Goal: Task Accomplishment & Management: Contribute content

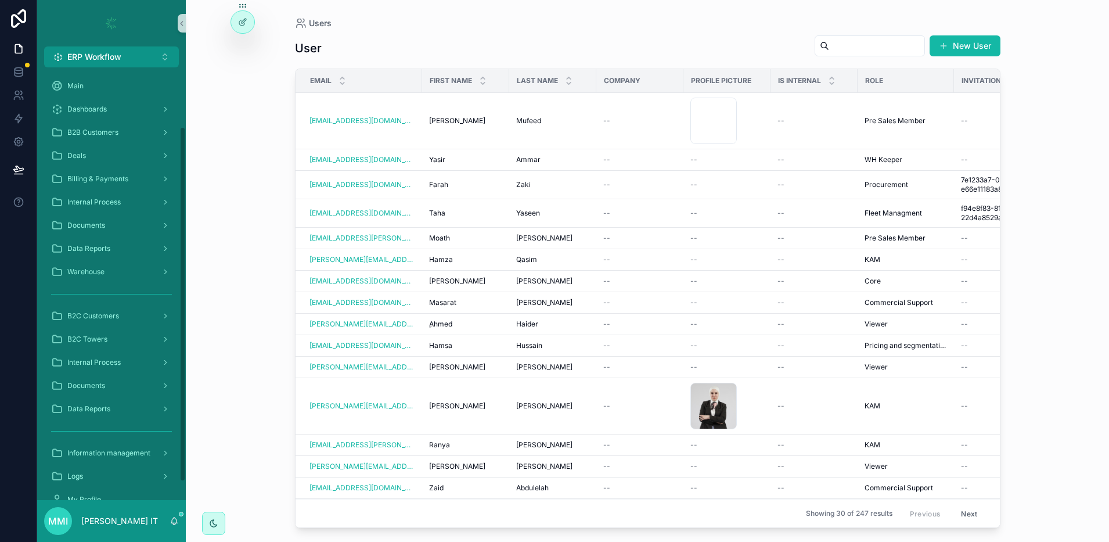
scroll to position [73, 0]
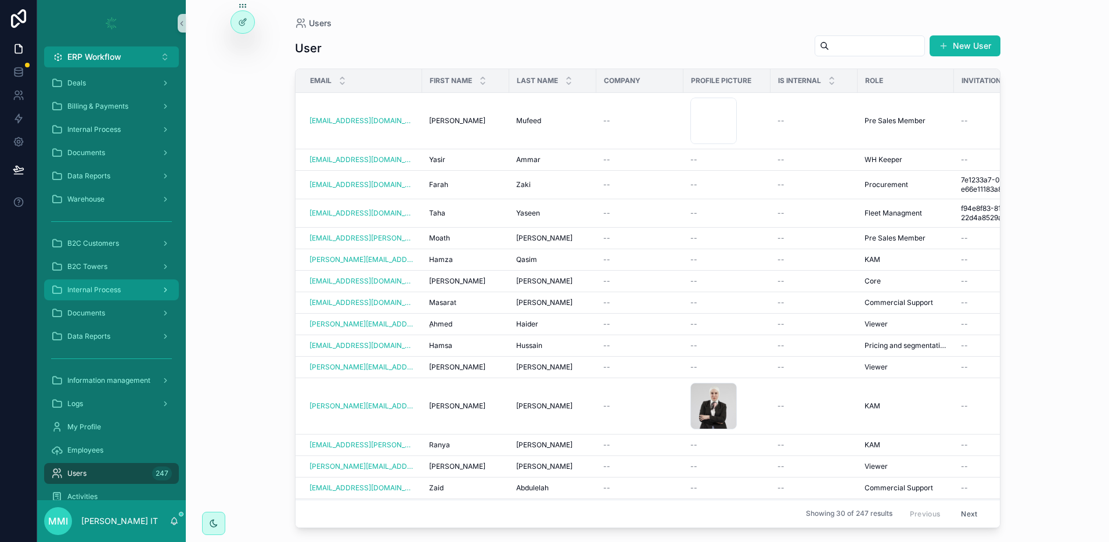
click at [113, 289] on span "Internal Process" at bounding box center [93, 289] width 53 height 9
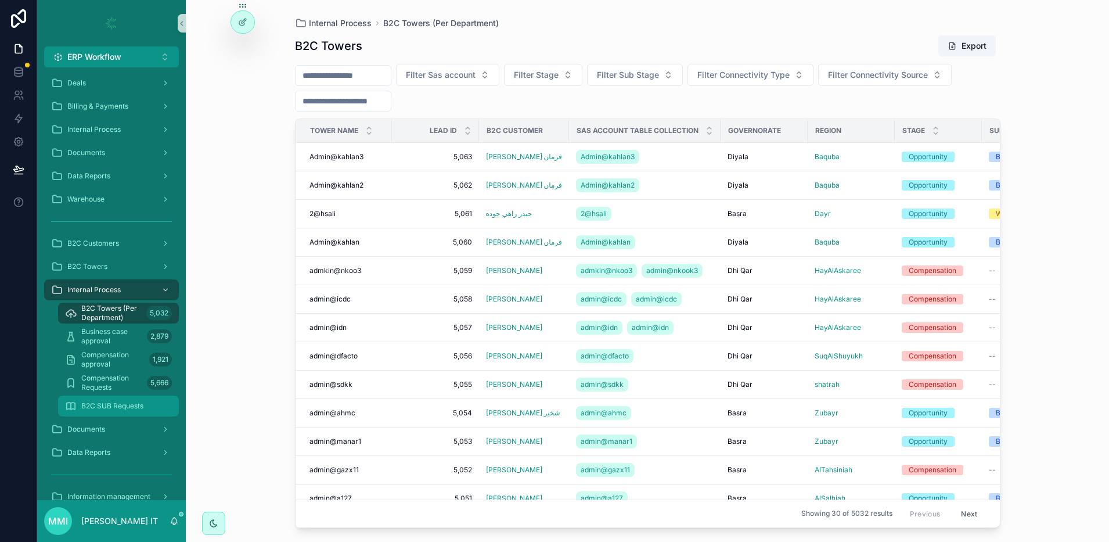
click at [116, 410] on div "B2C SUB Requests" at bounding box center [118, 406] width 107 height 19
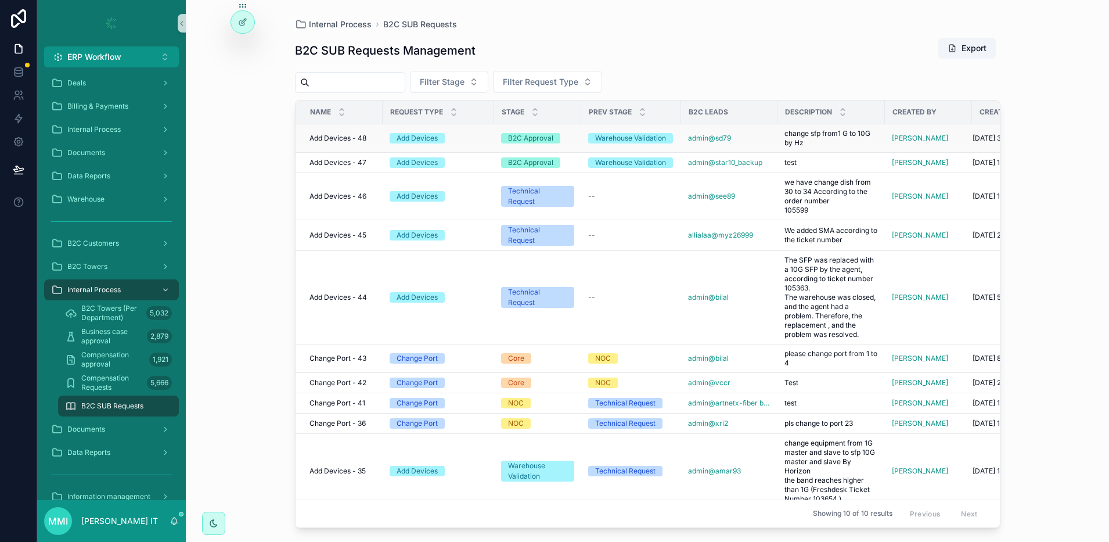
click at [358, 135] on span "Add Devices - 48" at bounding box center [337, 138] width 57 height 9
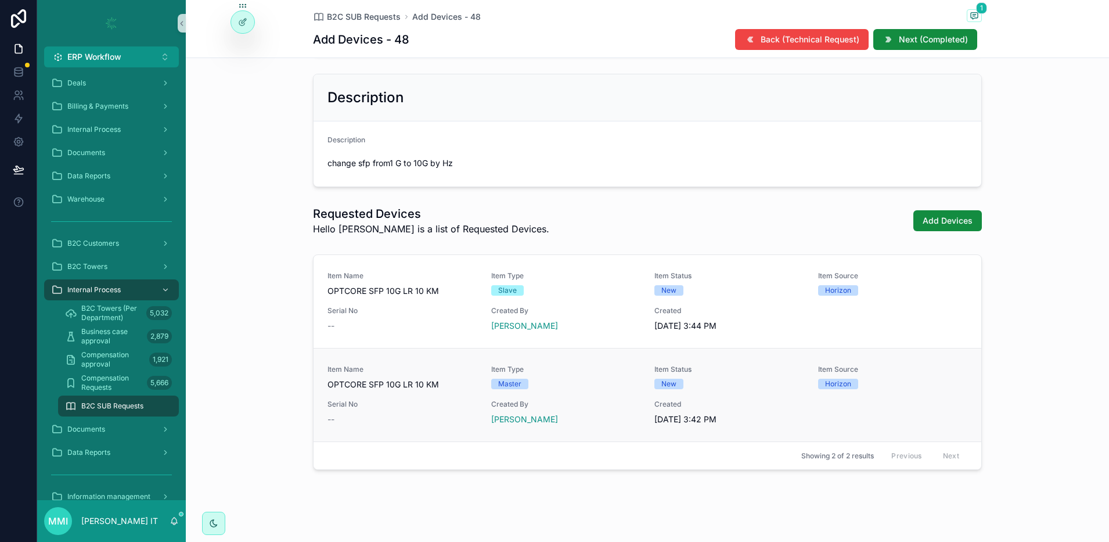
scroll to position [323, 0]
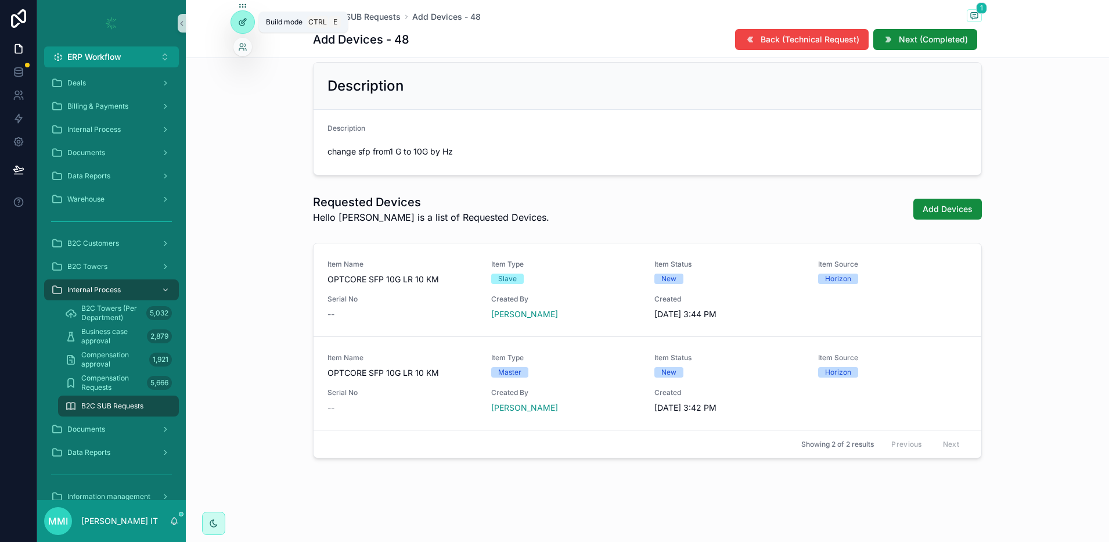
click at [242, 12] on div at bounding box center [242, 22] width 23 height 22
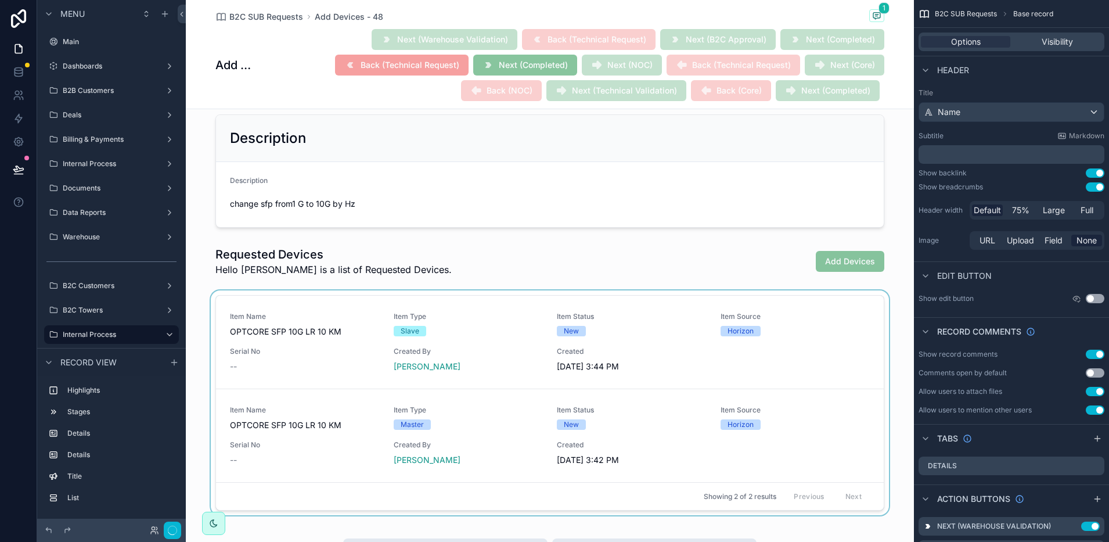
scroll to position [363, 0]
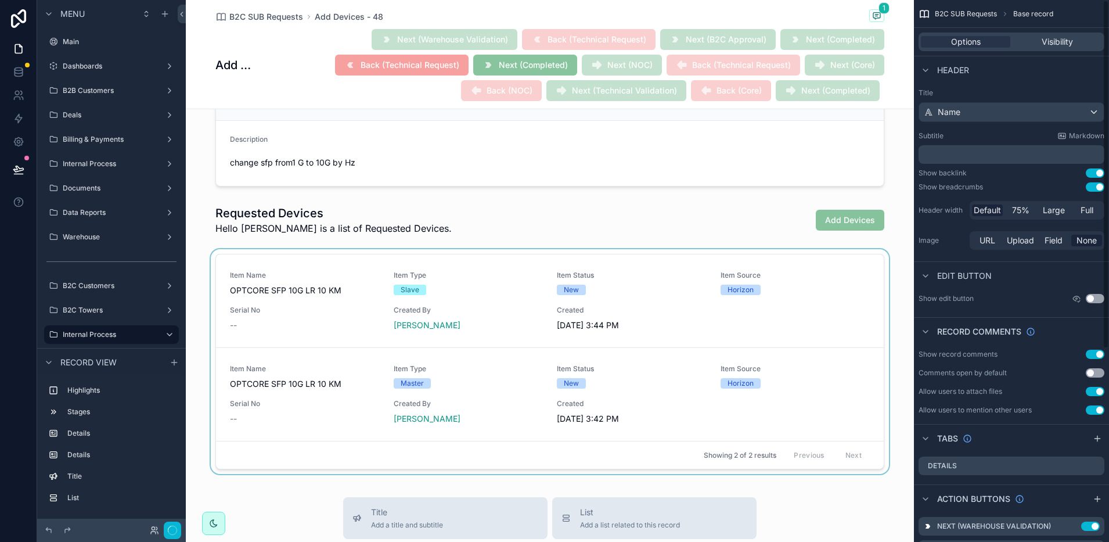
click at [704, 323] on div "scrollable content" at bounding box center [550, 363] width 728 height 229
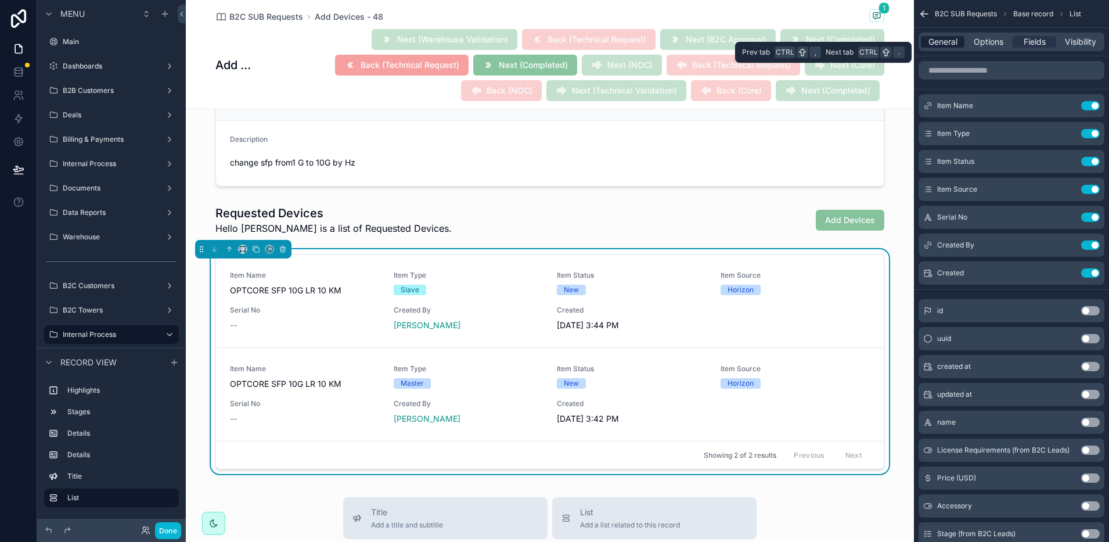
click at [953, 46] on span "General" at bounding box center [942, 42] width 29 height 12
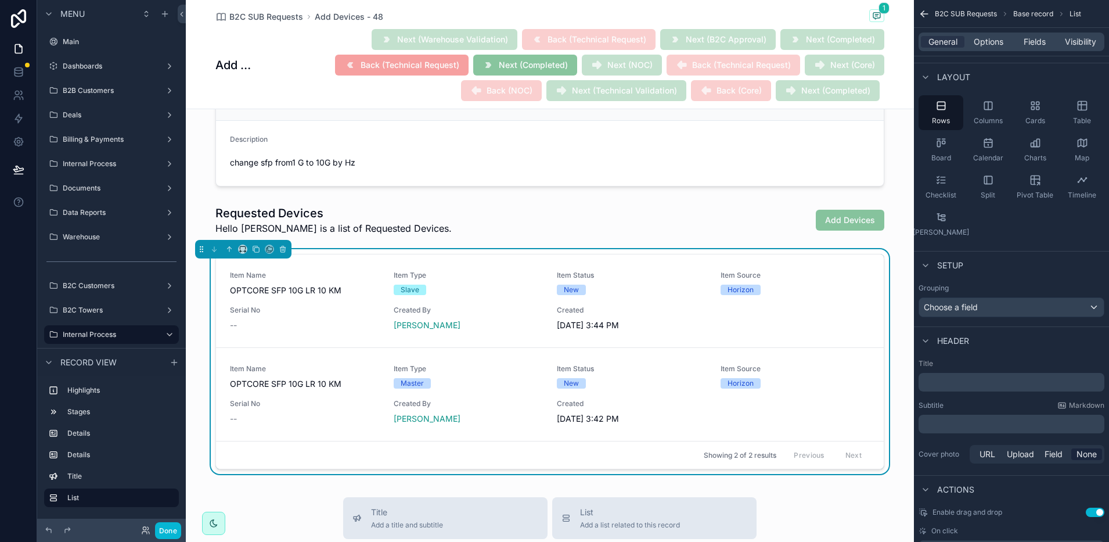
scroll to position [96, 0]
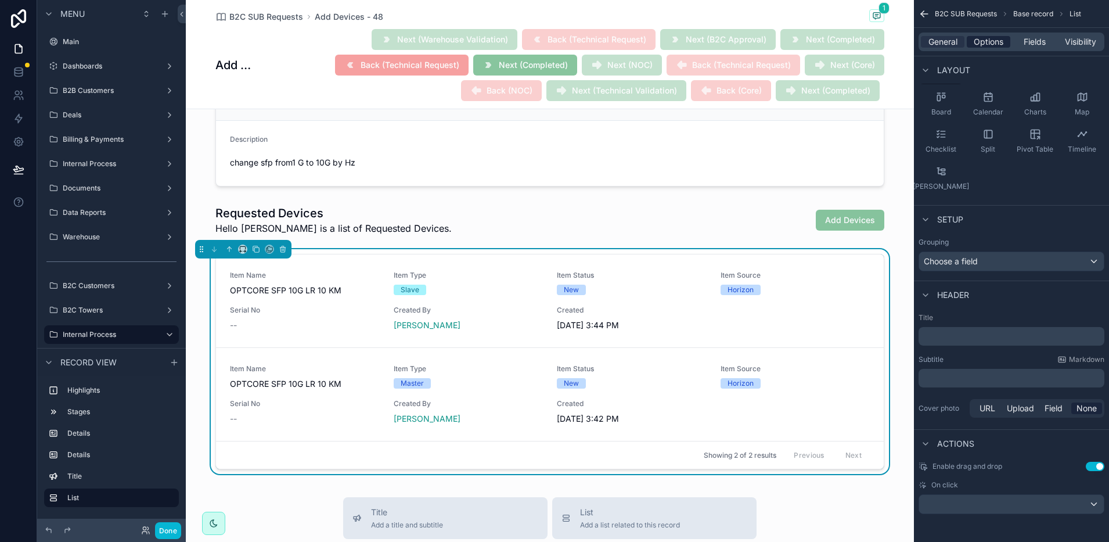
click at [990, 39] on span "Options" at bounding box center [989, 42] width 30 height 12
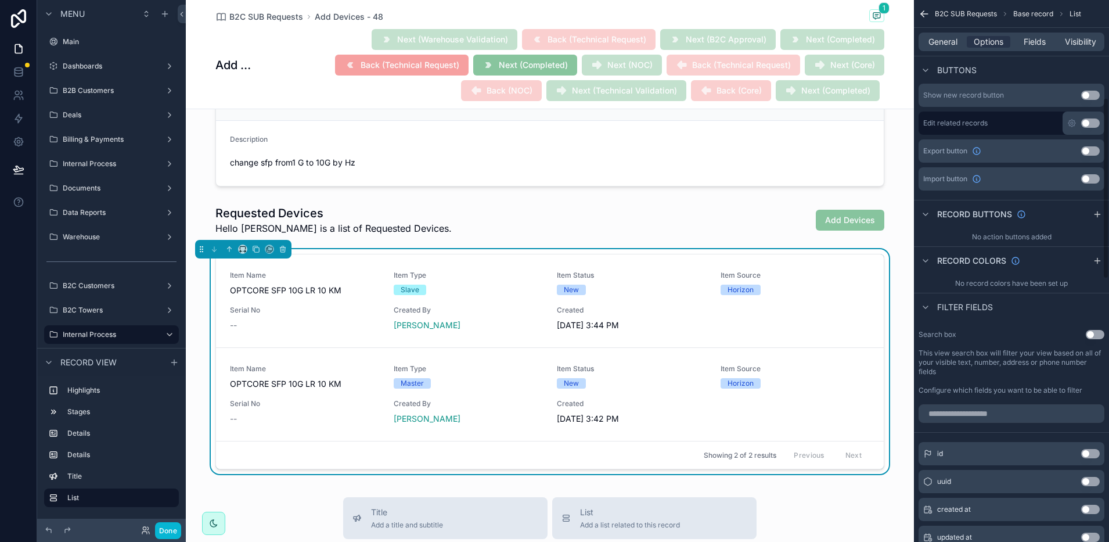
scroll to position [459, 0]
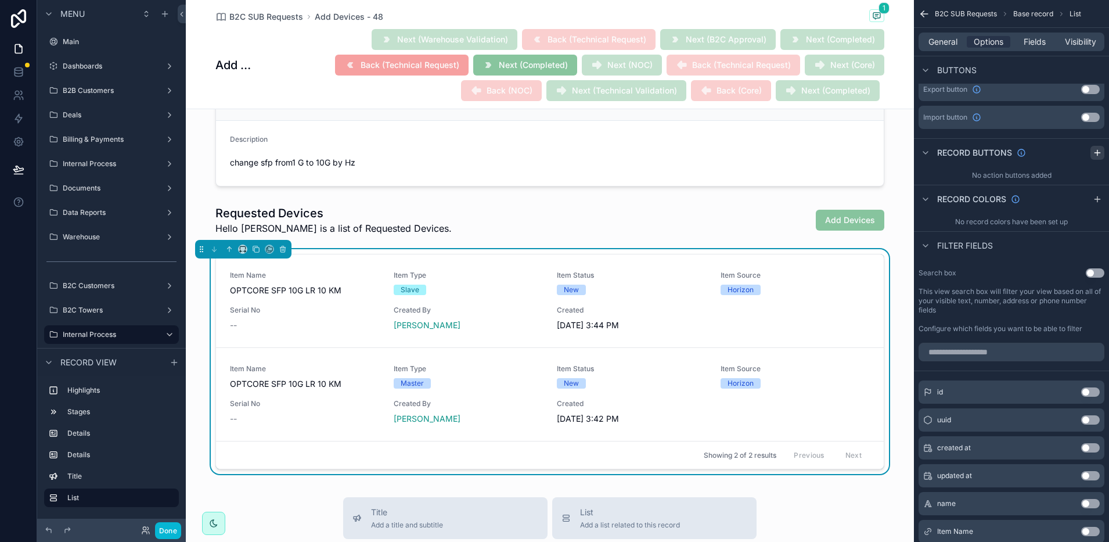
click at [1099, 152] on icon "scrollable content" at bounding box center [1097, 152] width 9 height 9
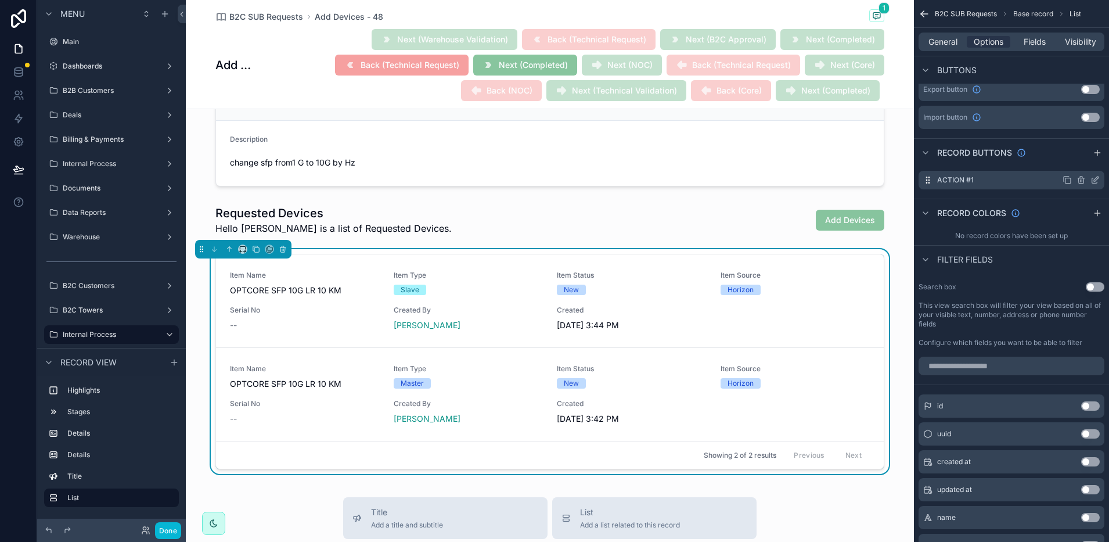
click at [1093, 179] on icon "scrollable content" at bounding box center [1094, 179] width 9 height 9
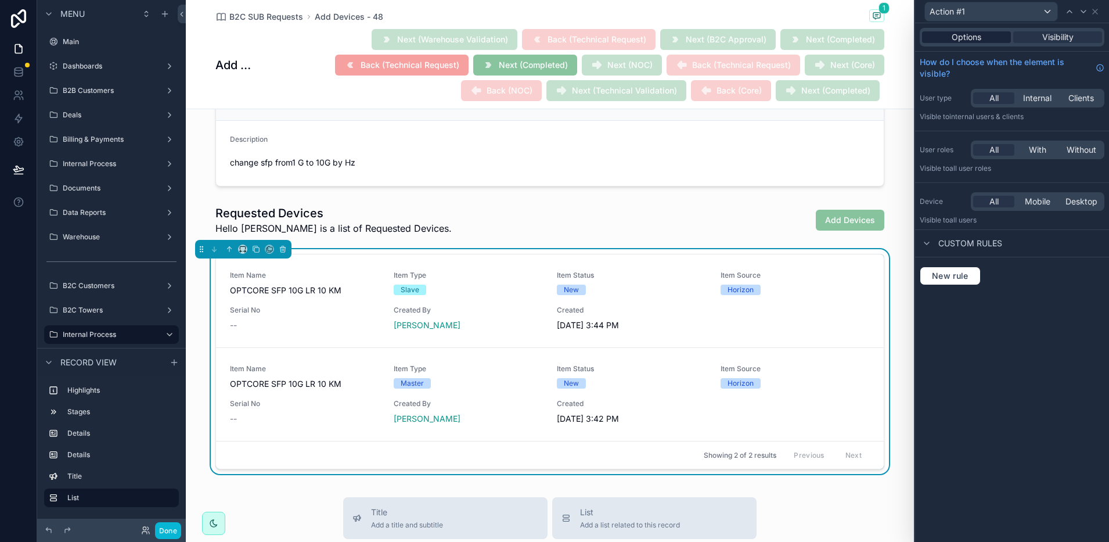
click at [983, 35] on div "Options" at bounding box center [966, 37] width 89 height 12
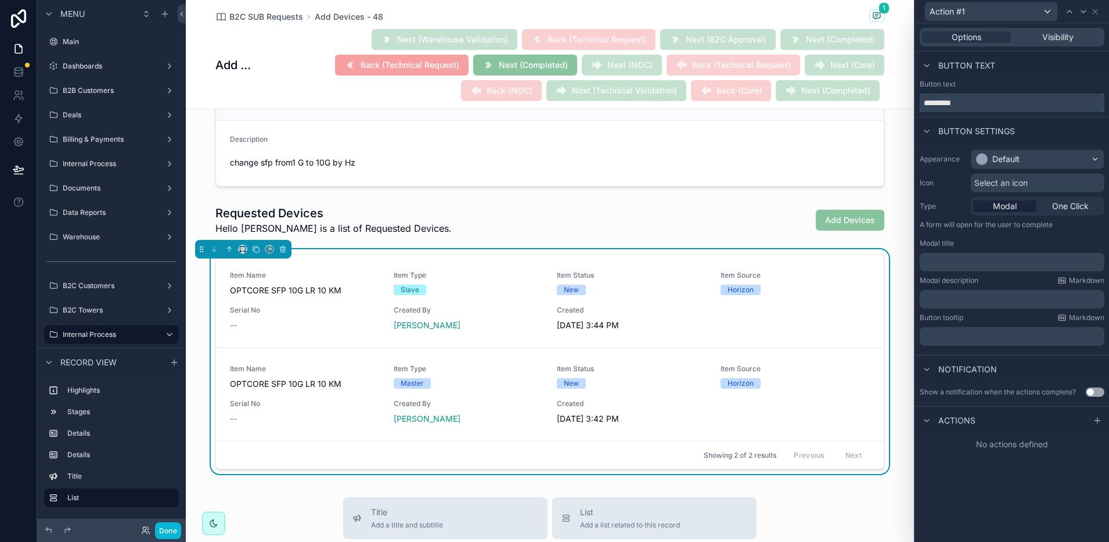
click at [977, 99] on input "*********" at bounding box center [1012, 102] width 185 height 19
type input "**********"
click at [1037, 156] on div "Default" at bounding box center [1037, 159] width 132 height 19
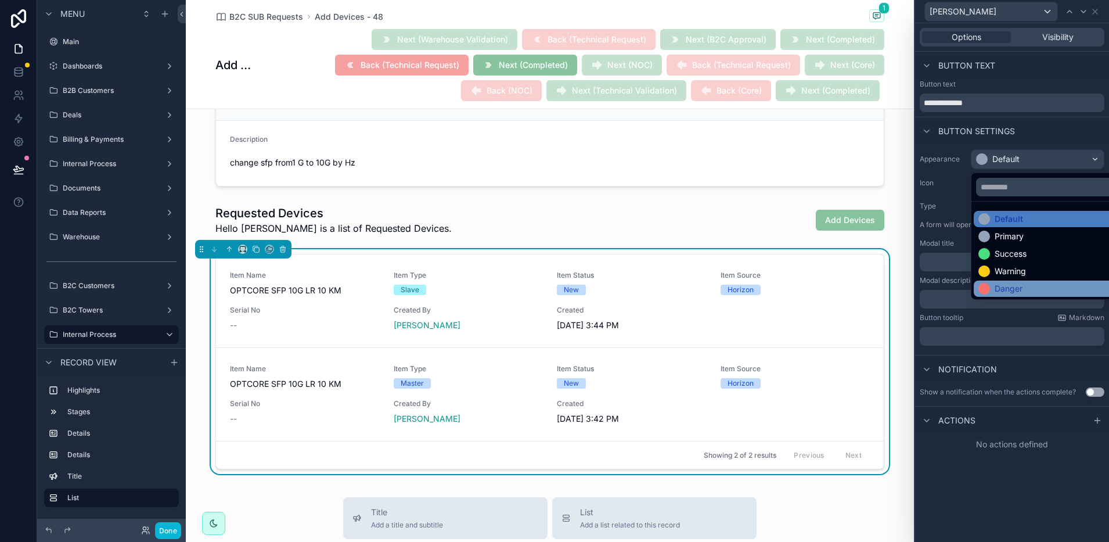
click at [1012, 286] on div "Danger" at bounding box center [1009, 289] width 28 height 12
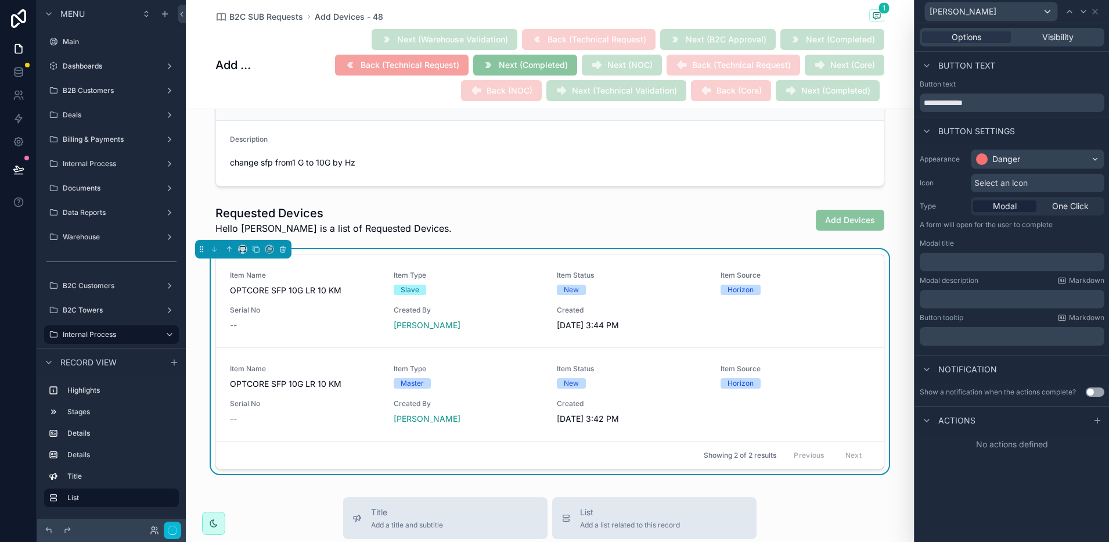
click at [1001, 180] on span "Select an icon" at bounding box center [1000, 183] width 53 height 12
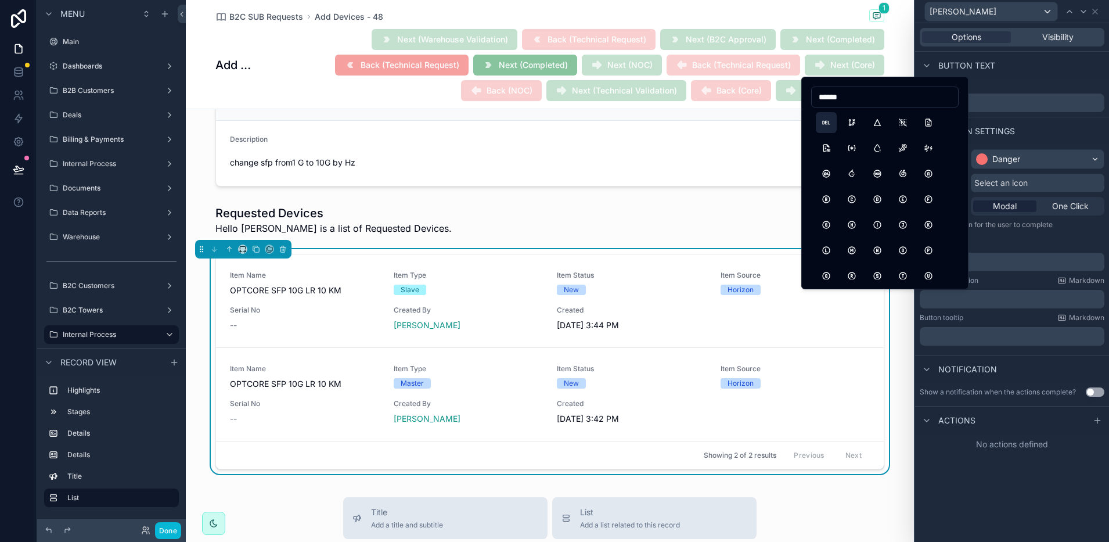
type input "******"
click at [830, 117] on button "HttpDelete" at bounding box center [826, 122] width 21 height 21
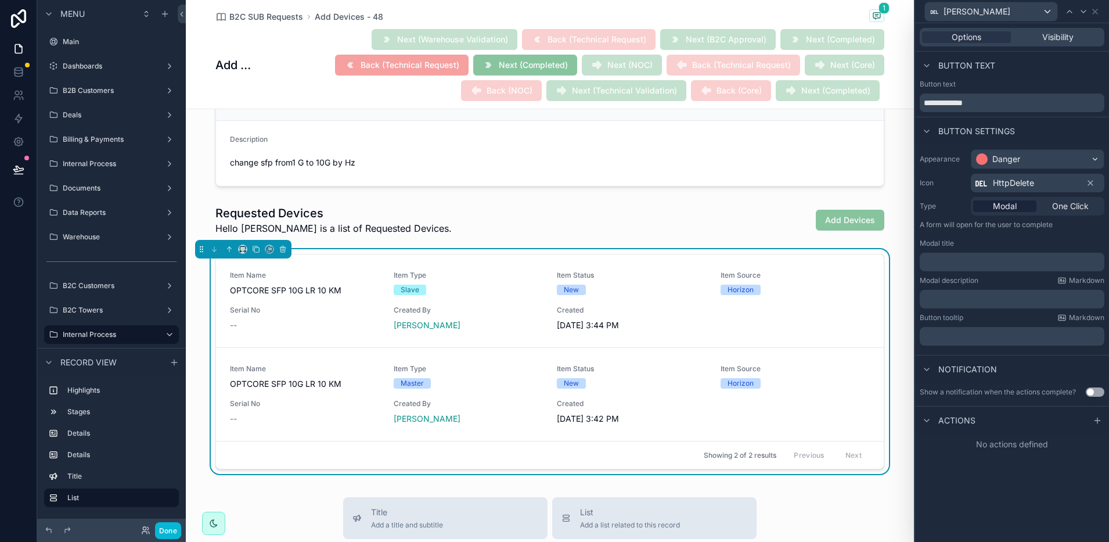
click at [1057, 28] on div "Options Visibility" at bounding box center [1012, 37] width 185 height 19
click at [1057, 38] on span "Visibility" at bounding box center [1057, 37] width 31 height 12
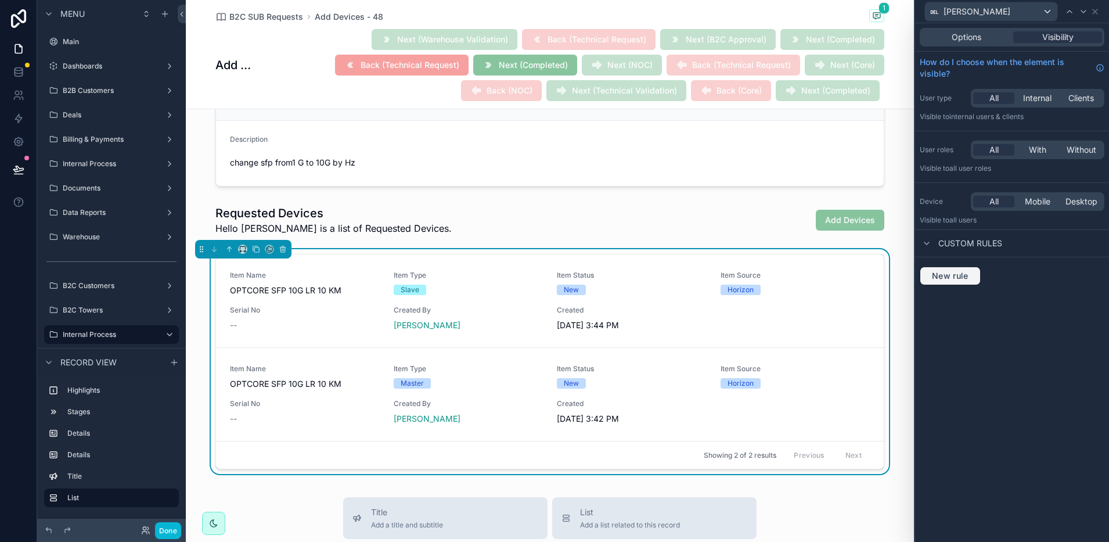
click at [953, 275] on span "New rule" at bounding box center [950, 276] width 46 height 10
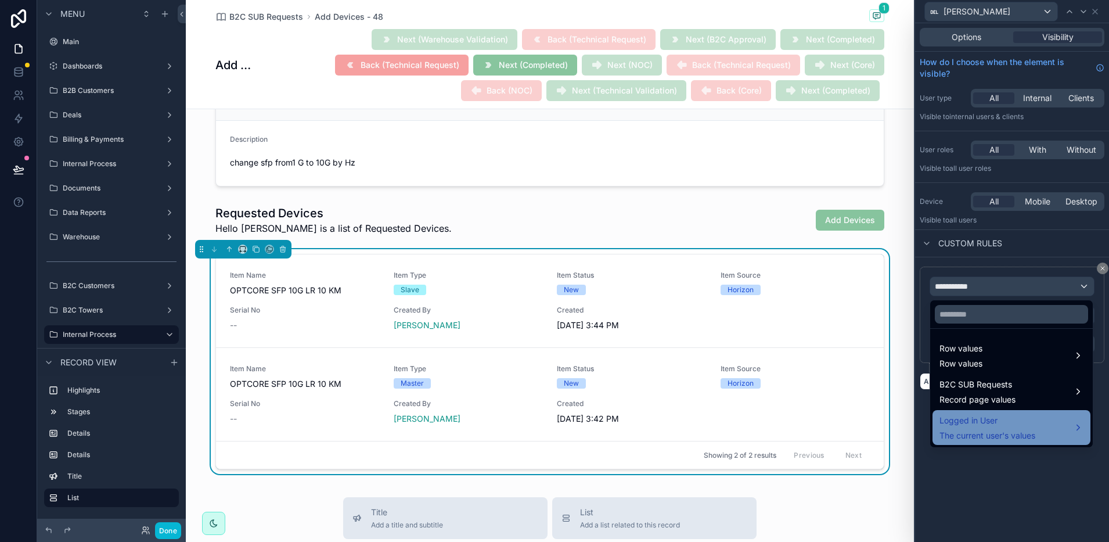
click at [1056, 420] on div "Logged in User The current user's values" at bounding box center [1011, 427] width 144 height 28
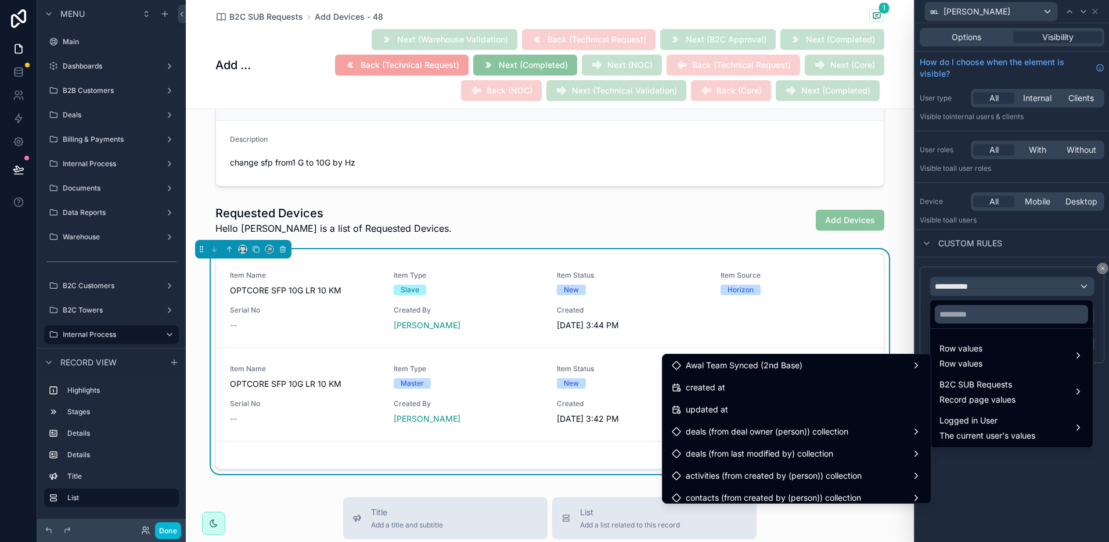
scroll to position [290, 0]
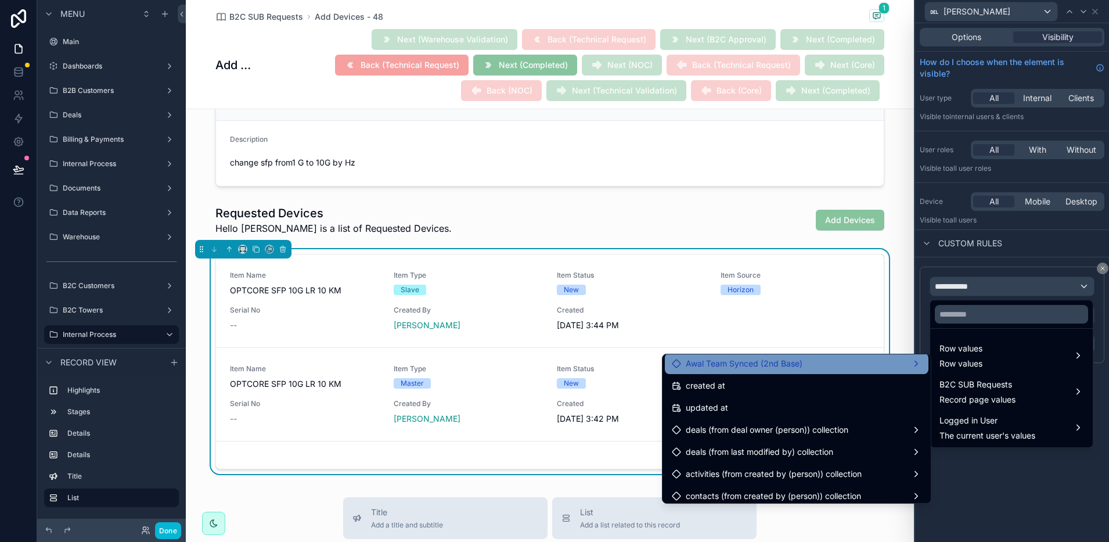
click at [773, 367] on span "Awal Team Synced (2nd Base)" at bounding box center [744, 363] width 117 height 14
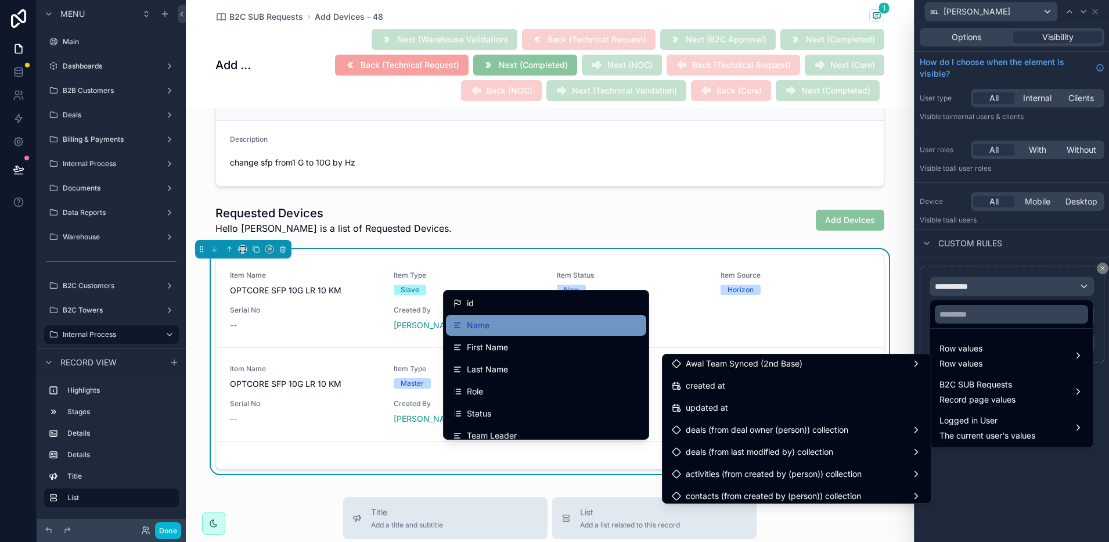
click at [517, 326] on div "Name" at bounding box center [546, 325] width 186 height 14
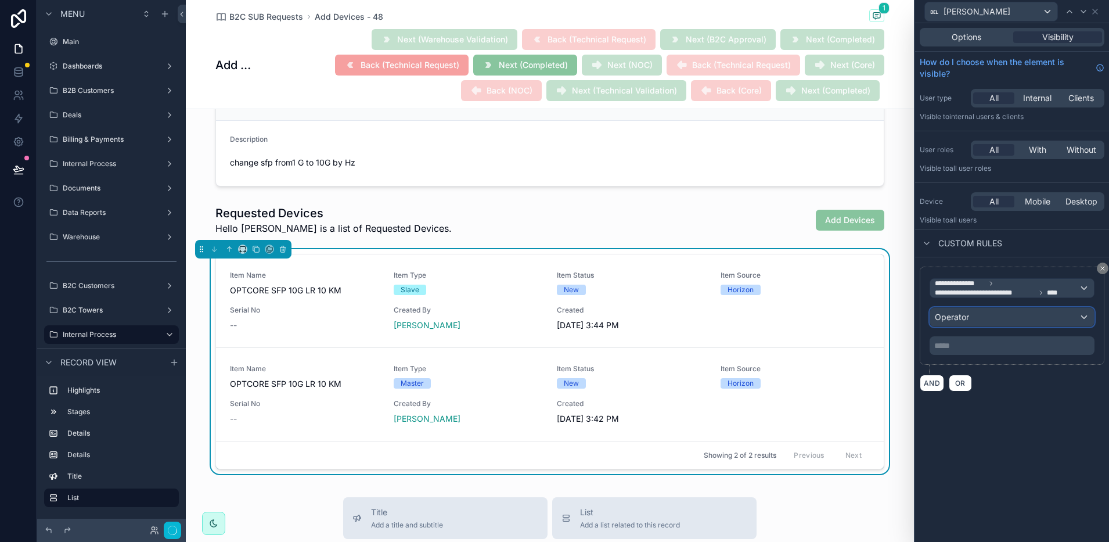
click at [982, 319] on div "Operator" at bounding box center [1012, 317] width 164 height 19
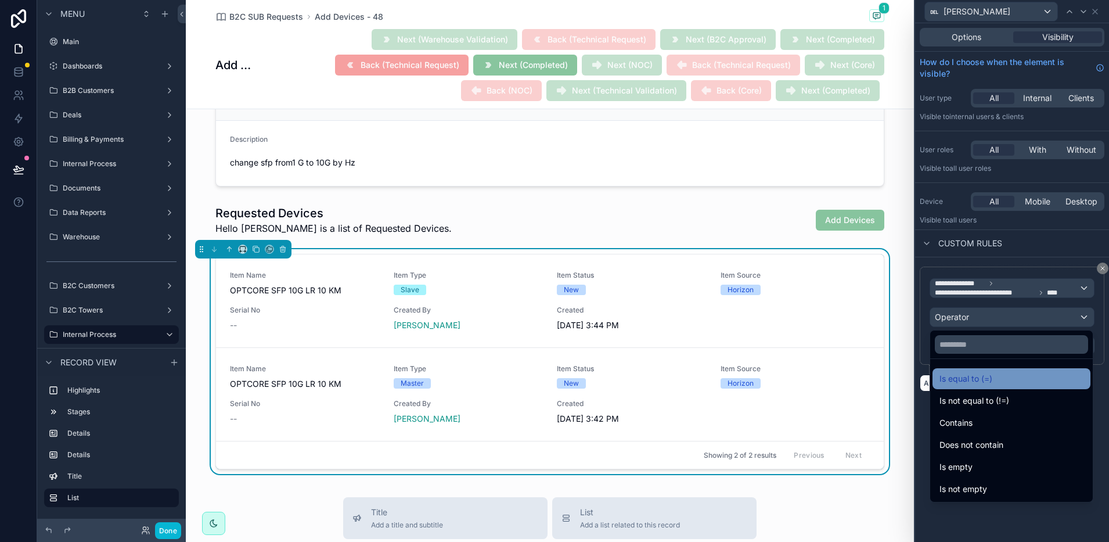
click at [983, 385] on span "Is equal to (=)" at bounding box center [965, 379] width 53 height 14
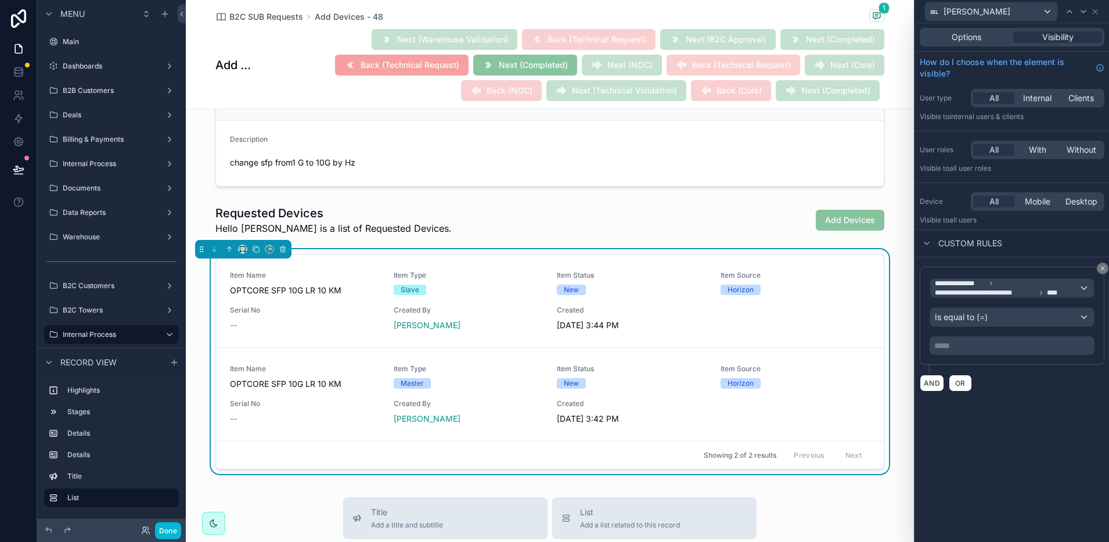
click at [961, 343] on p "***** ﻿" at bounding box center [1013, 346] width 158 height 12
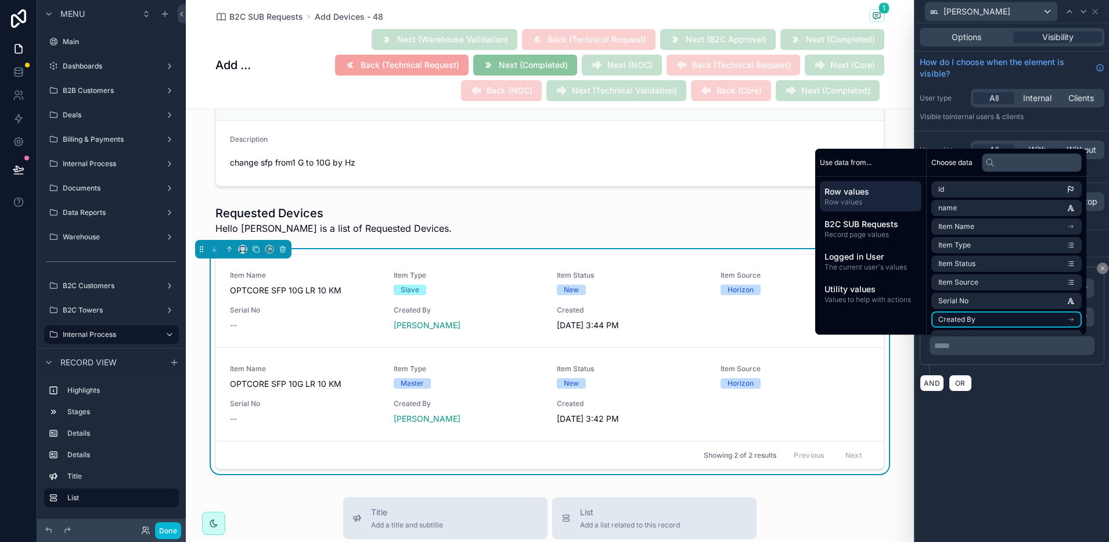
click at [956, 321] on span "Created By" at bounding box center [956, 319] width 37 height 9
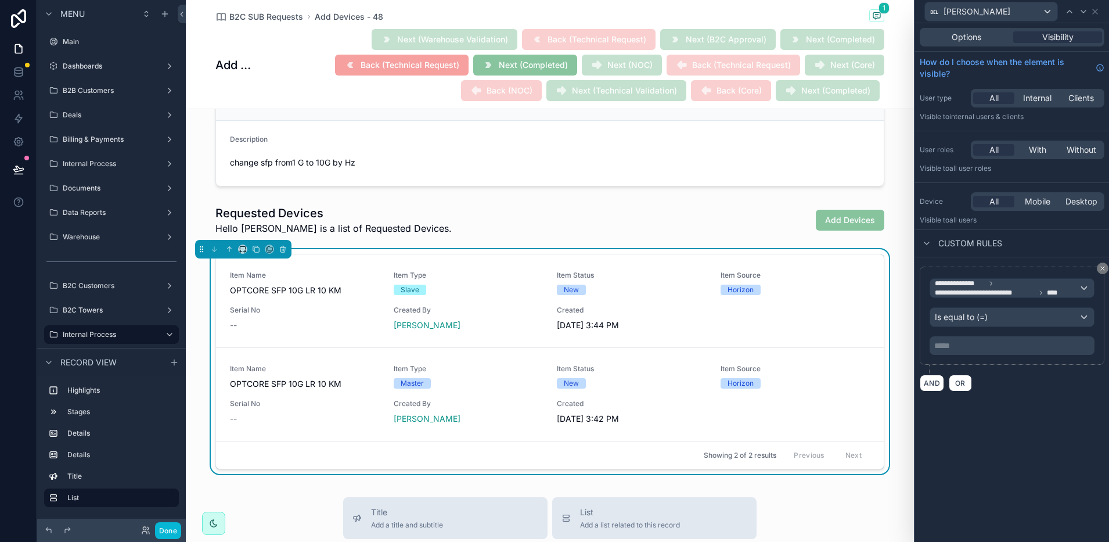
click at [1029, 404] on div "**********" at bounding box center [1012, 282] width 194 height 518
click at [974, 344] on p "***** ﻿" at bounding box center [1013, 346] width 158 height 12
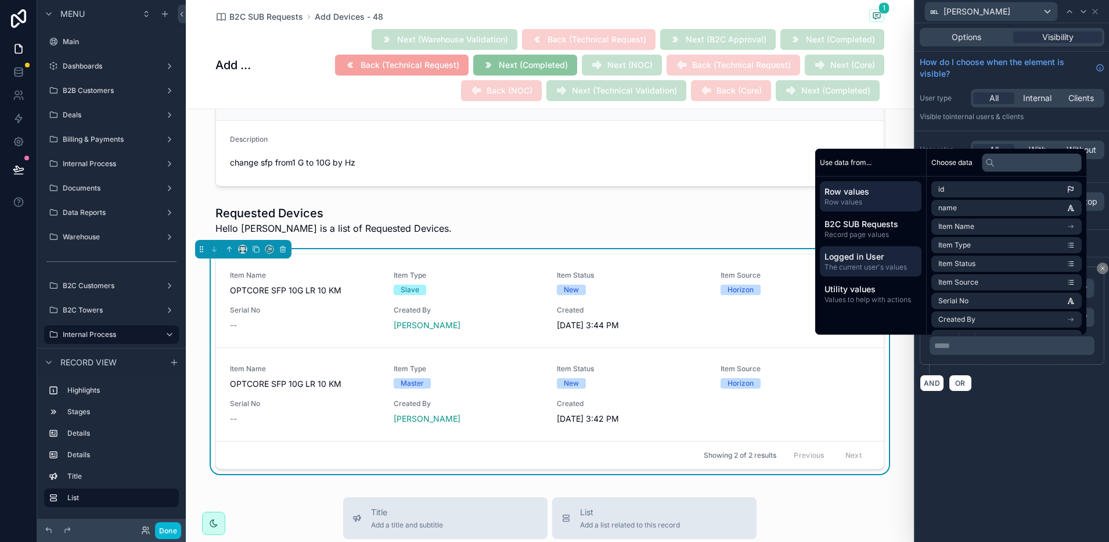
click at [864, 258] on span "Logged in User" at bounding box center [870, 257] width 92 height 12
click at [858, 196] on span "Row values" at bounding box center [870, 192] width 92 height 12
click at [975, 317] on li "Created By" at bounding box center [1006, 319] width 150 height 16
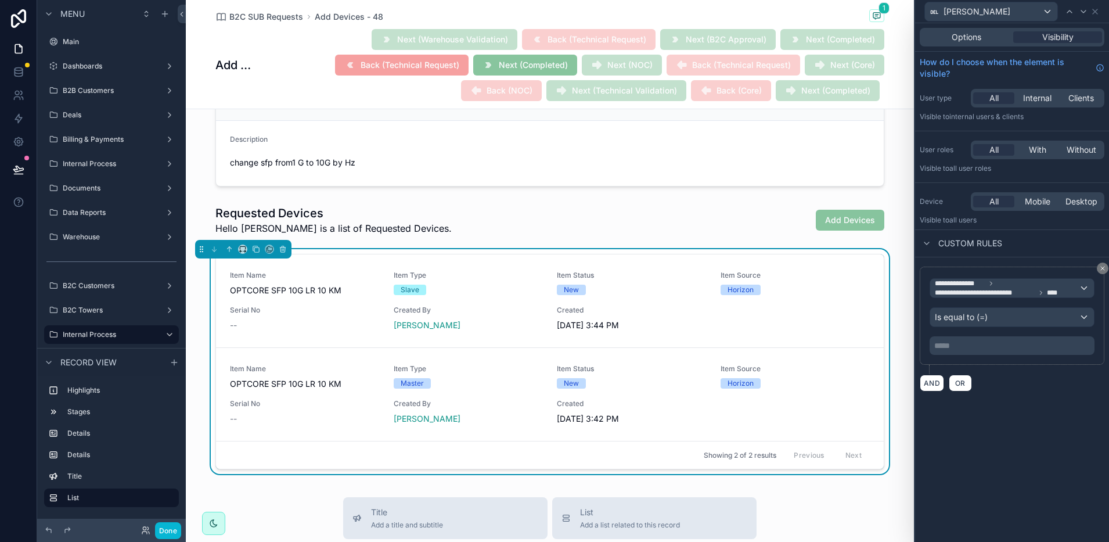
click at [1037, 403] on div "**********" at bounding box center [1012, 282] width 194 height 518
click at [986, 345] on p "***** ﻿" at bounding box center [1013, 346] width 158 height 12
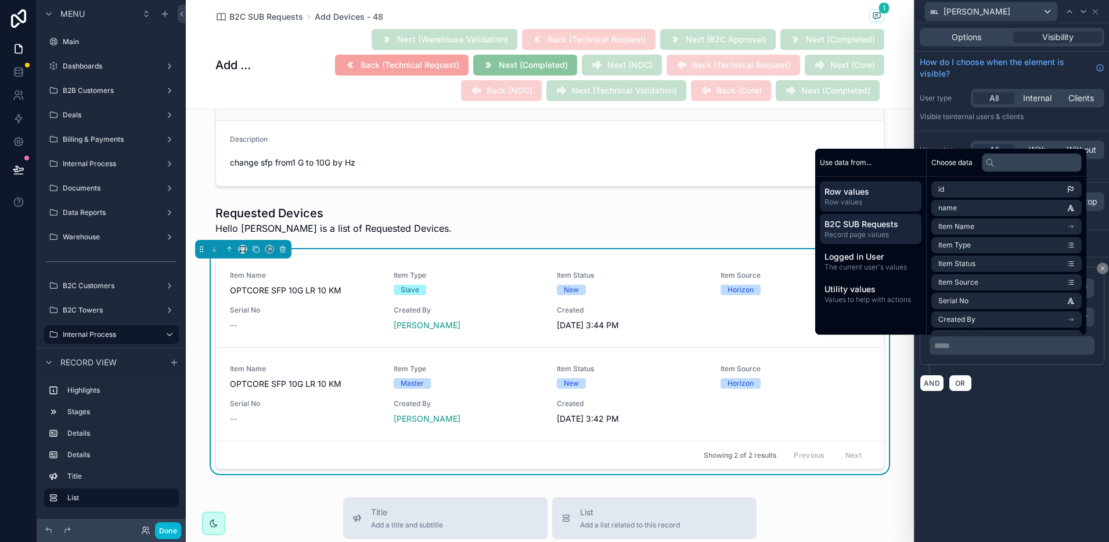
click at [889, 229] on span "B2C SUB Requests" at bounding box center [870, 224] width 92 height 12
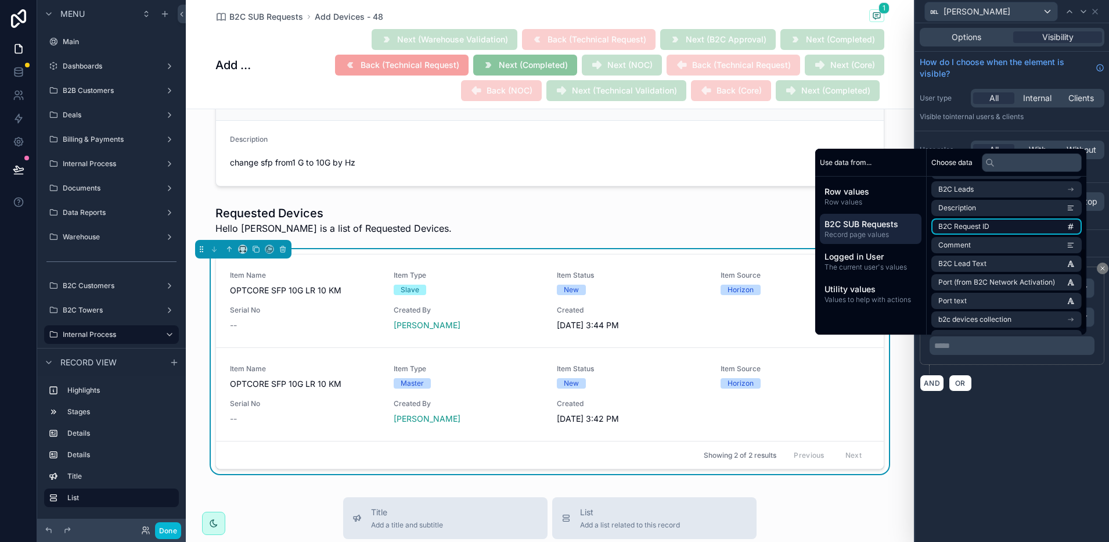
scroll to position [145, 0]
click at [997, 164] on input "text" at bounding box center [1032, 162] width 100 height 19
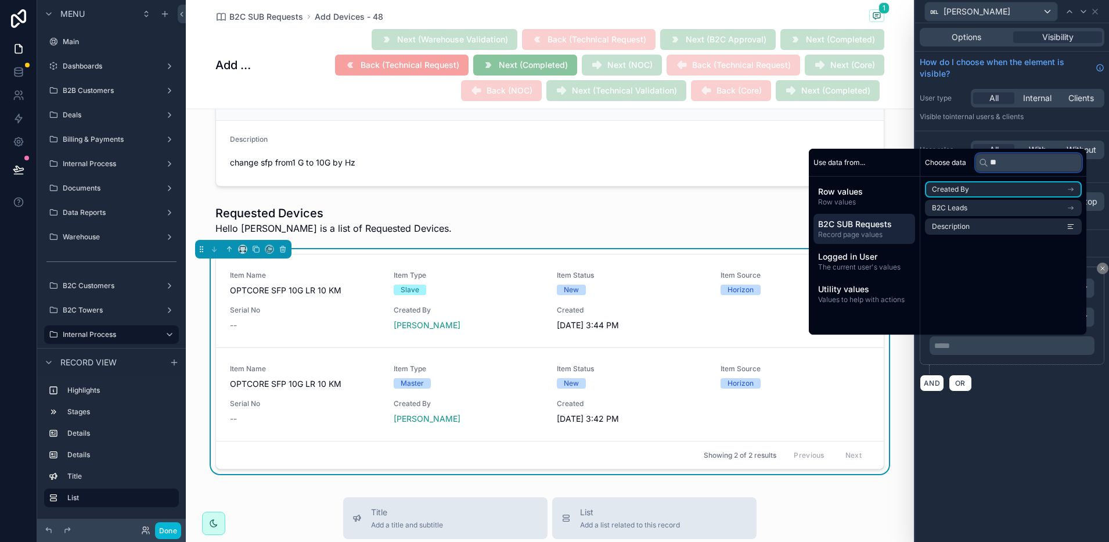
scroll to position [0, 0]
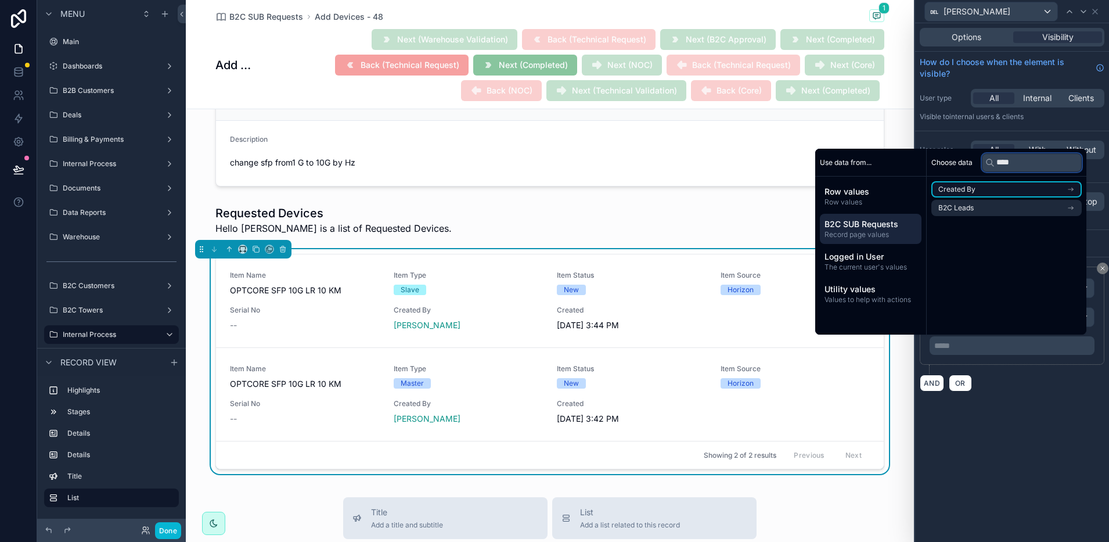
type input "****"
click at [1004, 188] on li "Created By" at bounding box center [1006, 189] width 150 height 16
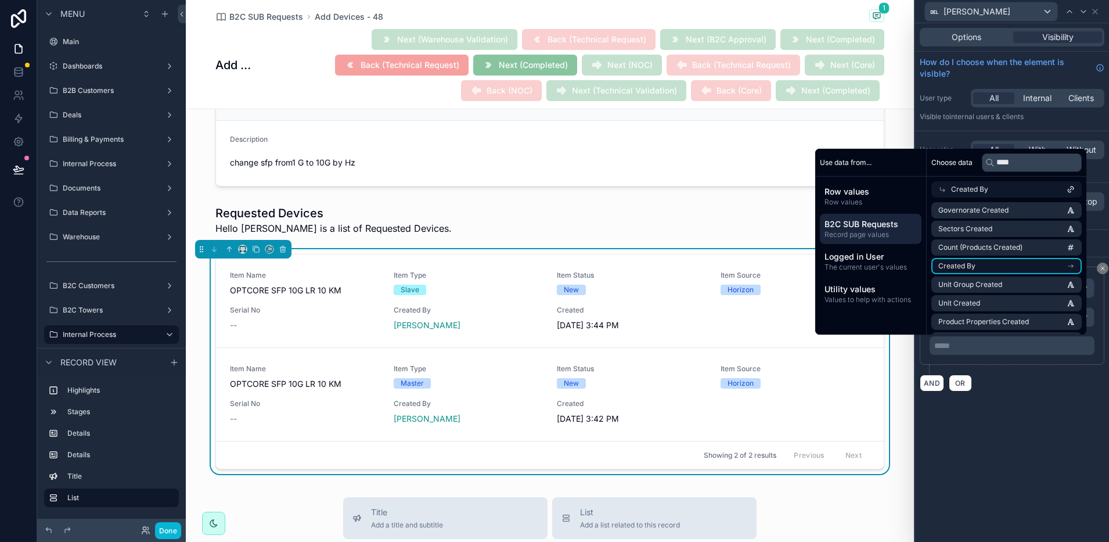
click at [981, 269] on li "Created By" at bounding box center [1006, 266] width 150 height 16
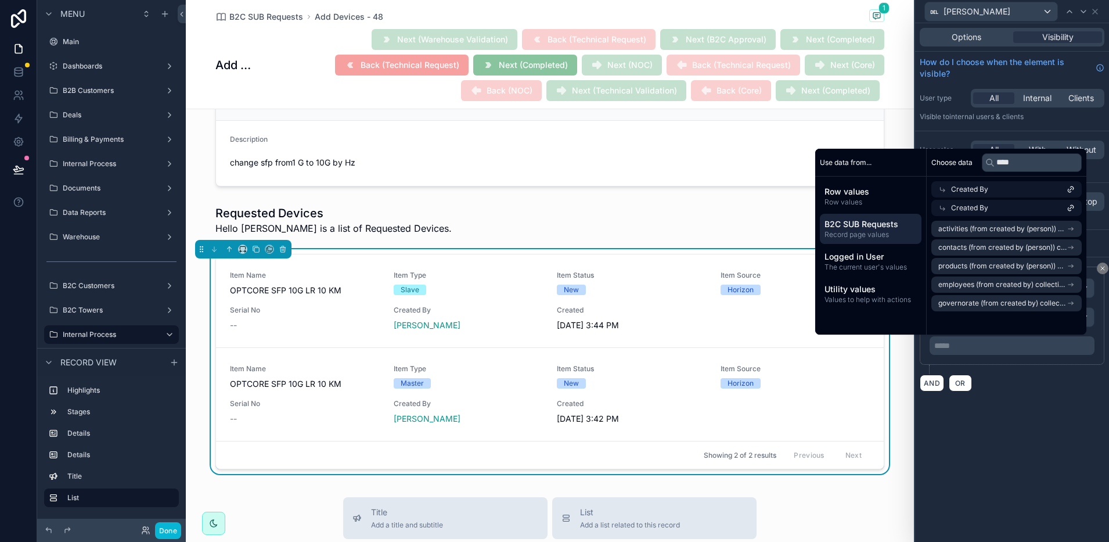
click at [980, 211] on span "Created By" at bounding box center [969, 207] width 37 height 9
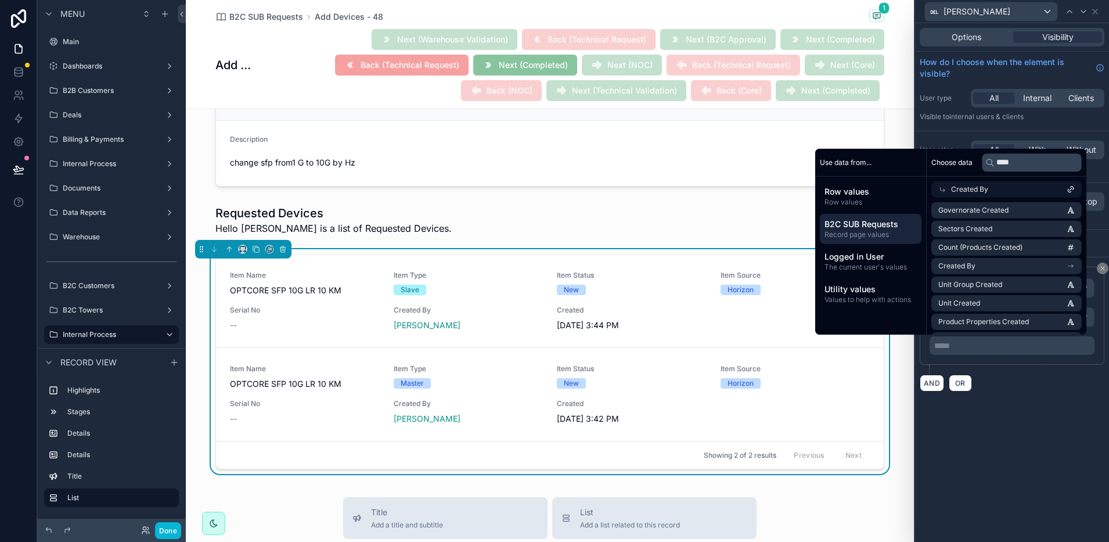
click at [987, 186] on div "Created By" at bounding box center [1006, 189] width 150 height 16
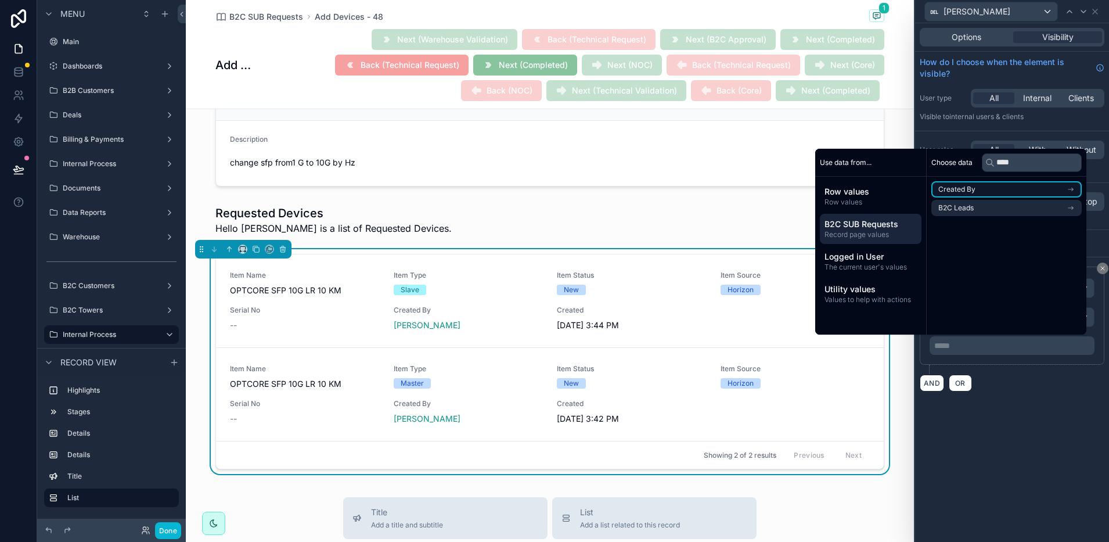
click at [985, 193] on li "Created By" at bounding box center [1006, 189] width 150 height 16
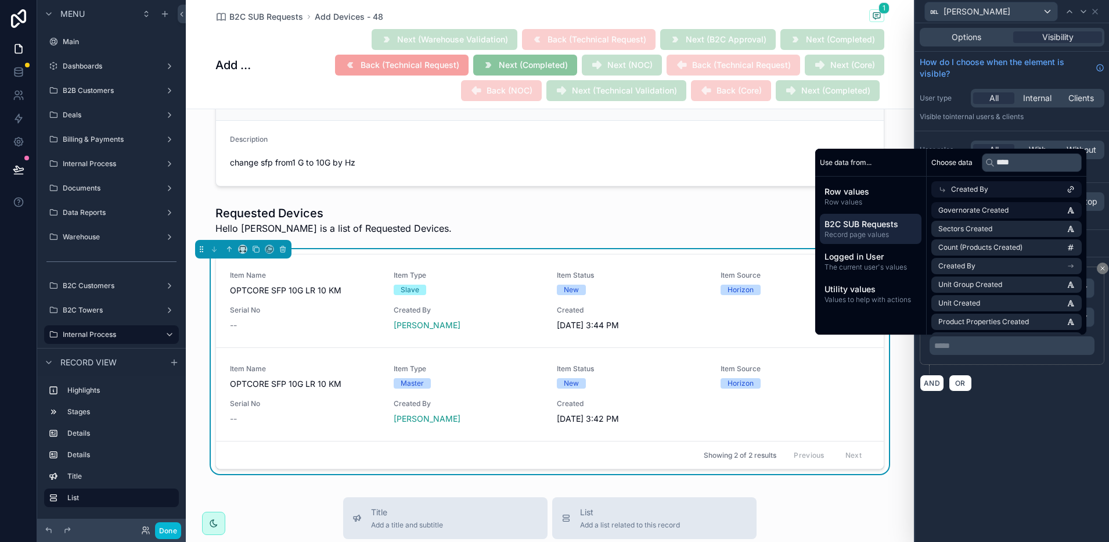
click at [985, 193] on div "Created By" at bounding box center [1006, 189] width 150 height 16
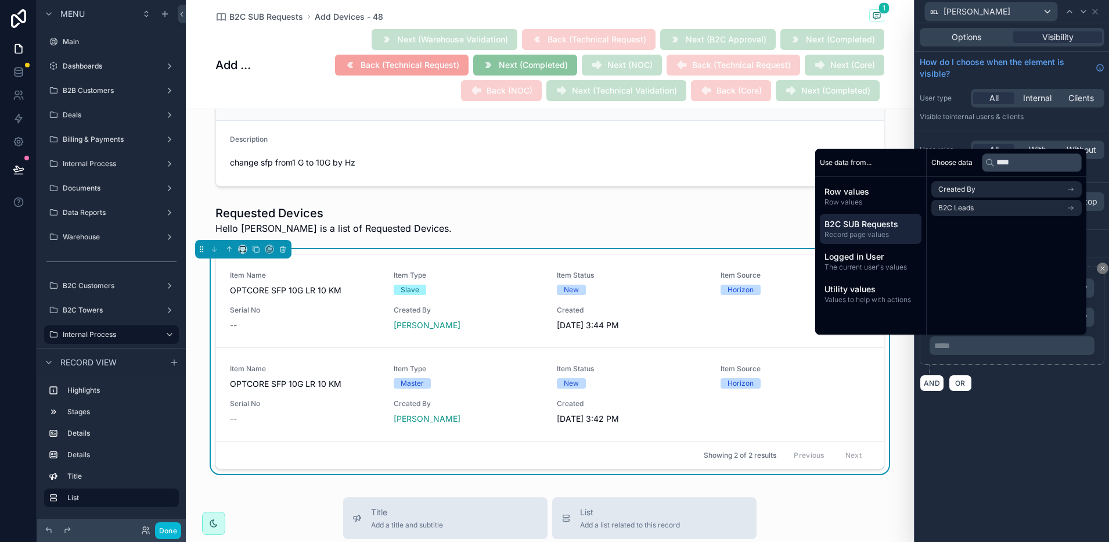
click at [1063, 410] on div "**********" at bounding box center [1012, 282] width 194 height 518
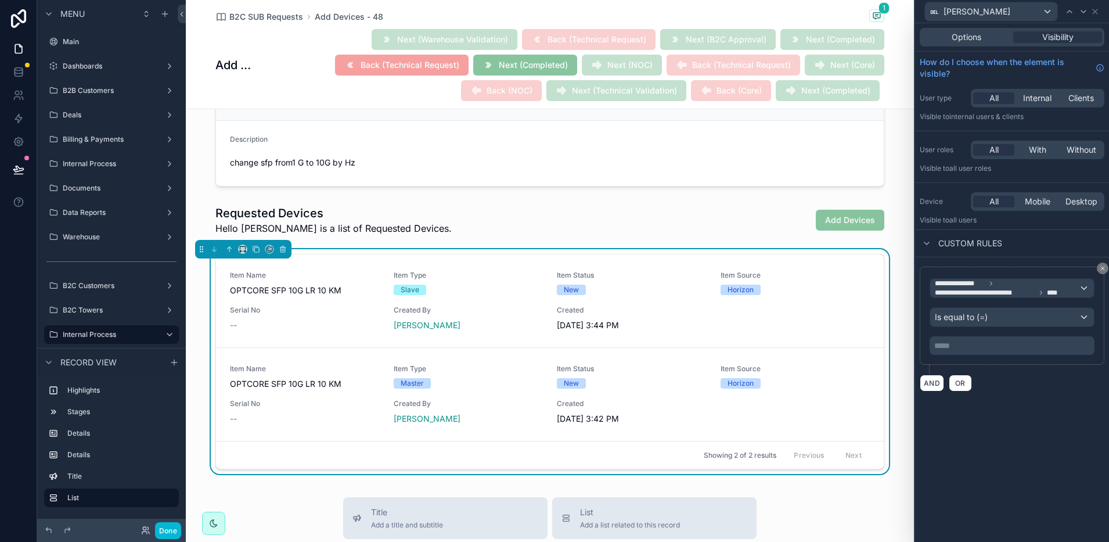
click at [964, 343] on p "***** ﻿" at bounding box center [1013, 346] width 158 height 12
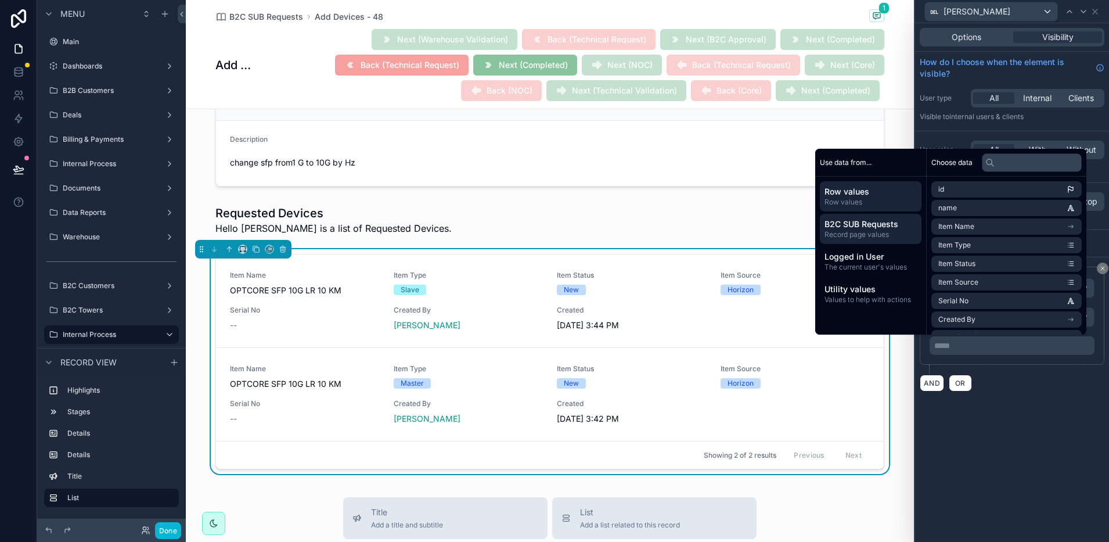
click at [863, 233] on span "Record page values" at bounding box center [870, 234] width 92 height 9
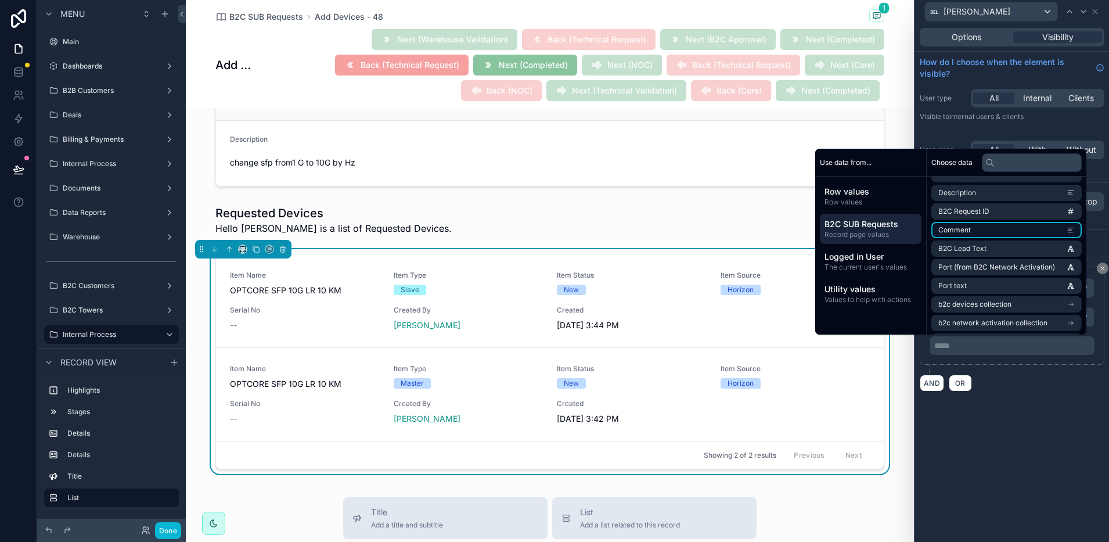
scroll to position [146, 0]
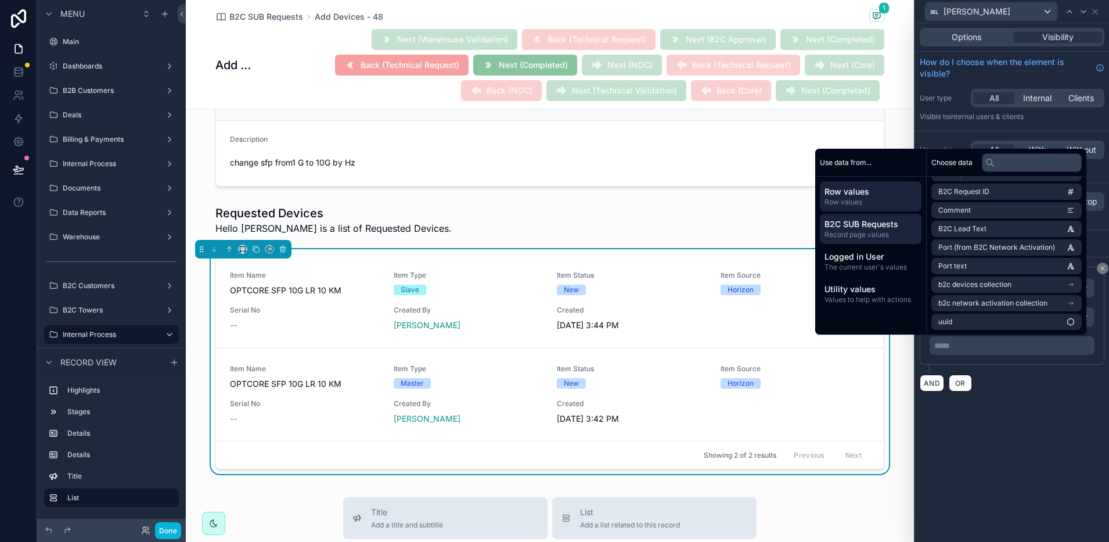
click at [844, 201] on span "Row values" at bounding box center [870, 201] width 92 height 9
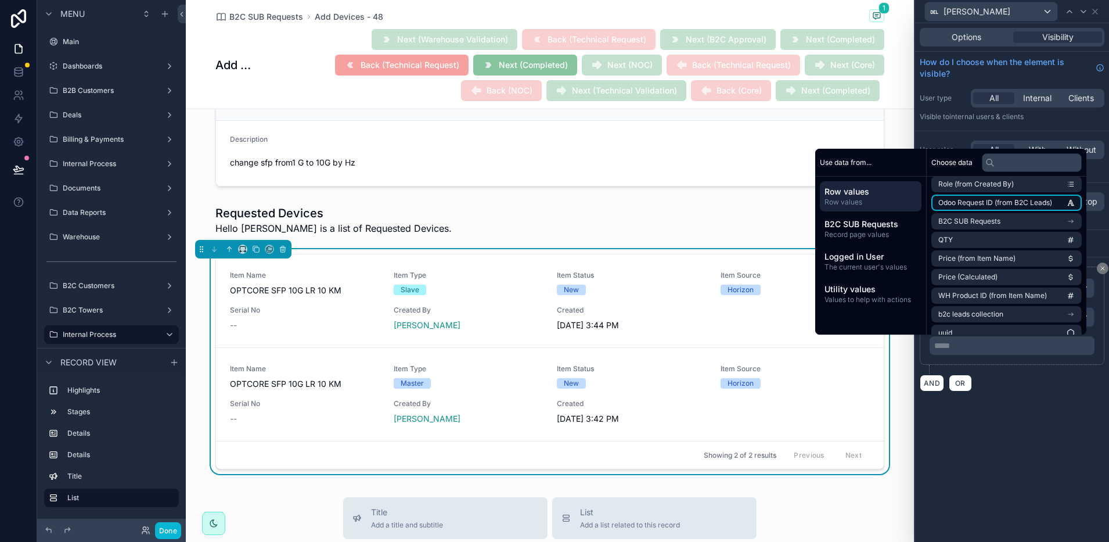
scroll to position [183, 0]
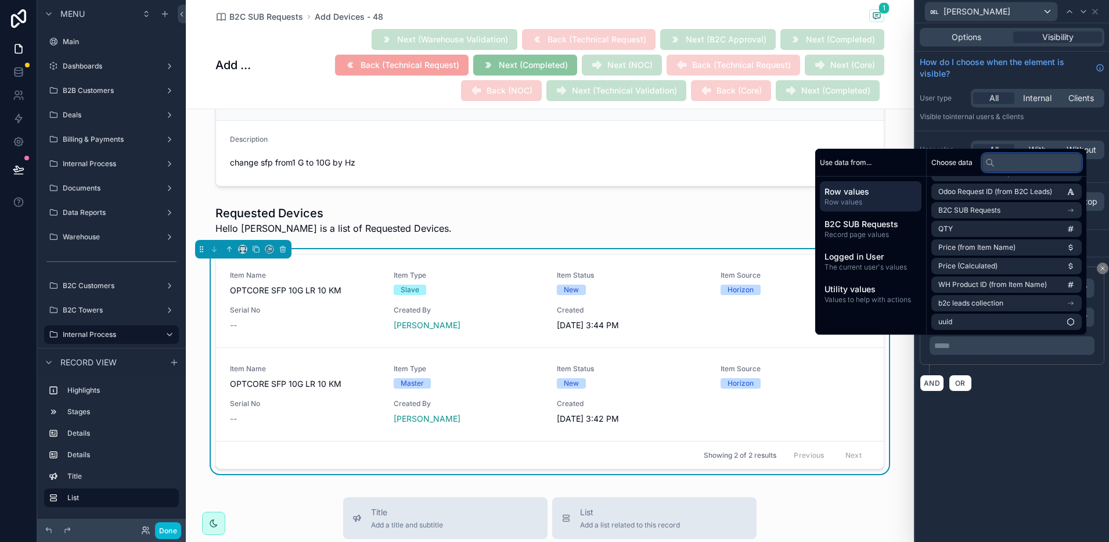
click at [995, 160] on input "text" at bounding box center [1032, 162] width 100 height 19
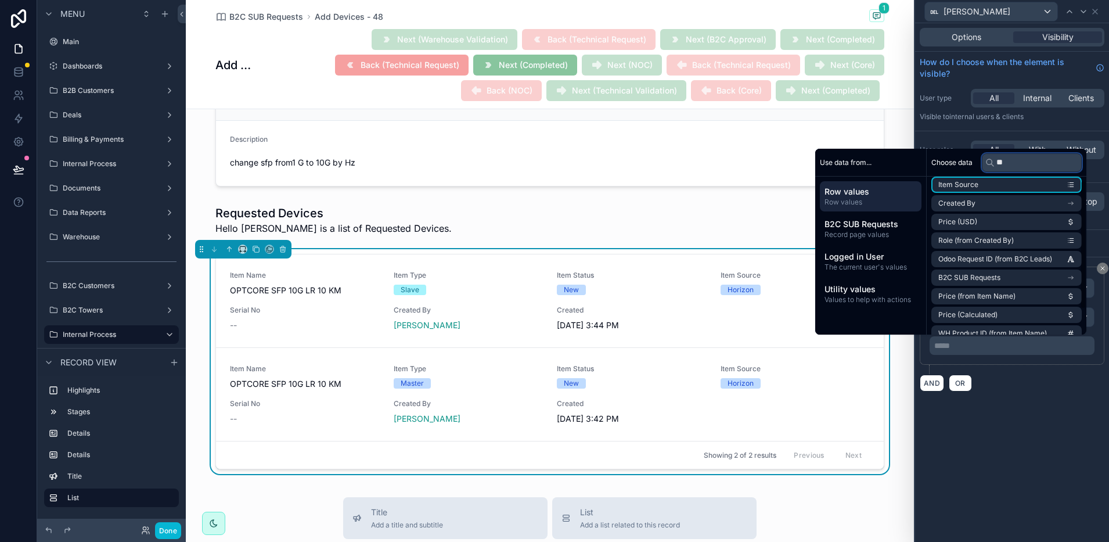
scroll to position [0, 0]
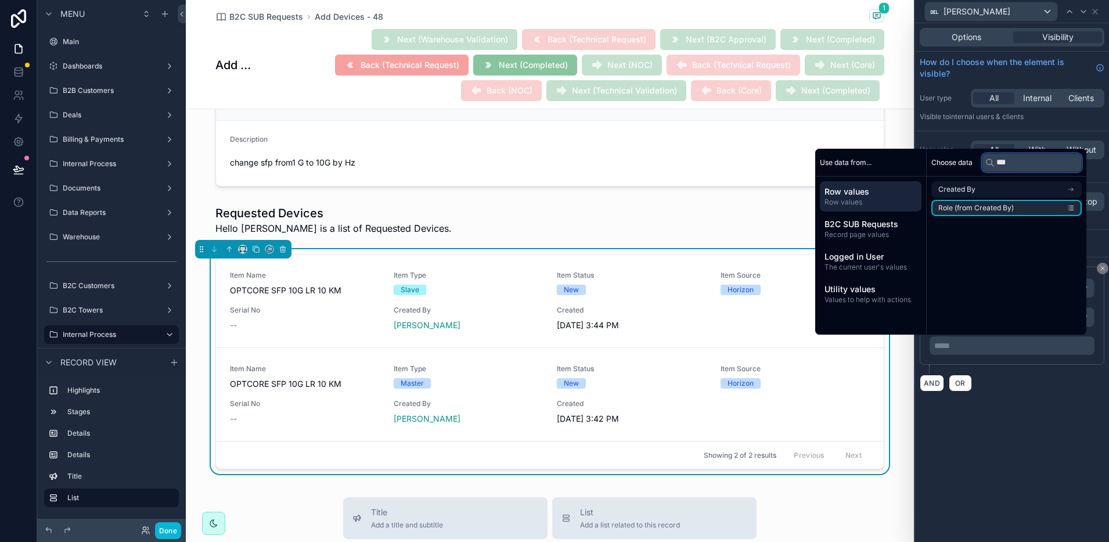
type input "***"
click at [990, 188] on li "Created By" at bounding box center [1006, 189] width 150 height 16
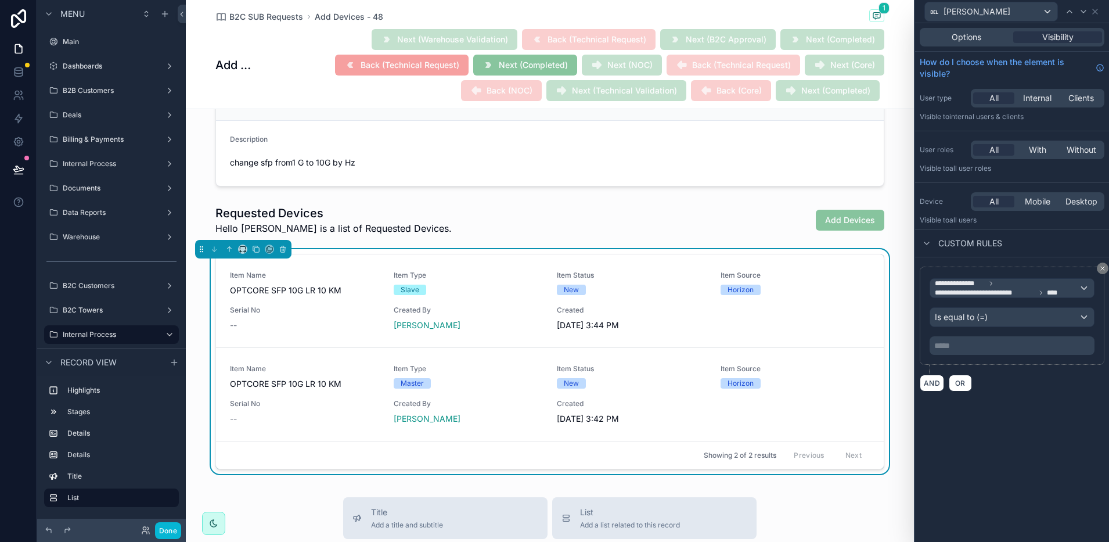
click at [1040, 378] on div "AND OR" at bounding box center [1012, 382] width 185 height 17
click at [979, 42] on span "Options" at bounding box center [967, 37] width 30 height 12
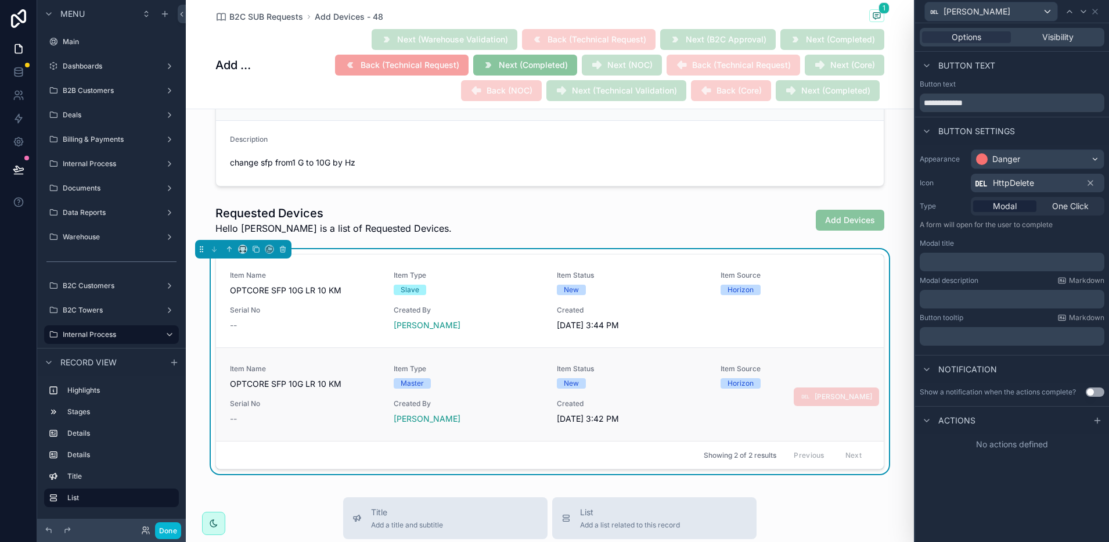
click at [703, 379] on div "Item Name OPTCORE SFP 10G LR 10 KM Item Type Master Item Status New Item Source…" at bounding box center [550, 394] width 640 height 60
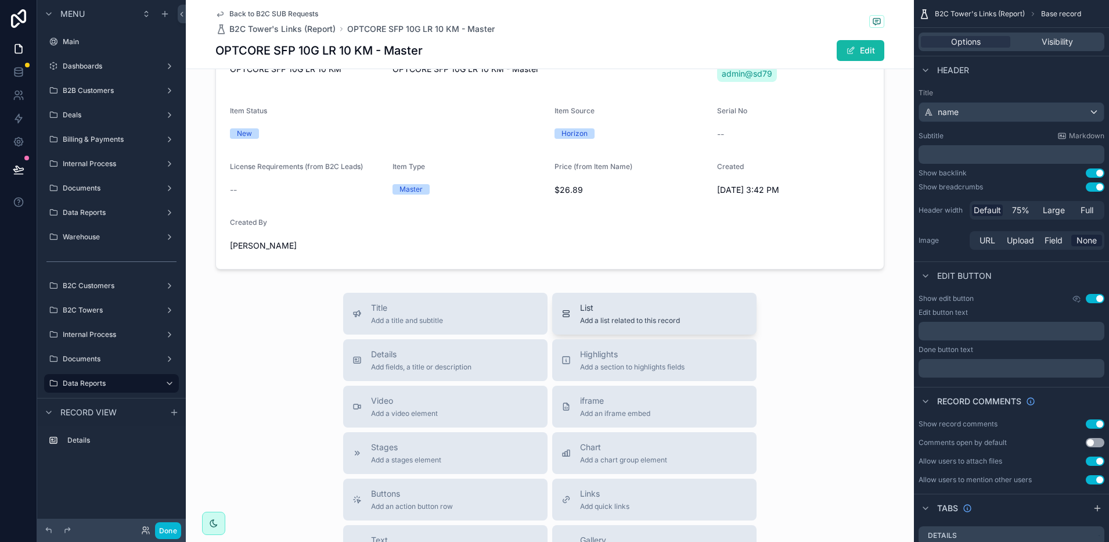
scroll to position [145, 0]
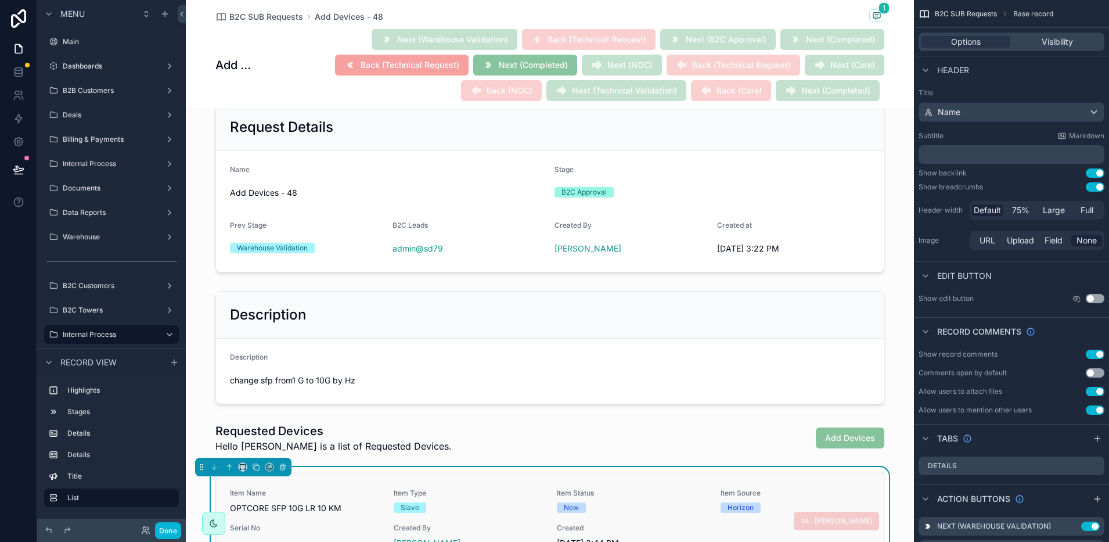
scroll to position [290, 0]
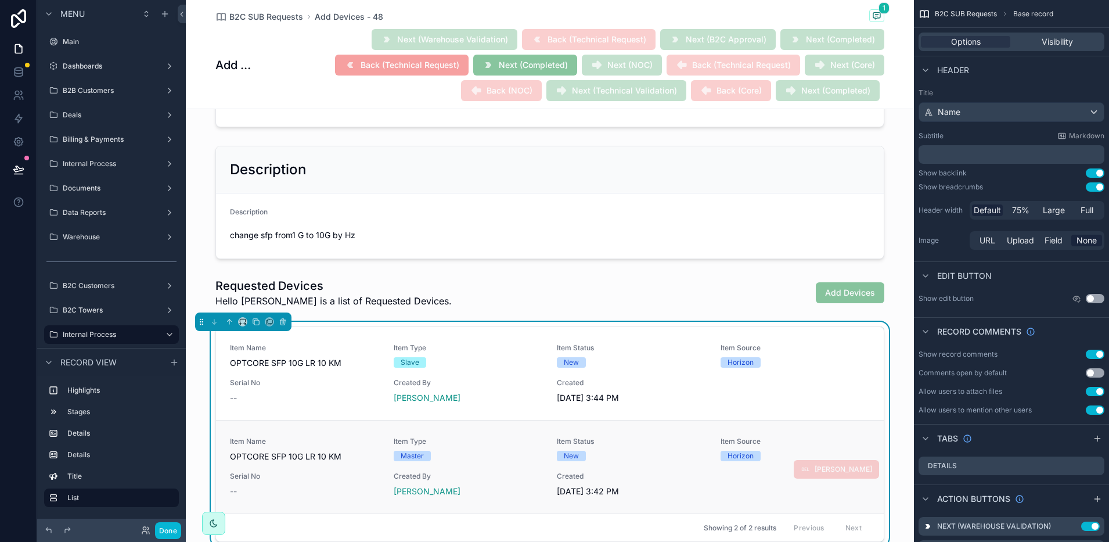
click at [646, 420] on link "Item Name OPTCORE SFP 10G LR 10 KM Item Type Master Item Status New Item Source…" at bounding box center [550, 466] width 668 height 93
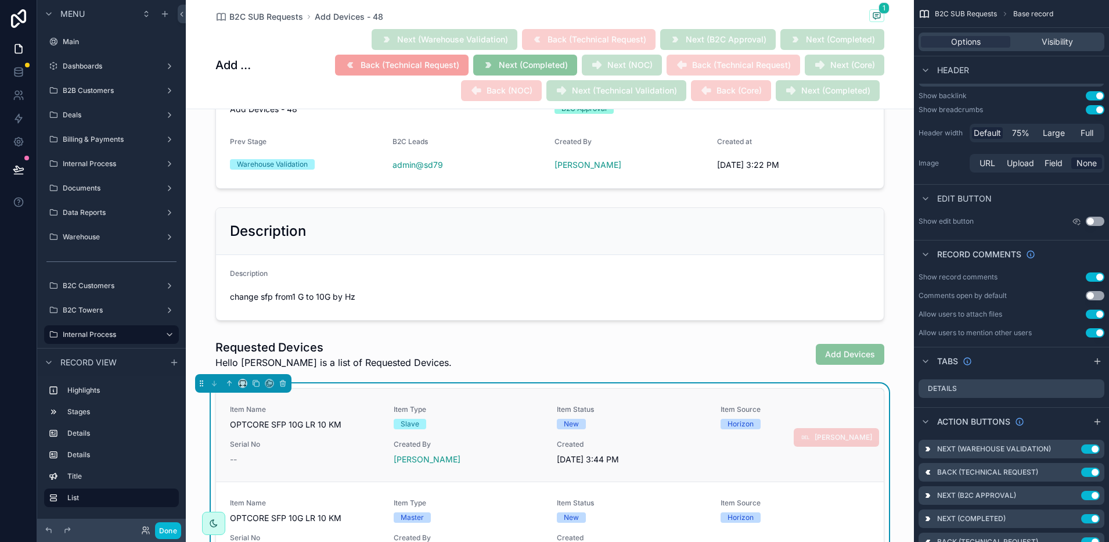
scroll to position [363, 0]
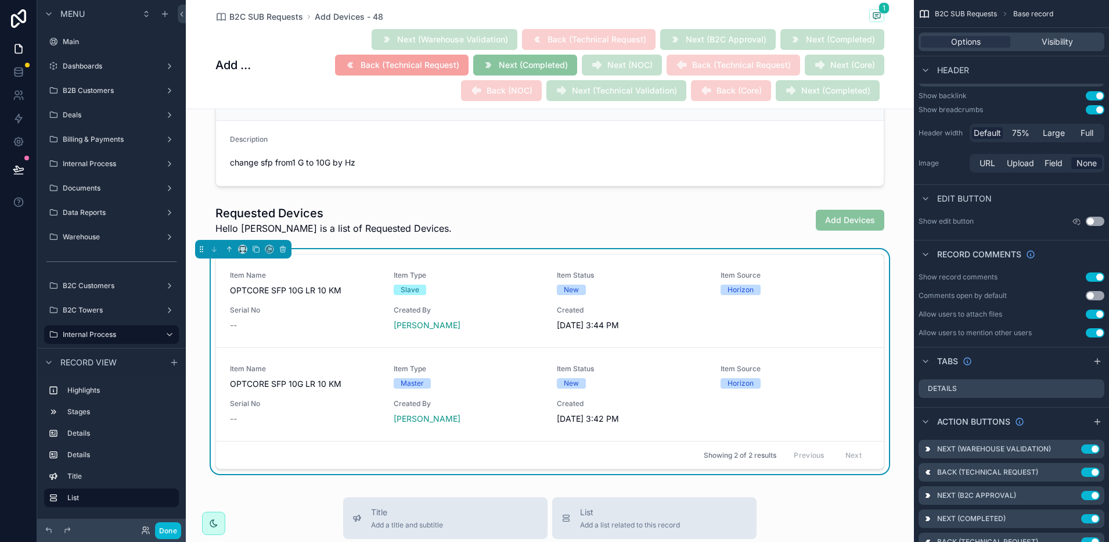
click at [276, 459] on div "Showing 2 of 2 results Previous Next" at bounding box center [550, 455] width 668 height 28
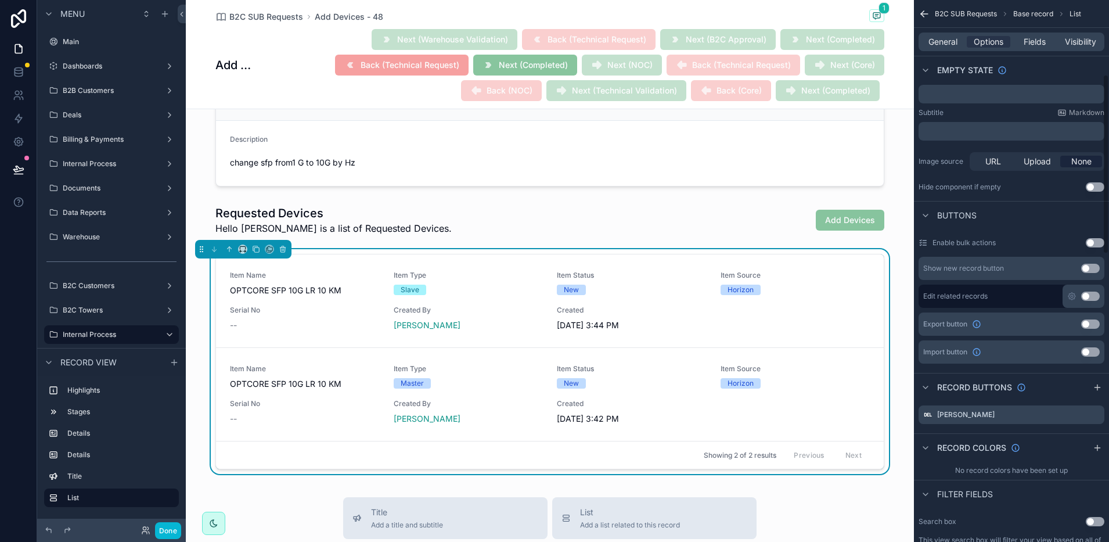
scroll to position [295, 0]
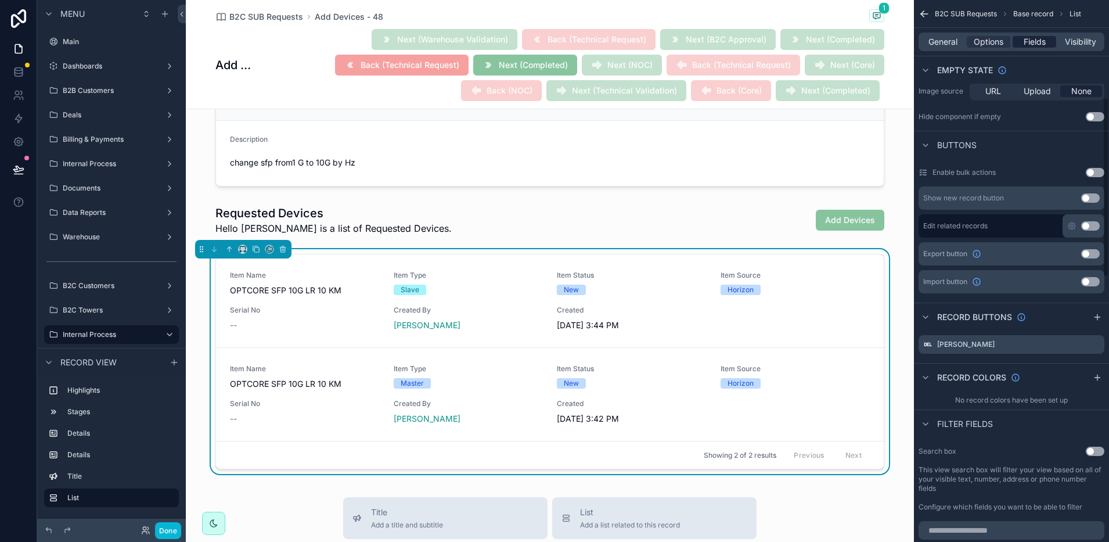
click at [1026, 40] on span "Fields" at bounding box center [1035, 42] width 22 height 12
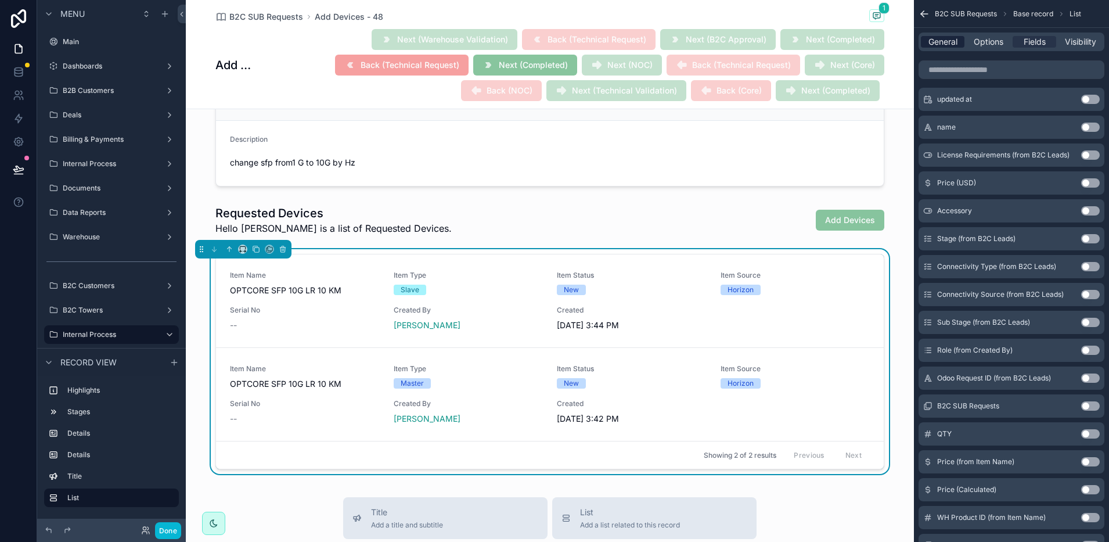
click at [943, 39] on span "General" at bounding box center [942, 42] width 29 height 12
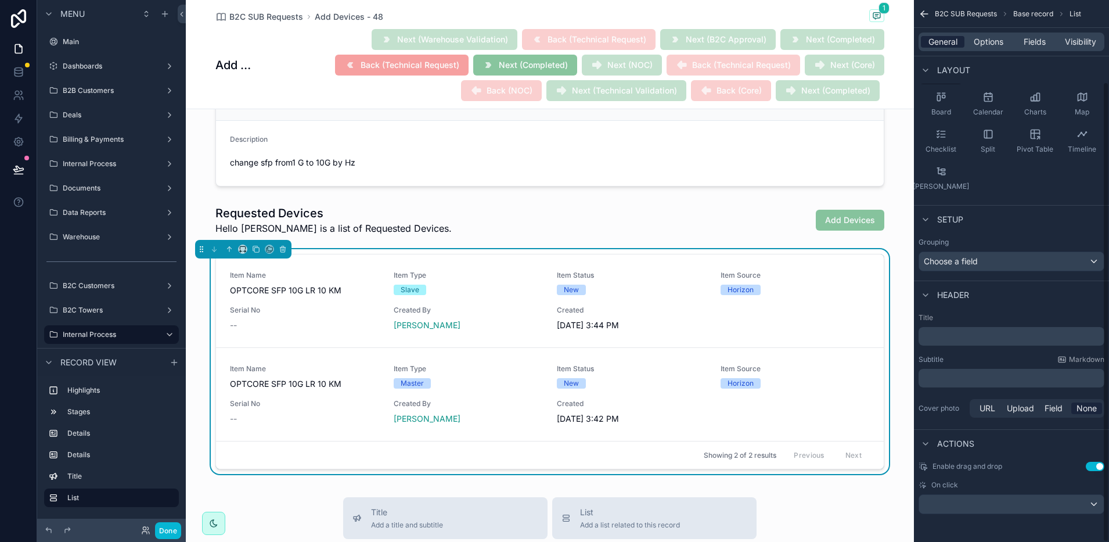
scroll to position [96, 0]
click at [995, 45] on span "Options" at bounding box center [989, 42] width 30 height 12
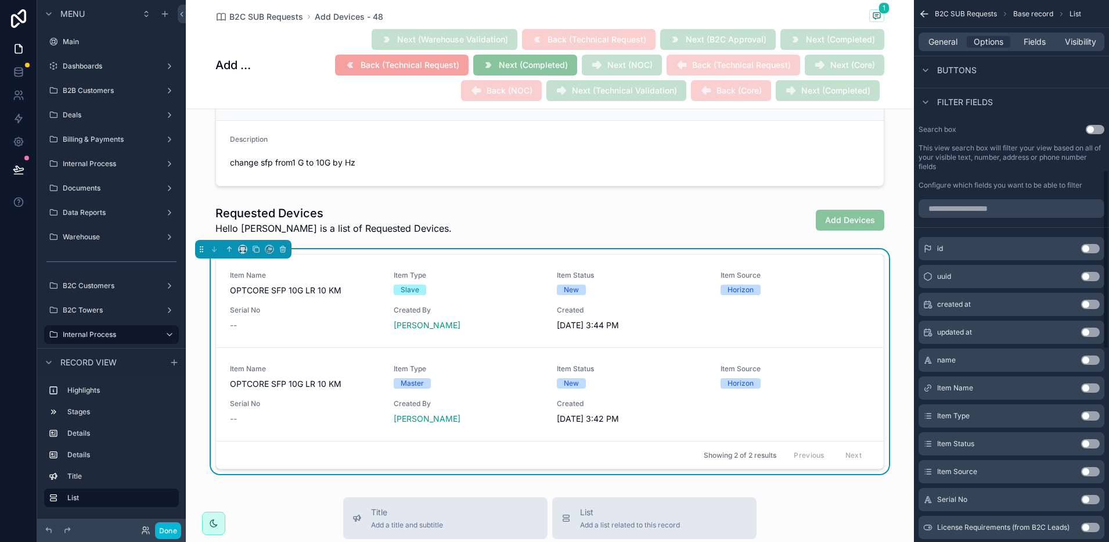
scroll to position [513, 0]
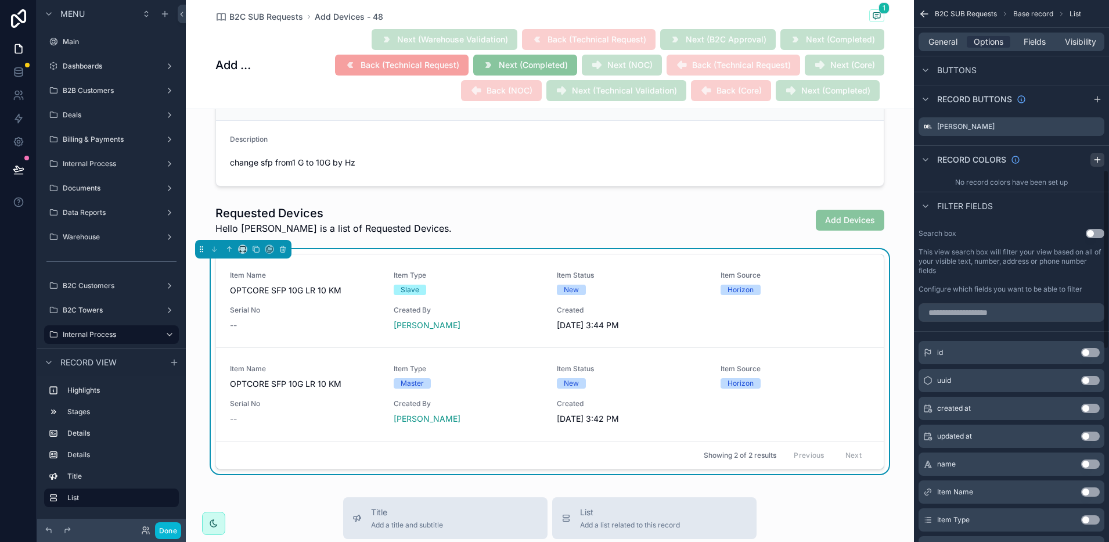
click at [1095, 161] on icon "scrollable content" at bounding box center [1097, 159] width 9 height 9
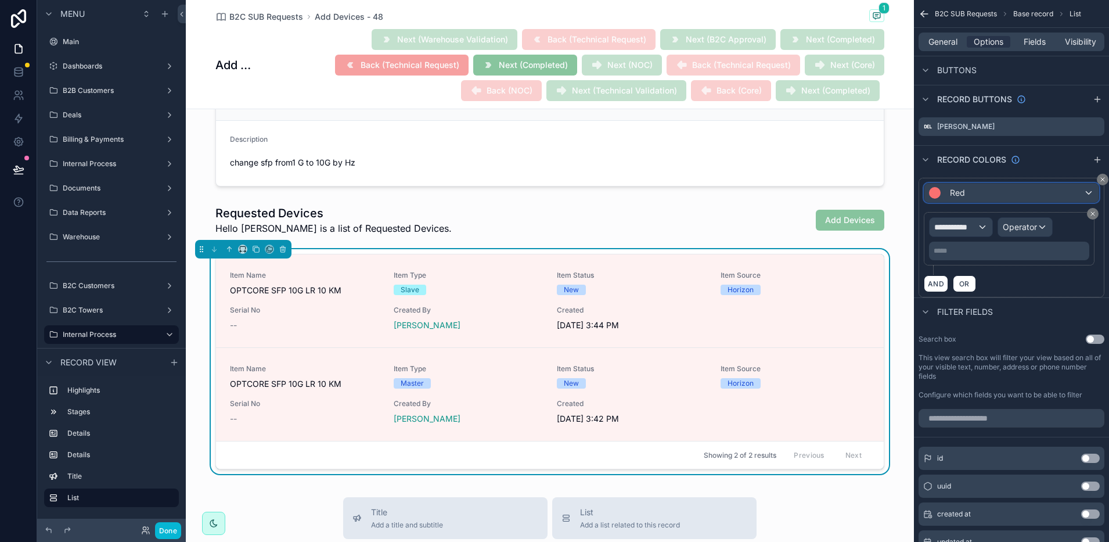
click at [992, 192] on div "Red" at bounding box center [1011, 192] width 174 height 19
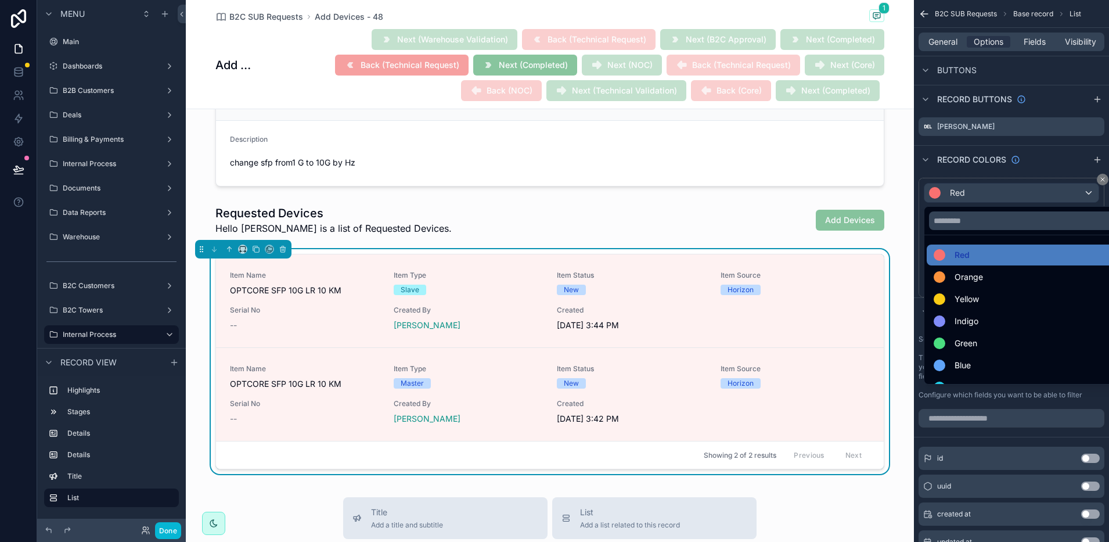
click at [992, 192] on div "scrollable content" at bounding box center [554, 271] width 1109 height 542
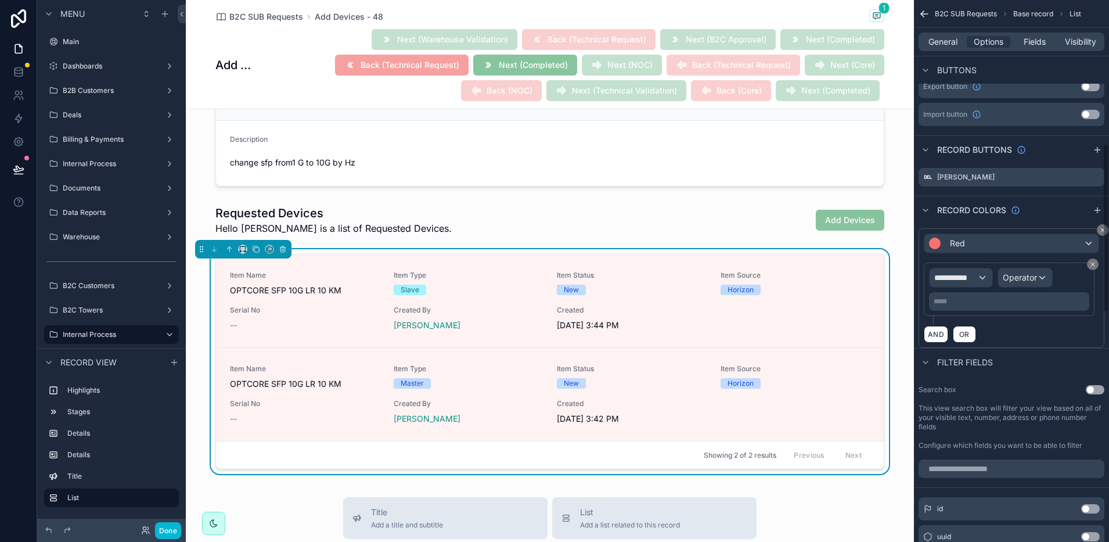
scroll to position [440, 0]
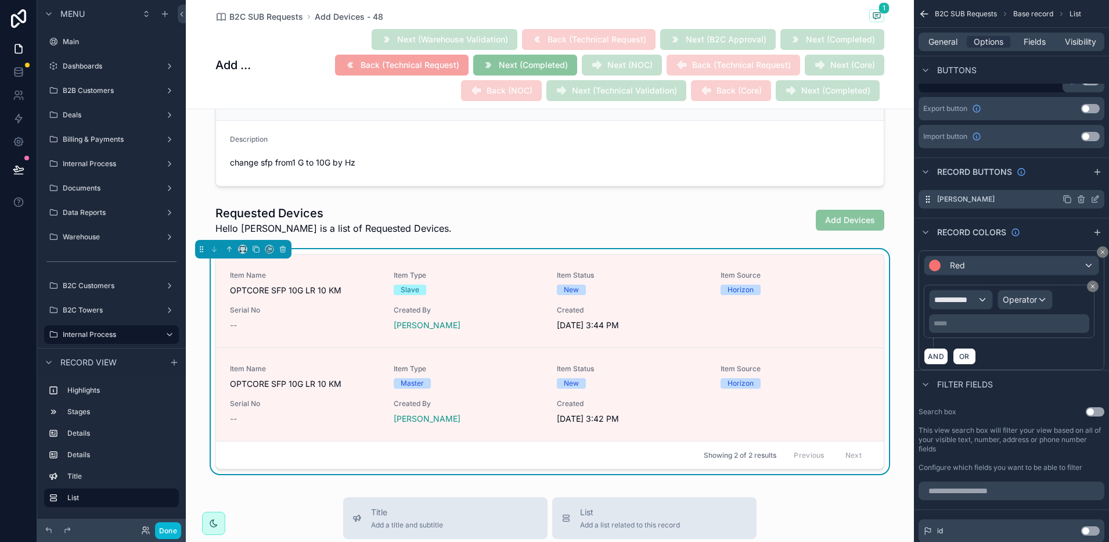
click at [1098, 199] on icon "scrollable content" at bounding box center [1094, 198] width 9 height 9
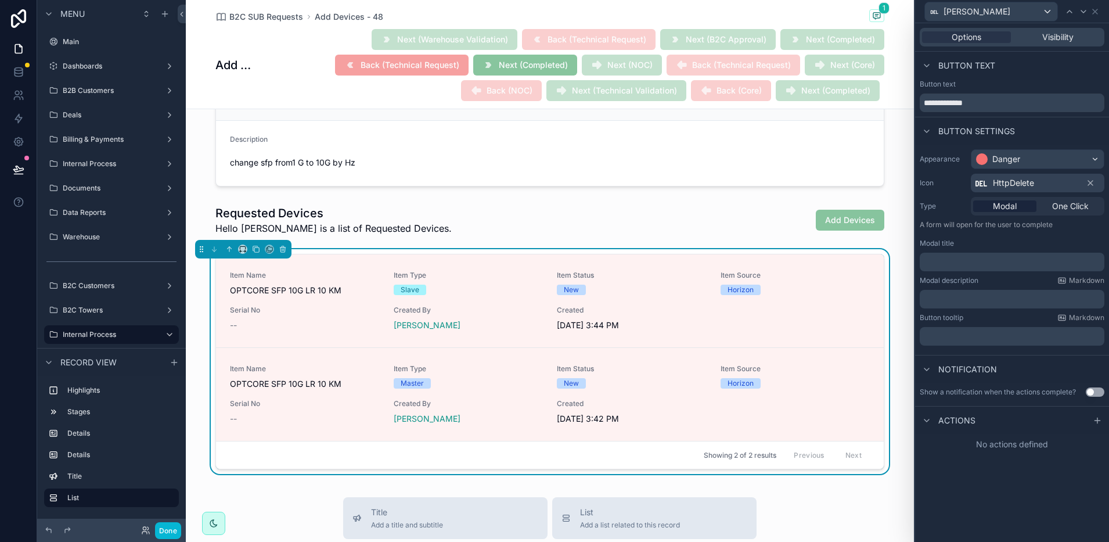
click at [1097, 16] on div "[PERSON_NAME]" at bounding box center [1012, 11] width 185 height 23
click at [1097, 9] on icon at bounding box center [1095, 11] width 5 height 5
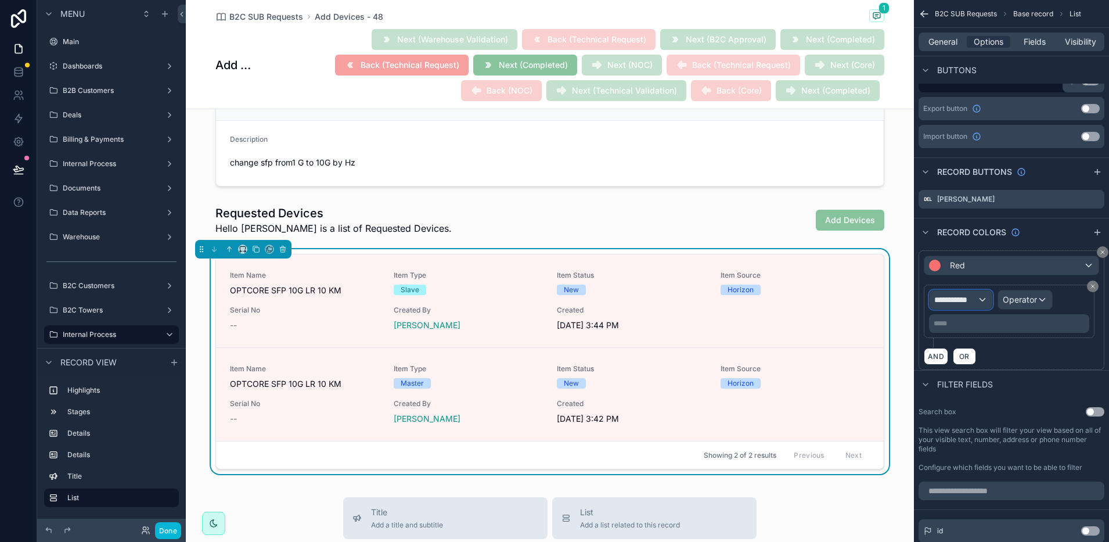
click at [991, 299] on div "**********" at bounding box center [960, 299] width 63 height 19
click at [1090, 284] on div "scrollable content" at bounding box center [554, 271] width 1109 height 542
click at [1085, 290] on div "**********" at bounding box center [1009, 311] width 160 height 43
click at [1090, 289] on icon "scrollable content" at bounding box center [1092, 286] width 7 height 7
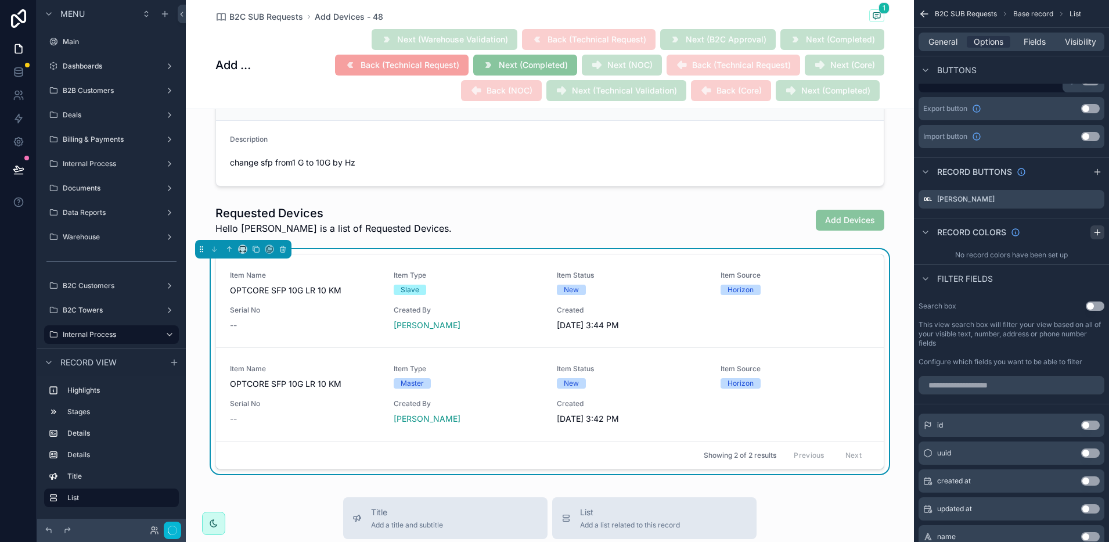
click at [1098, 237] on button "scrollable content" at bounding box center [1097, 232] width 14 height 14
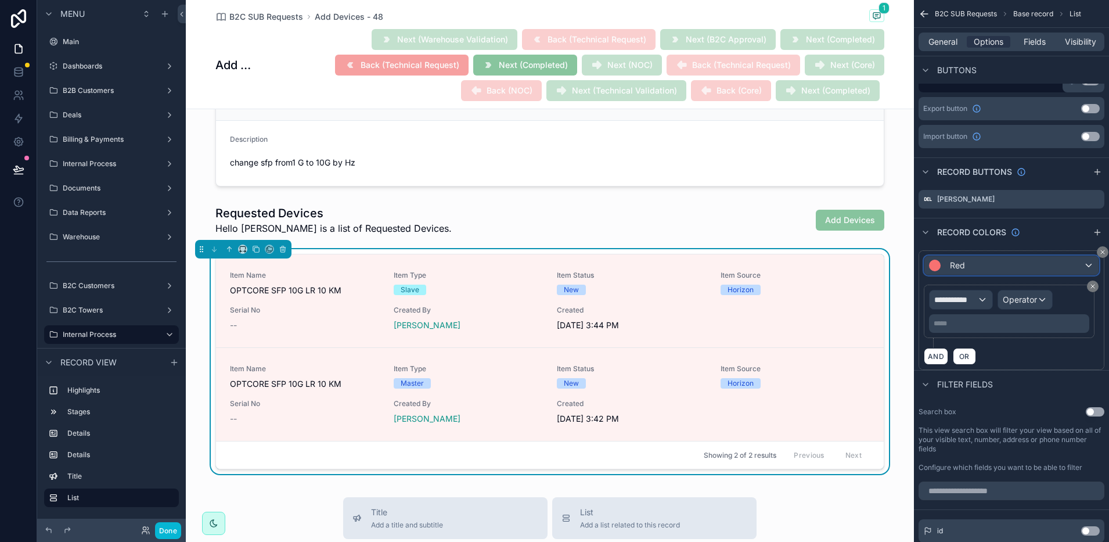
click at [974, 264] on div "Red" at bounding box center [1011, 265] width 174 height 19
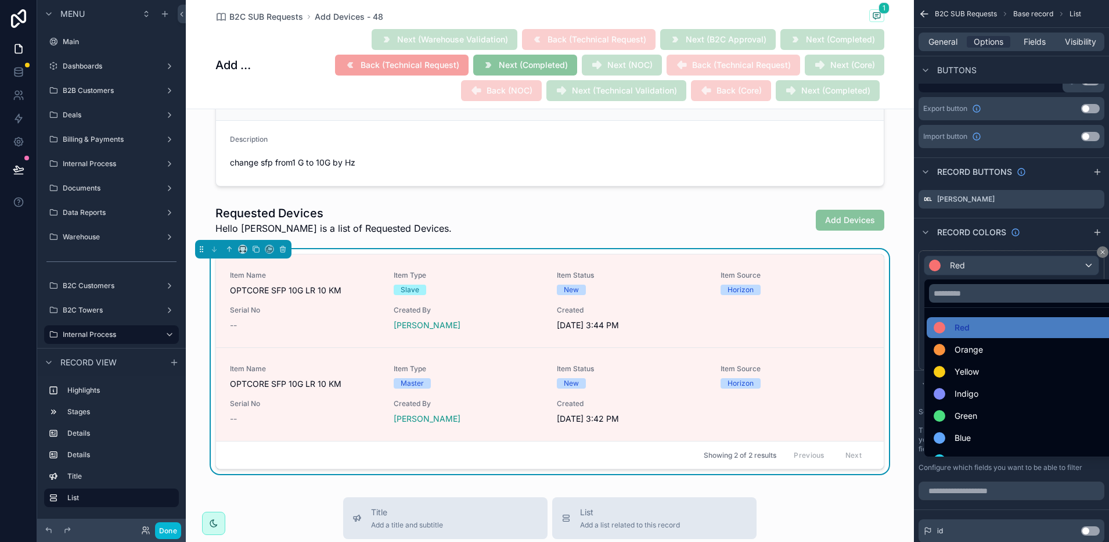
click at [974, 264] on div "scrollable content" at bounding box center [554, 271] width 1109 height 542
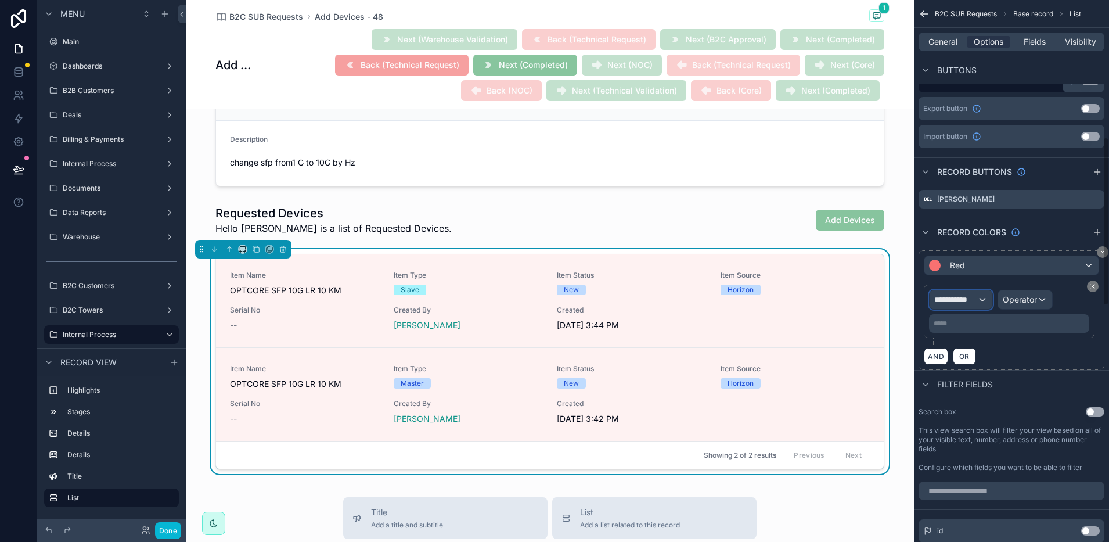
click at [970, 299] on span "**********" at bounding box center [955, 300] width 43 height 12
click at [970, 299] on div "scrollable content" at bounding box center [554, 271] width 1109 height 542
click at [970, 299] on span "**********" at bounding box center [955, 300] width 43 height 12
click at [986, 373] on div "Row values Row values" at bounding box center [982, 369] width 86 height 28
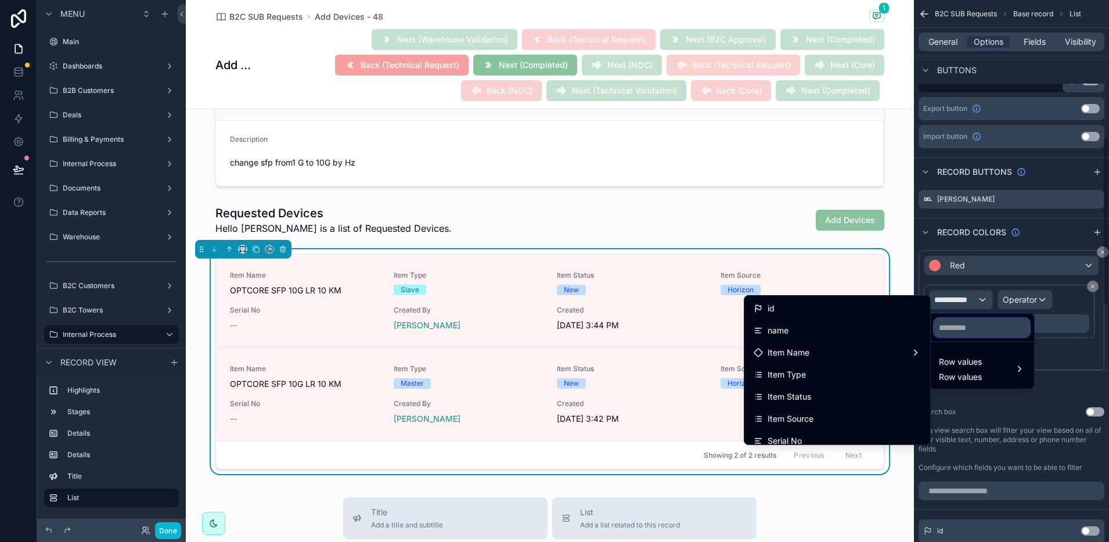
click at [987, 323] on input "text" at bounding box center [981, 327] width 95 height 19
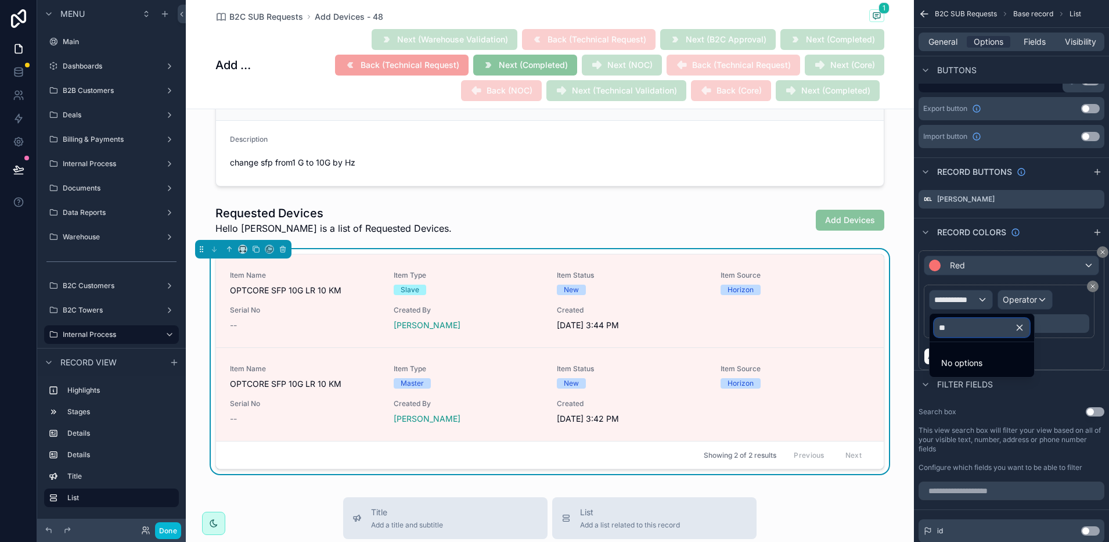
type input "*"
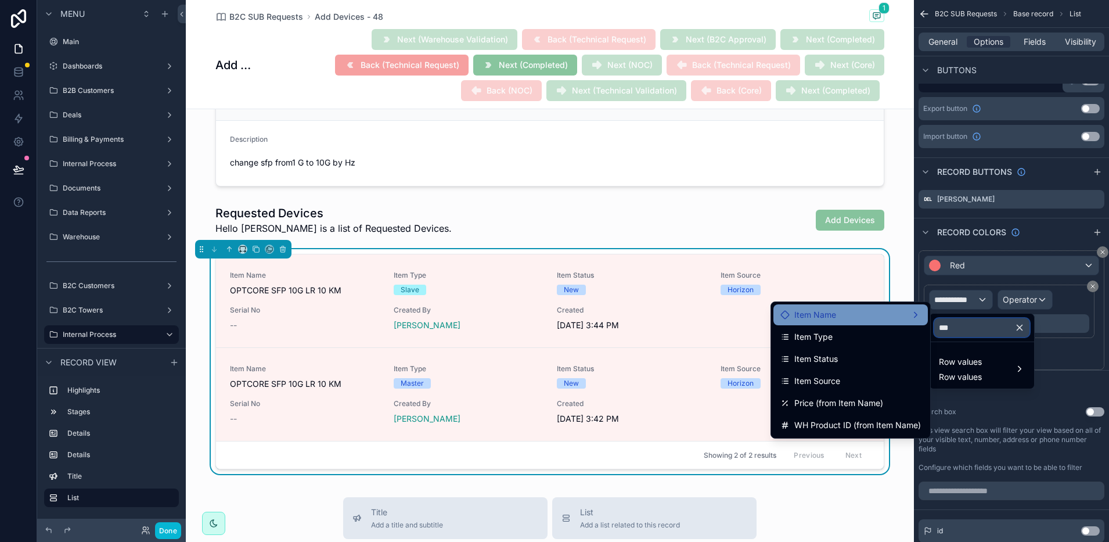
type input "***"
click at [875, 311] on div "Item Name" at bounding box center [850, 315] width 140 height 14
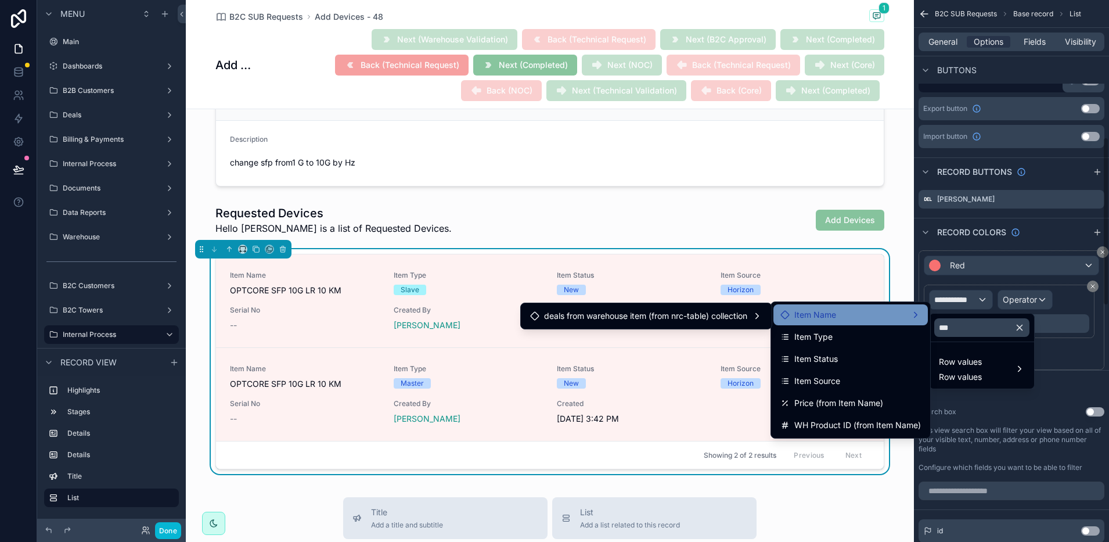
click at [1040, 233] on div "scrollable content" at bounding box center [554, 271] width 1109 height 542
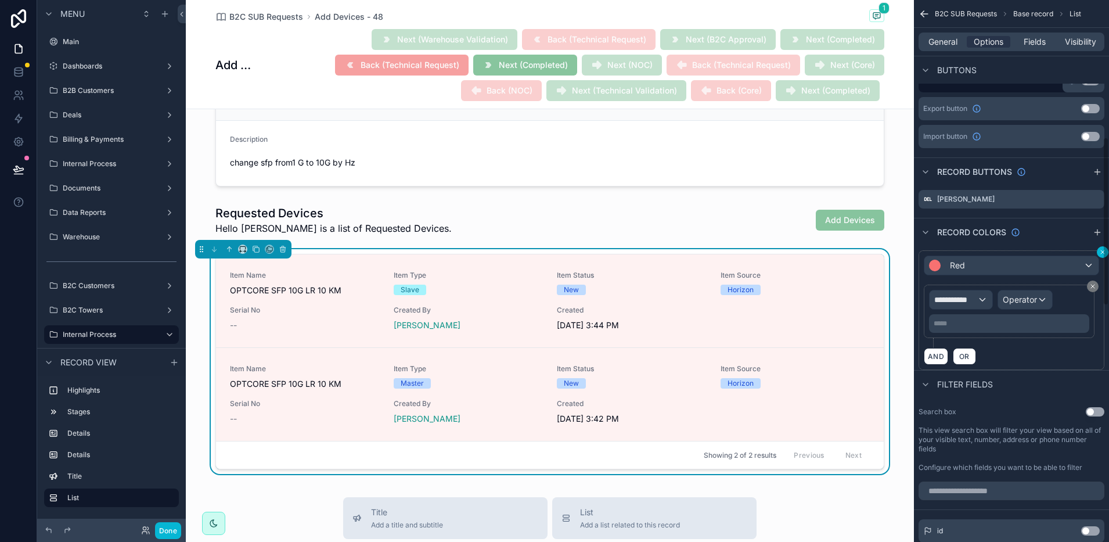
click at [1098, 251] on button "scrollable content" at bounding box center [1103, 252] width 12 height 12
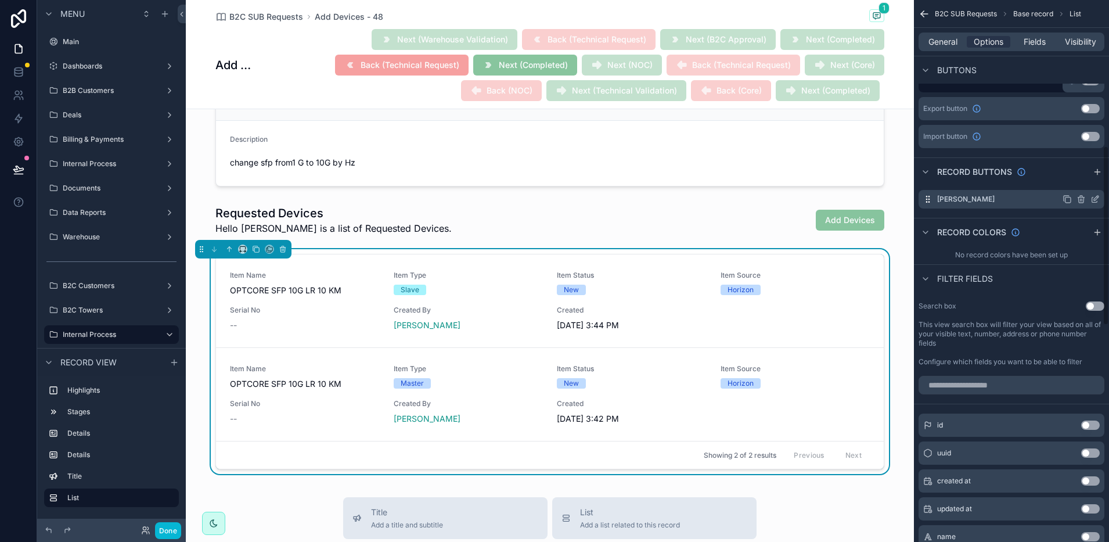
click at [1094, 200] on icon "scrollable content" at bounding box center [1096, 198] width 5 height 5
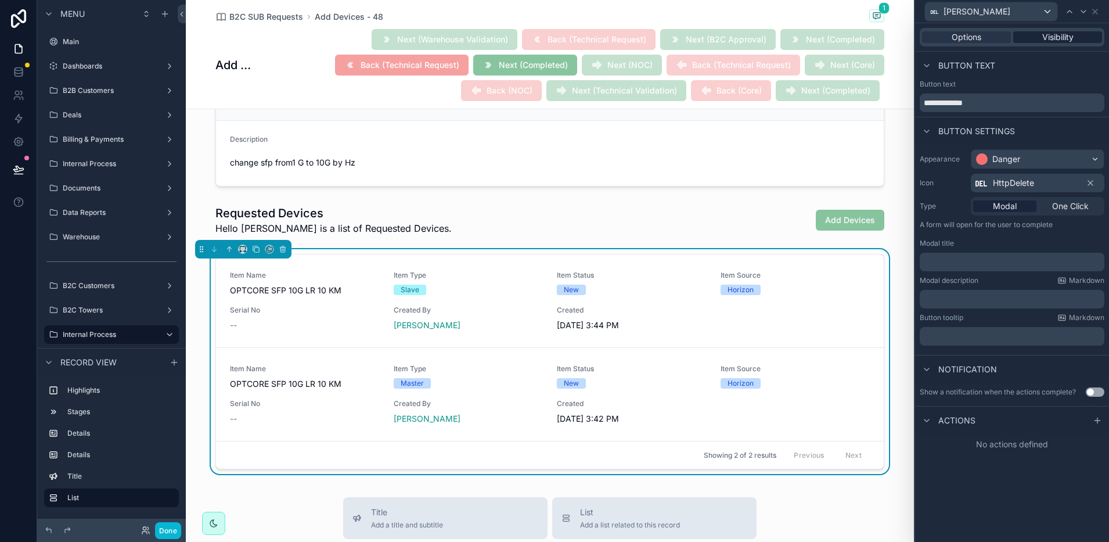
click at [1048, 37] on span "Visibility" at bounding box center [1057, 37] width 31 height 12
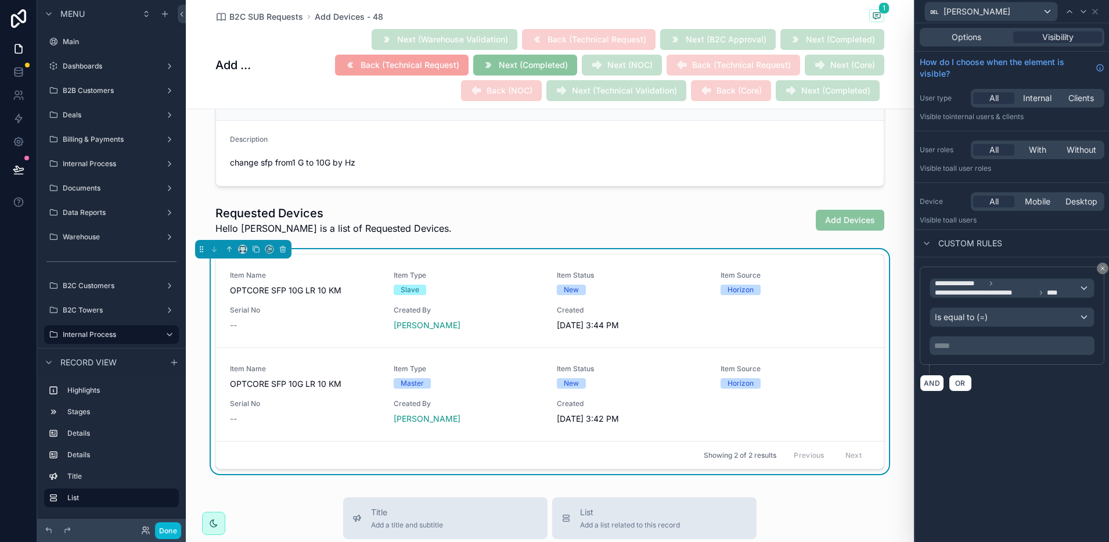
click at [1025, 347] on p "***** ﻿" at bounding box center [1013, 346] width 158 height 12
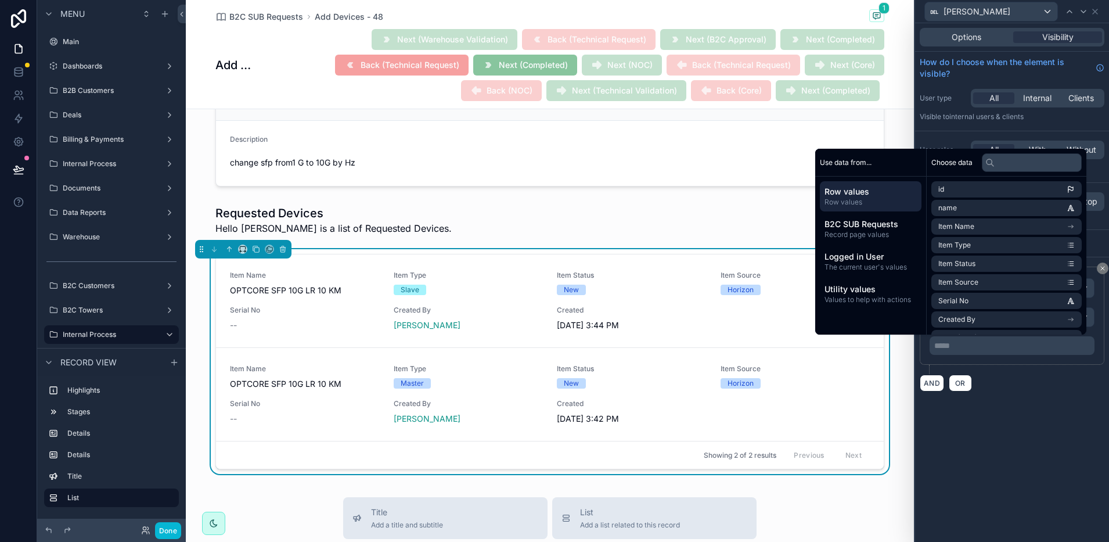
click at [956, 478] on div "**********" at bounding box center [1012, 282] width 194 height 518
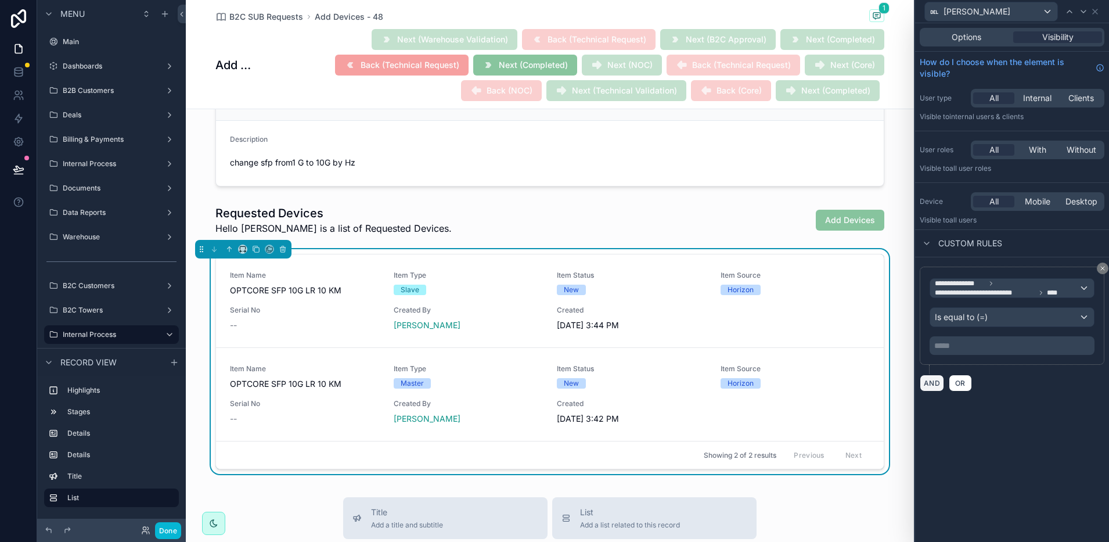
click at [932, 378] on button "AND" at bounding box center [932, 382] width 24 height 17
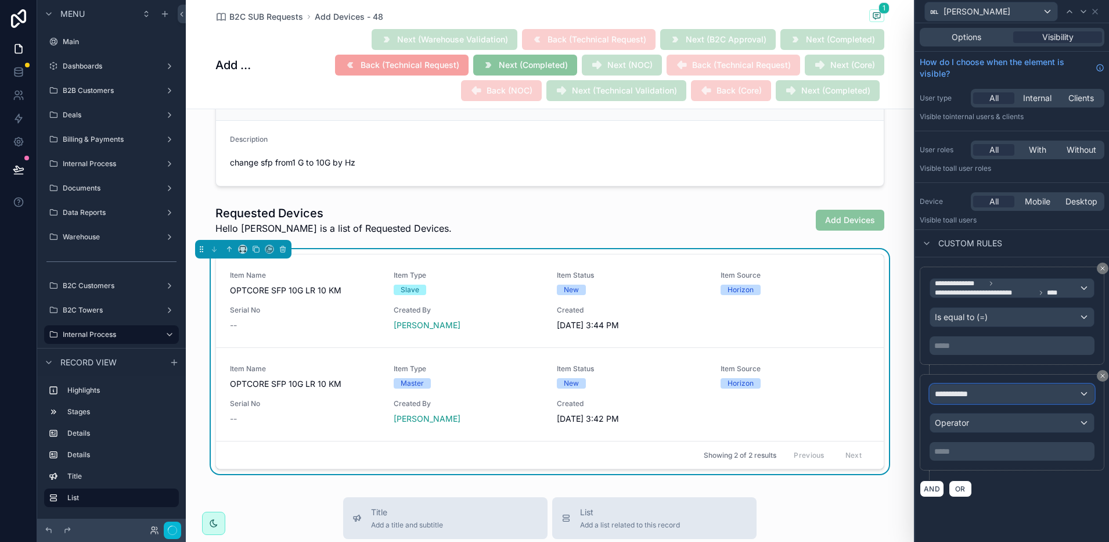
click at [955, 398] on span "**********" at bounding box center [956, 394] width 43 height 12
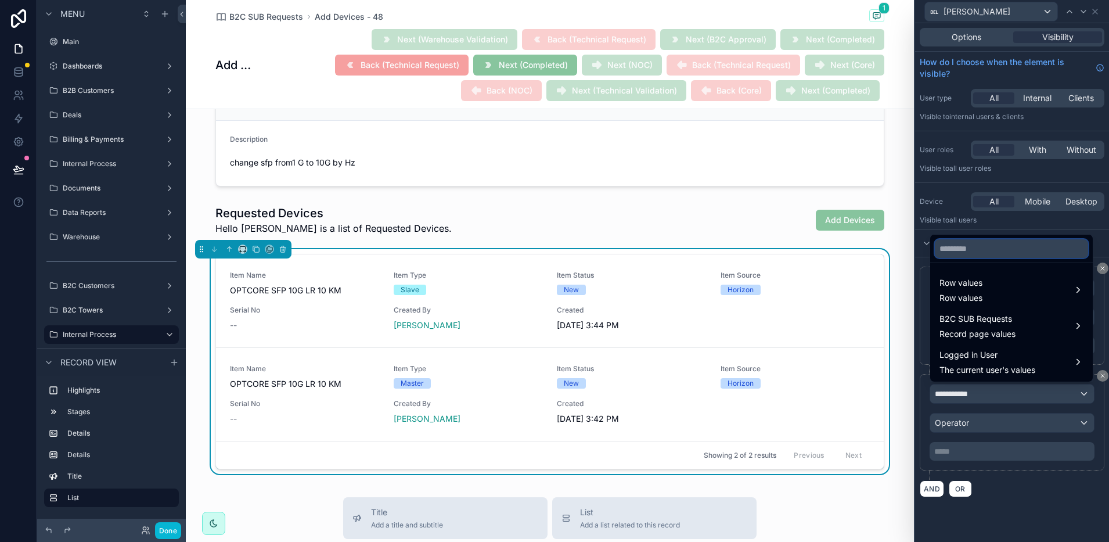
click at [989, 251] on input "text" at bounding box center [1011, 248] width 153 height 19
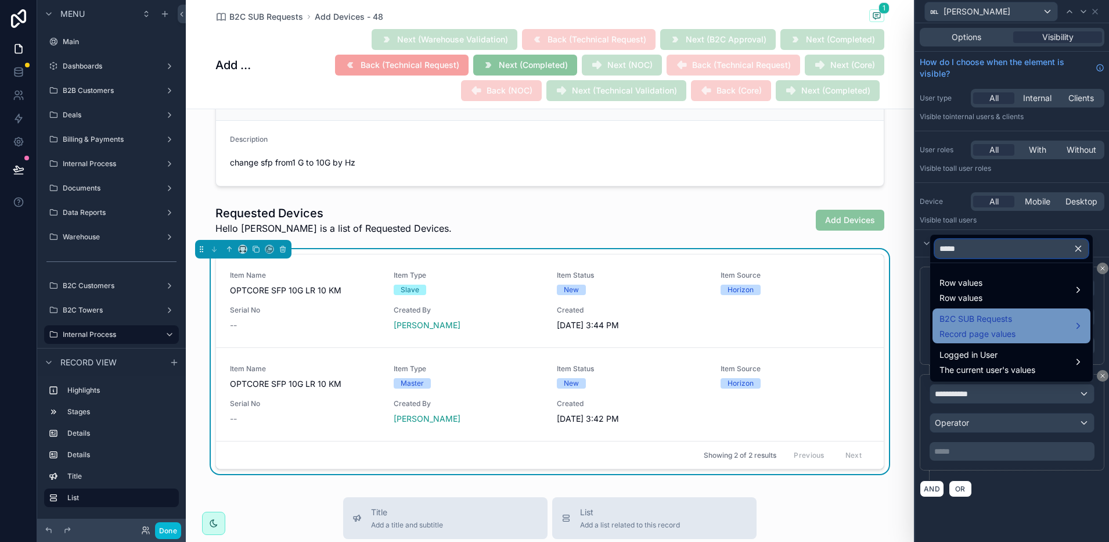
type input "*****"
click at [1034, 317] on div "B2C SUB Requests Record page values" at bounding box center [1011, 326] width 144 height 28
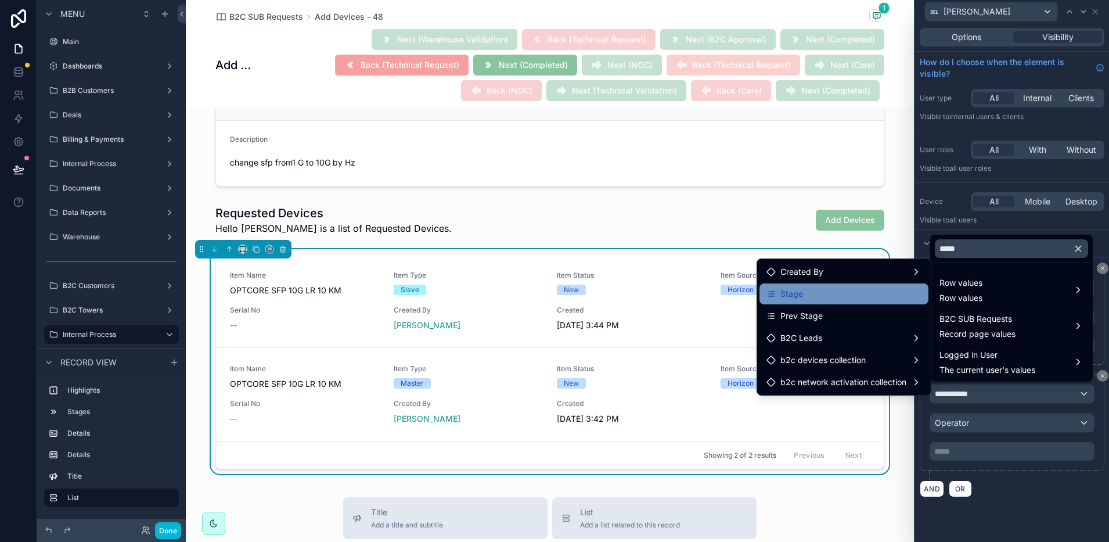
click at [817, 290] on div "Stage" at bounding box center [843, 294] width 155 height 14
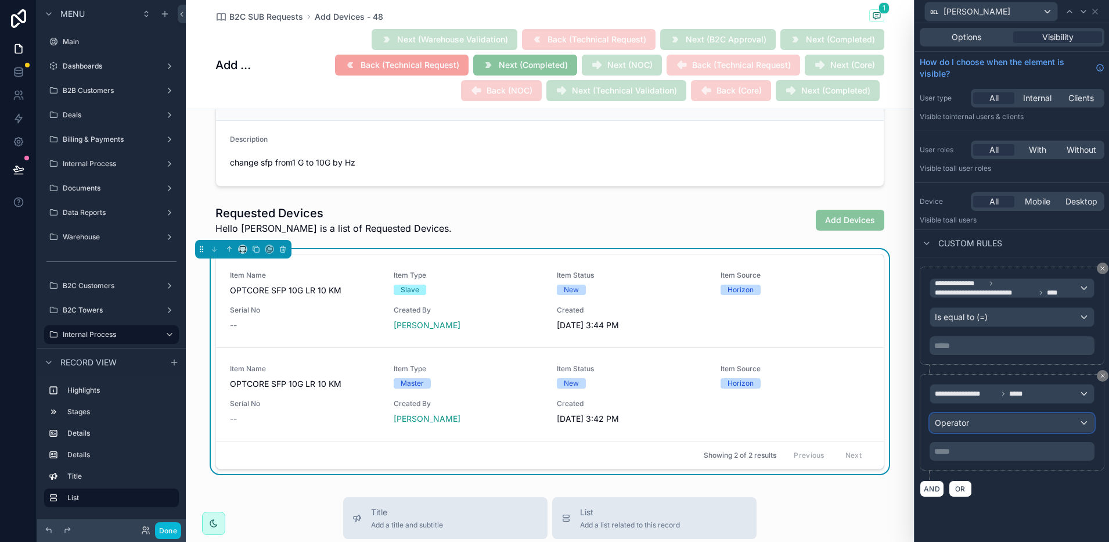
click at [968, 417] on span "Operator" at bounding box center [952, 422] width 34 height 10
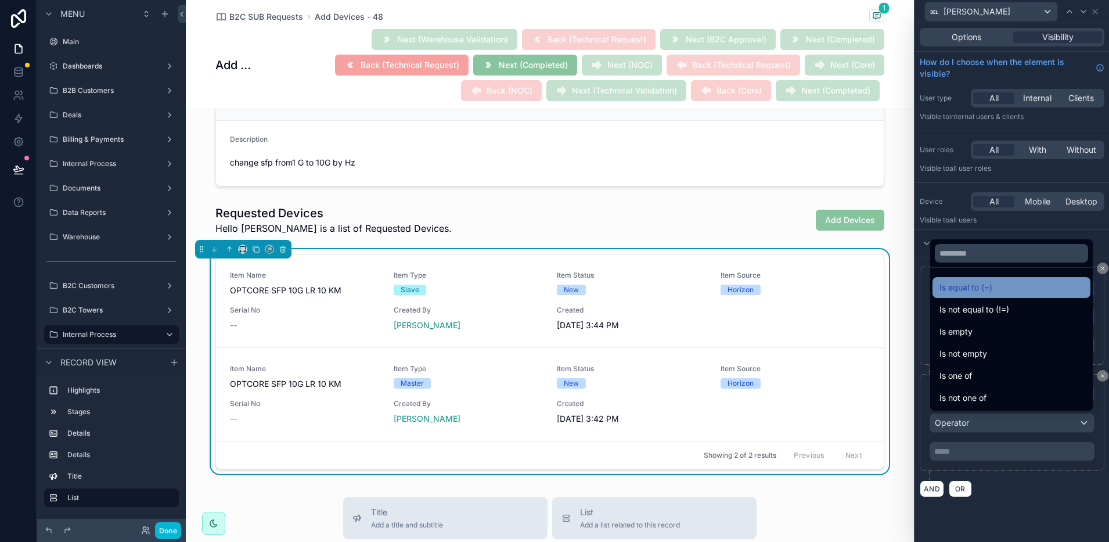
click at [968, 293] on span "Is equal to (=)" at bounding box center [965, 287] width 53 height 14
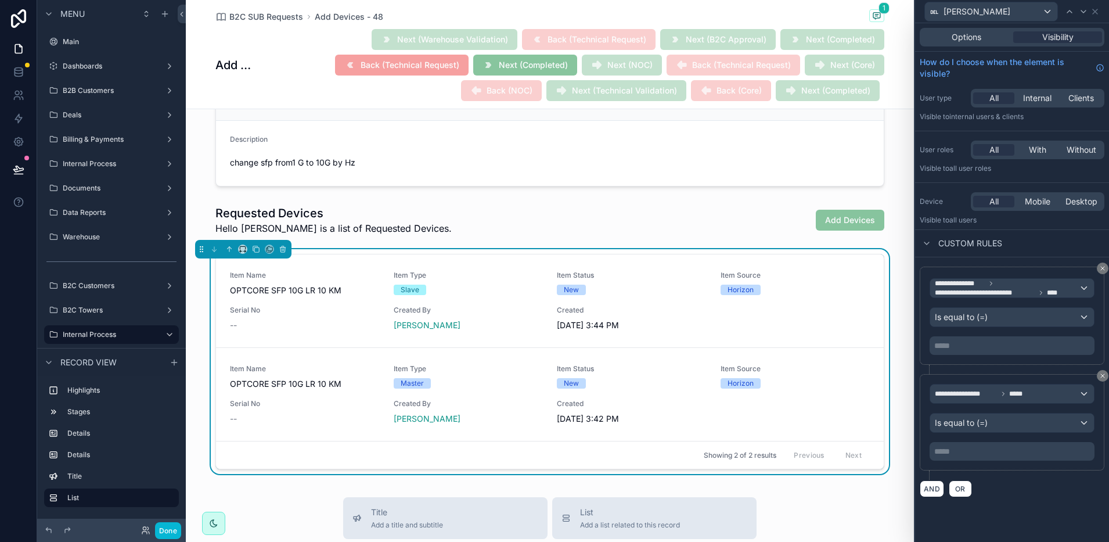
click at [974, 449] on p "***** ﻿" at bounding box center [1013, 451] width 158 height 12
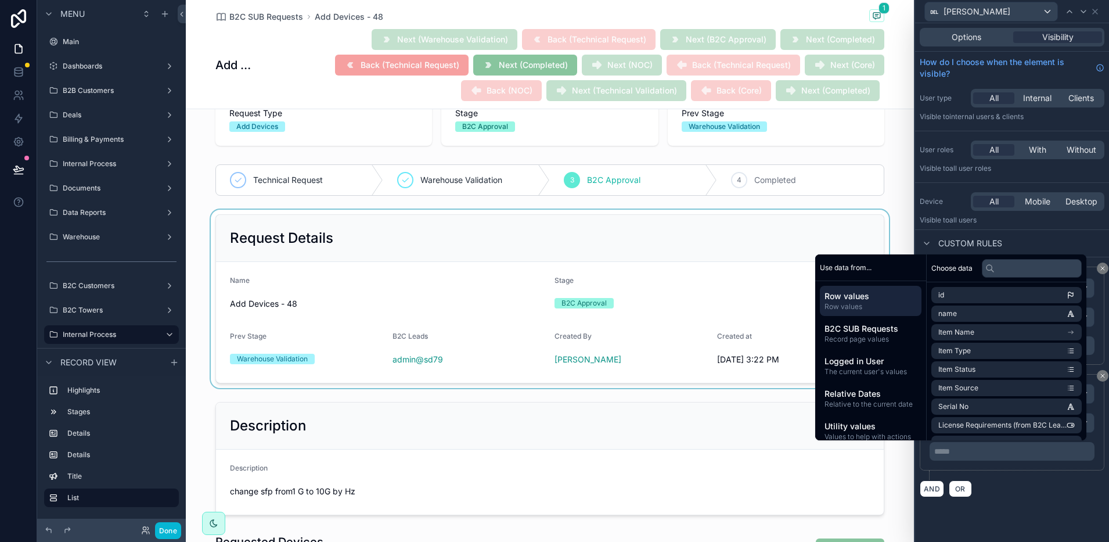
scroll to position [0, 0]
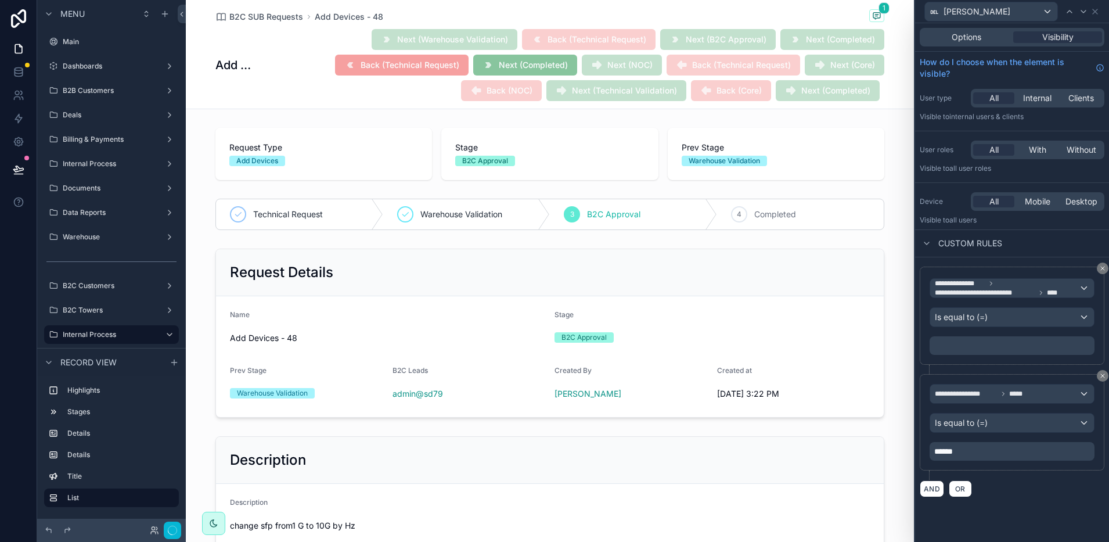
click at [1031, 488] on div "AND OR" at bounding box center [1012, 488] width 185 height 17
click at [996, 449] on p "******" at bounding box center [1013, 451] width 158 height 12
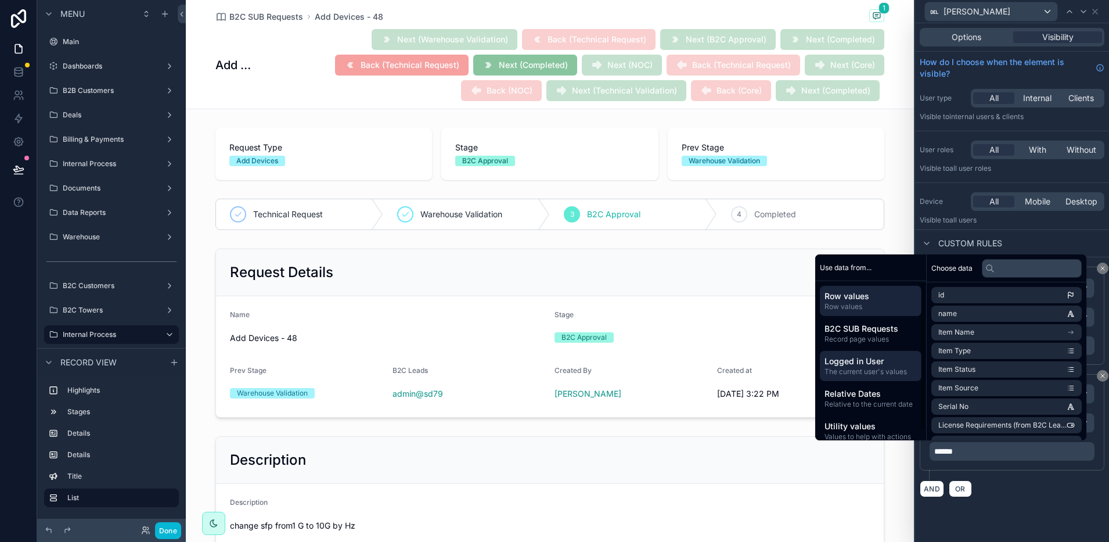
scroll to position [10, 0]
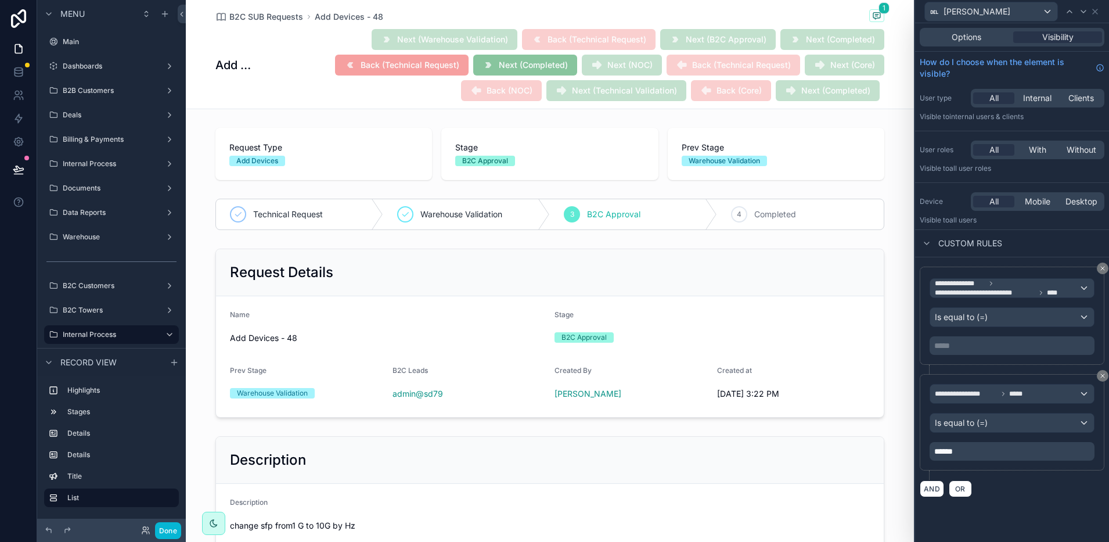
click at [1039, 488] on div "AND OR" at bounding box center [1012, 488] width 185 height 17
click at [992, 448] on p "******" at bounding box center [1013, 451] width 158 height 12
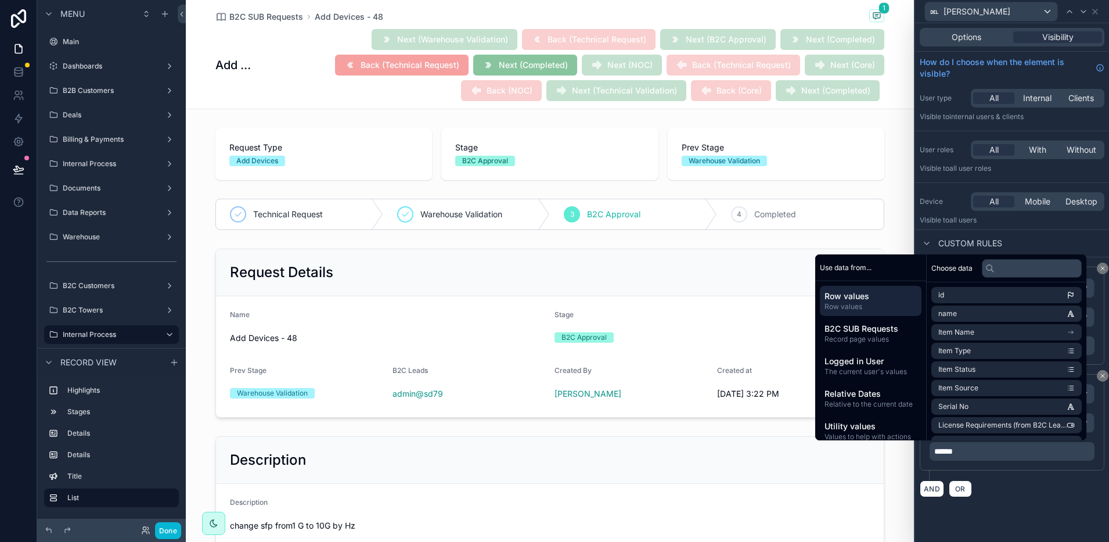
click at [988, 452] on p "******" at bounding box center [1013, 451] width 158 height 12
click at [878, 332] on span "B2C SUB Requests" at bounding box center [870, 329] width 92 height 12
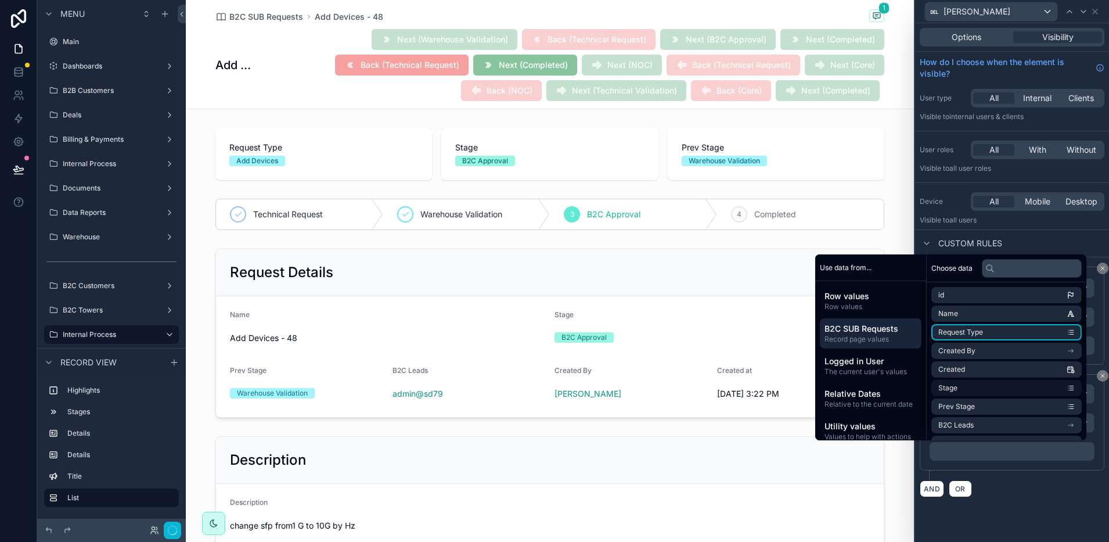
click at [960, 391] on li "Stage" at bounding box center [1006, 388] width 150 height 16
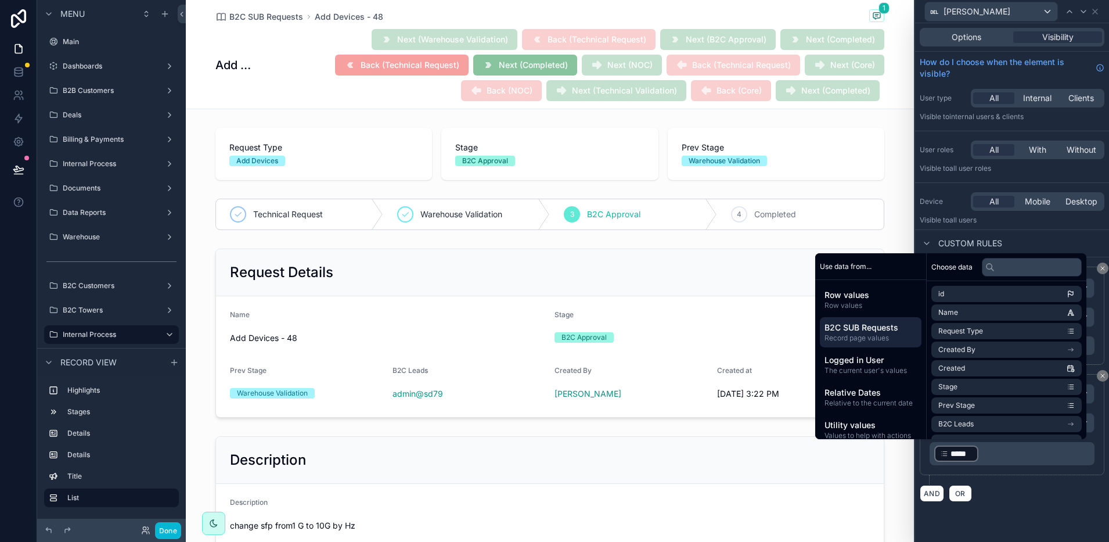
click at [1014, 460] on p "﻿ ***** ﻿ ﻿" at bounding box center [1013, 453] width 158 height 19
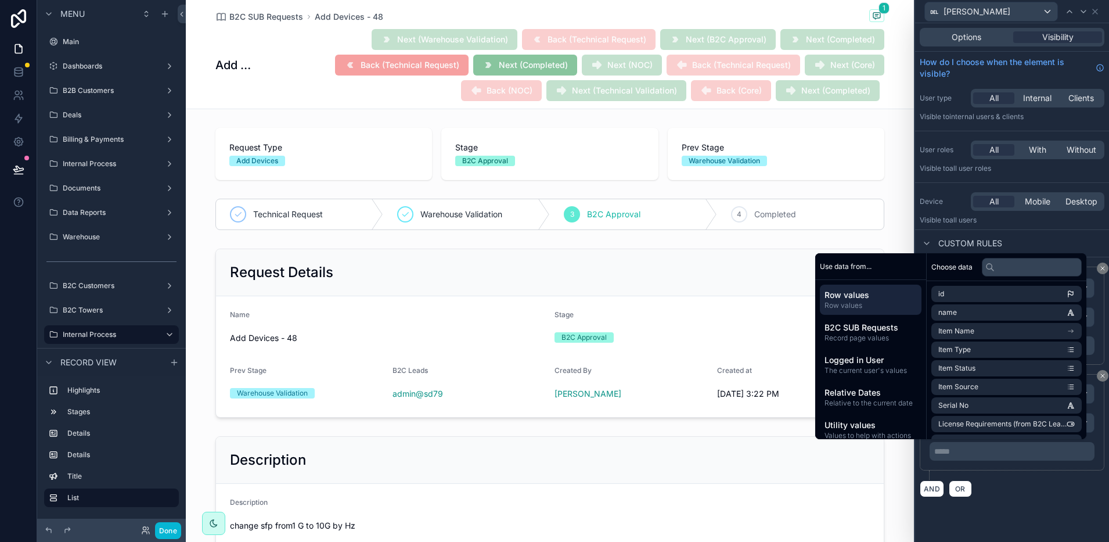
click at [1028, 480] on div "AND OR" at bounding box center [1012, 488] width 185 height 17
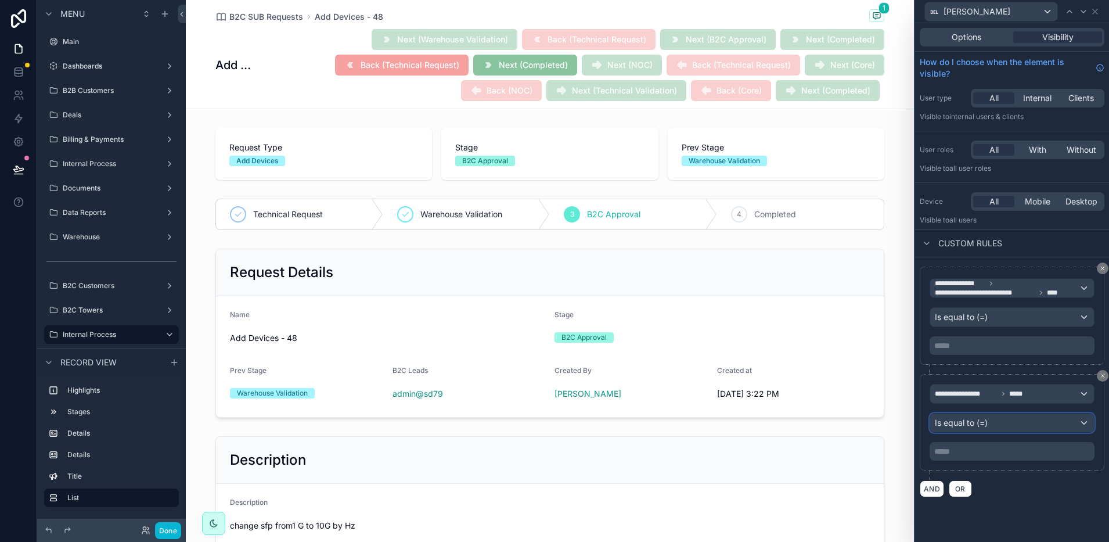
click at [1011, 422] on div "Is equal to (=)" at bounding box center [1012, 422] width 164 height 19
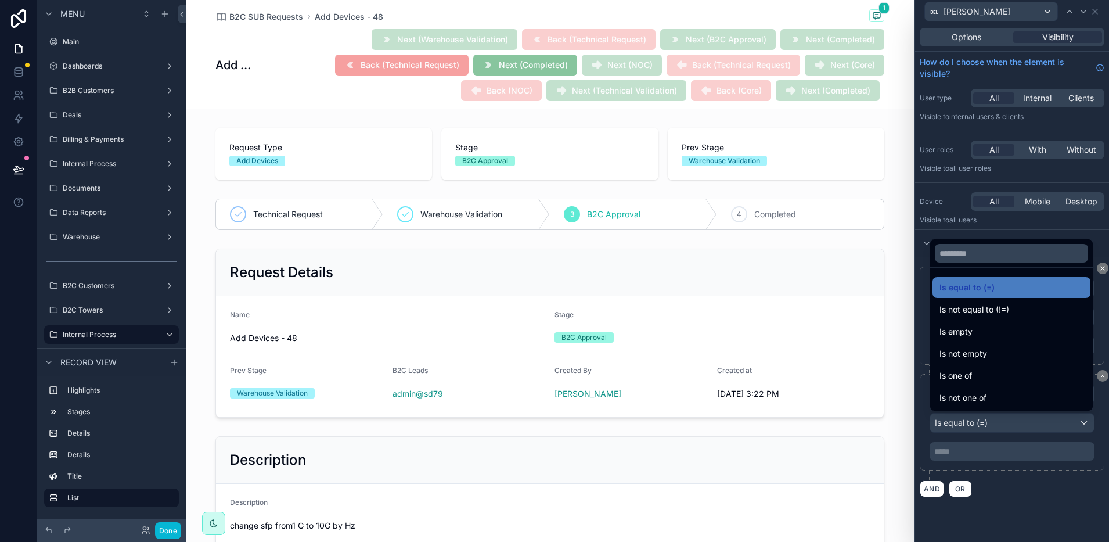
click at [1017, 444] on div at bounding box center [1012, 271] width 194 height 542
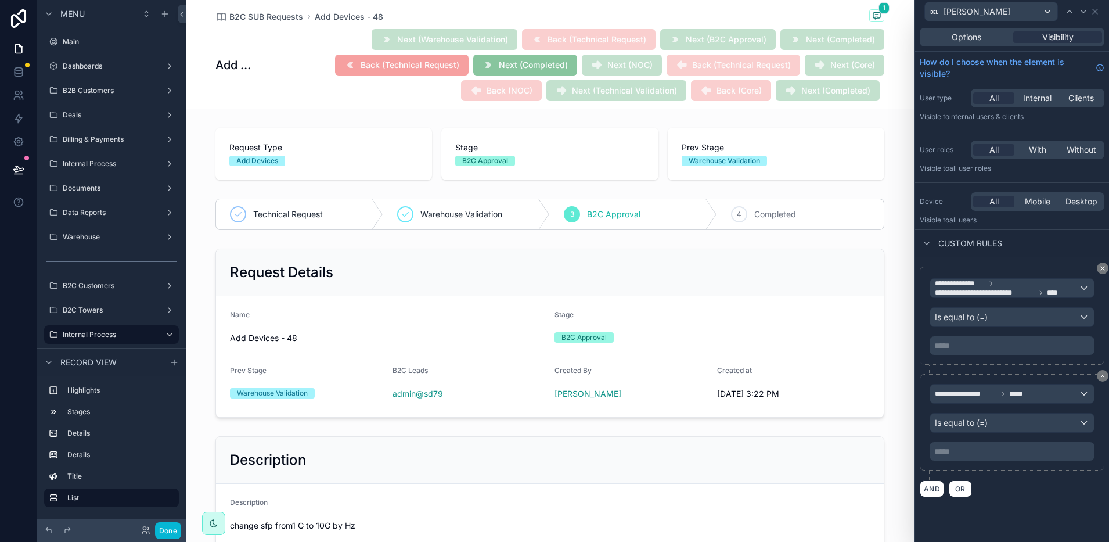
click at [1015, 449] on p "***** ﻿" at bounding box center [1013, 451] width 158 height 12
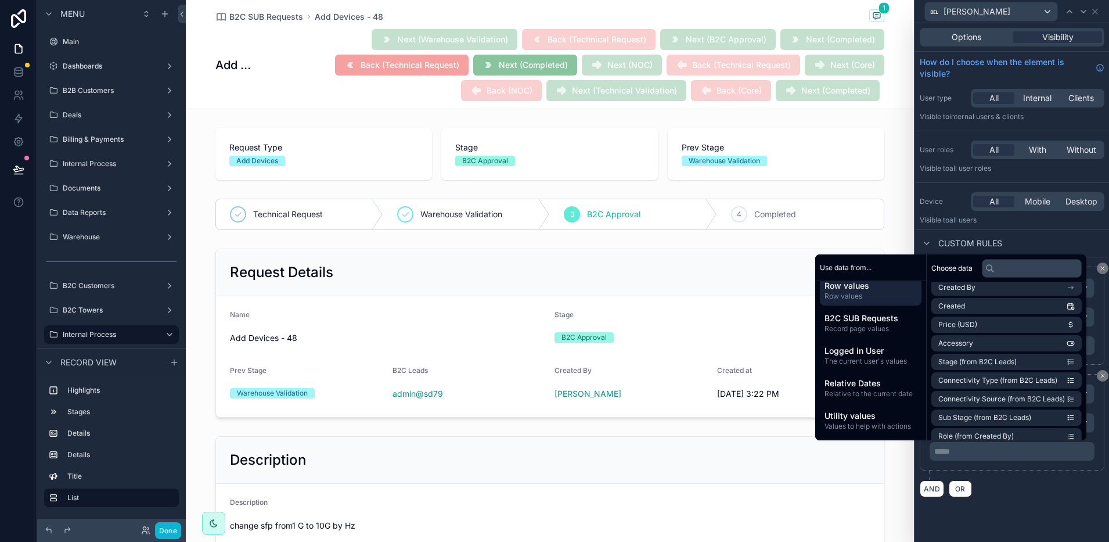
scroll to position [351, 0]
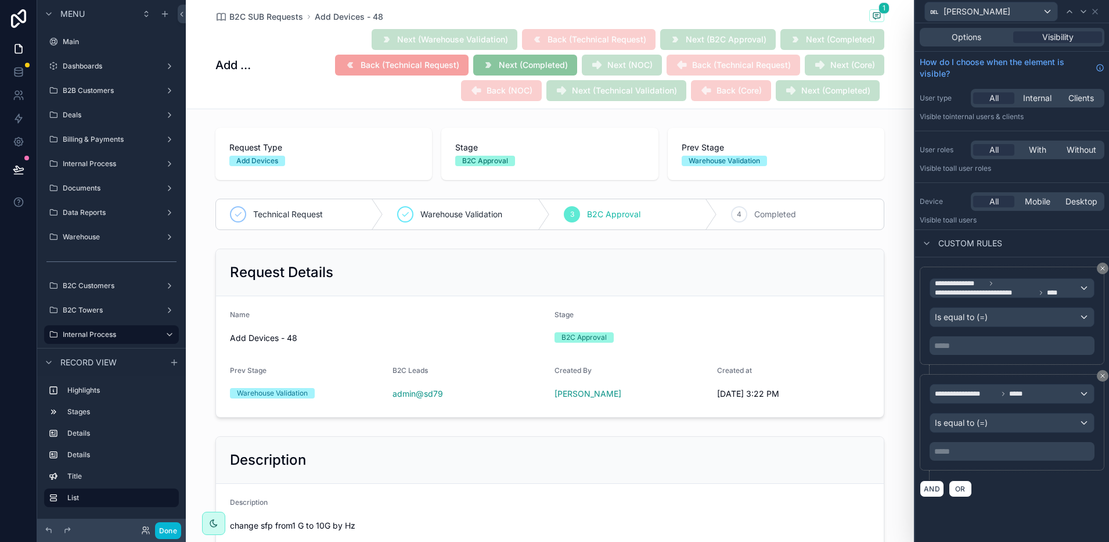
click at [999, 473] on div "**********" at bounding box center [1012, 427] width 185 height 106
click at [1102, 266] on icon at bounding box center [1102, 268] width 7 height 7
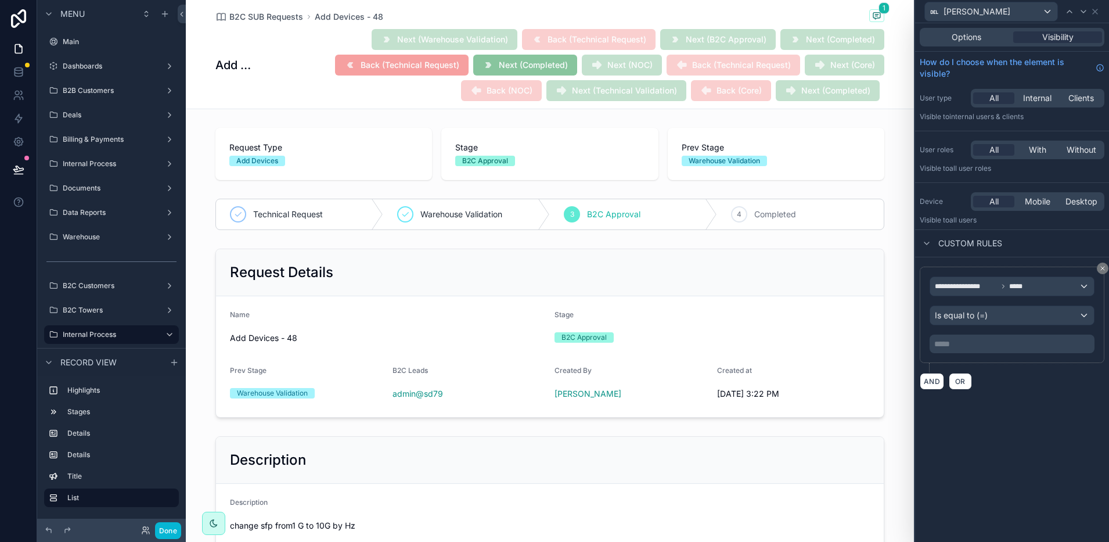
click at [959, 344] on p "***** ﻿" at bounding box center [1013, 344] width 158 height 12
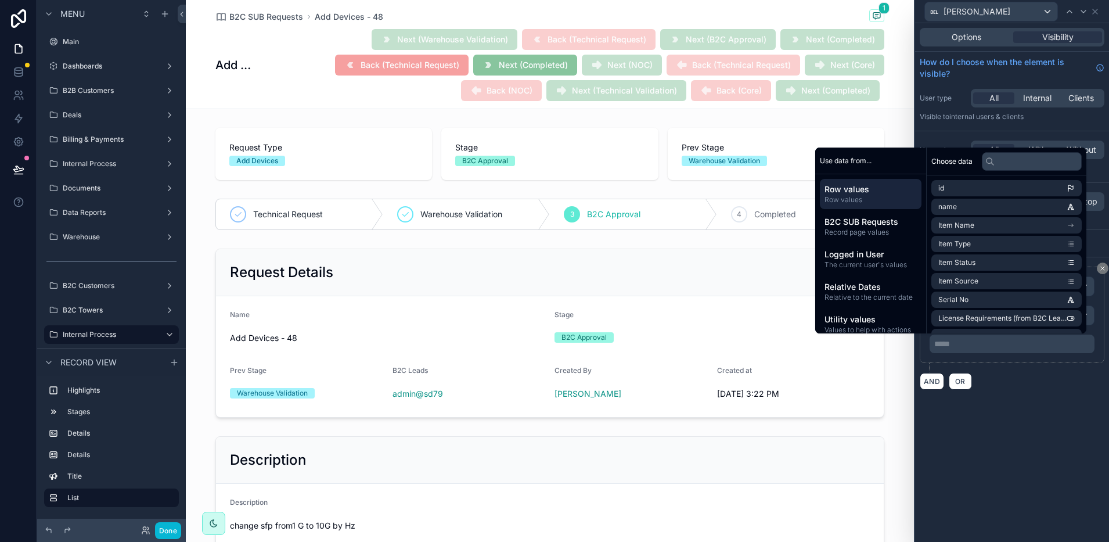
click at [959, 344] on p "***** ﻿" at bounding box center [1013, 344] width 158 height 12
click at [996, 370] on div "**********" at bounding box center [1012, 319] width 185 height 106
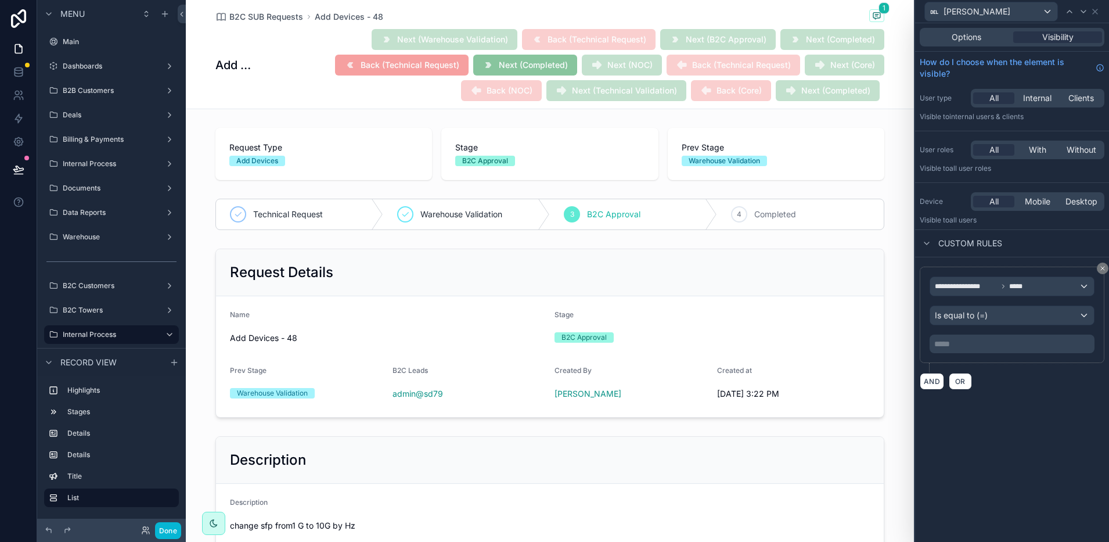
click at [973, 347] on p "***** ﻿" at bounding box center [1013, 344] width 158 height 12
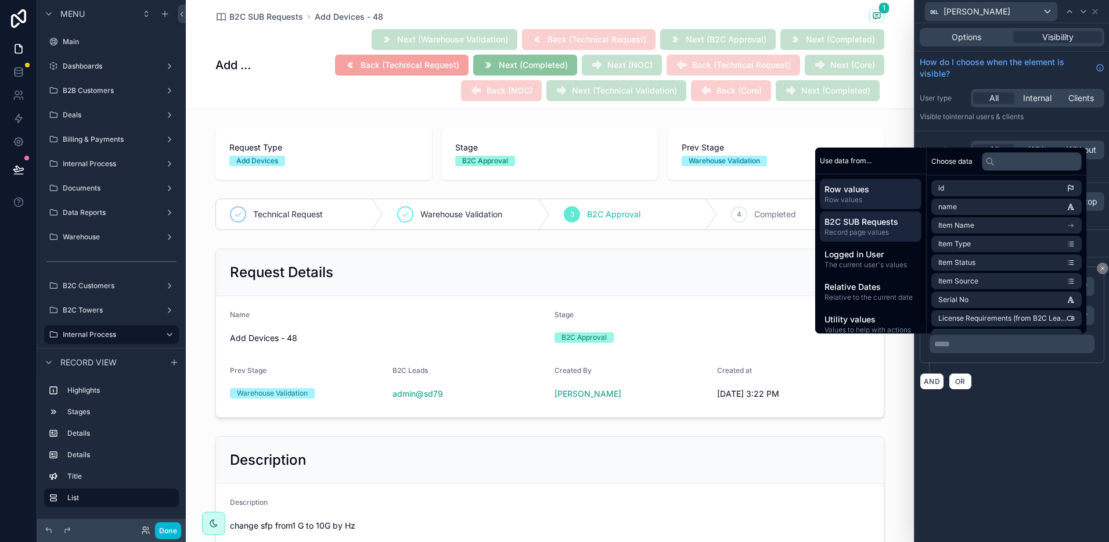
click at [883, 229] on span "Record page values" at bounding box center [870, 232] width 92 height 9
click at [876, 324] on span "Utility values" at bounding box center [870, 320] width 92 height 12
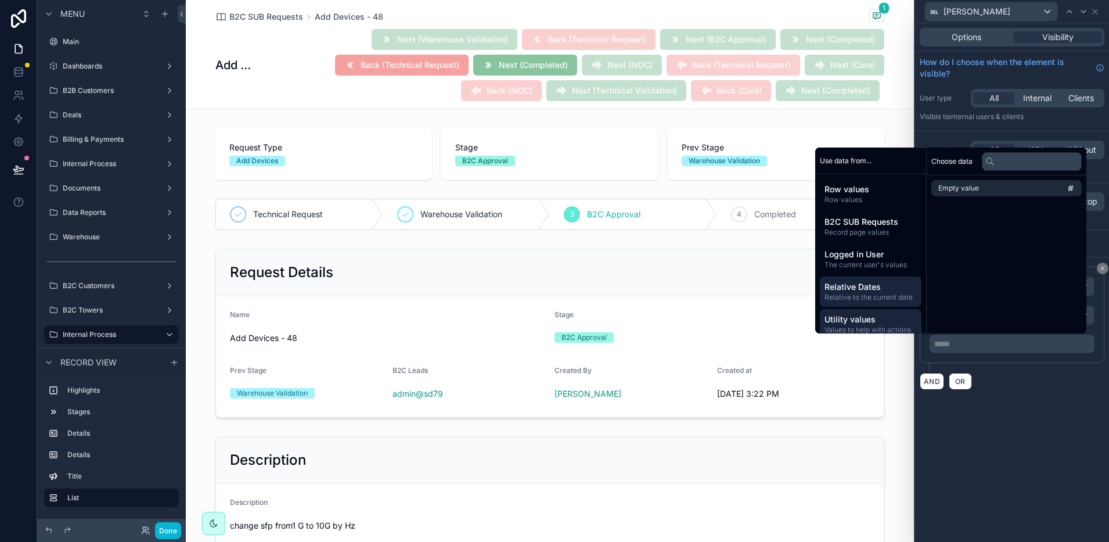
click at [856, 278] on div "Relative Dates Relative to the current date" at bounding box center [871, 291] width 102 height 30
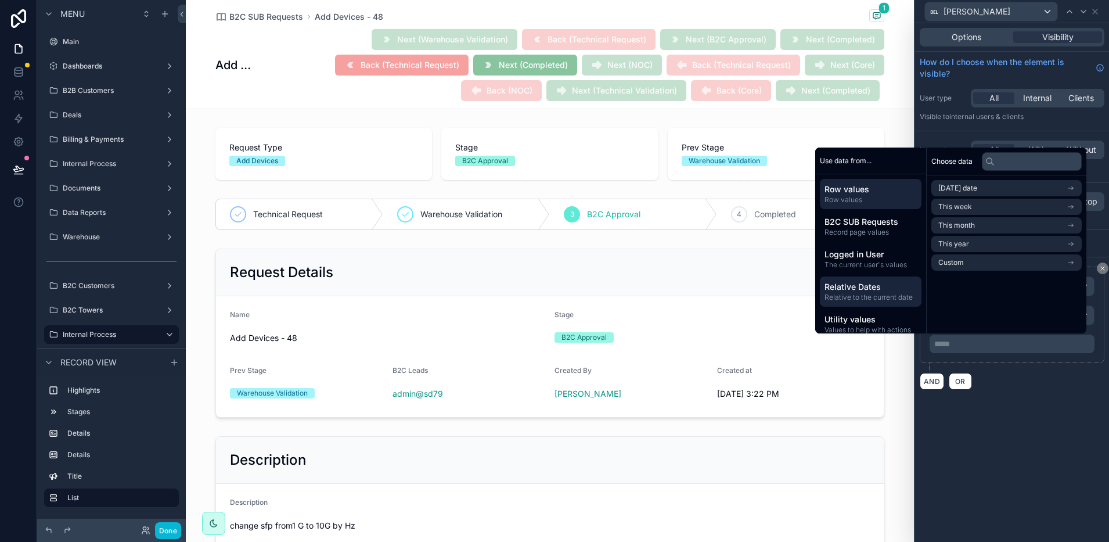
click at [859, 199] on span "Row values" at bounding box center [870, 199] width 92 height 9
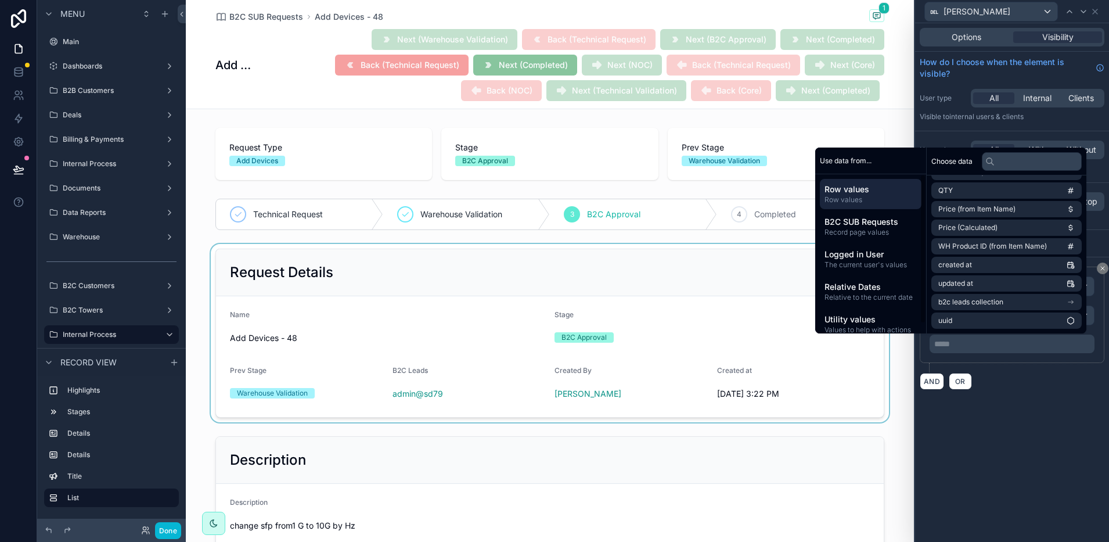
click at [660, 289] on div "scrollable content" at bounding box center [550, 333] width 728 height 178
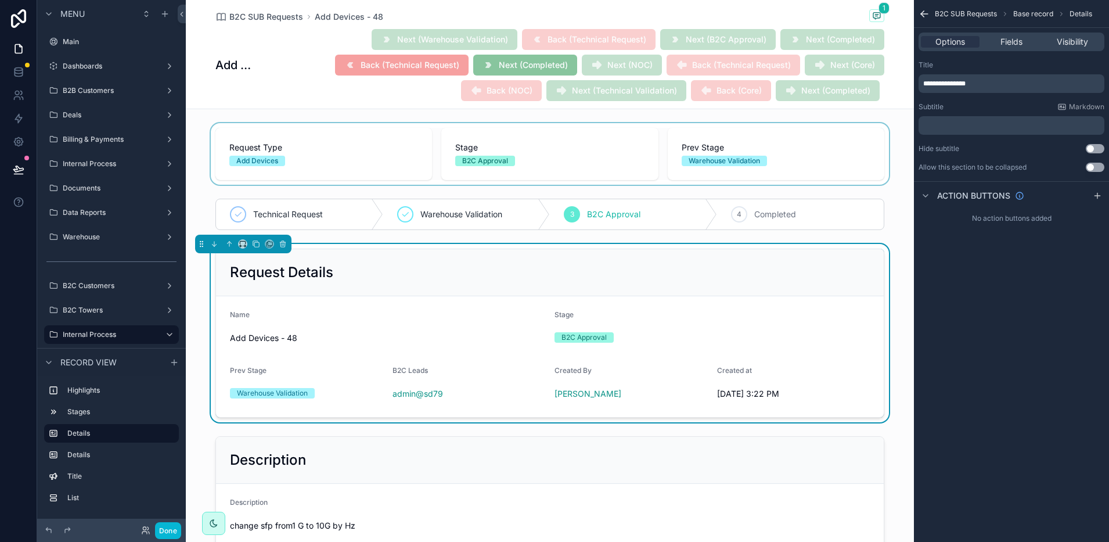
scroll to position [0, 0]
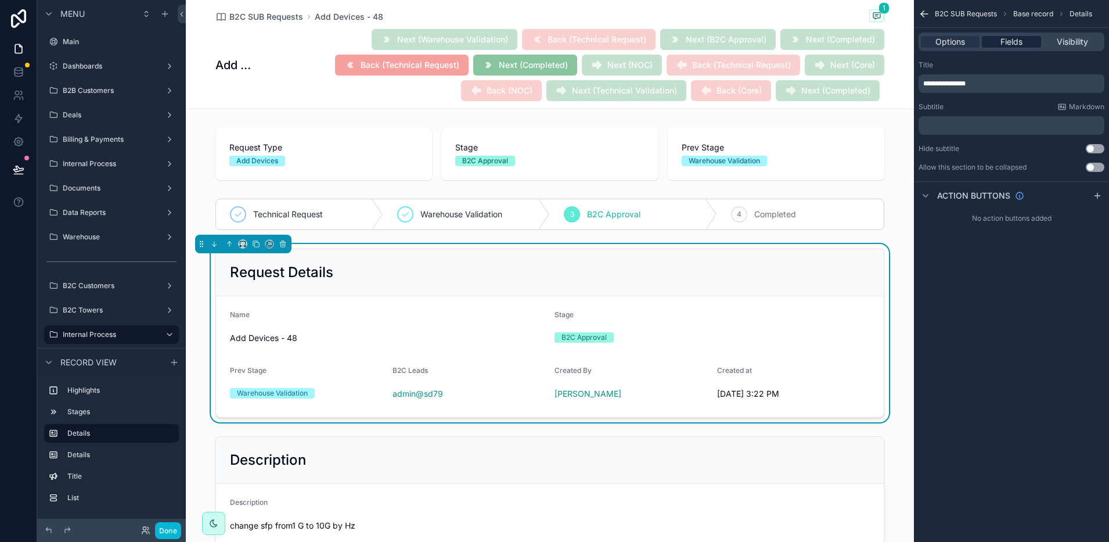
click at [1005, 47] on span "Fields" at bounding box center [1011, 42] width 22 height 12
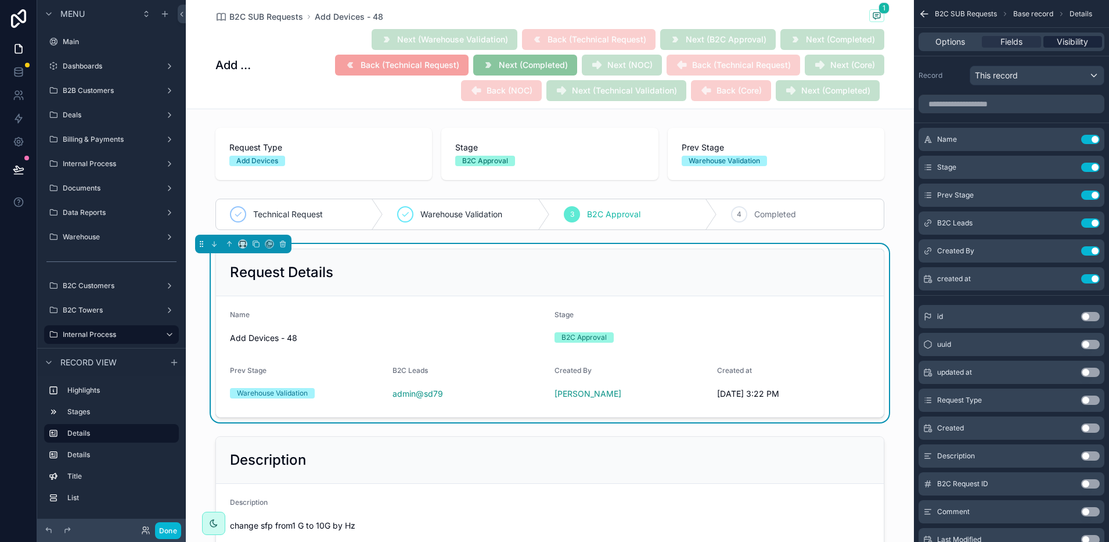
click at [1058, 42] on span "Visibility" at bounding box center [1072, 42] width 31 height 12
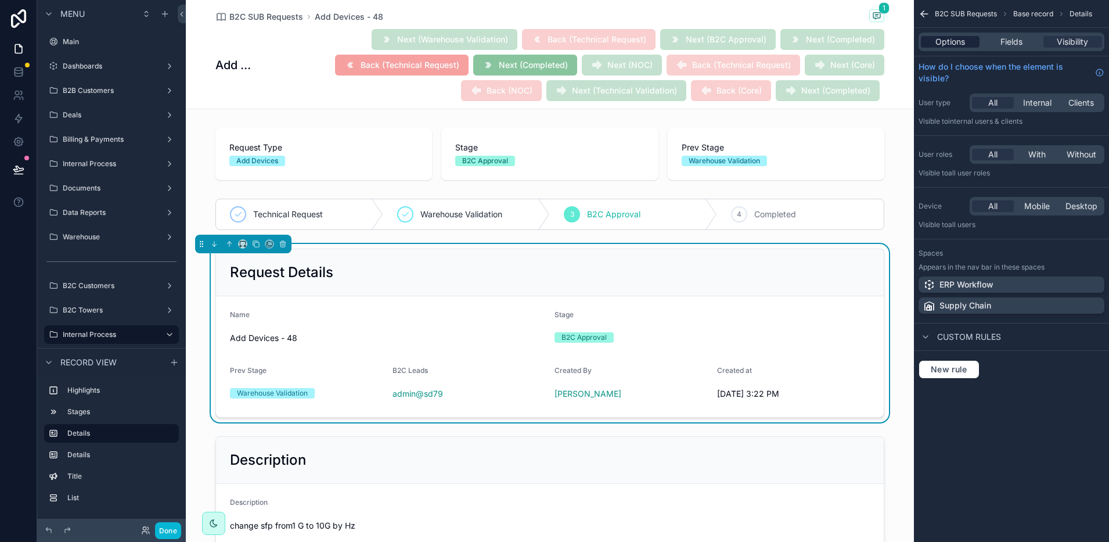
click at [952, 45] on span "Options" at bounding box center [950, 42] width 30 height 12
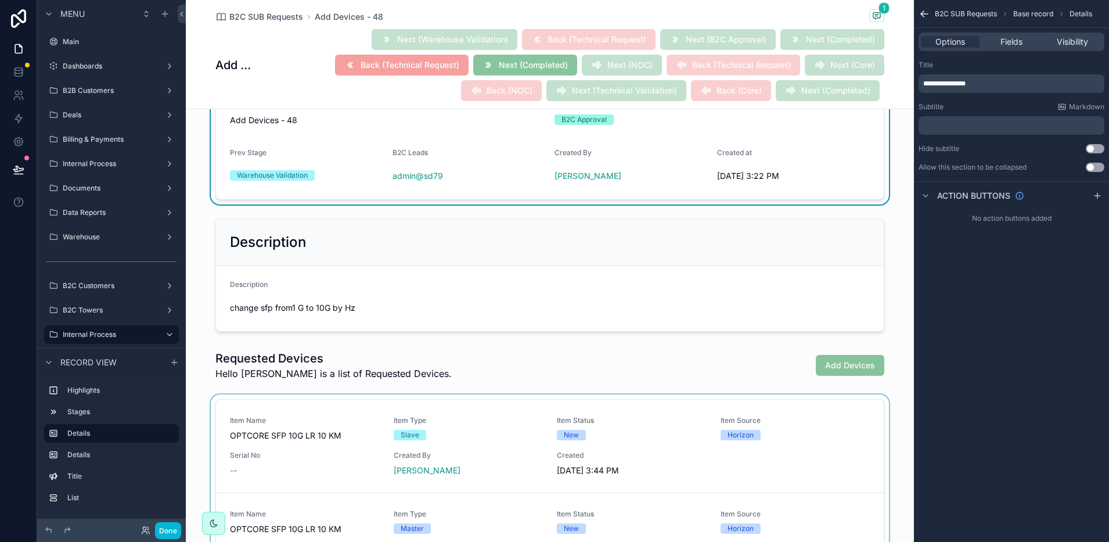
scroll to position [363, 0]
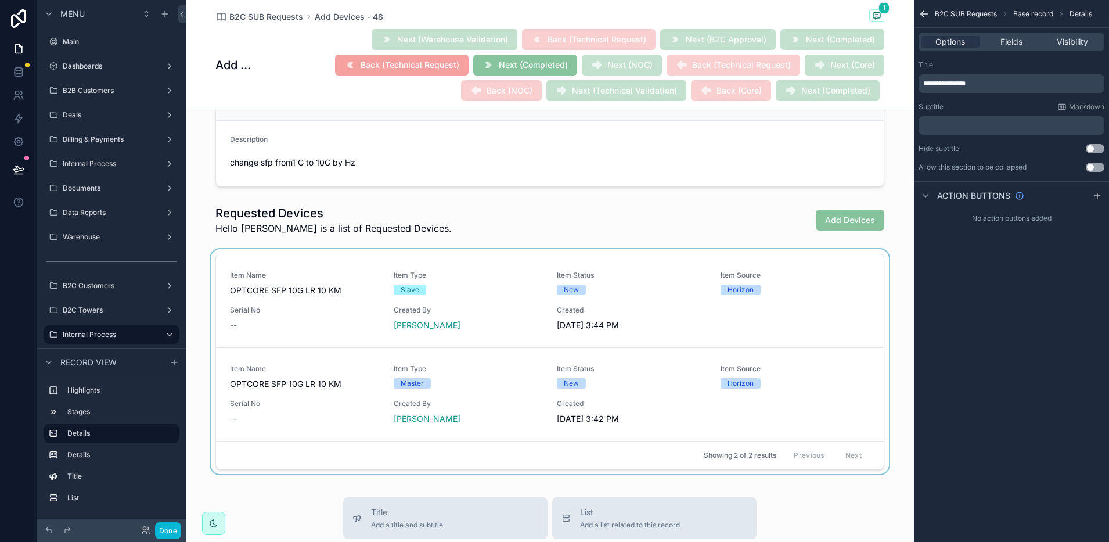
click at [853, 265] on div "scrollable content" at bounding box center [550, 363] width 728 height 229
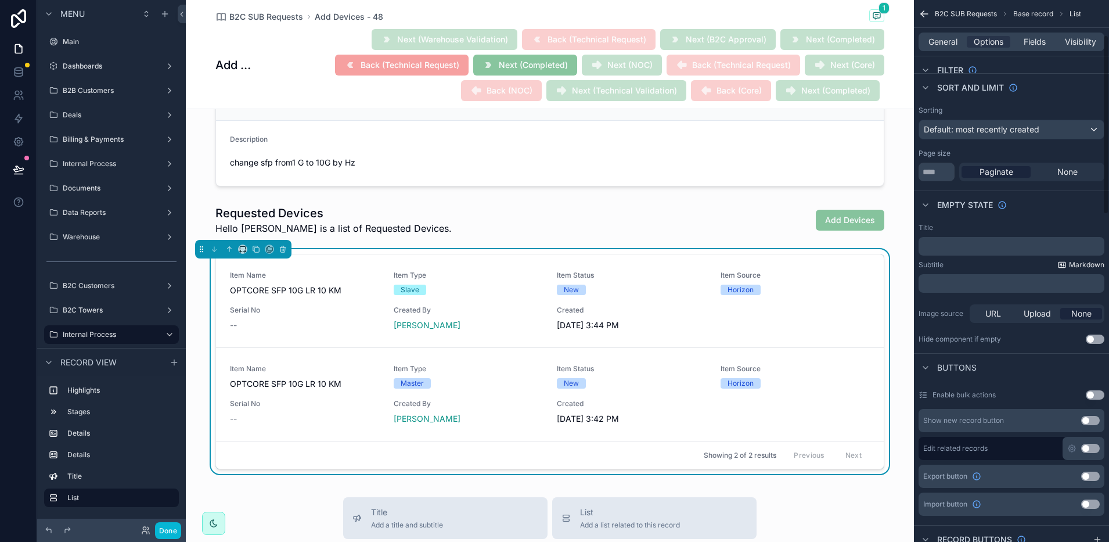
scroll to position [218, 0]
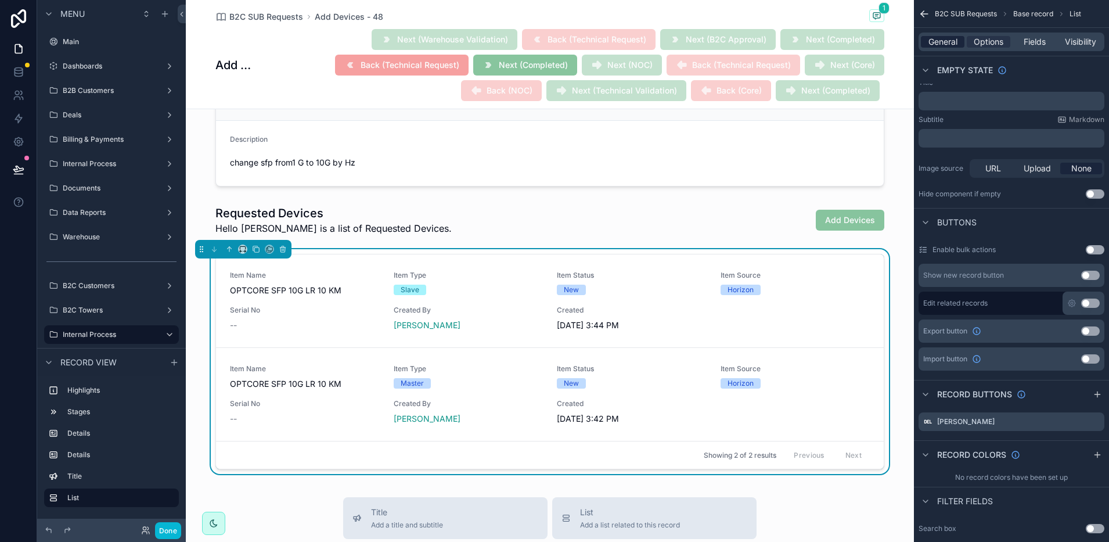
click at [946, 41] on span "General" at bounding box center [942, 42] width 29 height 12
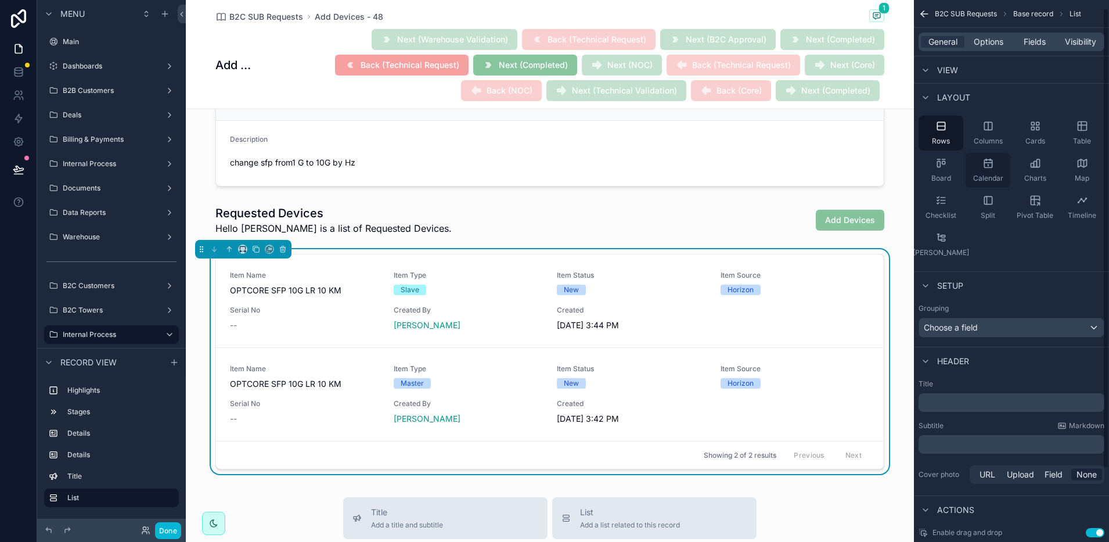
scroll to position [0, 0]
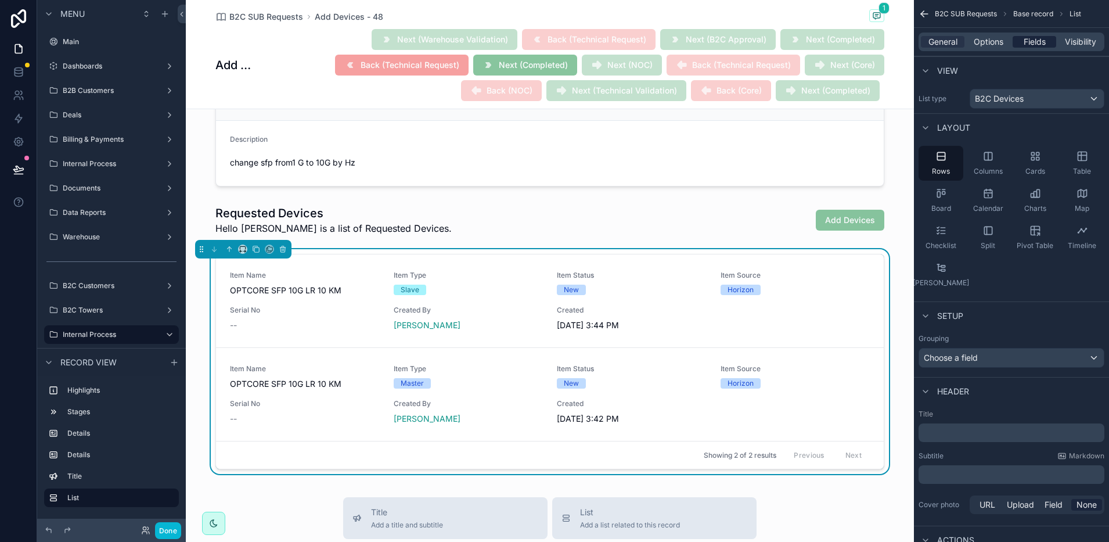
click at [1034, 42] on span "Fields" at bounding box center [1035, 42] width 22 height 12
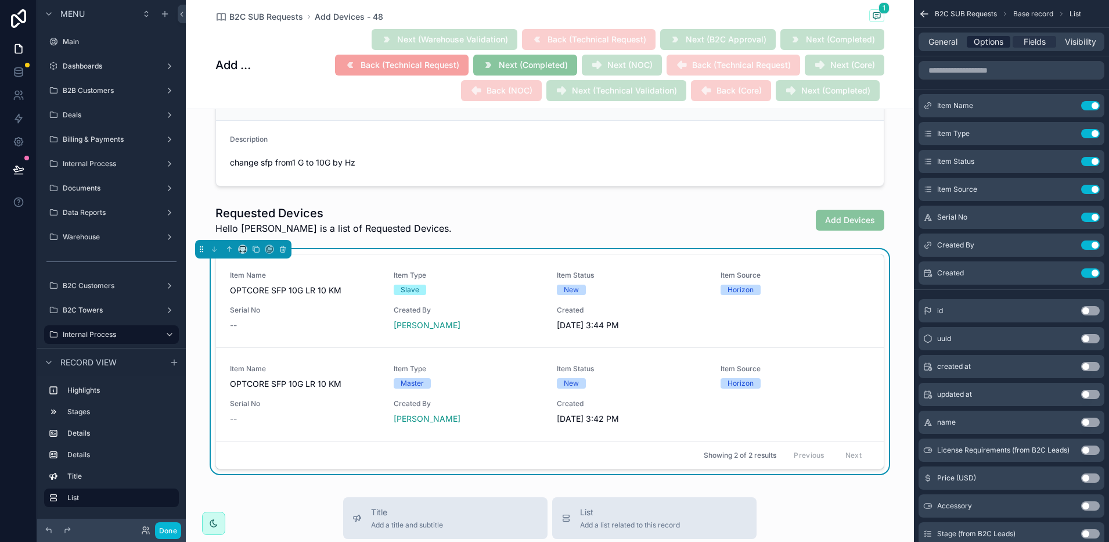
click at [991, 37] on span "Options" at bounding box center [989, 42] width 30 height 12
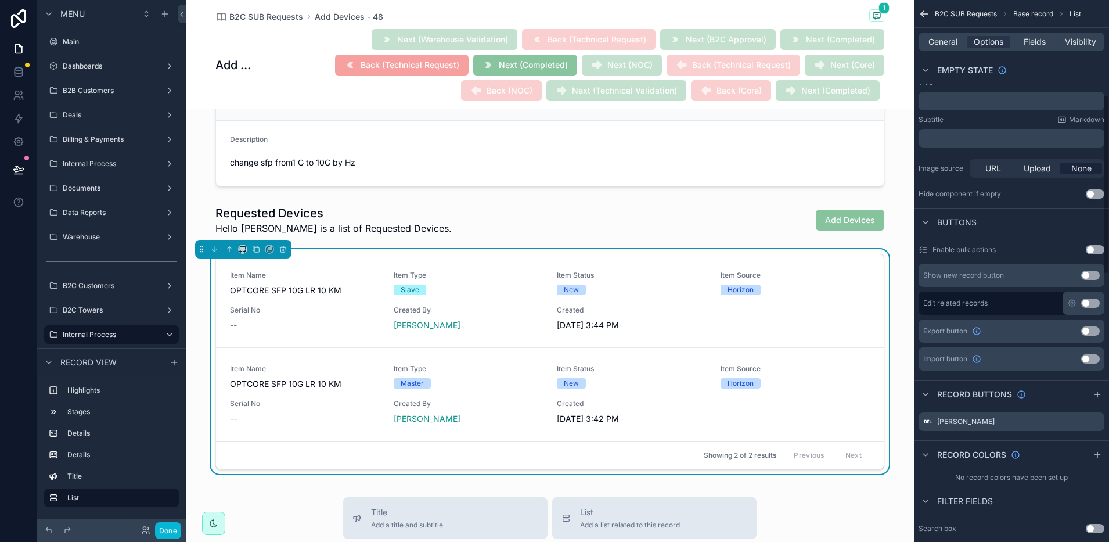
scroll to position [508, 0]
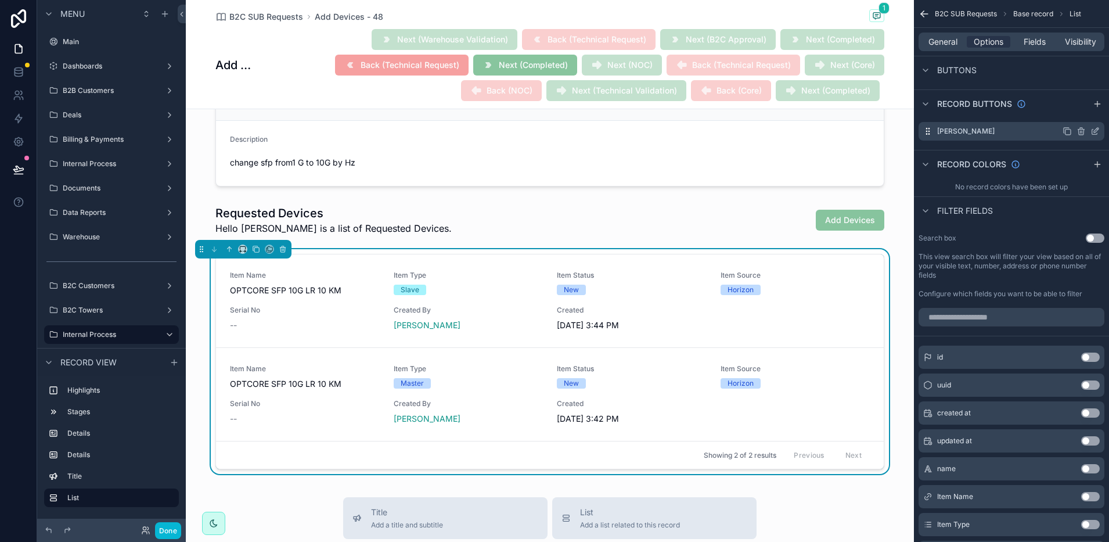
click at [1095, 131] on icon "scrollable content" at bounding box center [1094, 131] width 9 height 9
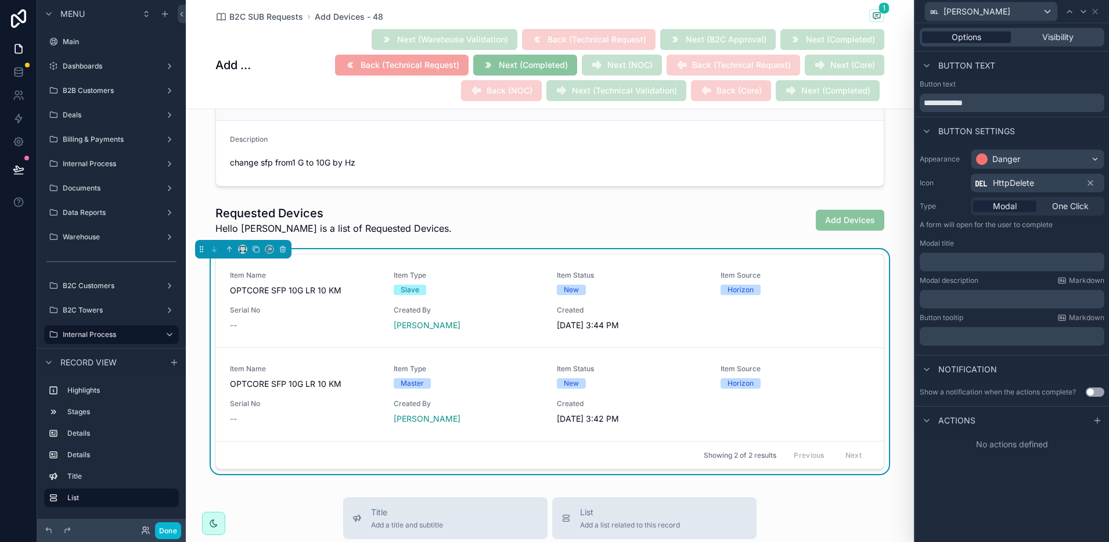
click at [971, 40] on span "Options" at bounding box center [967, 37] width 30 height 12
click at [1054, 34] on span "Visibility" at bounding box center [1057, 37] width 31 height 12
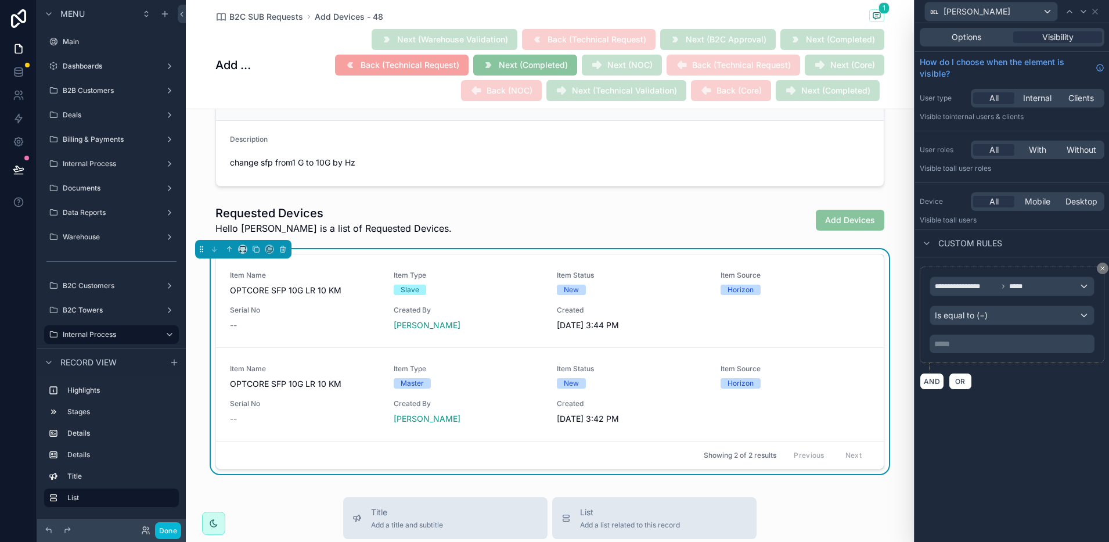
click at [993, 343] on p "***** ﻿" at bounding box center [1013, 344] width 158 height 12
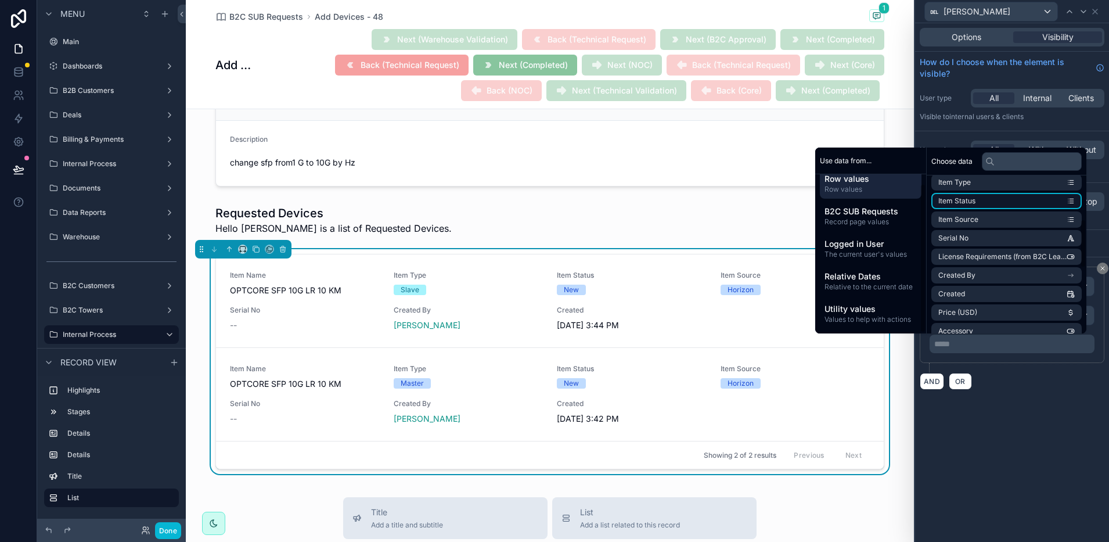
scroll to position [145, 0]
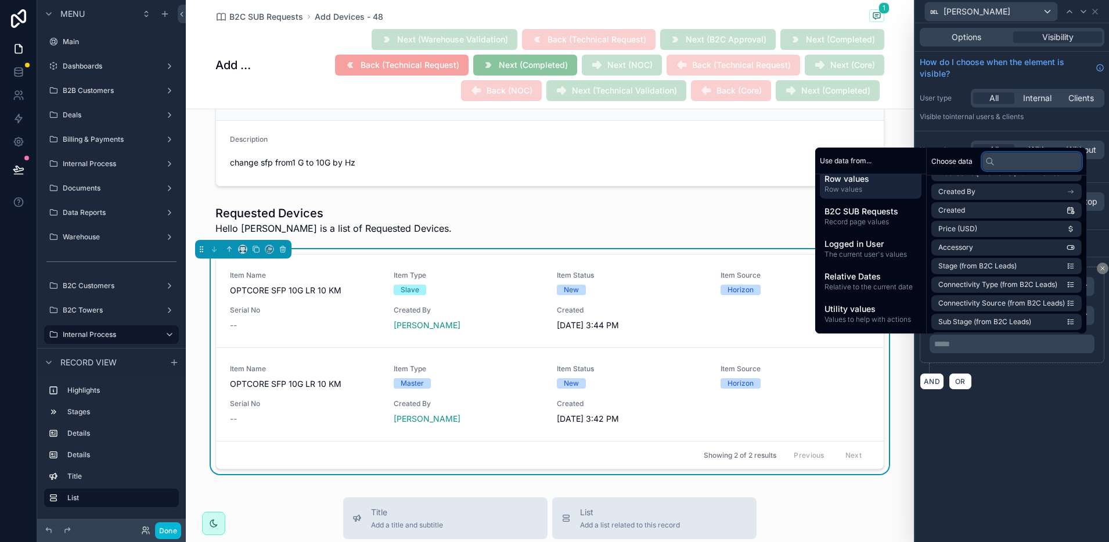
click at [1008, 164] on input "text" at bounding box center [1032, 161] width 100 height 19
click at [862, 219] on span "Record page values" at bounding box center [870, 221] width 92 height 9
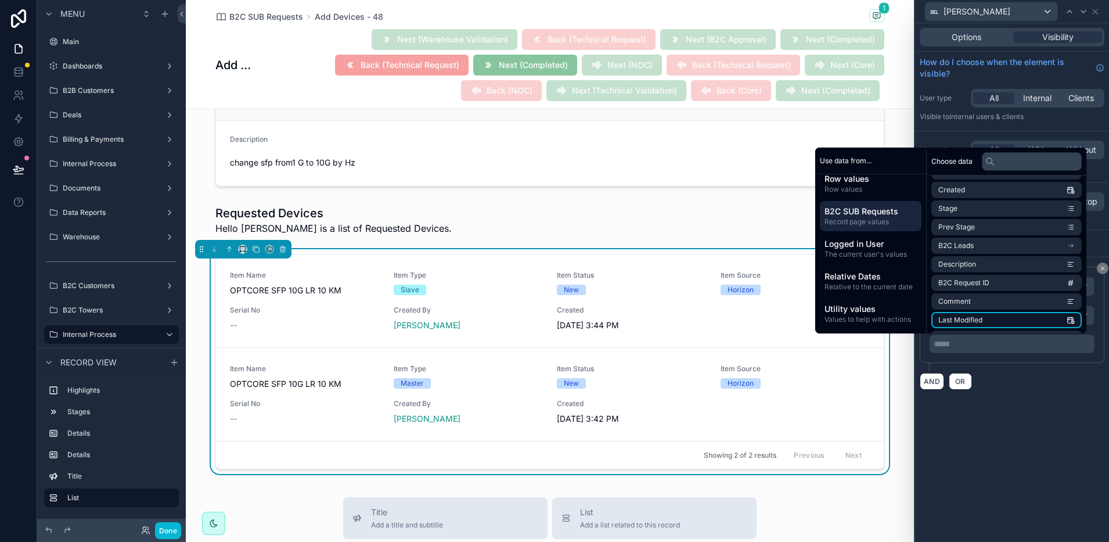
scroll to position [0, 0]
click at [967, 282] on li "Stage" at bounding box center [1006, 281] width 150 height 16
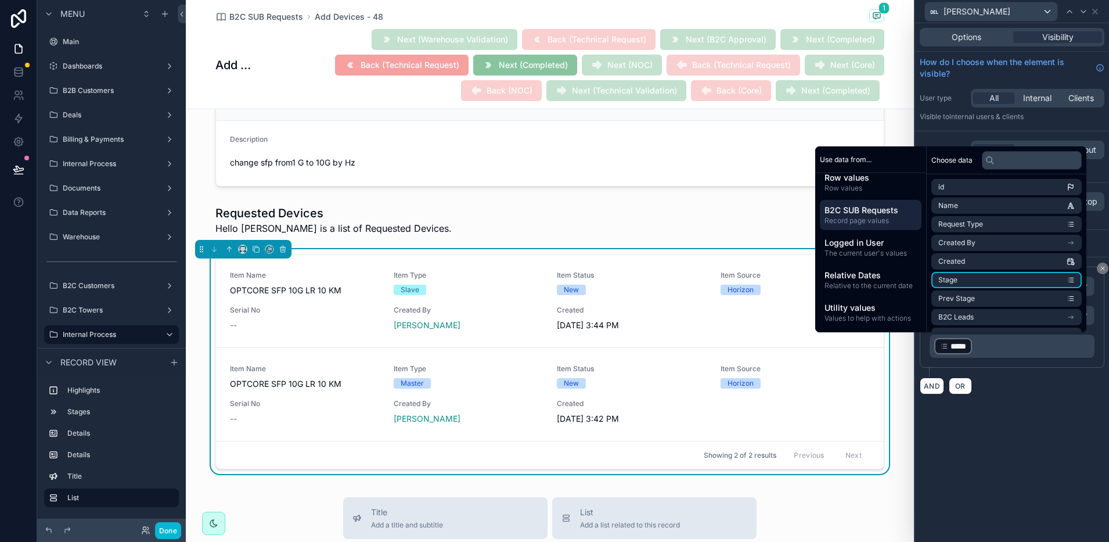
click at [1021, 385] on div "AND OR" at bounding box center [1012, 385] width 185 height 17
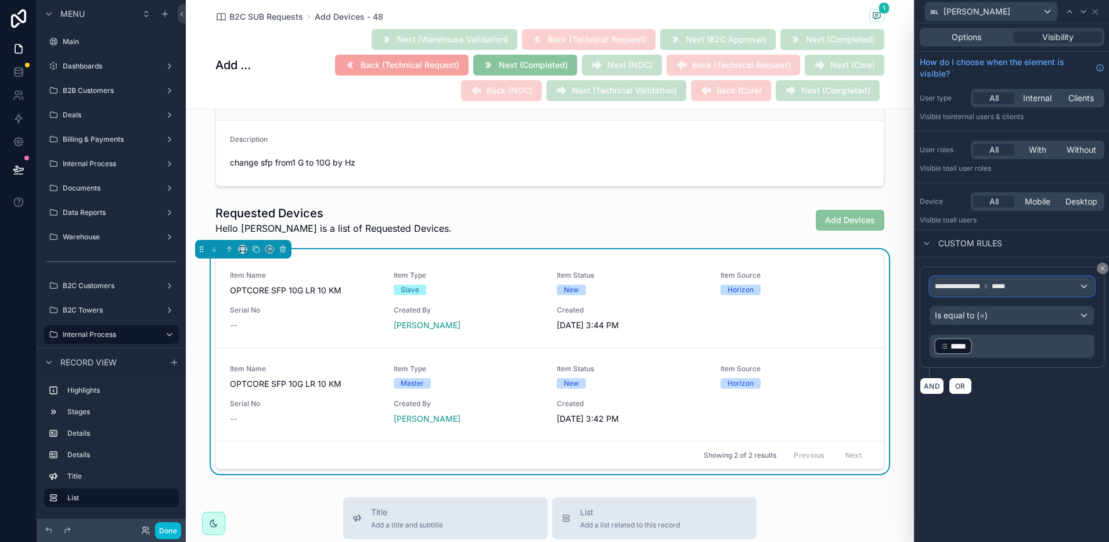
click at [1037, 282] on div "**********" at bounding box center [1012, 286] width 164 height 19
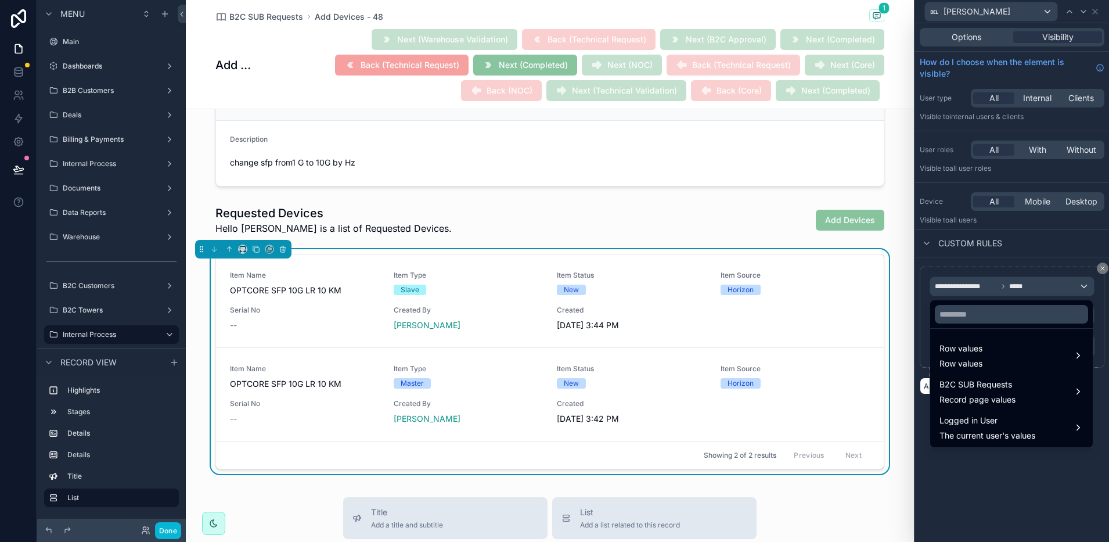
click at [1037, 282] on div at bounding box center [1012, 271] width 194 height 542
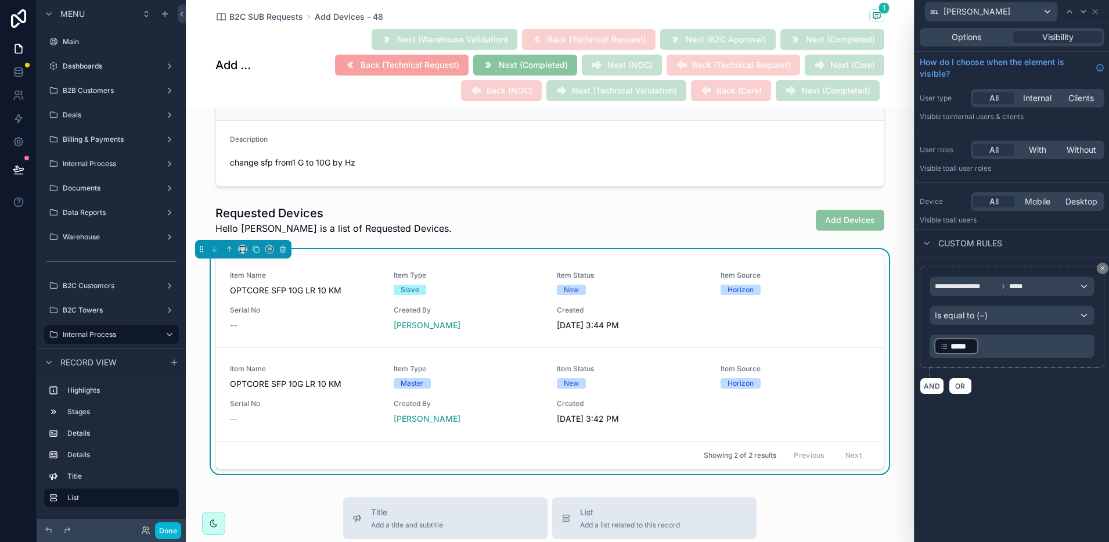
click at [1021, 343] on p "﻿ ***** ﻿ ﻿" at bounding box center [1013, 346] width 158 height 19
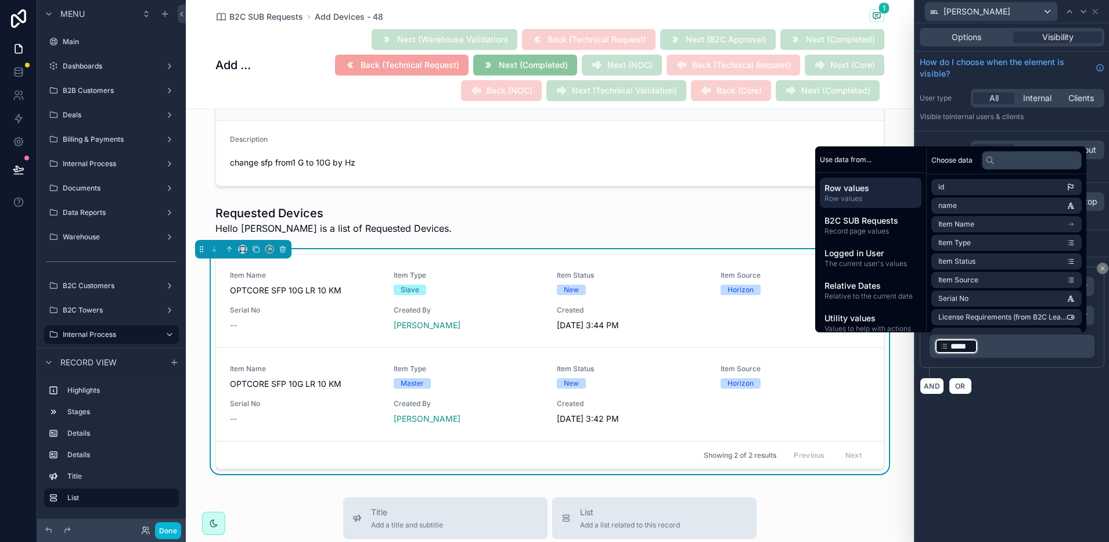
click at [1009, 353] on p "﻿ ***** ﻿ ﻿" at bounding box center [1013, 346] width 158 height 19
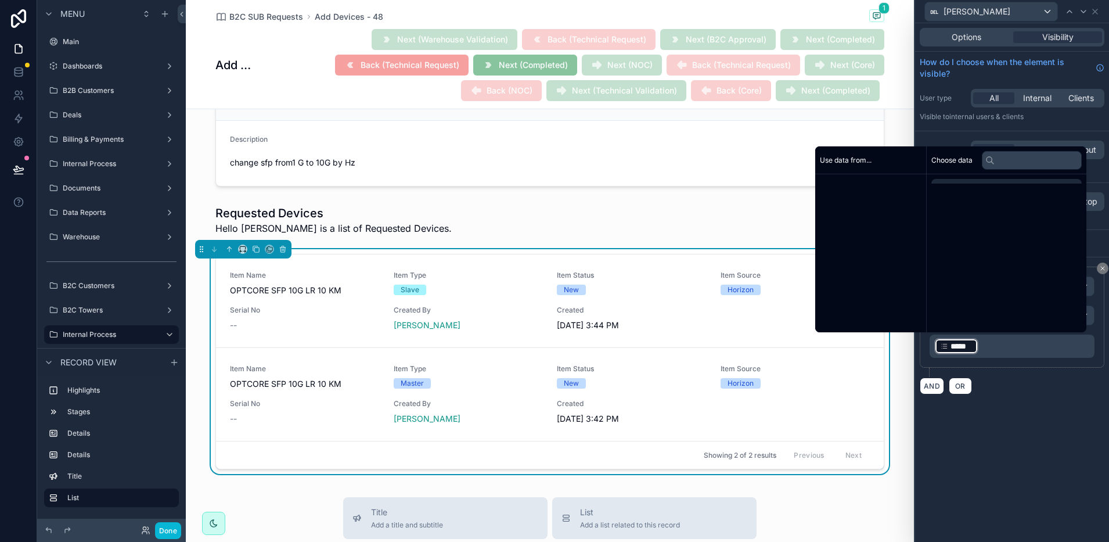
click at [1009, 353] on p "﻿ ***** ﻿ ﻿" at bounding box center [1013, 346] width 158 height 19
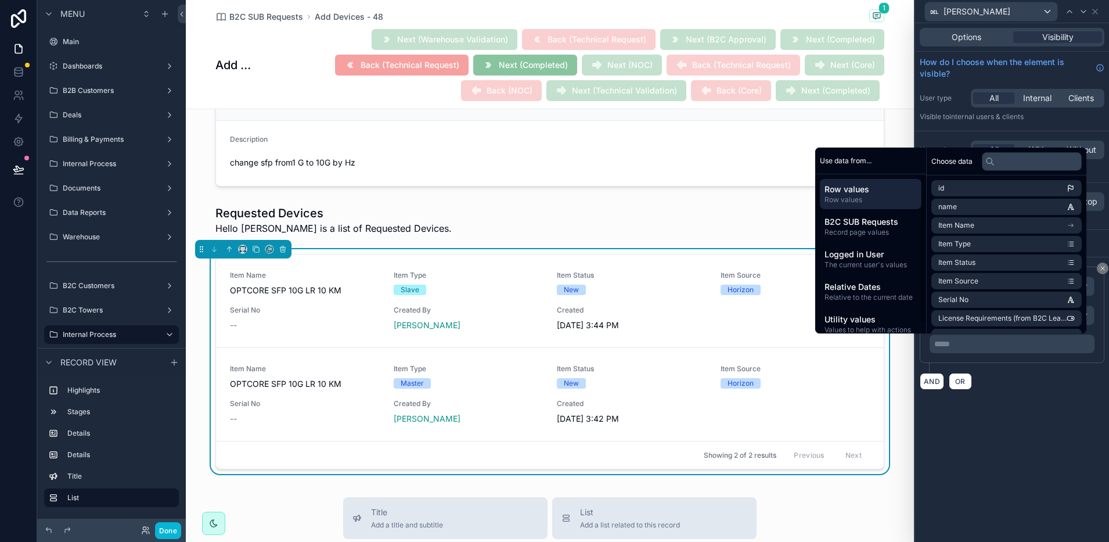
click at [1017, 401] on div "**********" at bounding box center [1012, 282] width 194 height 518
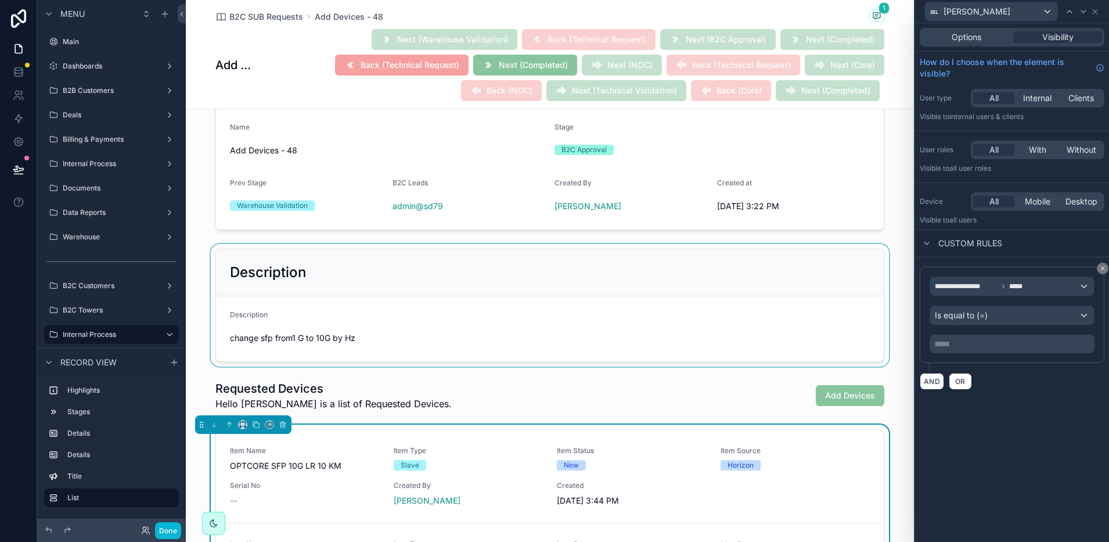
scroll to position [290, 0]
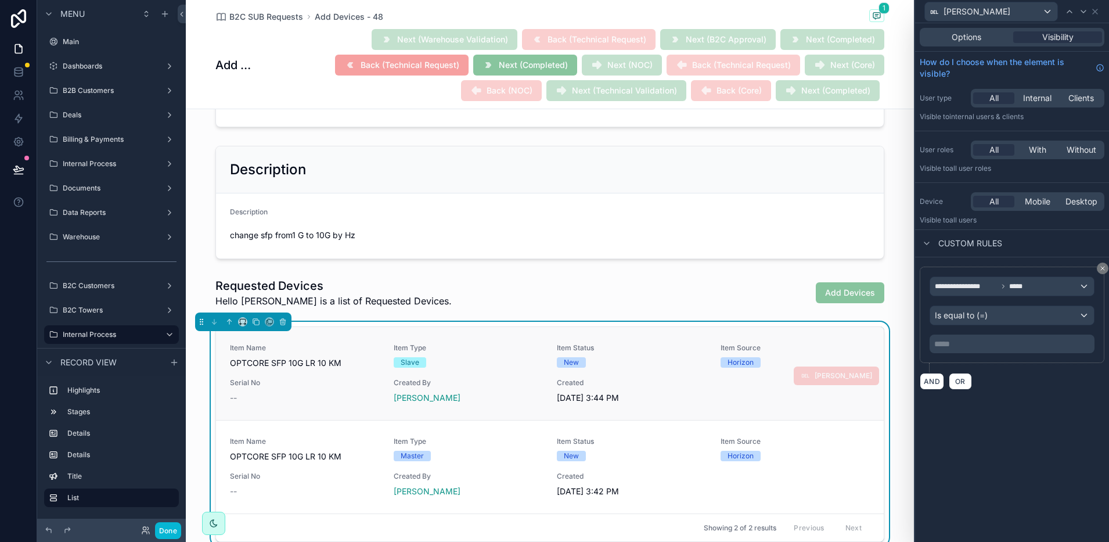
click at [838, 344] on span "Item Source" at bounding box center [795, 347] width 150 height 9
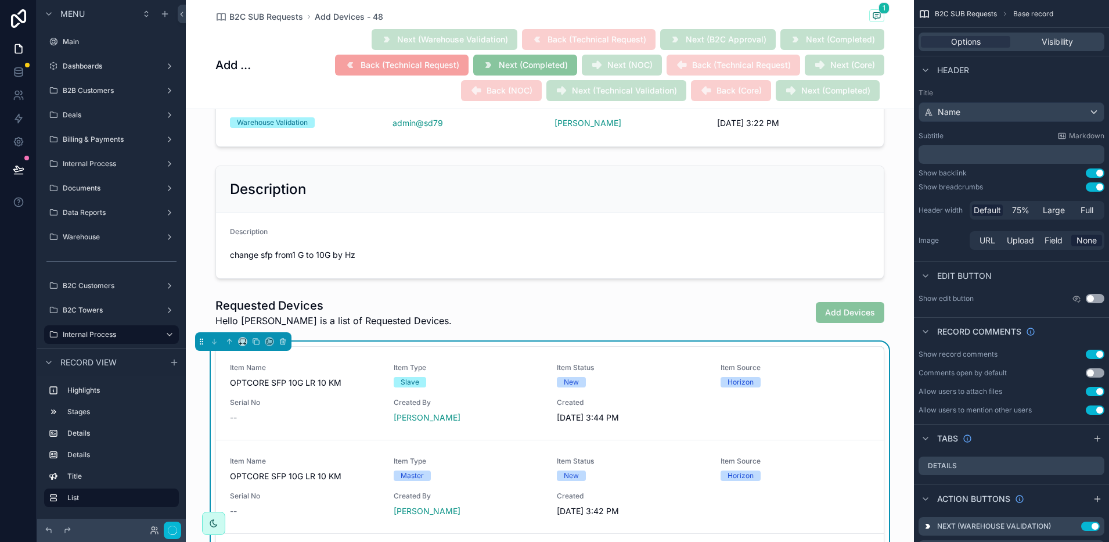
scroll to position [363, 0]
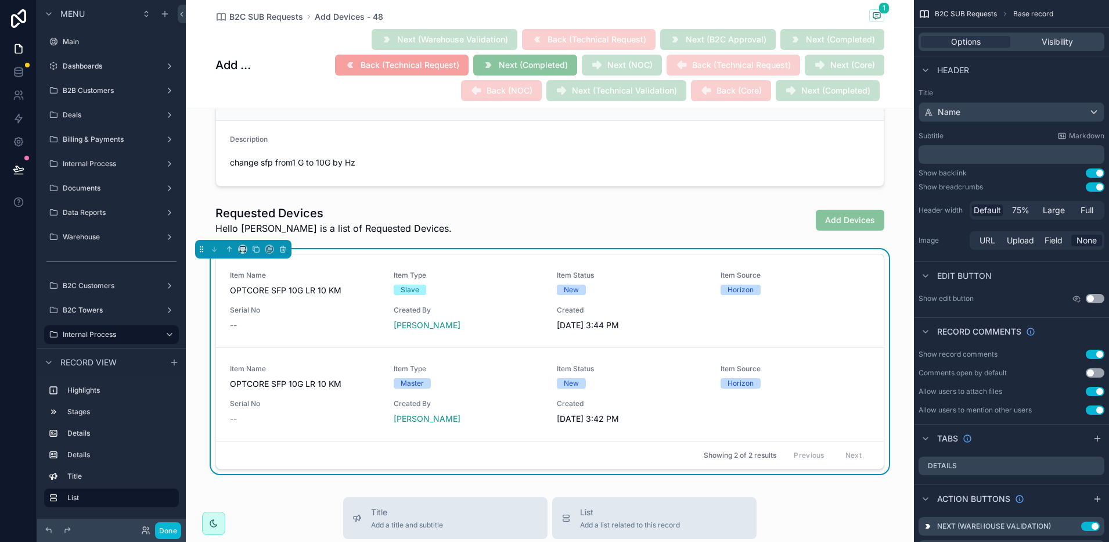
click at [293, 462] on div "Showing 2 of 2 results Previous Next" at bounding box center [550, 455] width 668 height 28
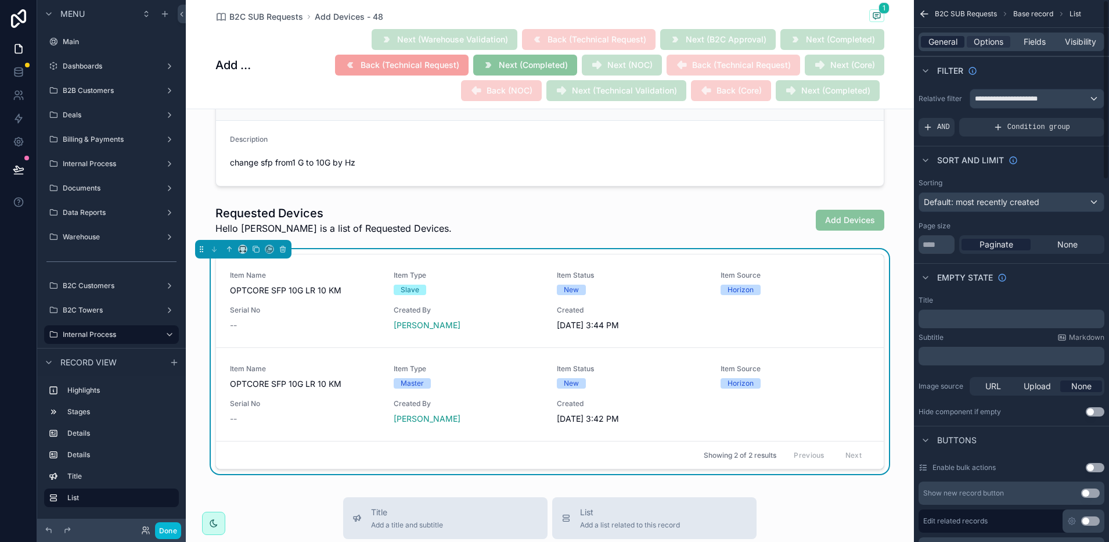
click at [940, 42] on span "General" at bounding box center [942, 42] width 29 height 12
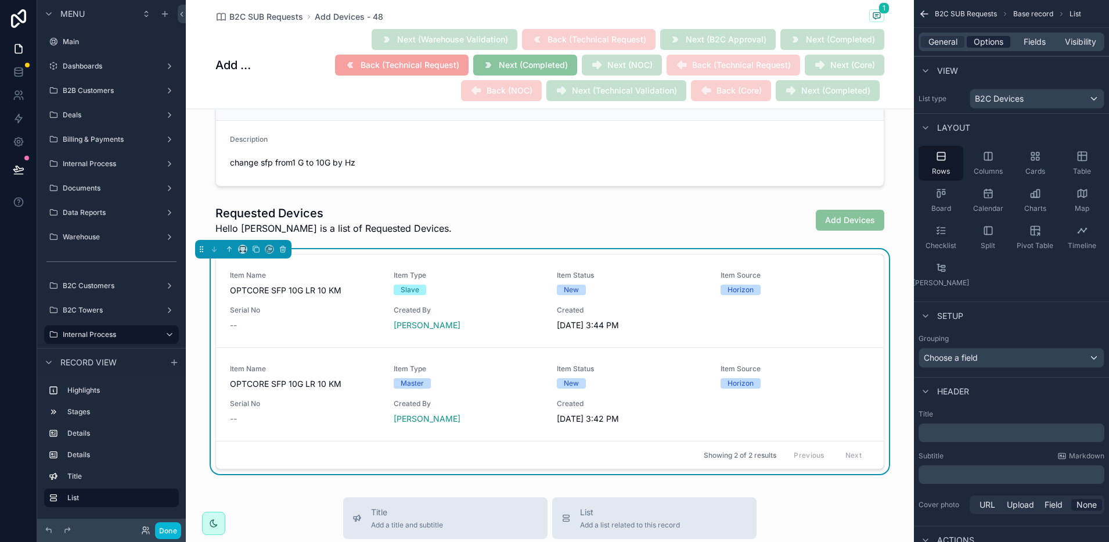
click at [988, 42] on span "Options" at bounding box center [989, 42] width 30 height 12
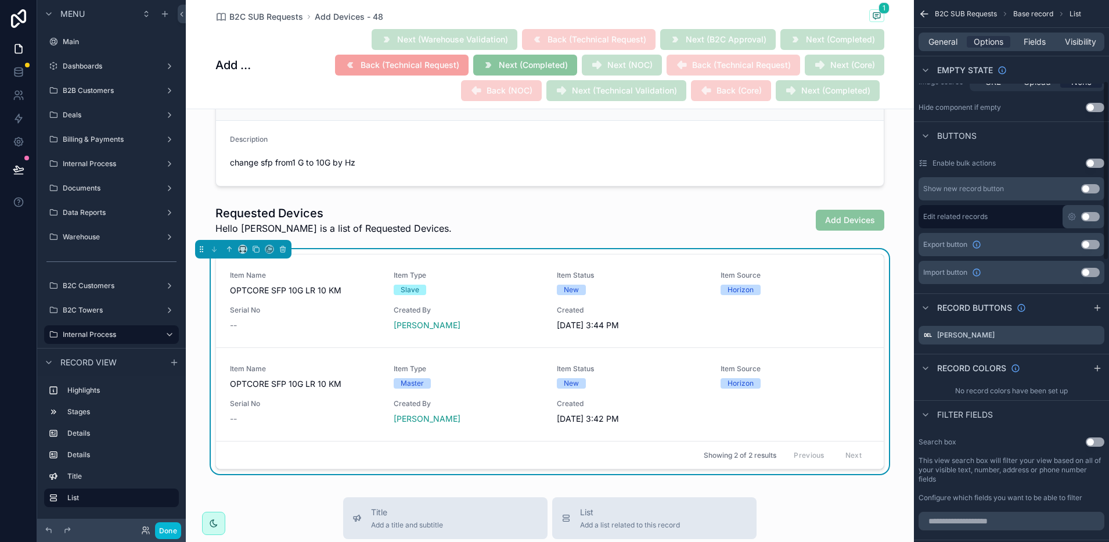
scroll to position [435, 0]
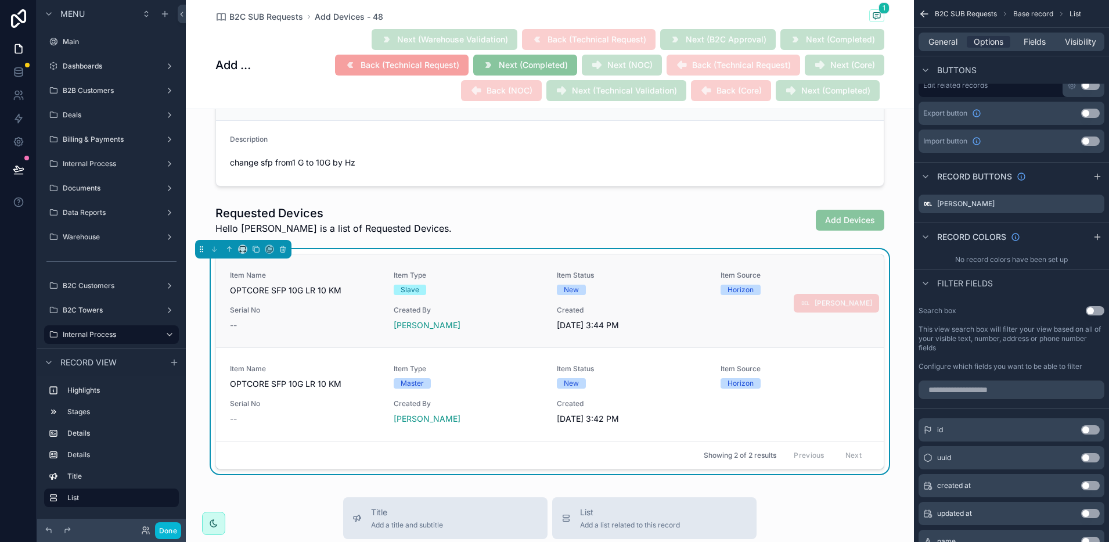
click at [855, 266] on link "Item Name OPTCORE SFP 10G LR 10 KM Item Type Slave Item Status New Item Source …" at bounding box center [550, 300] width 668 height 93
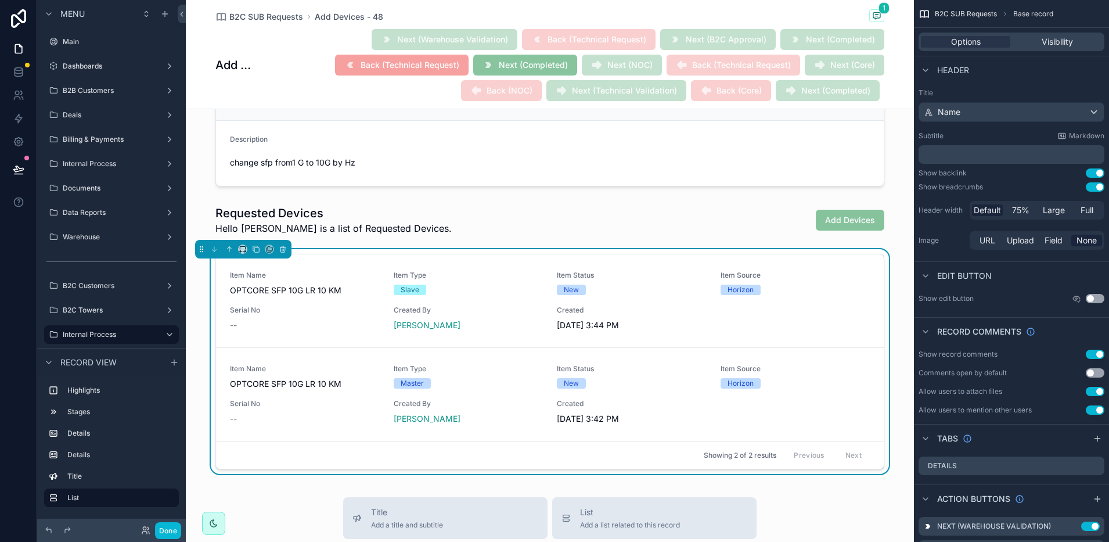
click at [474, 458] on div "Showing 2 of 2 results Previous Next" at bounding box center [550, 455] width 668 height 28
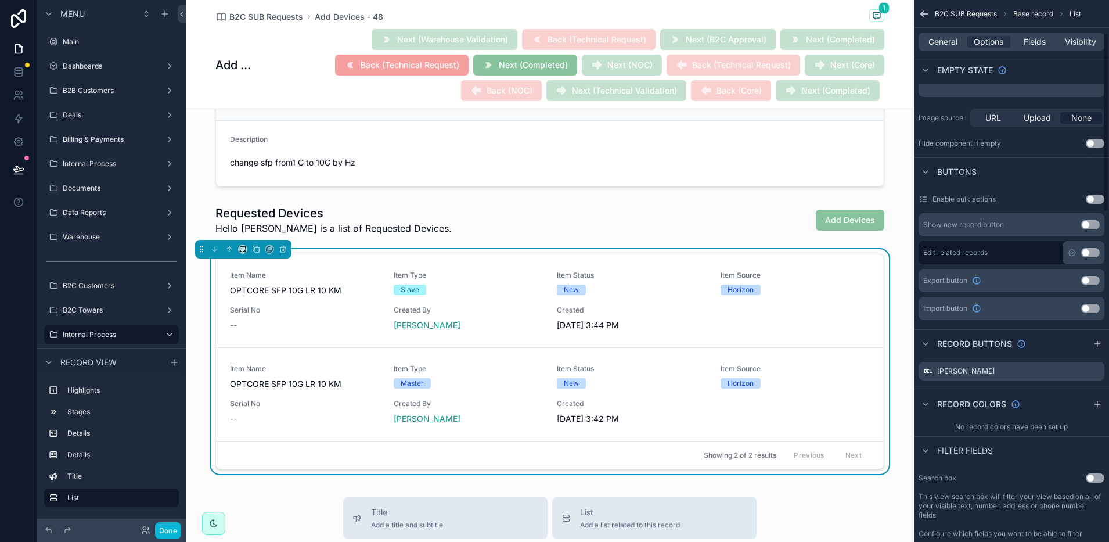
scroll to position [363, 0]
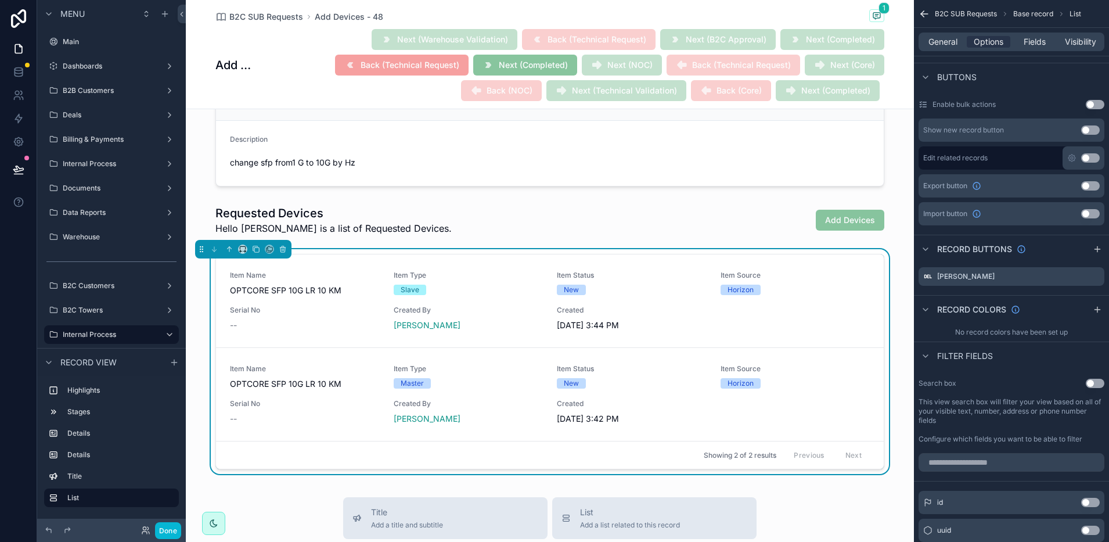
click at [284, 92] on div "Next (Warehouse Validation) Back (Technical Request) Next (B2C Approval) Next (…" at bounding box center [569, 64] width 629 height 73
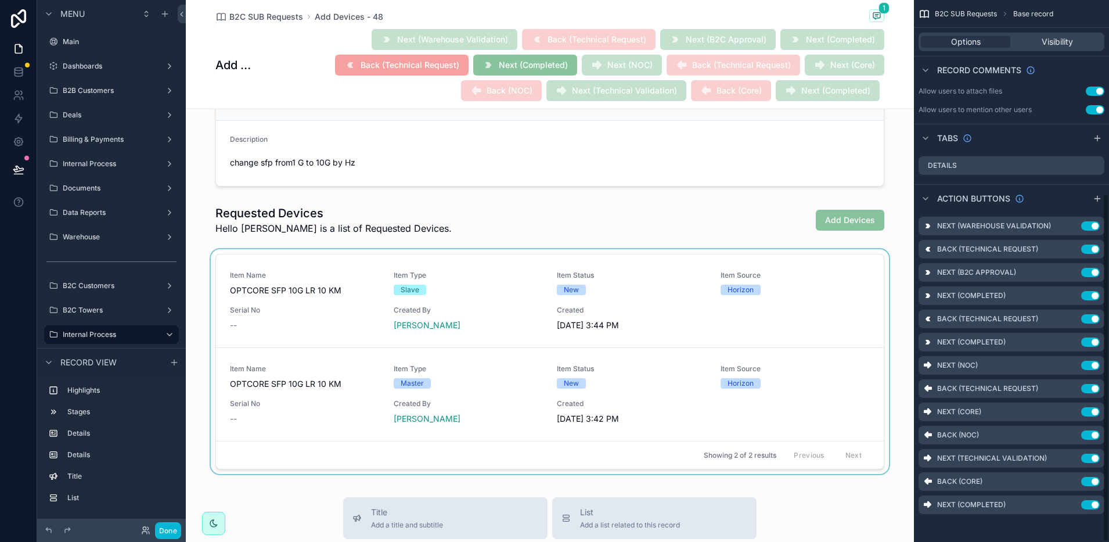
scroll to position [300, 0]
click at [643, 460] on div "Showing 2 of 2 results Previous Next" at bounding box center [550, 455] width 668 height 28
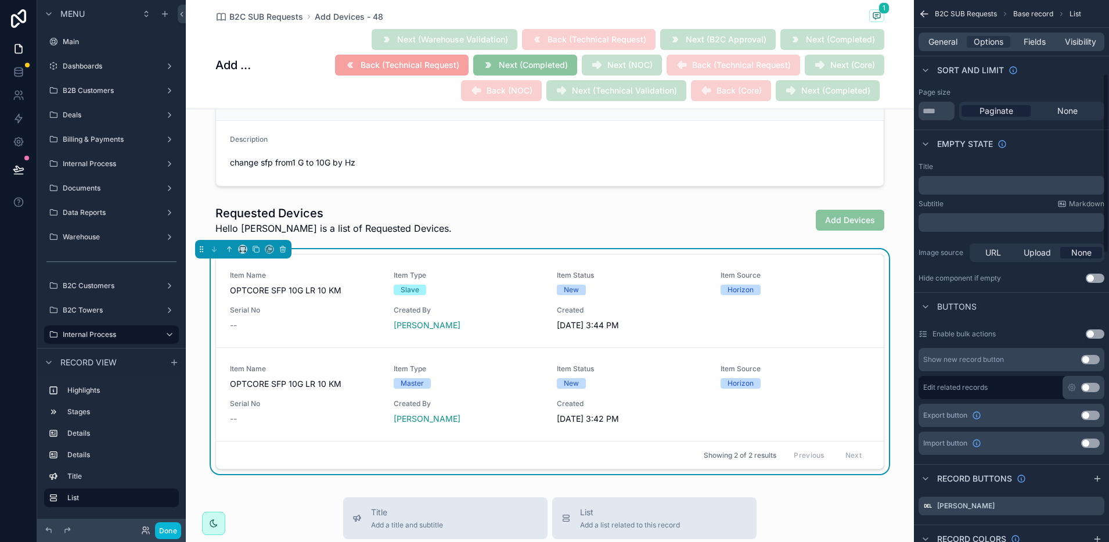
scroll to position [221, 0]
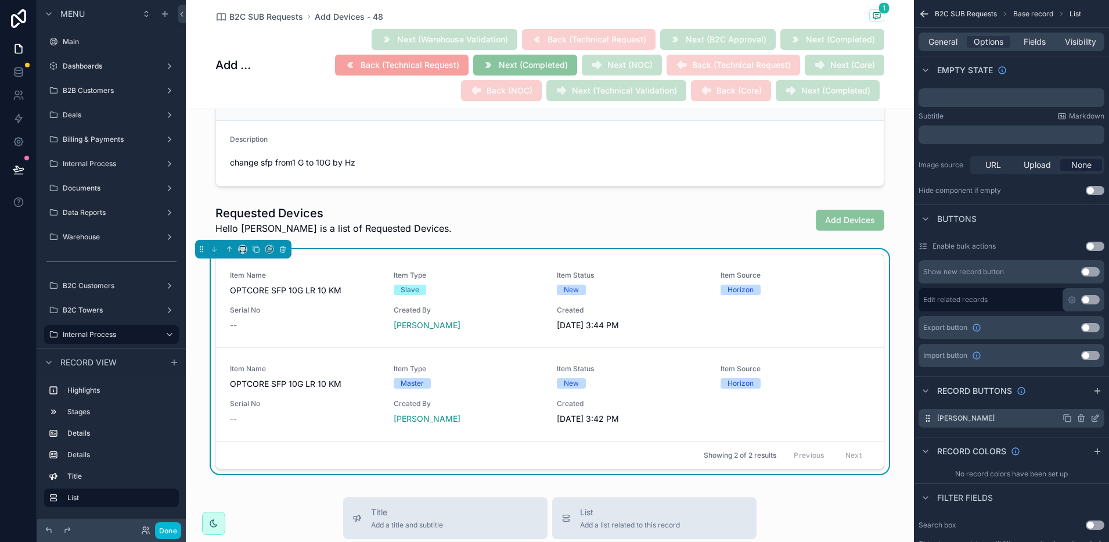
click at [1097, 419] on icon "scrollable content" at bounding box center [1094, 417] width 9 height 9
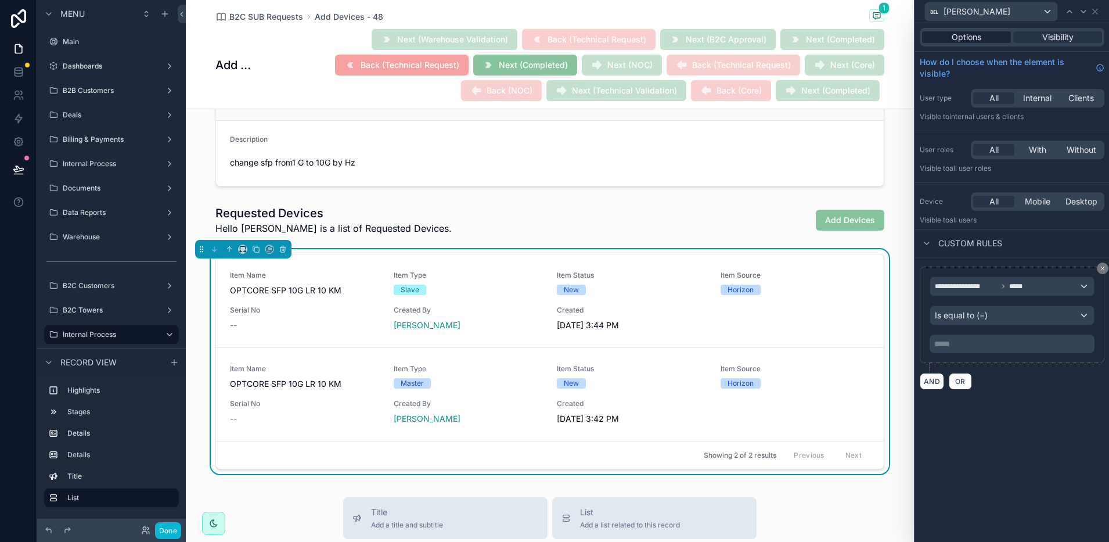
click at [964, 41] on span "Options" at bounding box center [967, 37] width 30 height 12
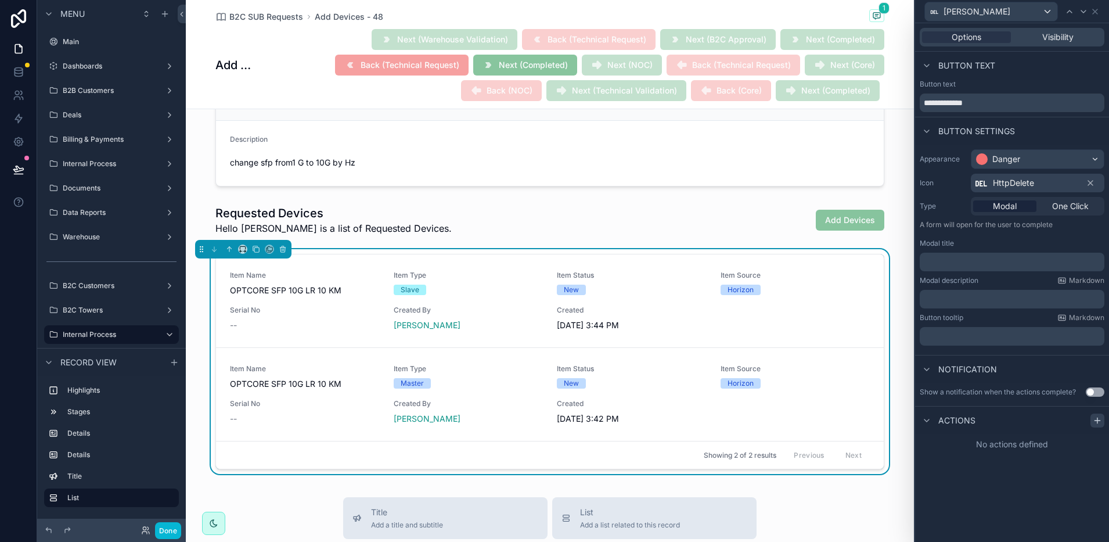
click at [1093, 421] on icon at bounding box center [1097, 420] width 9 height 9
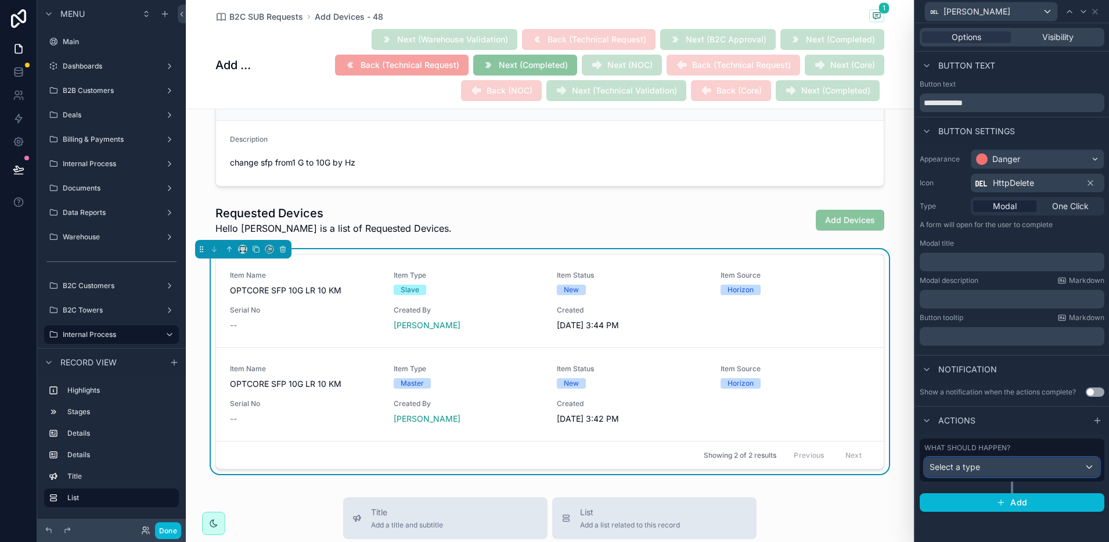
click at [1017, 463] on div "Select a type" at bounding box center [1012, 466] width 174 height 19
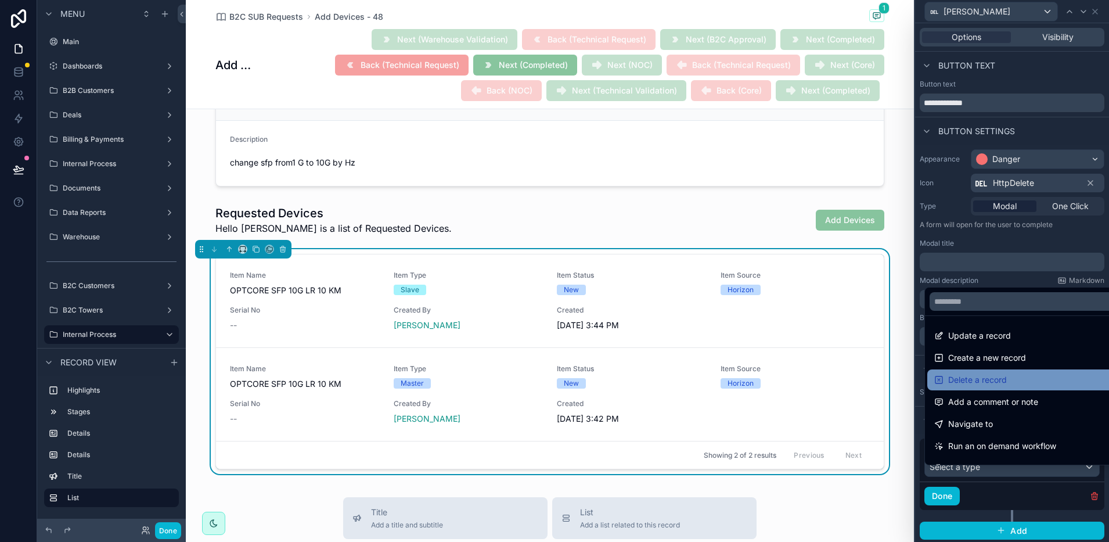
click at [1006, 379] on span "Delete a record" at bounding box center [977, 380] width 59 height 14
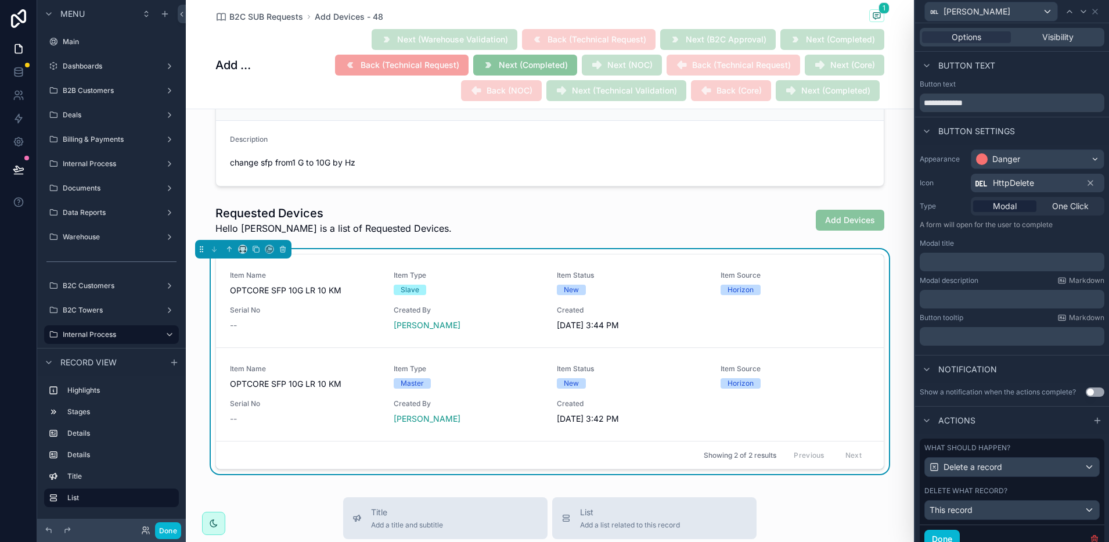
scroll to position [55, 0]
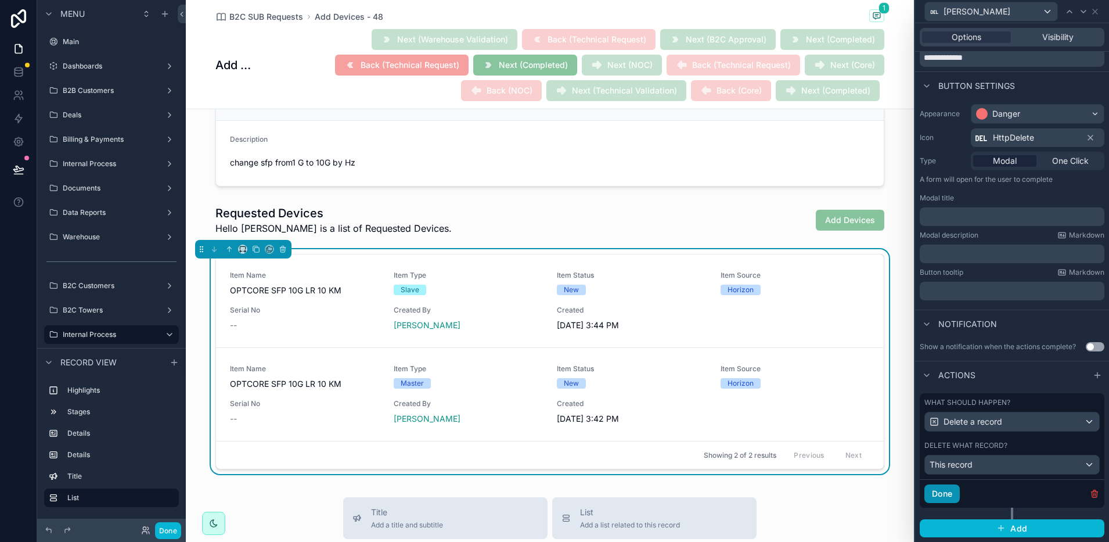
click at [949, 496] on button "Done" at bounding box center [941, 493] width 35 height 19
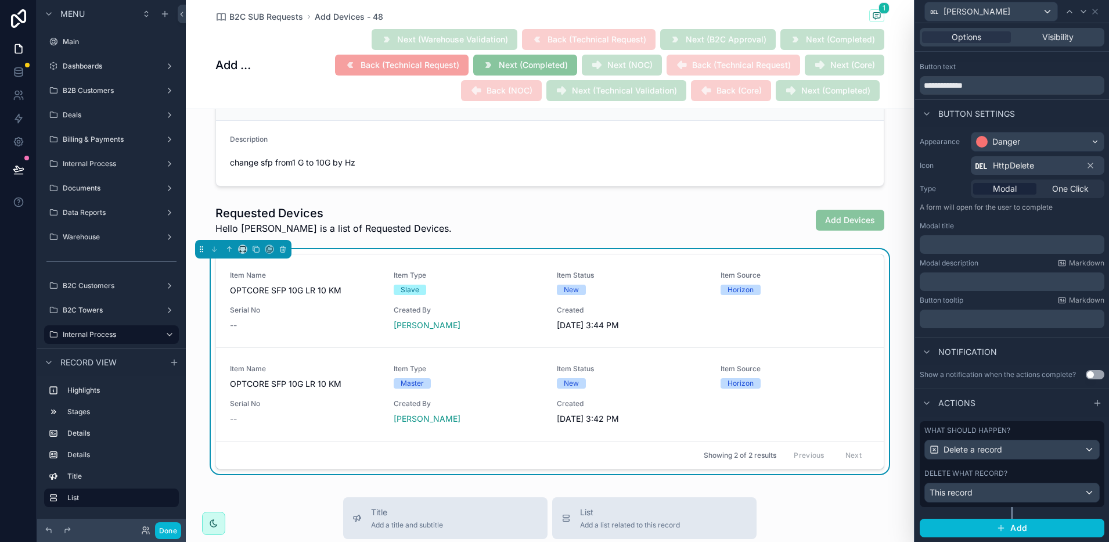
scroll to position [27, 0]
click at [1093, 13] on icon at bounding box center [1095, 11] width 5 height 5
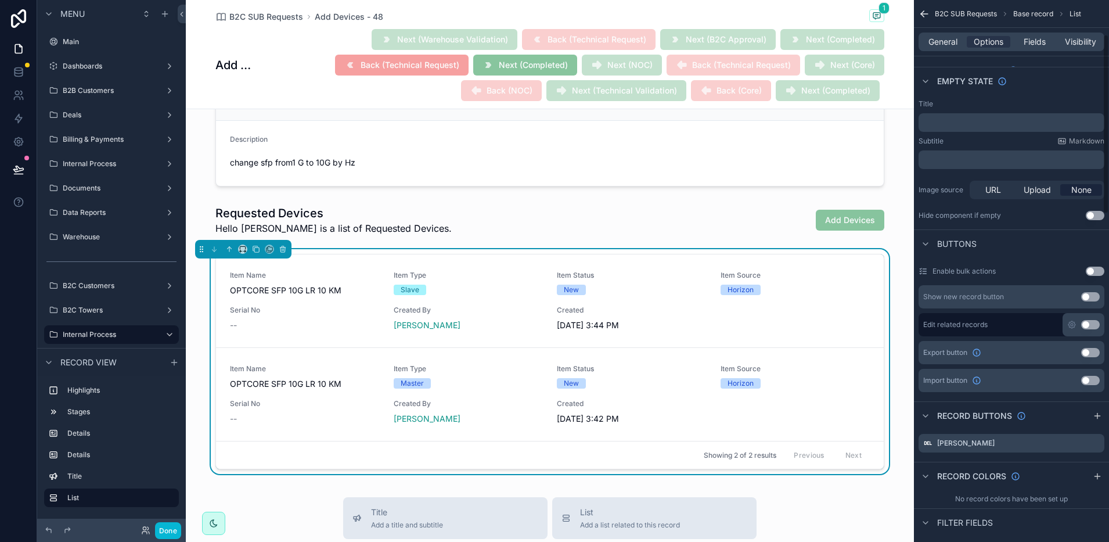
scroll to position [221, 0]
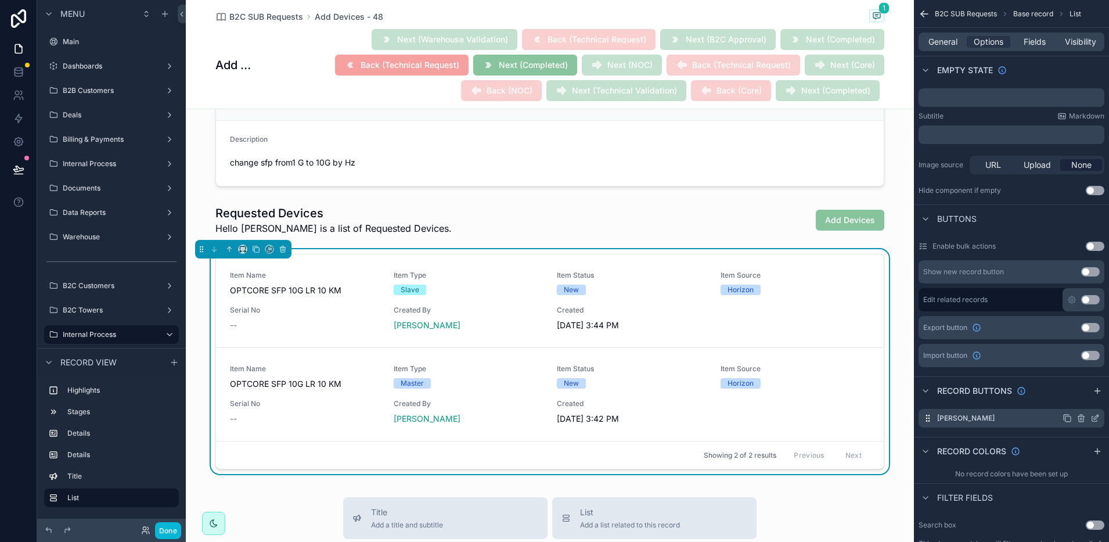
click at [1094, 417] on icon "scrollable content" at bounding box center [1096, 417] width 5 height 5
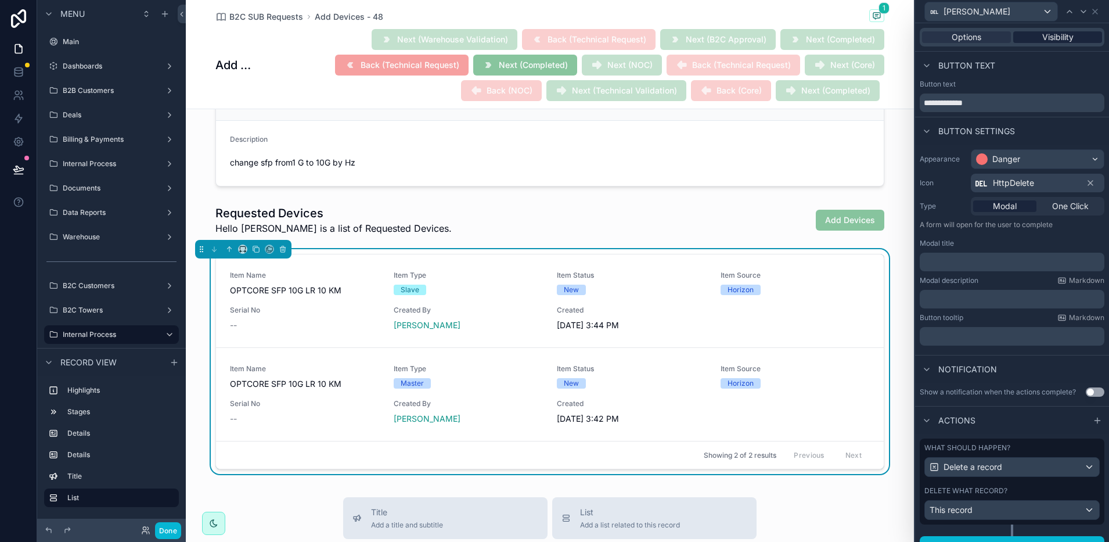
click at [1042, 36] on span "Visibility" at bounding box center [1057, 37] width 31 height 12
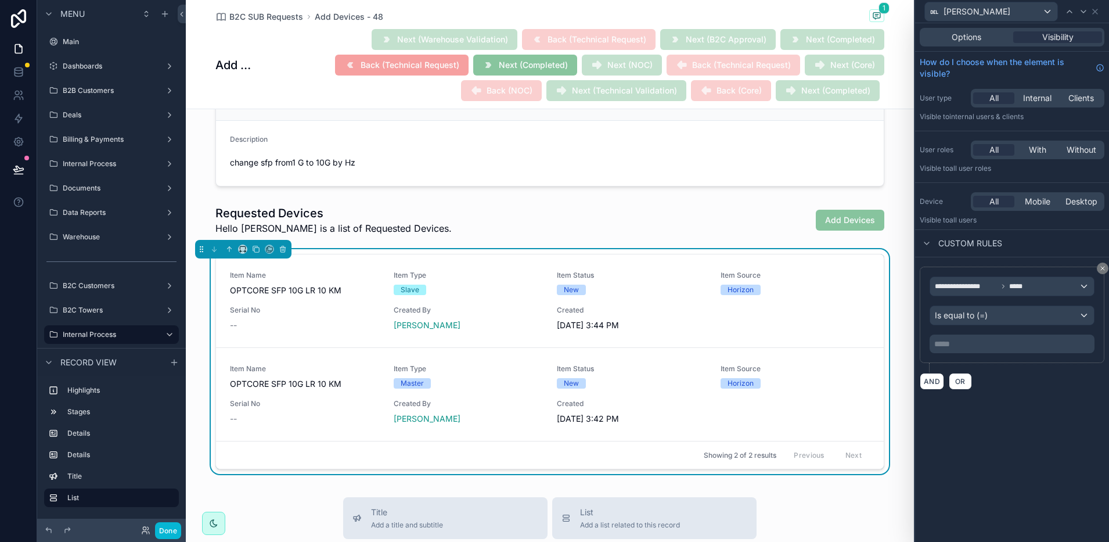
click at [965, 345] on p "***** ﻿" at bounding box center [1013, 344] width 158 height 12
click at [1000, 383] on div "AND OR" at bounding box center [1012, 380] width 185 height 17
click at [989, 286] on span "**********" at bounding box center [966, 286] width 63 height 9
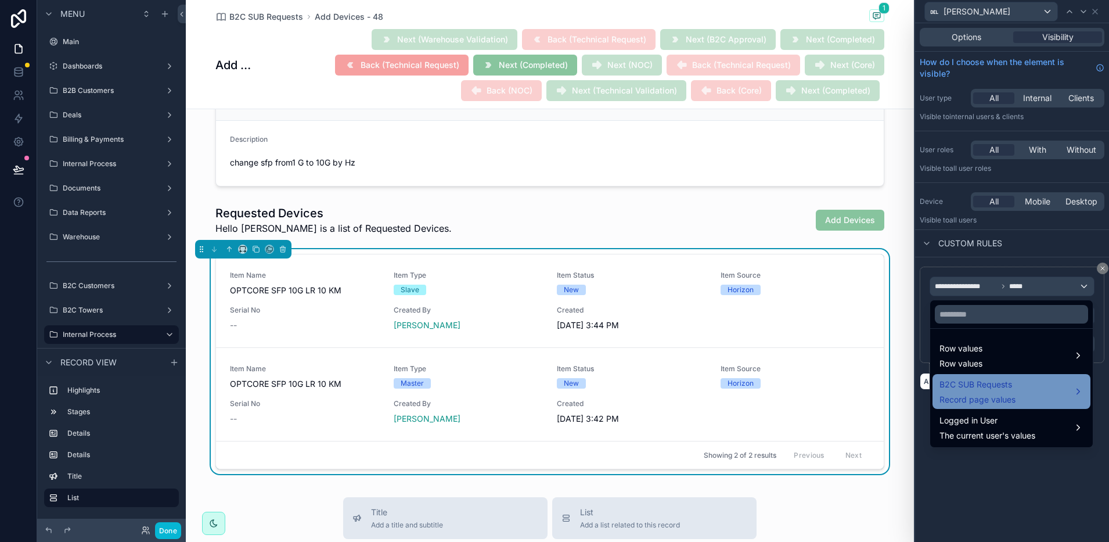
click at [979, 400] on span "Record page values" at bounding box center [977, 400] width 76 height 12
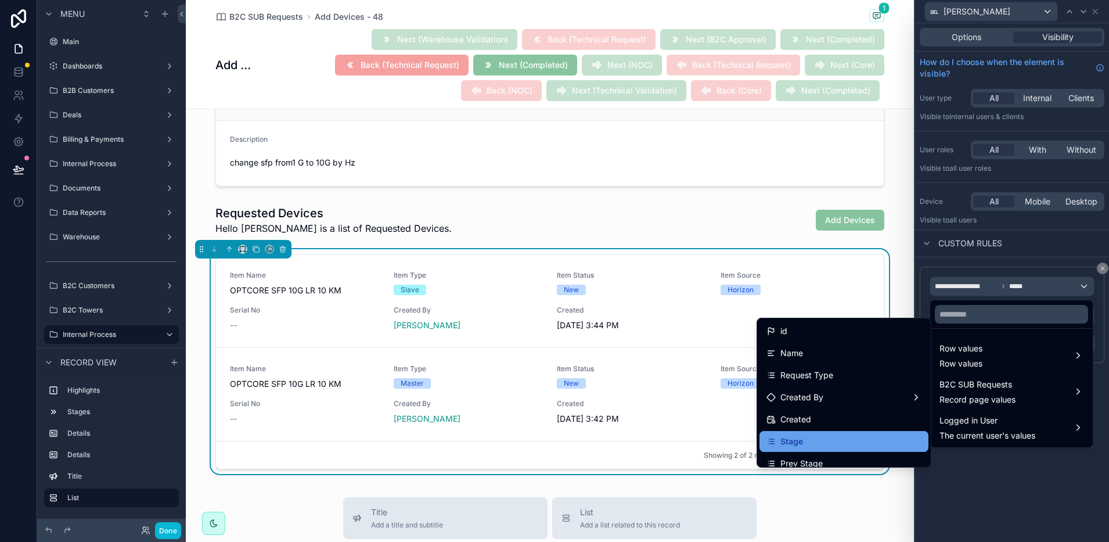
click at [833, 440] on div "Stage" at bounding box center [843, 441] width 155 height 14
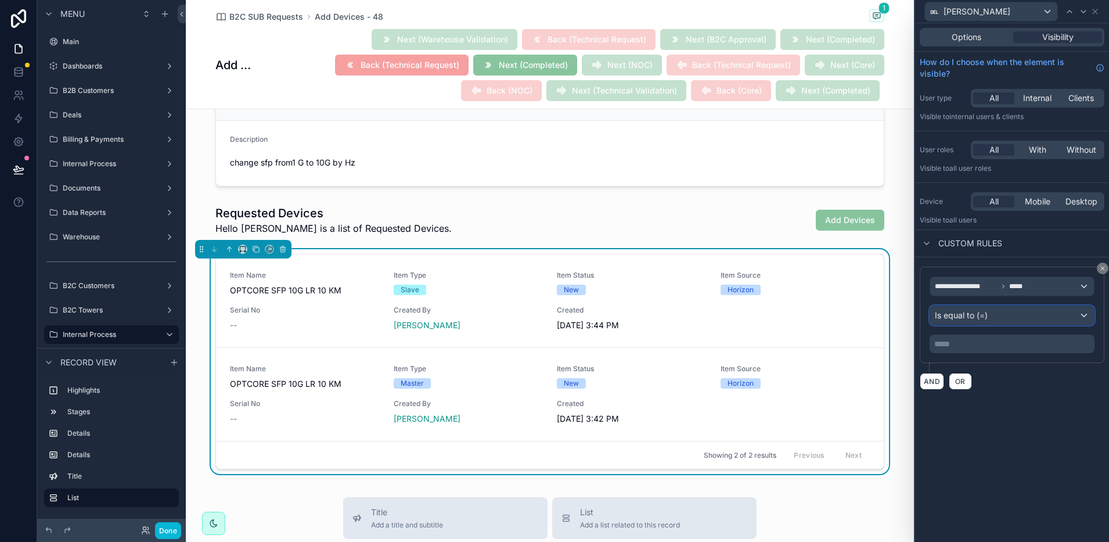
click at [967, 311] on span "Is equal to (=)" at bounding box center [961, 315] width 53 height 12
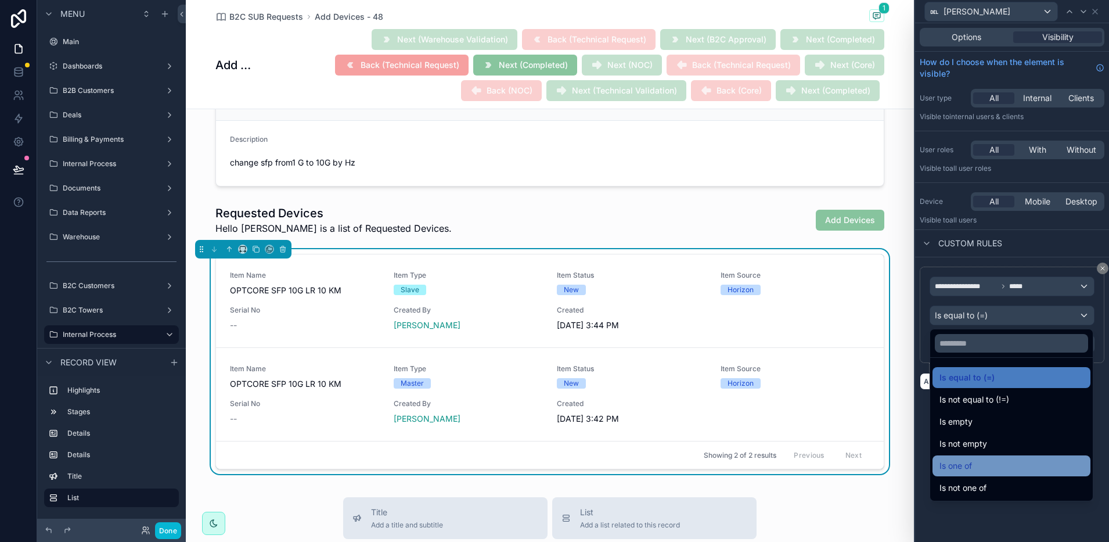
click at [966, 460] on span "Is one of" at bounding box center [955, 466] width 33 height 14
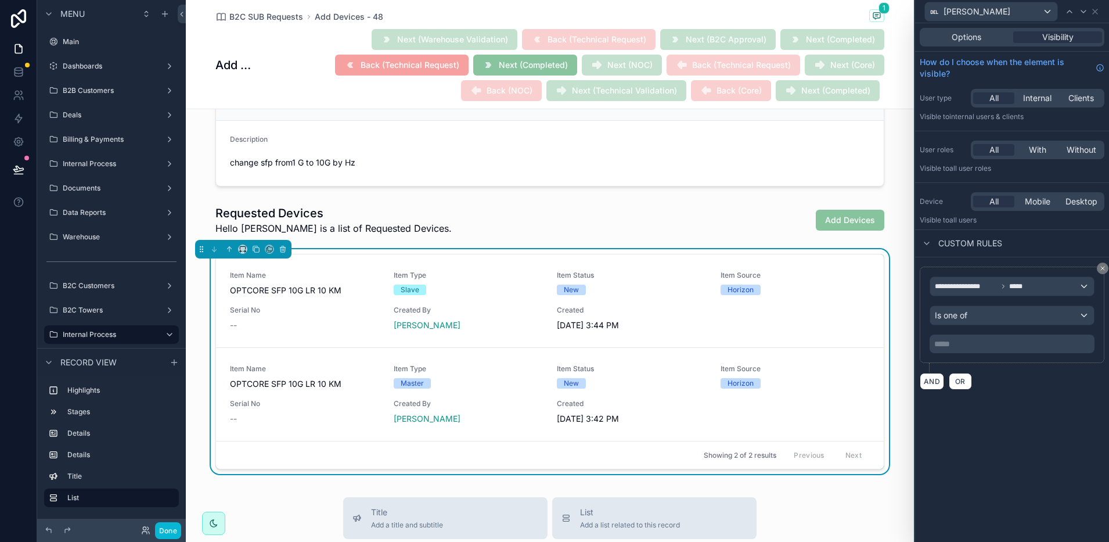
click at [971, 344] on p "***** ﻿" at bounding box center [1013, 344] width 158 height 12
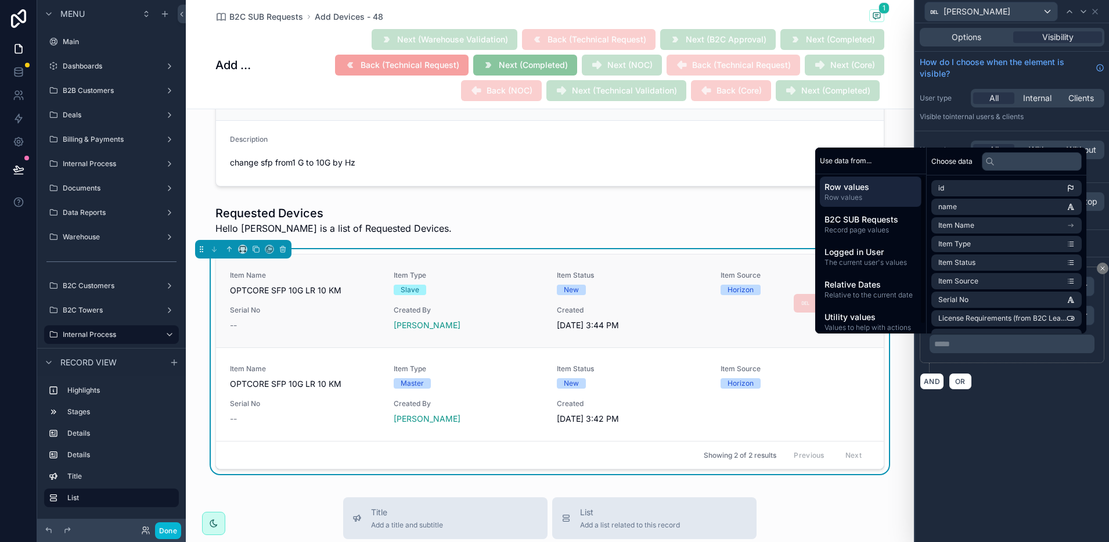
scroll to position [0, 0]
click at [857, 218] on span "B2C SUB Requests" at bounding box center [870, 222] width 92 height 12
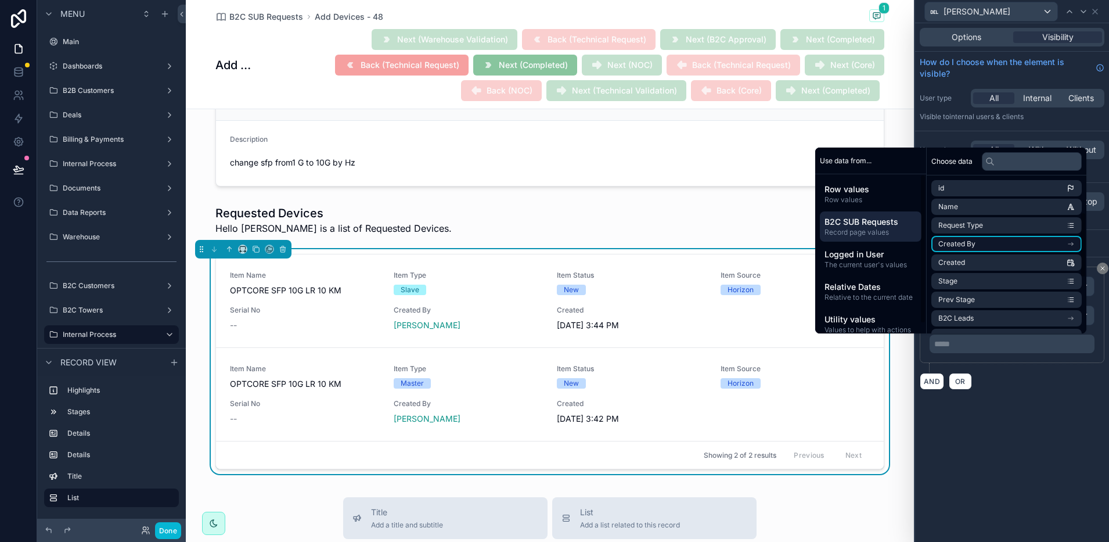
scroll to position [221, 0]
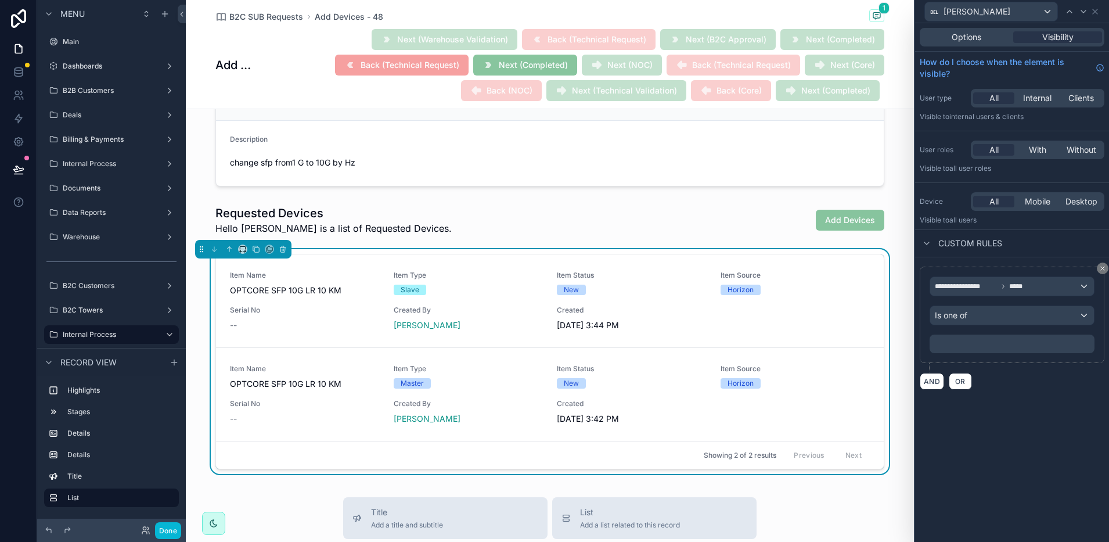
click at [1020, 416] on div "**********" at bounding box center [1012, 282] width 194 height 518
click at [1014, 288] on span "*****" at bounding box center [1018, 286] width 19 height 9
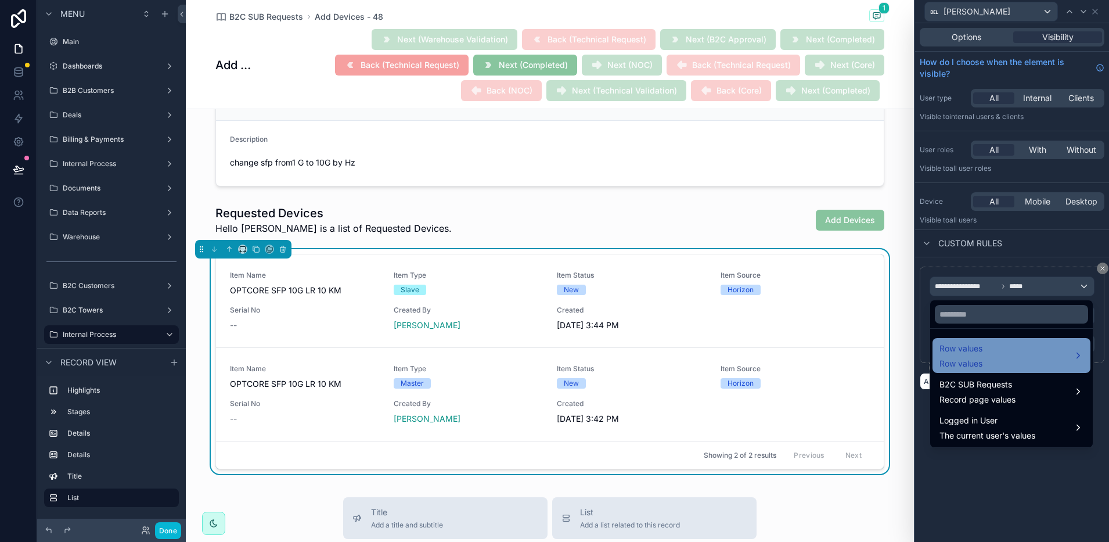
click at [992, 362] on div "Row values Row values" at bounding box center [1011, 355] width 144 height 28
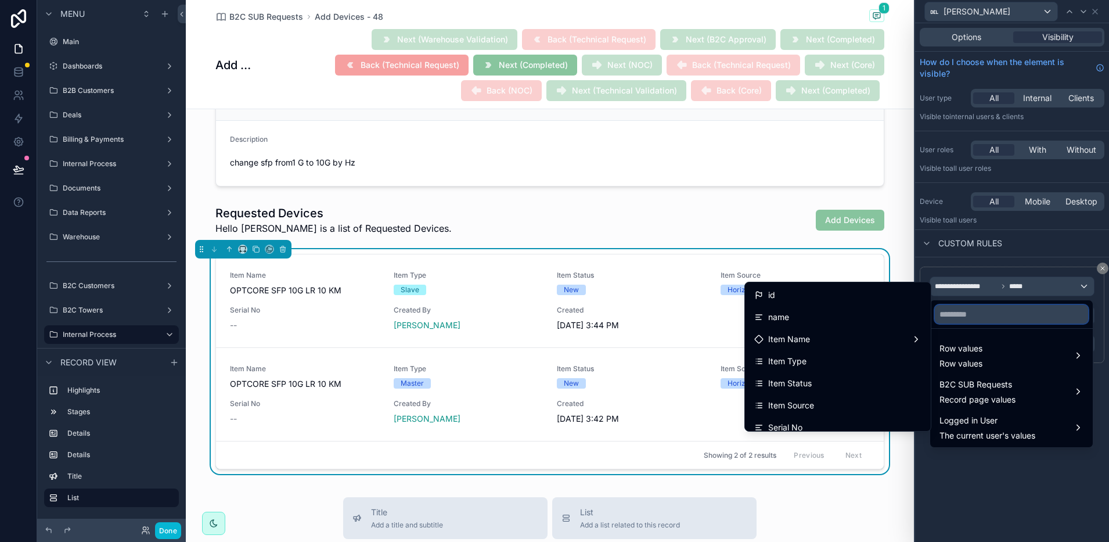
click at [957, 317] on input "text" at bounding box center [1011, 314] width 153 height 19
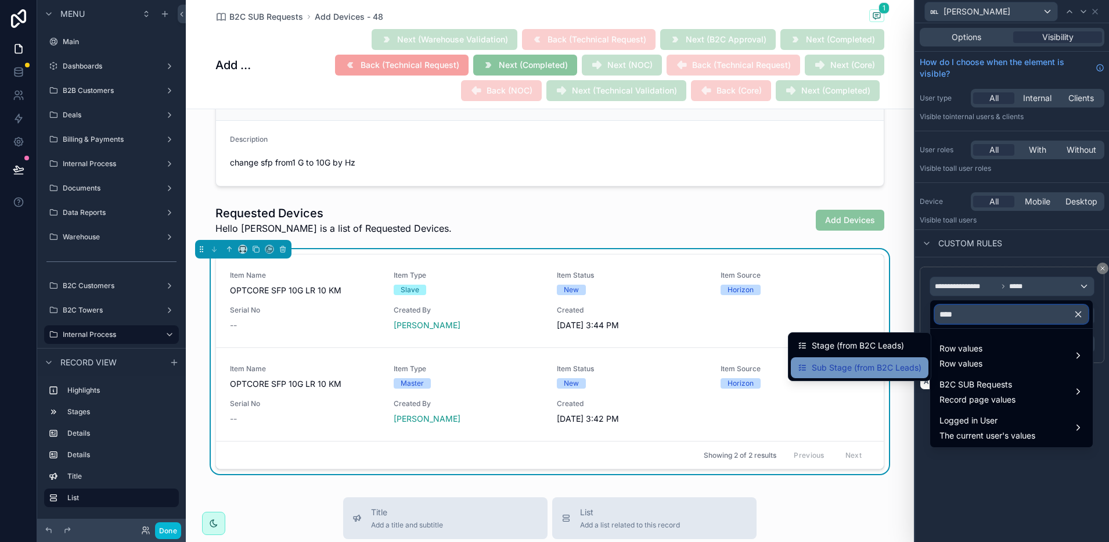
type input "****"
click at [899, 362] on span "Sub Stage (from B2C Leads)" at bounding box center [867, 368] width 110 height 14
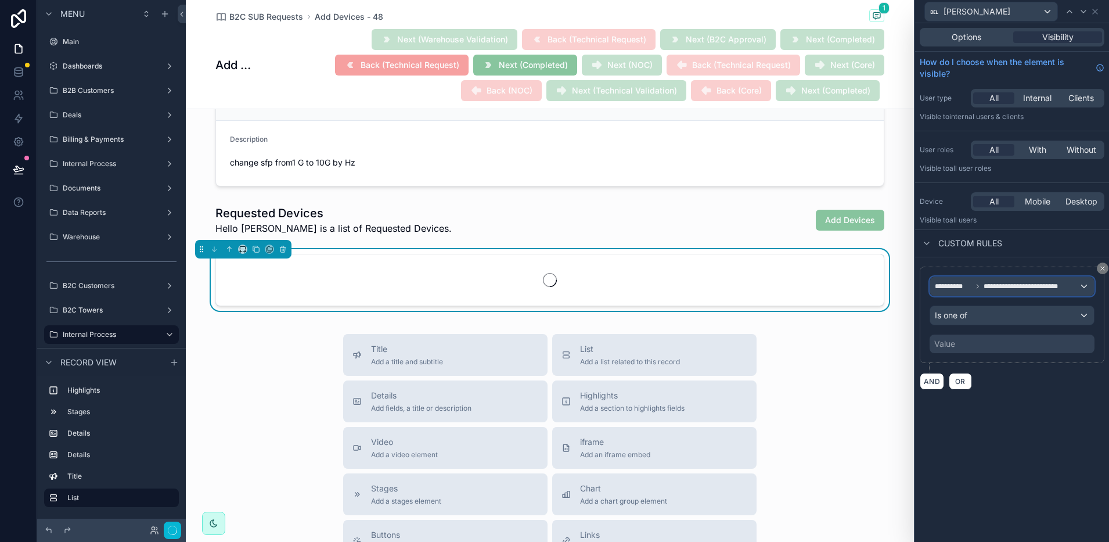
click at [995, 291] on div "**********" at bounding box center [1012, 286] width 164 height 19
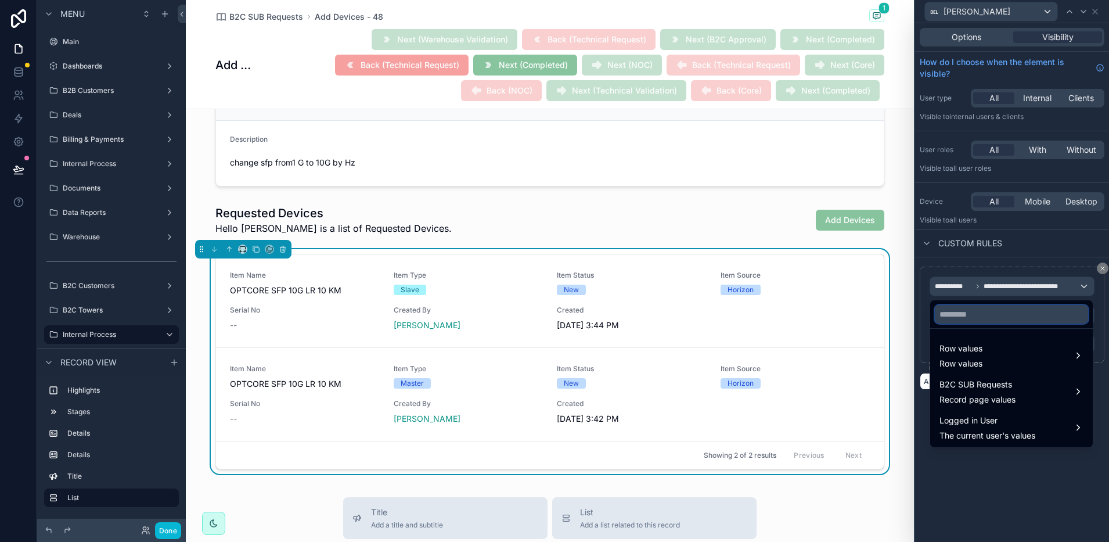
click at [992, 318] on input "text" at bounding box center [1011, 314] width 153 height 19
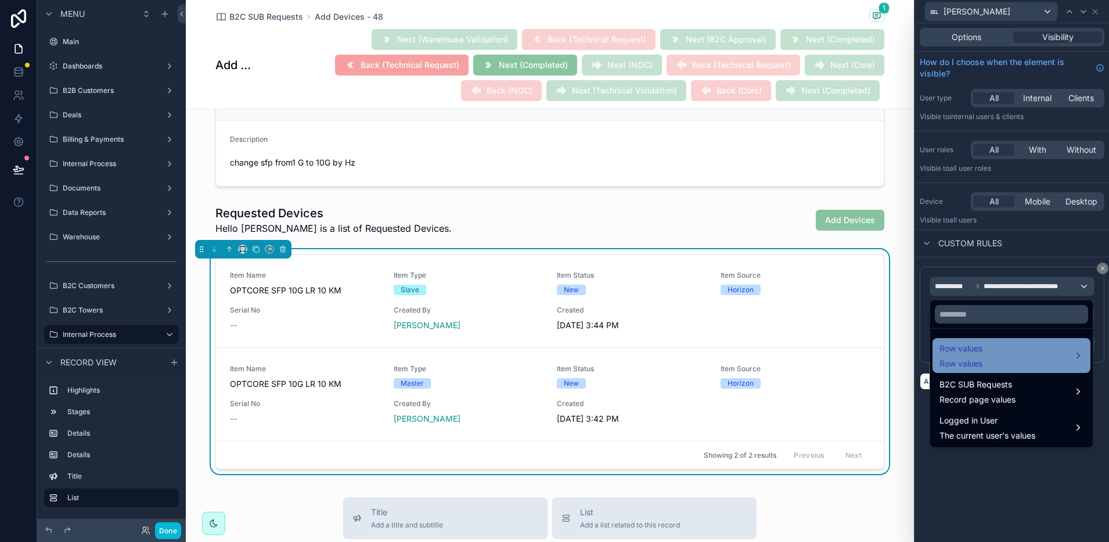
click at [975, 359] on span "Row values" at bounding box center [960, 364] width 43 height 12
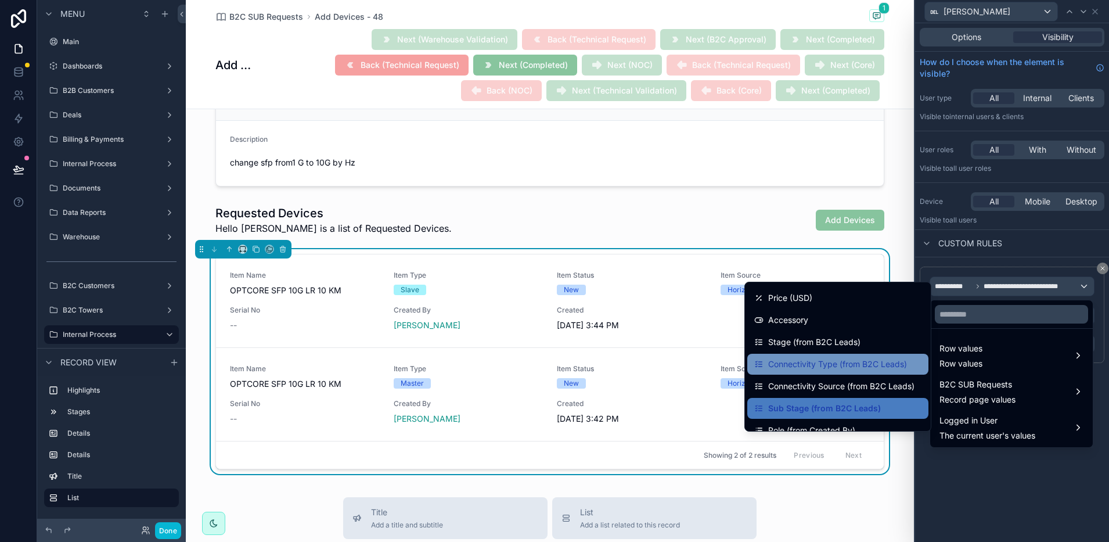
scroll to position [290, 0]
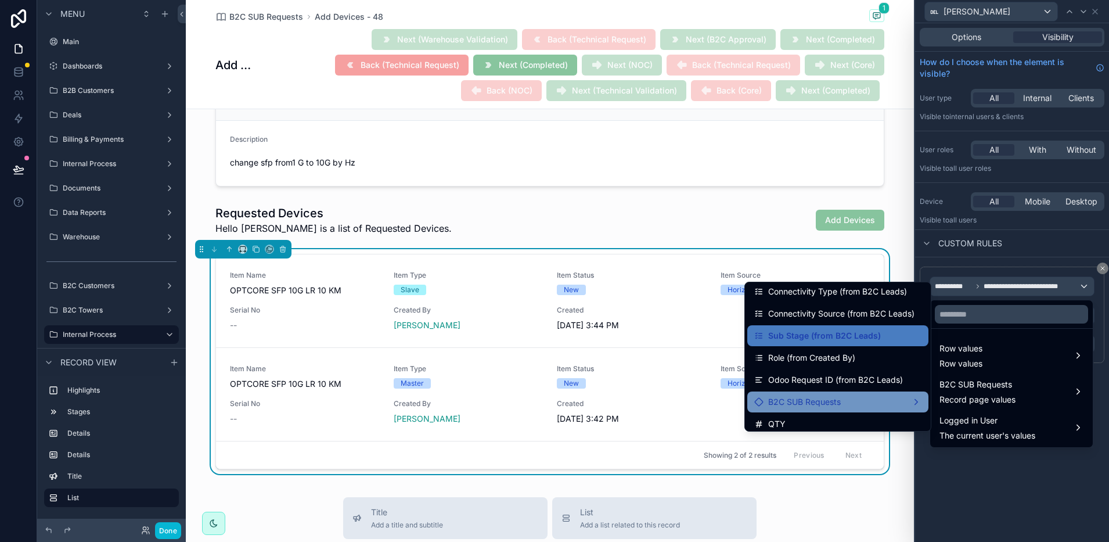
click at [874, 399] on div "B2C SUB Requests" at bounding box center [837, 402] width 167 height 14
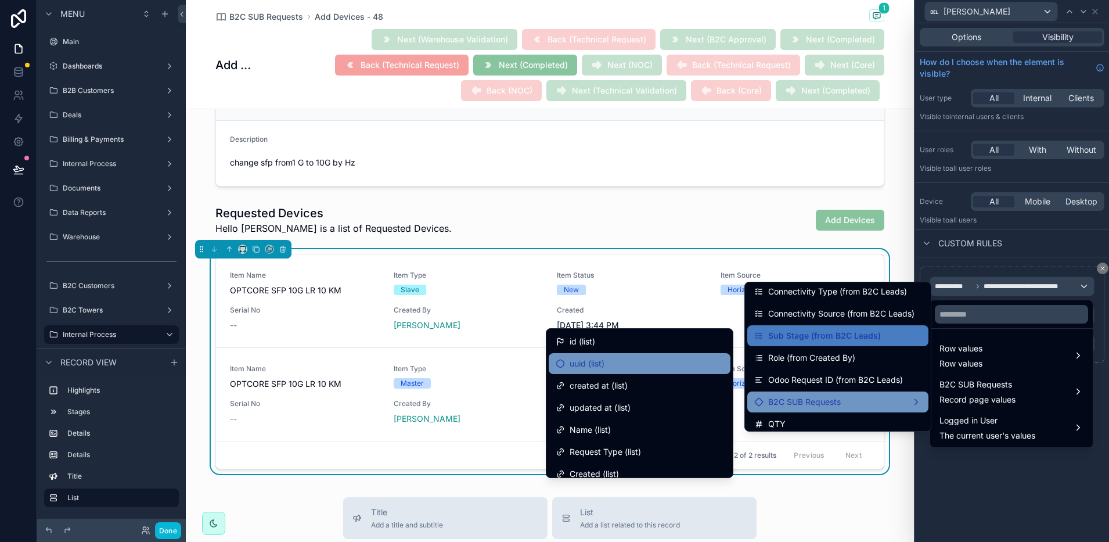
scroll to position [73, 0]
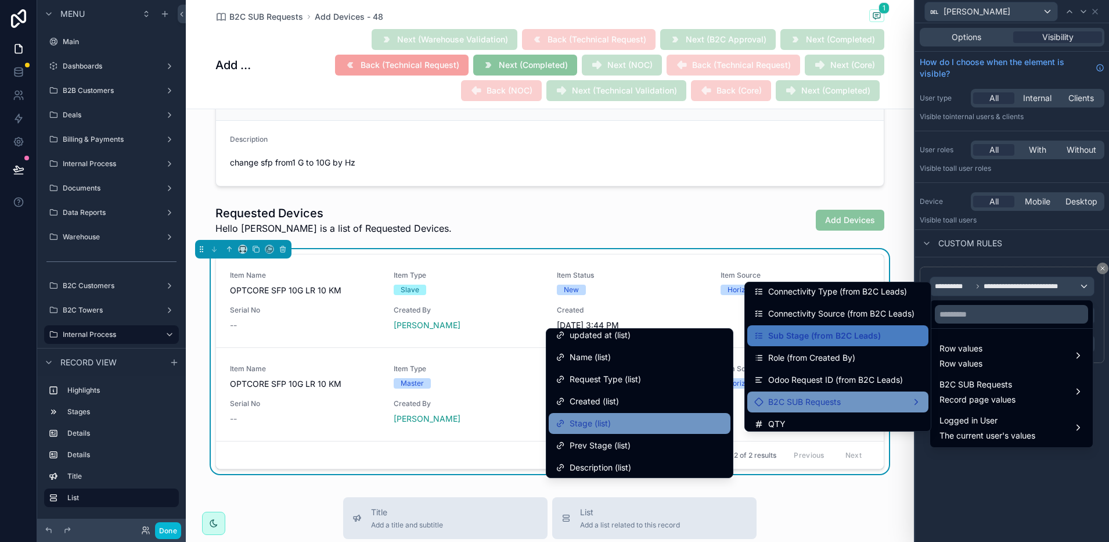
click at [626, 425] on div "Stage (list)" at bounding box center [640, 423] width 168 height 14
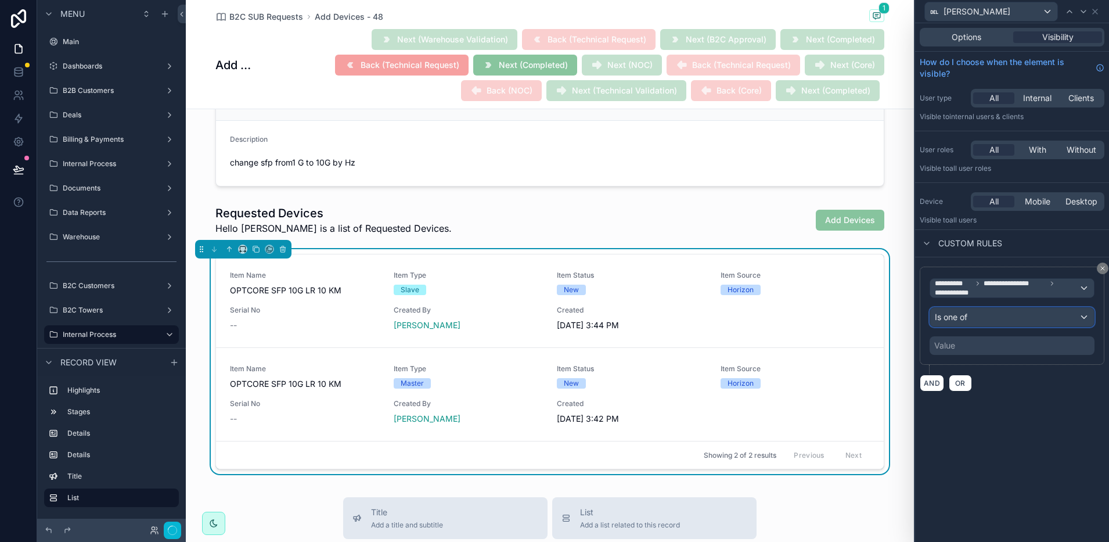
click at [969, 319] on div "Is one of" at bounding box center [1012, 317] width 164 height 19
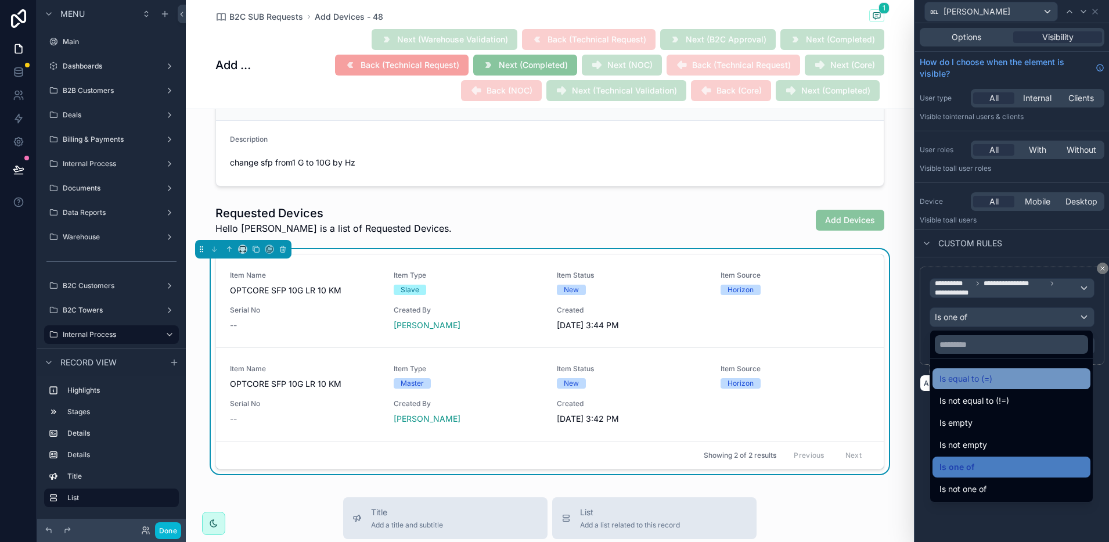
click at [964, 376] on span "Is equal to (=)" at bounding box center [965, 379] width 53 height 14
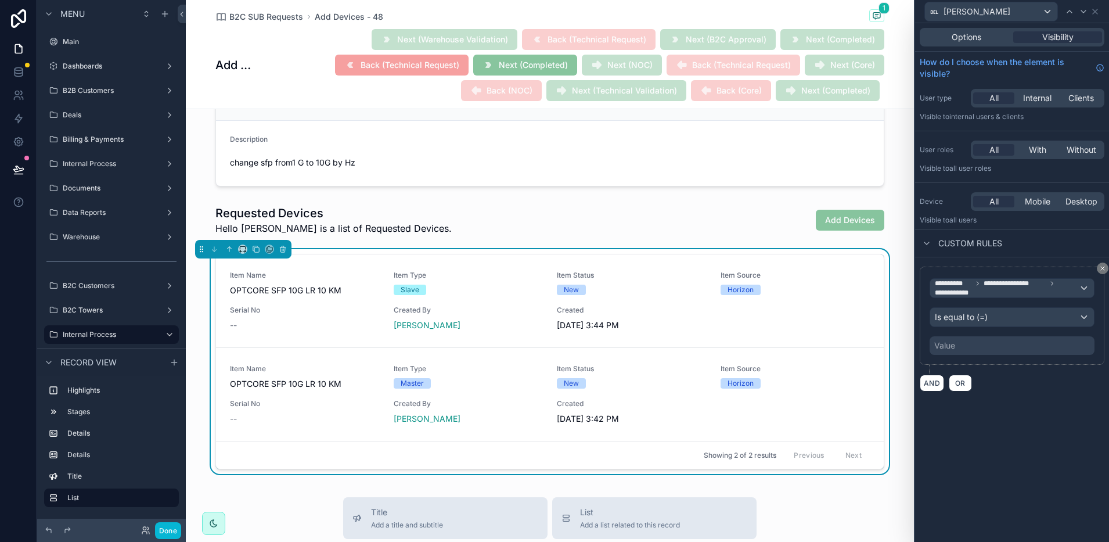
click at [959, 344] on div "Value" at bounding box center [1011, 345] width 165 height 19
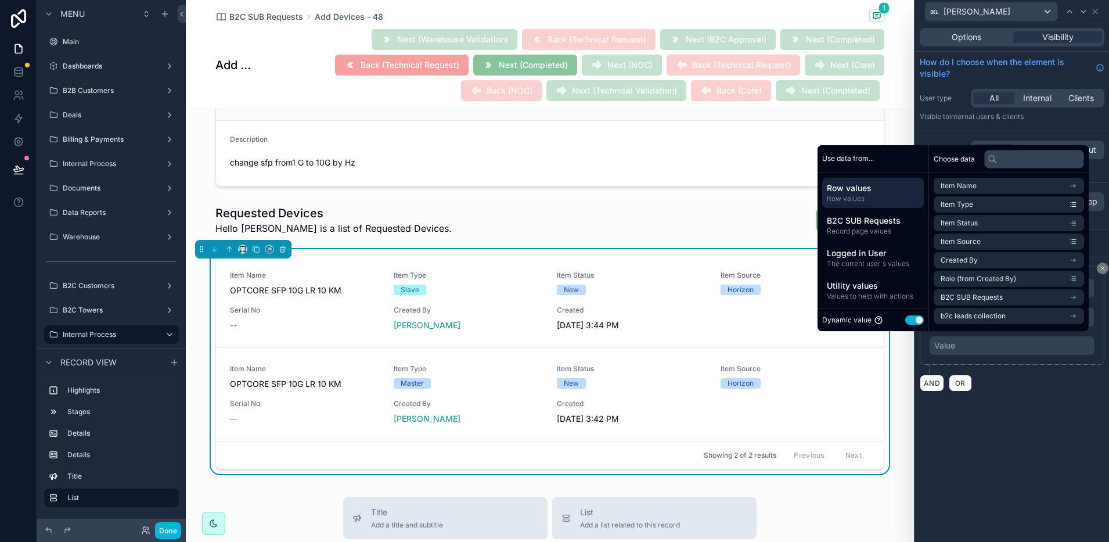
click at [909, 320] on button "Use setting" at bounding box center [914, 319] width 19 height 9
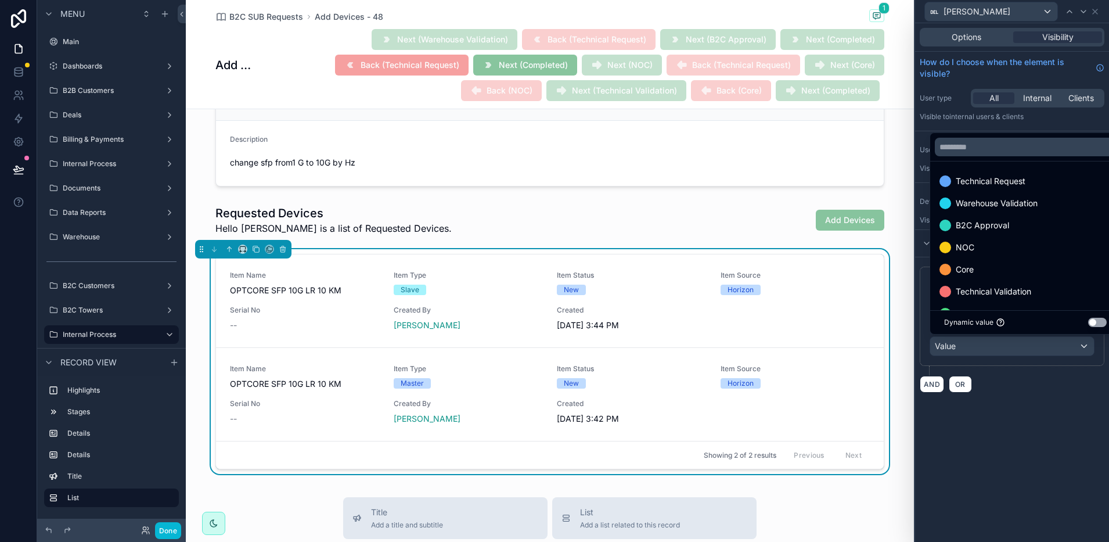
click at [1065, 404] on div at bounding box center [1012, 271] width 194 height 542
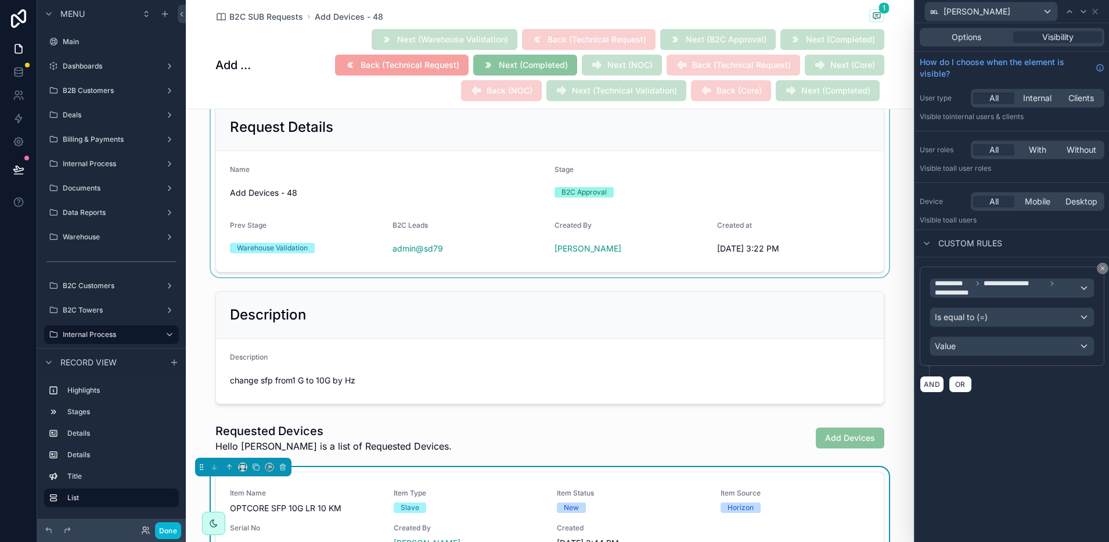
scroll to position [0, 0]
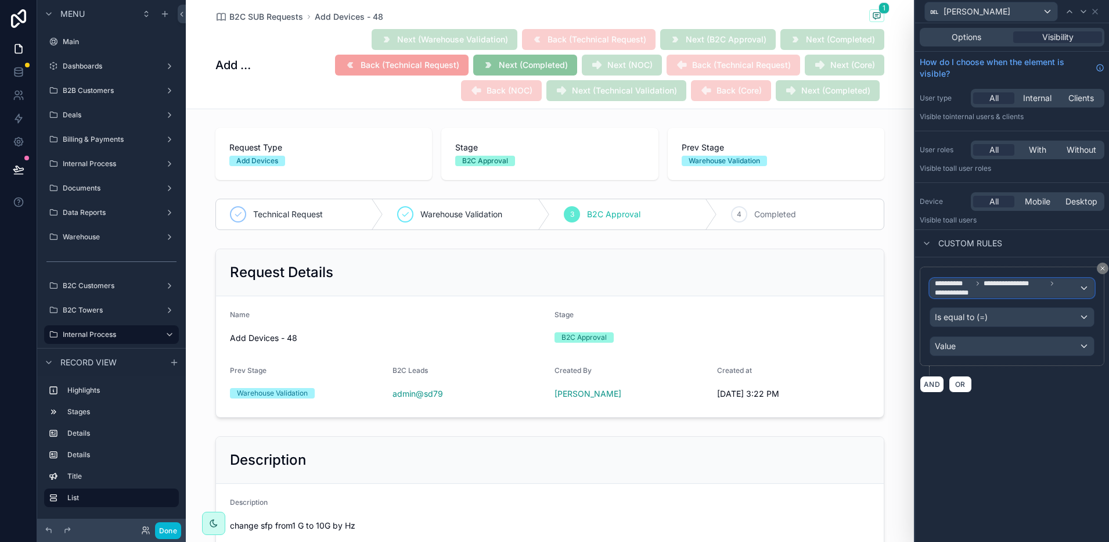
click at [947, 284] on span "**********" at bounding box center [953, 283] width 37 height 9
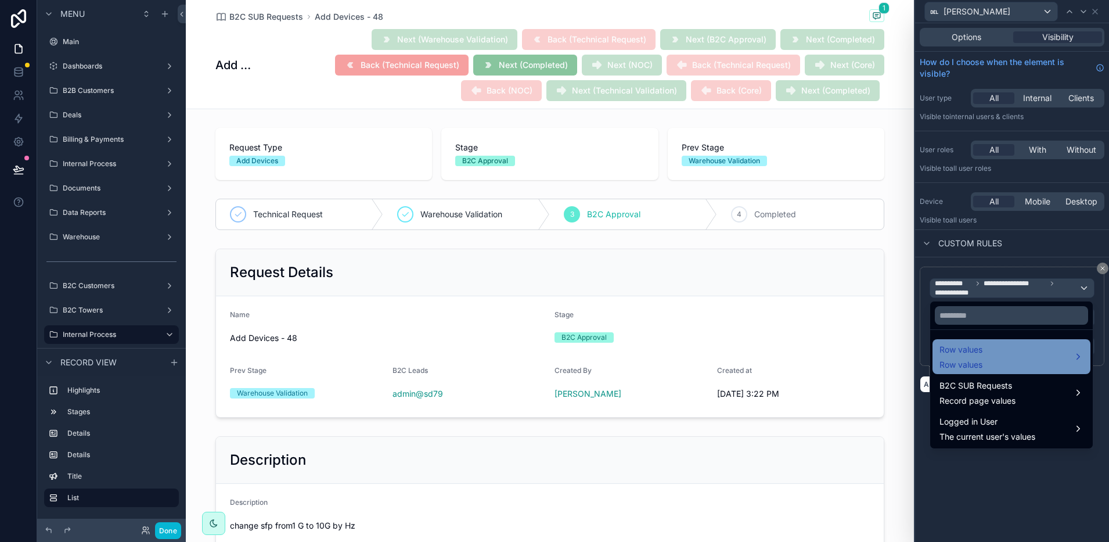
click at [982, 361] on span "Row values" at bounding box center [960, 365] width 43 height 12
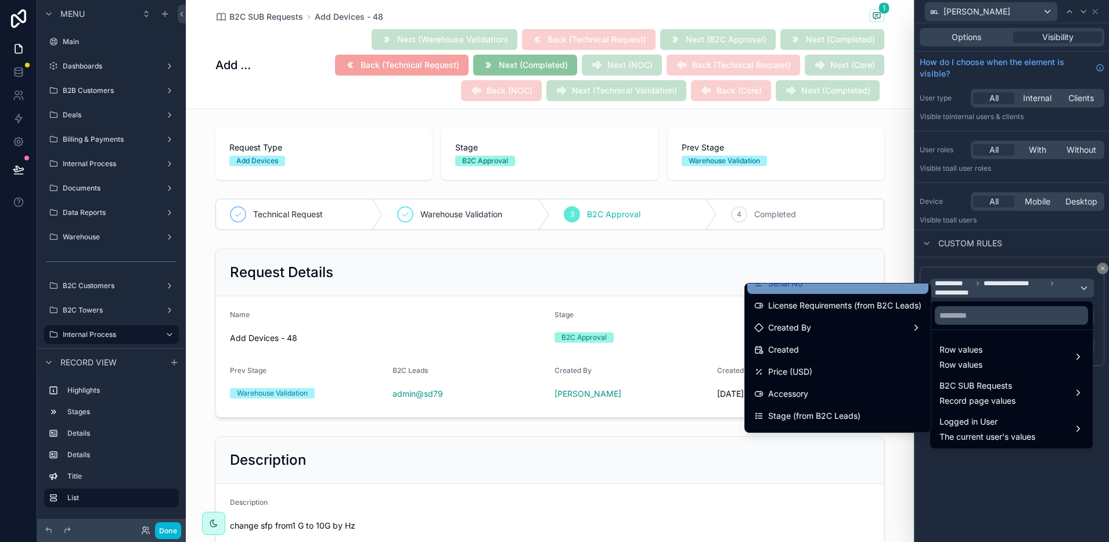
scroll to position [218, 0]
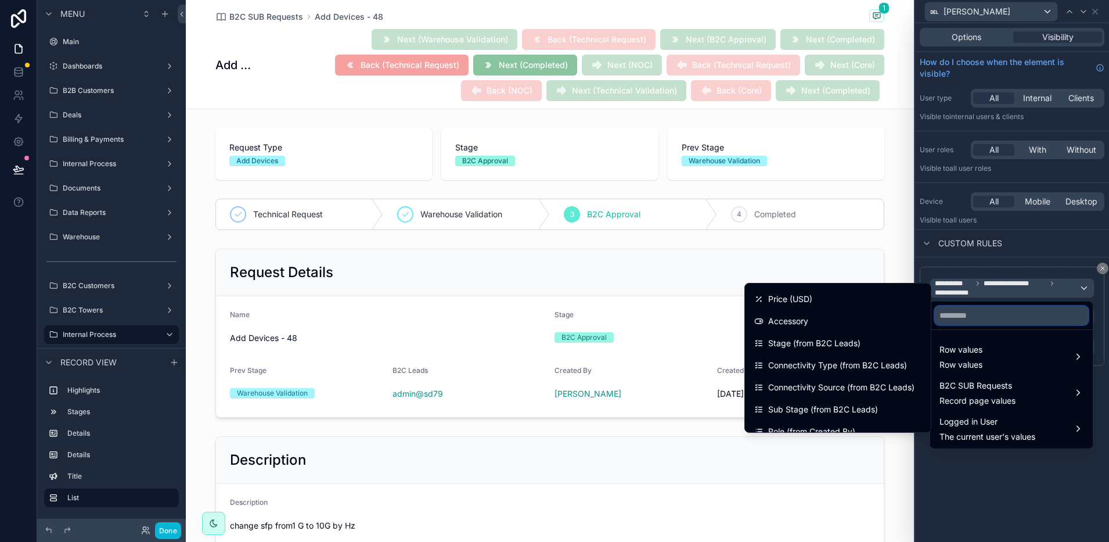
click at [986, 318] on input "text" at bounding box center [1011, 315] width 153 height 19
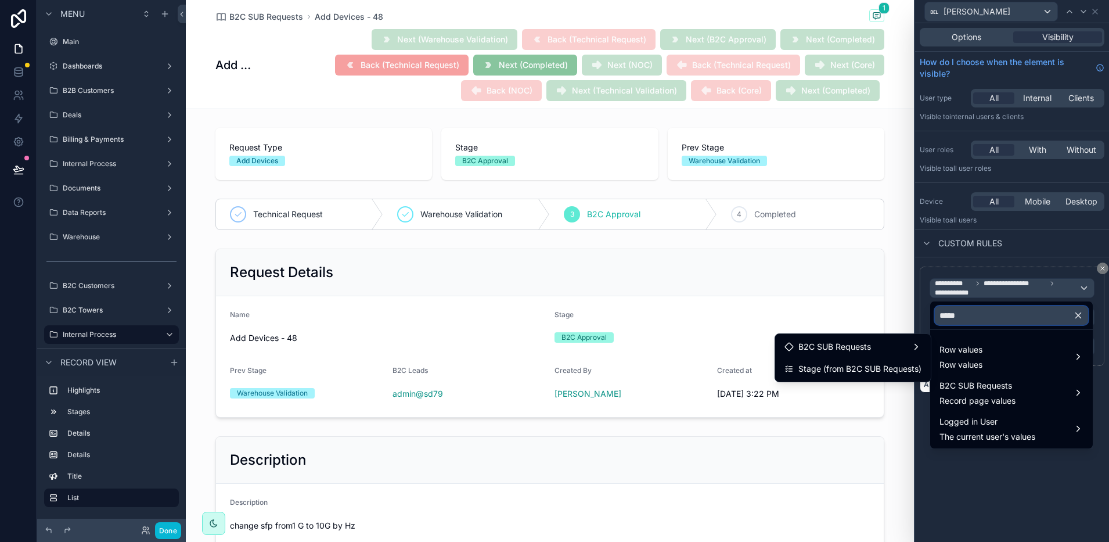
scroll to position [0, 0]
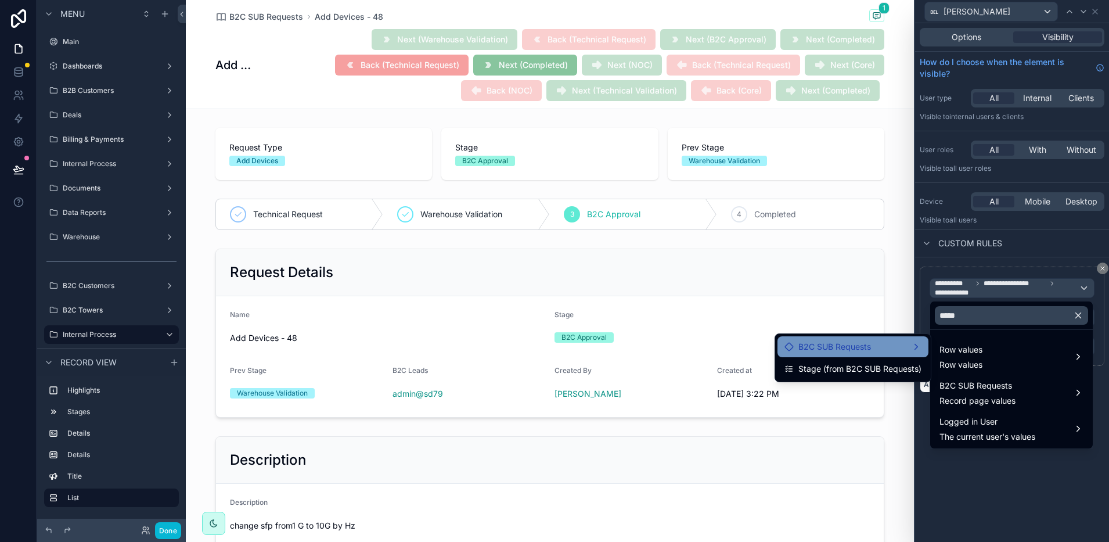
click at [898, 347] on div "B2C SUB Requests" at bounding box center [852, 347] width 137 height 14
click at [917, 349] on div "B2C SUB Requests" at bounding box center [852, 347] width 137 height 14
click at [906, 349] on div "B2C SUB Requests" at bounding box center [852, 347] width 137 height 14
click at [915, 341] on div "B2C SUB Requests" at bounding box center [852, 347] width 137 height 14
click at [907, 347] on div "B2C SUB Requests" at bounding box center [852, 347] width 137 height 14
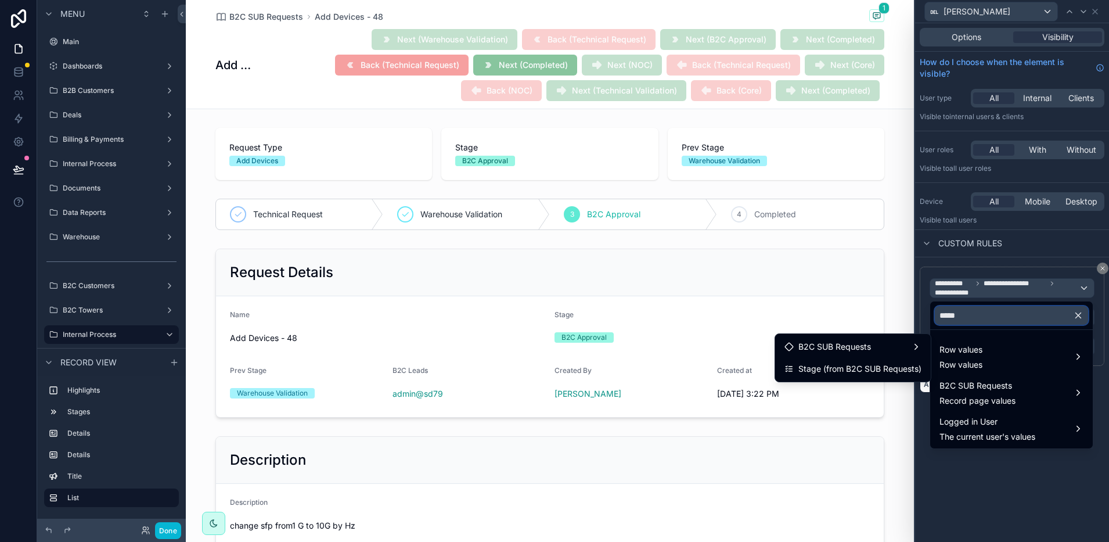
click at [981, 314] on input "*****" at bounding box center [1011, 315] width 153 height 19
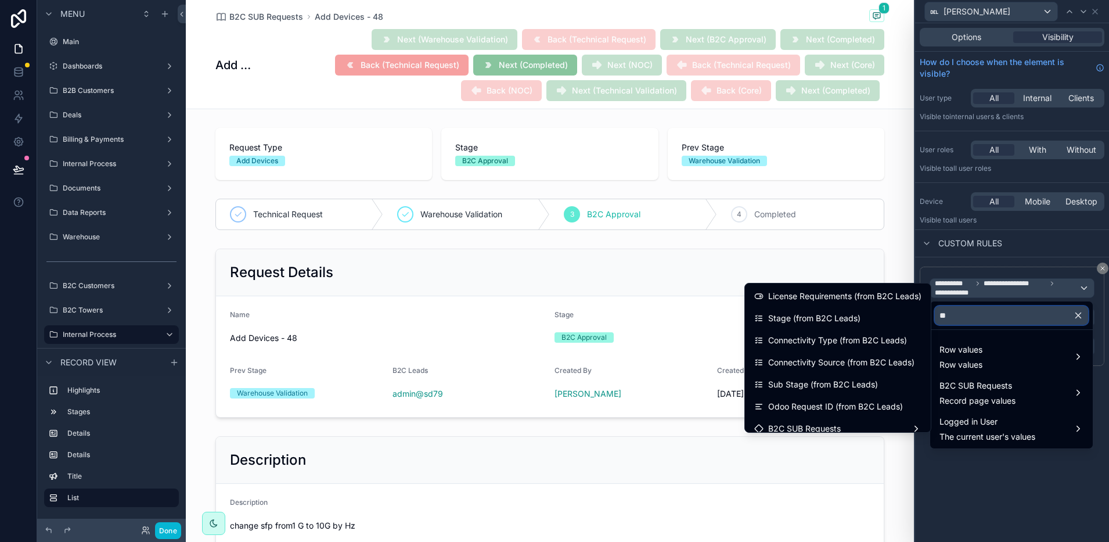
type input "*"
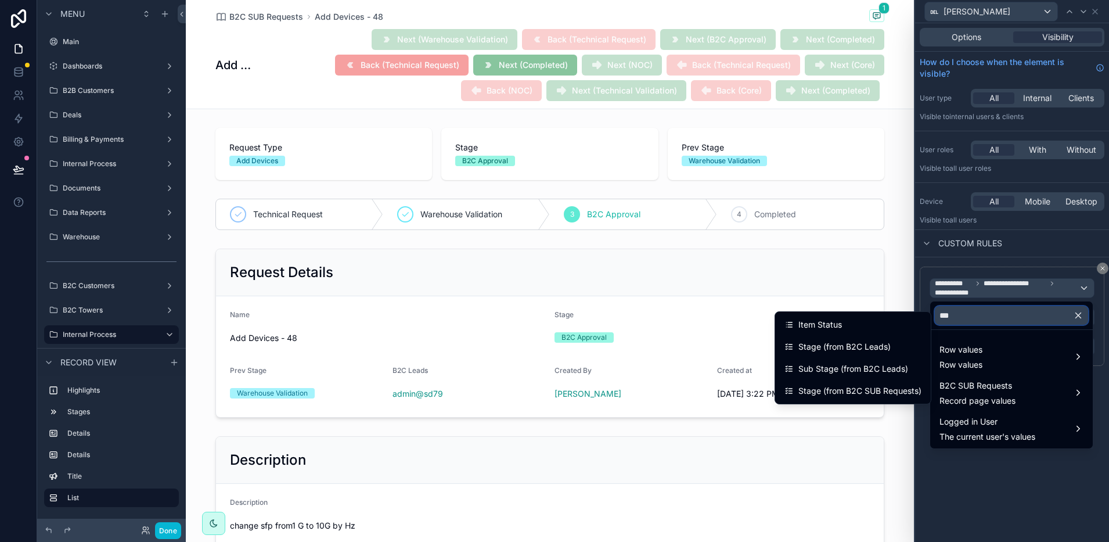
type input "****"
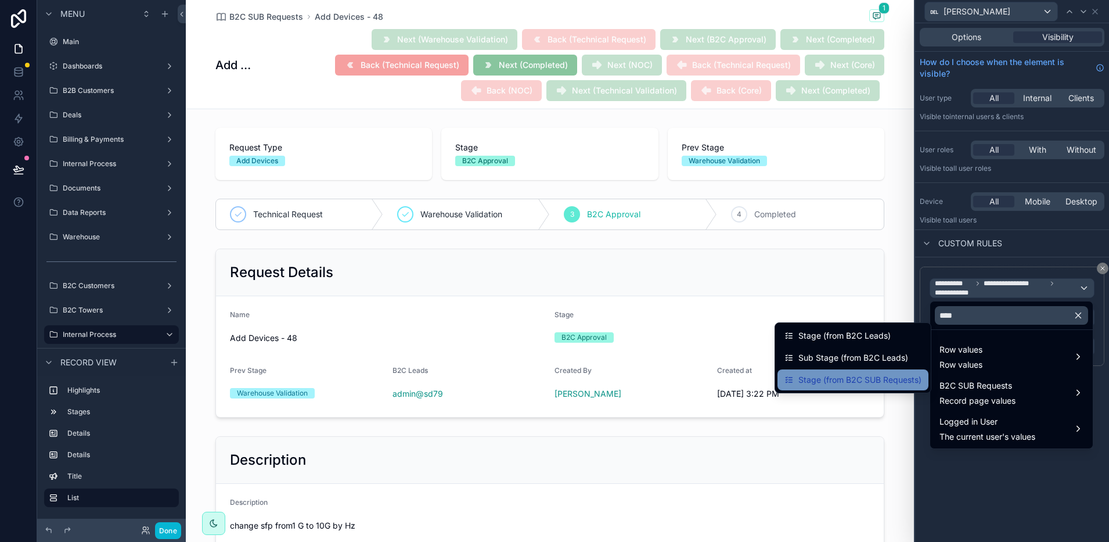
click at [911, 376] on span "Stage (from B2C SUB Requests)" at bounding box center [859, 380] width 123 height 14
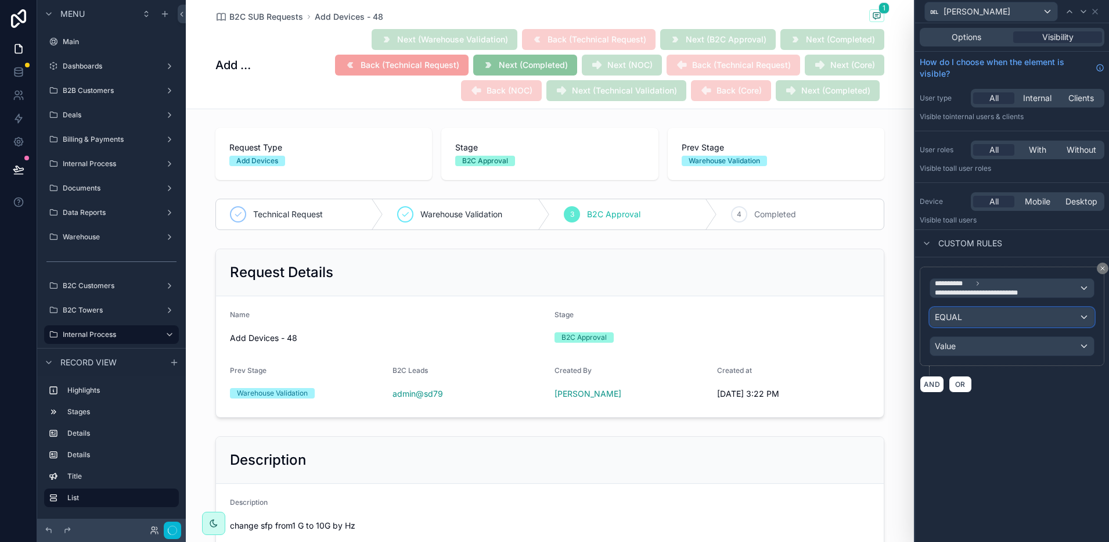
click at [955, 319] on span "EQUAL" at bounding box center [948, 317] width 27 height 12
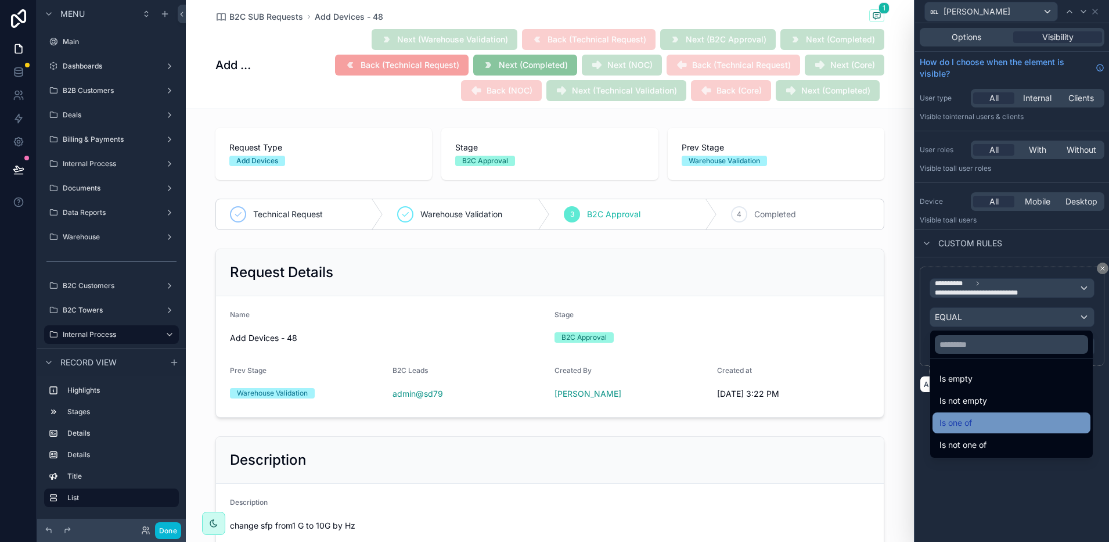
click at [971, 423] on span "Is one of" at bounding box center [955, 423] width 33 height 14
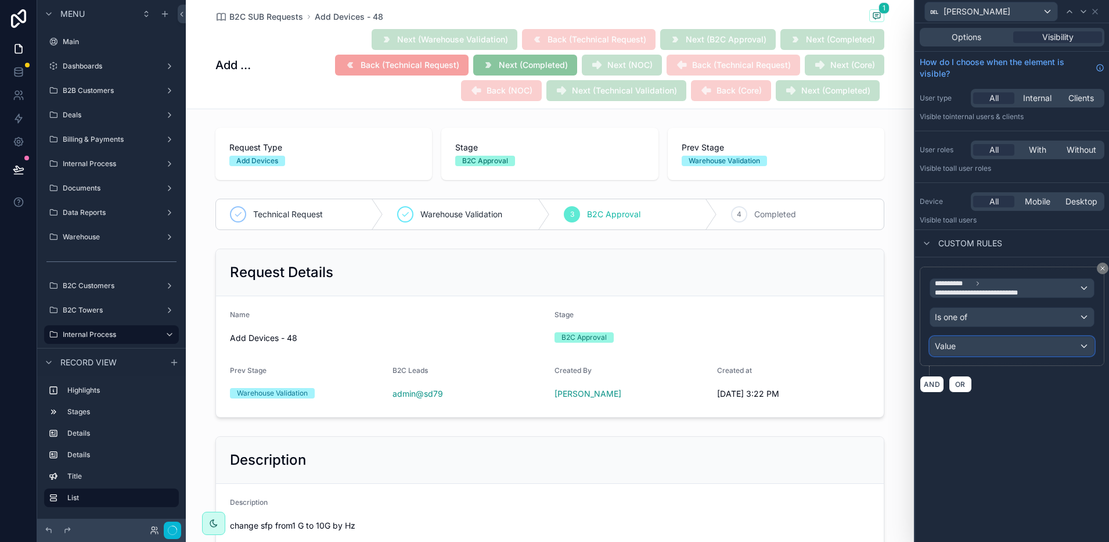
click at [953, 347] on span "Value" at bounding box center [945, 346] width 21 height 10
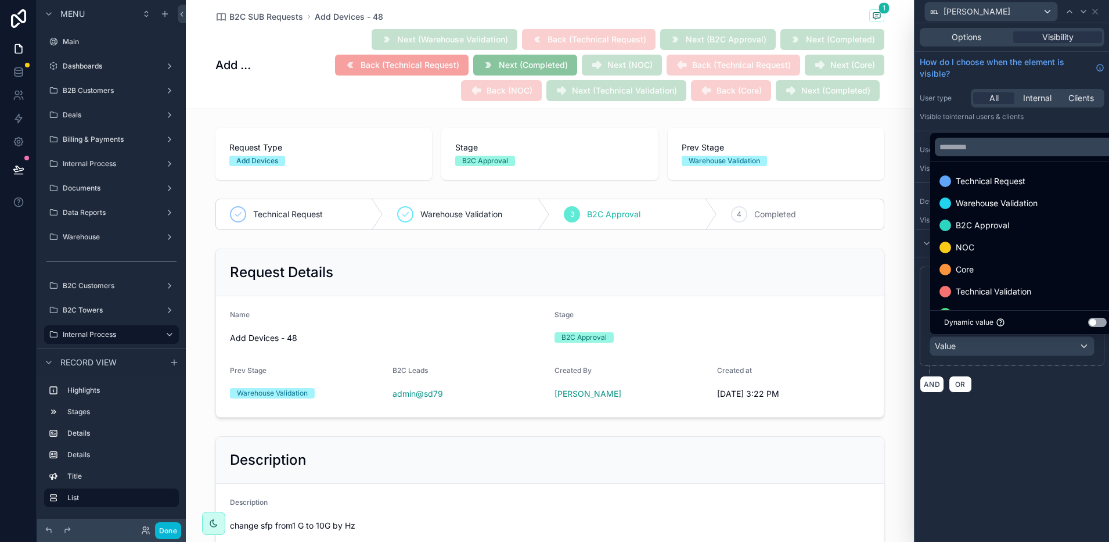
click at [1011, 400] on div at bounding box center [1012, 271] width 194 height 542
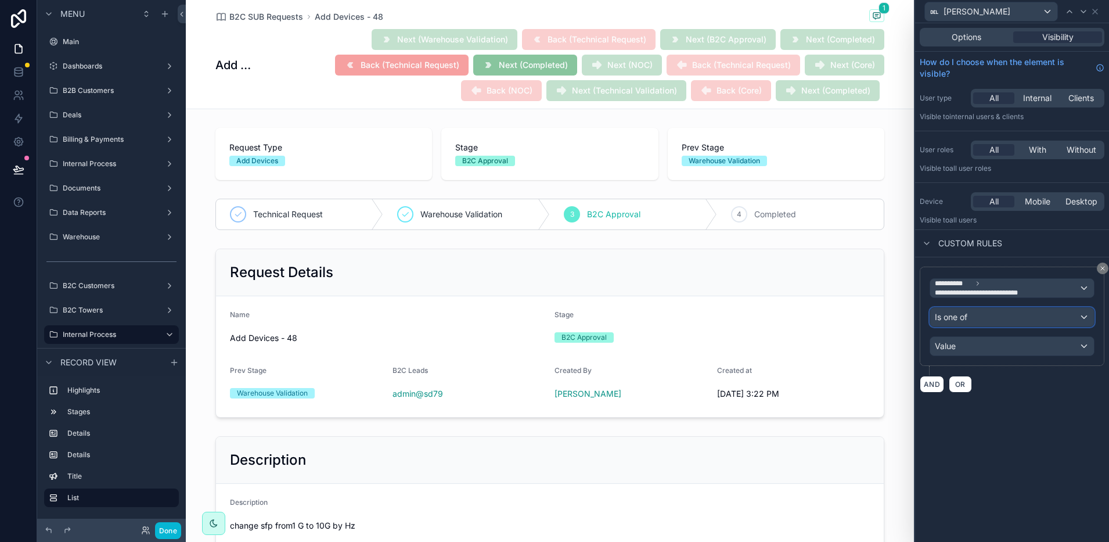
click at [988, 313] on div "Is one of" at bounding box center [1012, 317] width 164 height 19
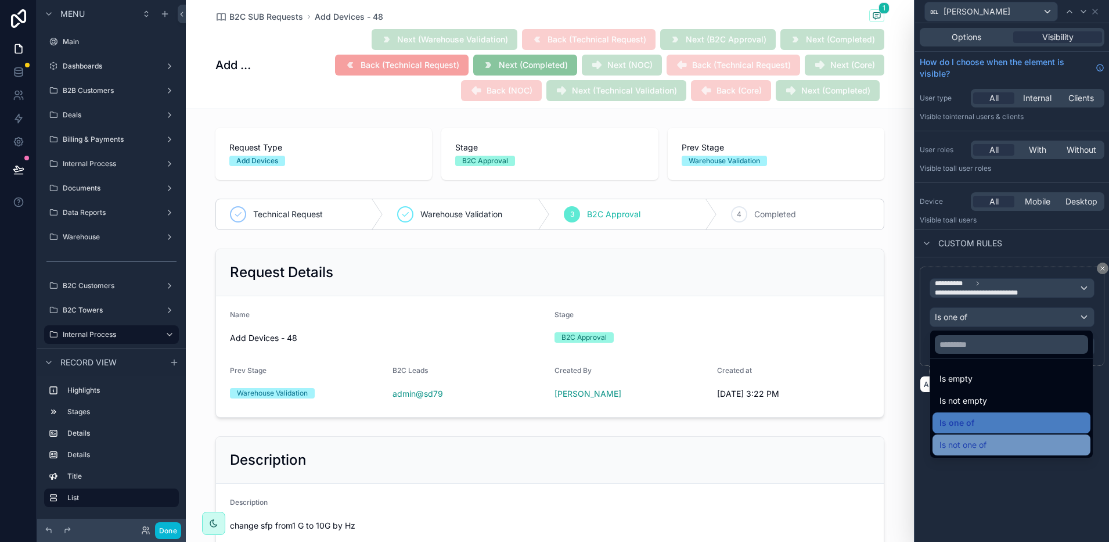
click at [997, 440] on div "Is not one of" at bounding box center [1011, 445] width 144 height 14
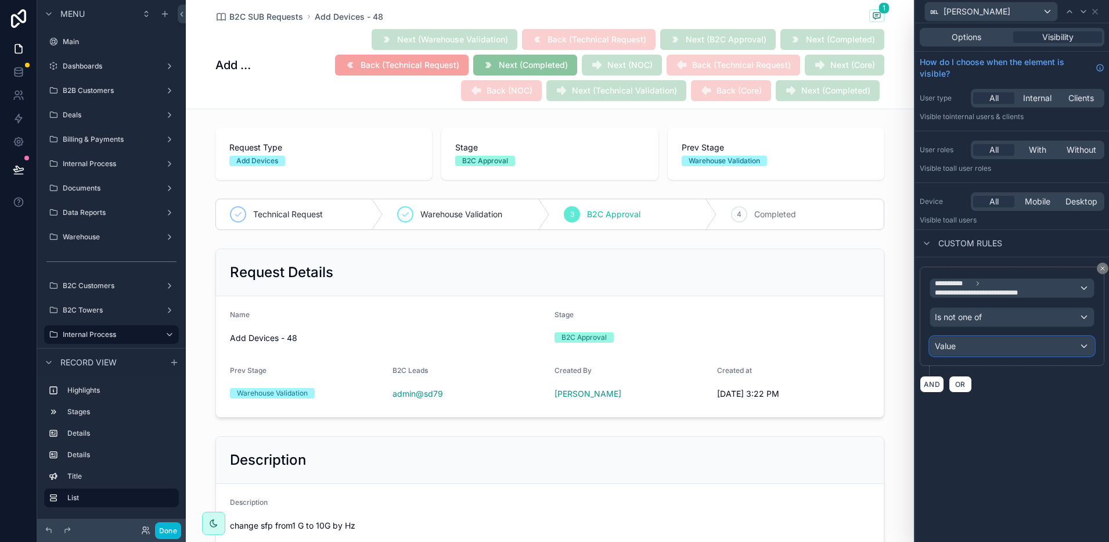
click at [960, 347] on div "Value" at bounding box center [1012, 346] width 164 height 19
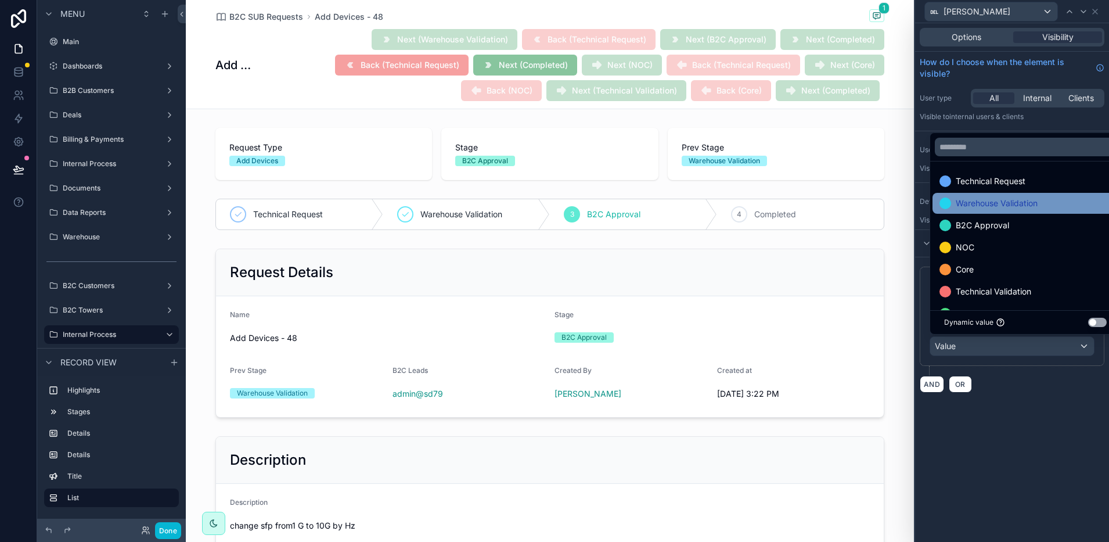
click at [965, 199] on span "Warehouse Validation" at bounding box center [997, 203] width 82 height 14
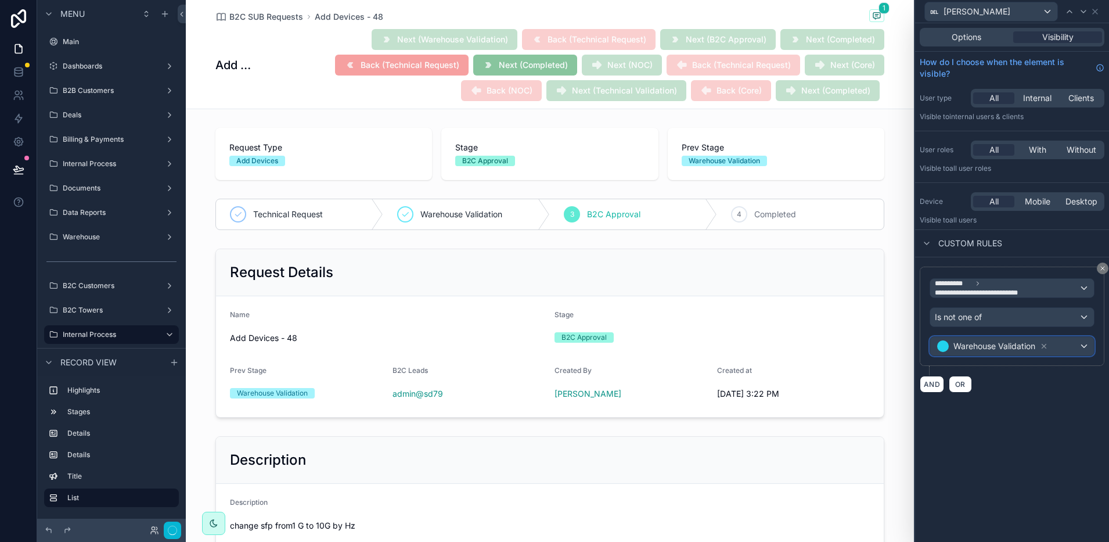
click at [1055, 346] on div "Warehouse Validation" at bounding box center [1012, 346] width 164 height 19
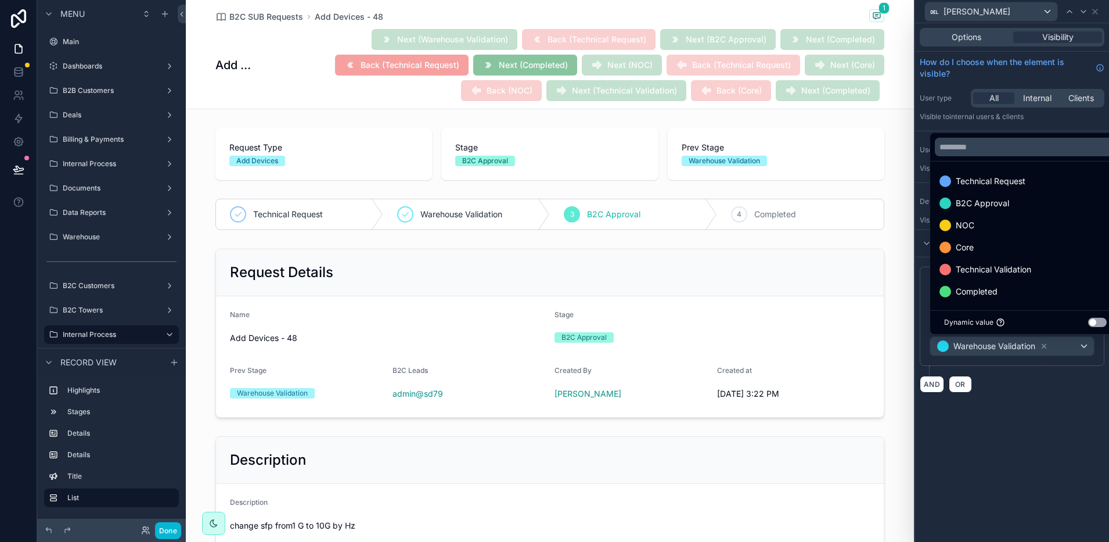
click at [1055, 346] on div at bounding box center [1012, 271] width 194 height 542
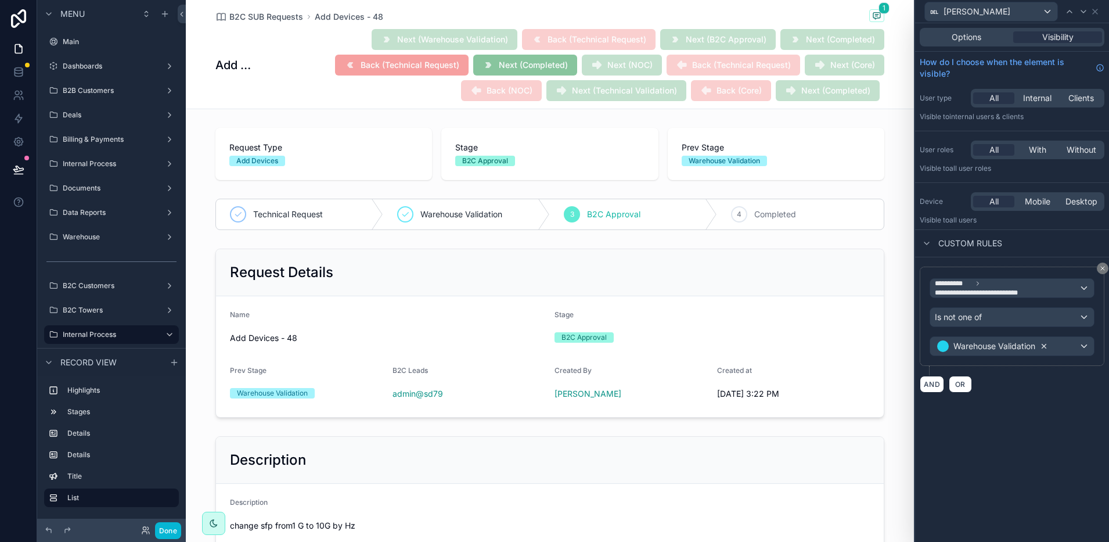
click at [1042, 347] on icon at bounding box center [1044, 346] width 8 height 8
click at [995, 292] on span "**********" at bounding box center [988, 292] width 106 height 9
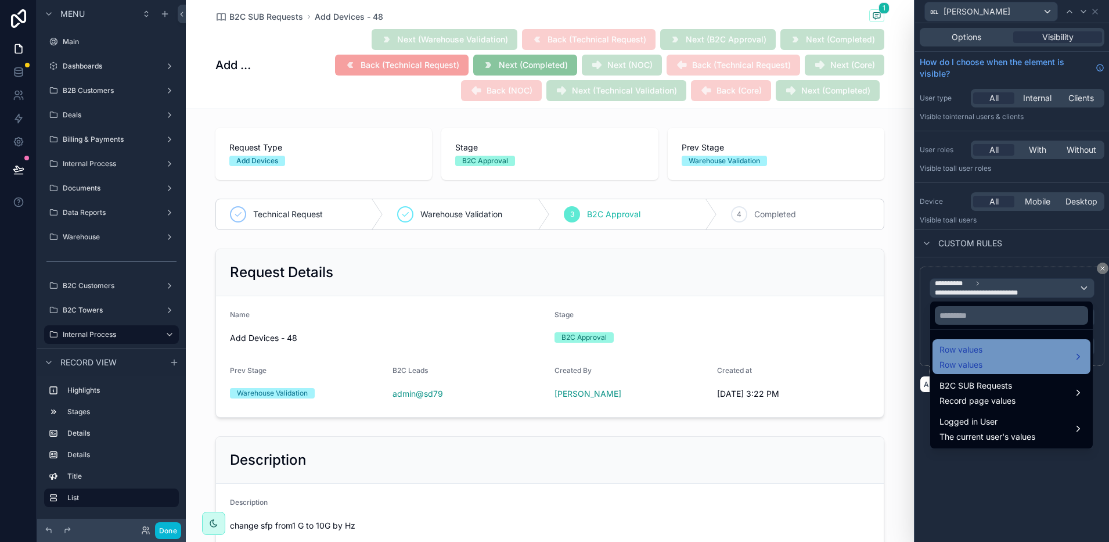
click at [1012, 353] on div "Row values Row values" at bounding box center [1011, 357] width 144 height 28
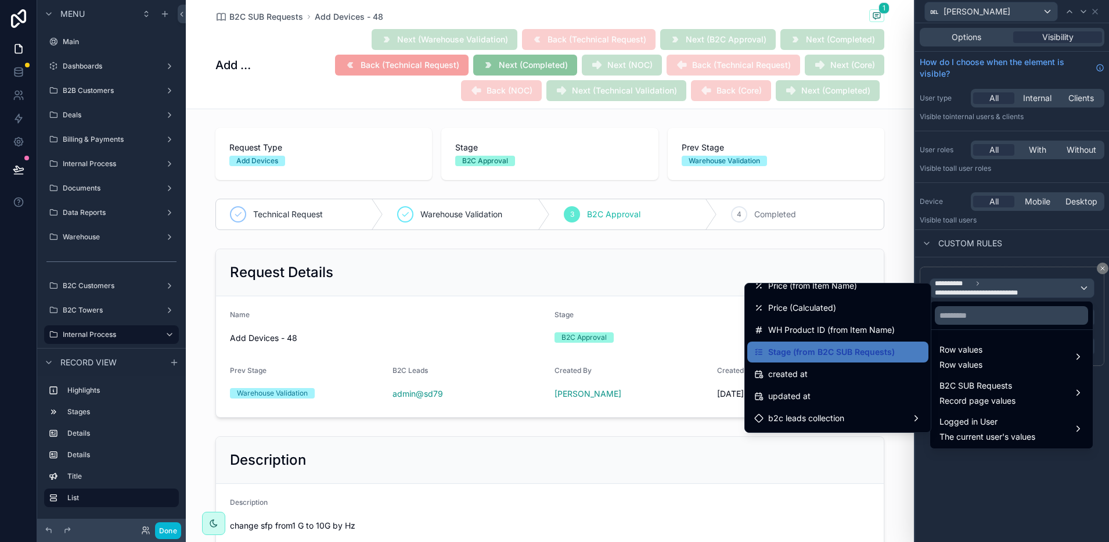
scroll to position [473, 0]
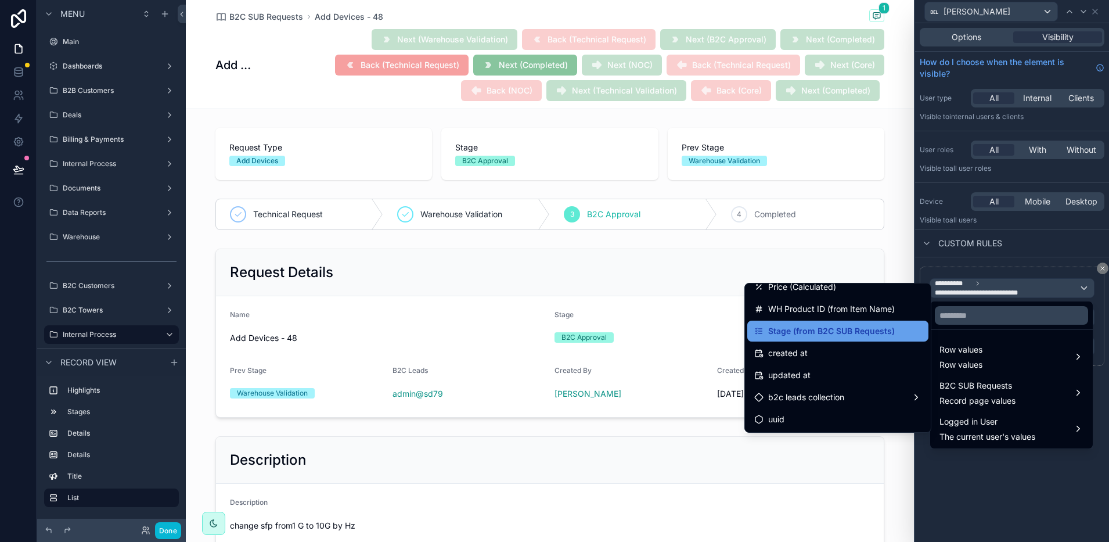
click at [831, 332] on span "Stage (from B2C SUB Requests)" at bounding box center [831, 331] width 127 height 14
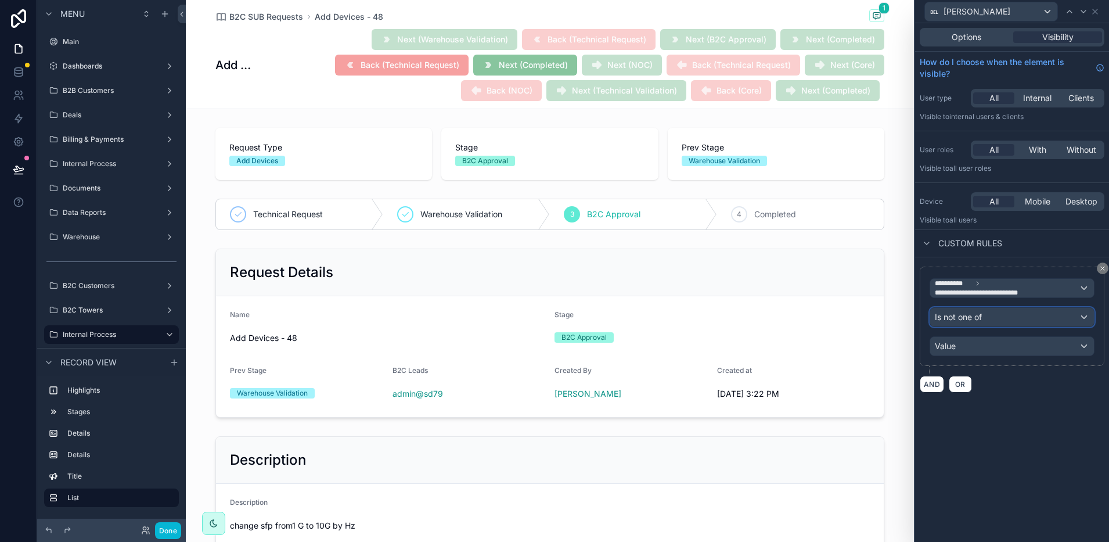
click at [951, 316] on span "Is not one of" at bounding box center [958, 317] width 47 height 12
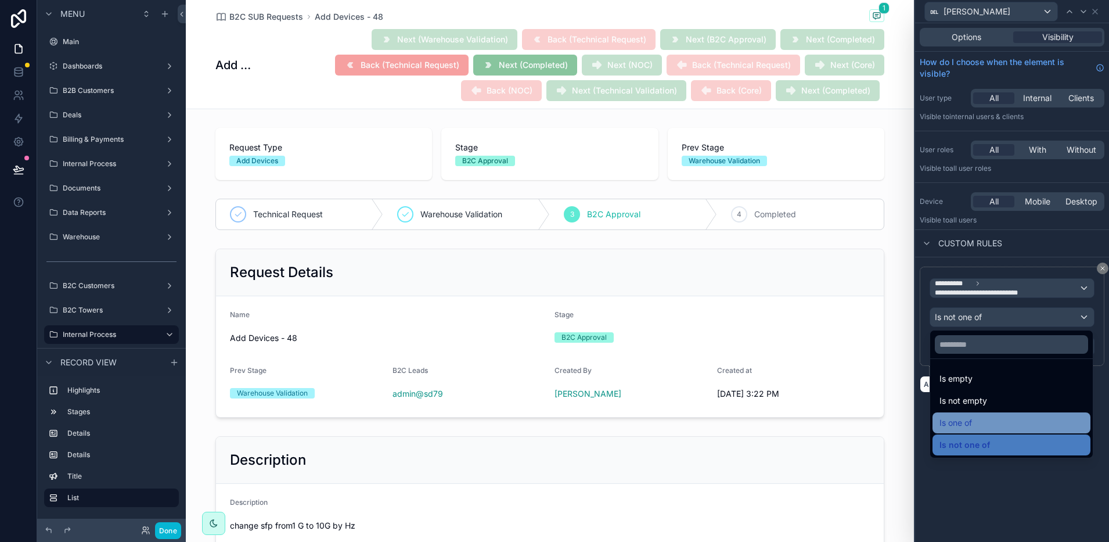
click at [978, 417] on div "Is one of" at bounding box center [1011, 423] width 144 height 14
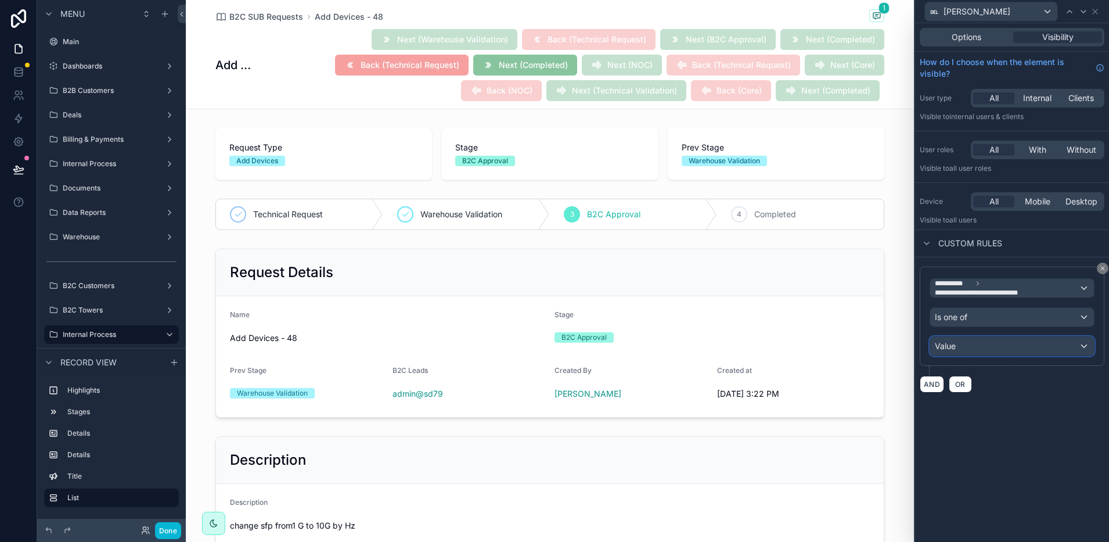
click at [963, 346] on div "Value" at bounding box center [1012, 346] width 164 height 19
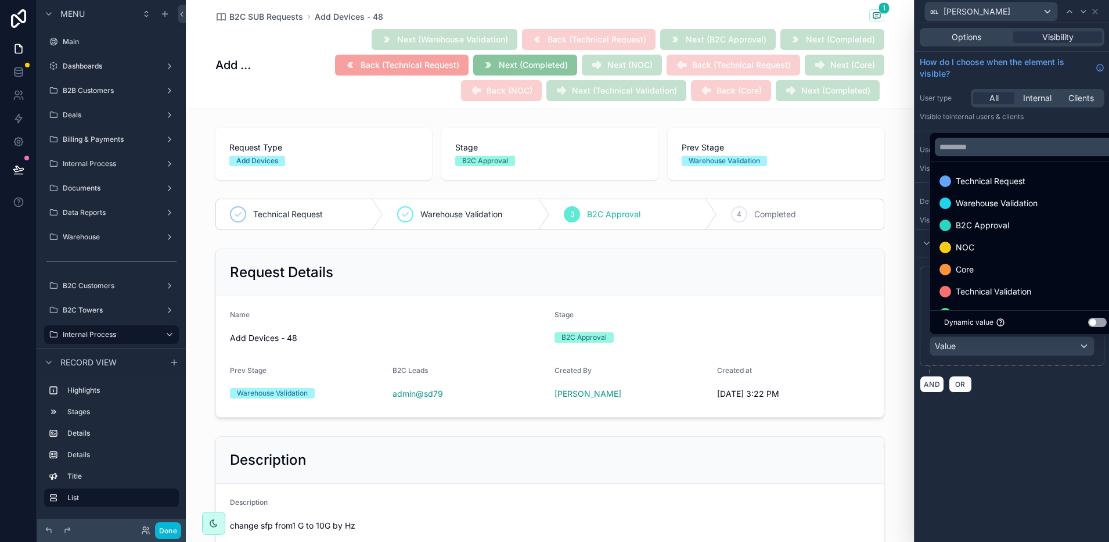
click at [1000, 387] on div at bounding box center [1012, 271] width 194 height 542
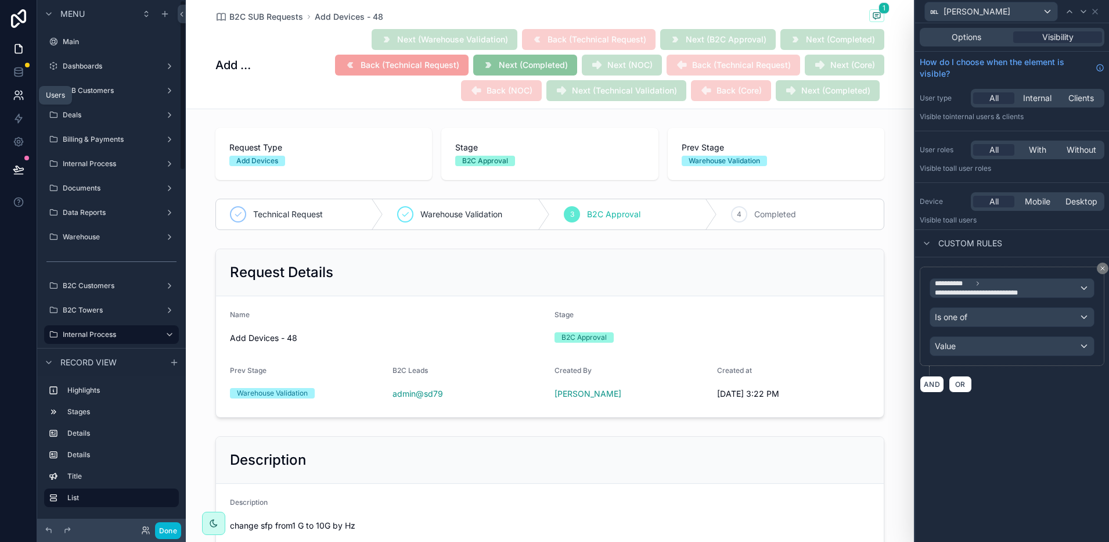
click at [17, 102] on link at bounding box center [18, 95] width 37 height 23
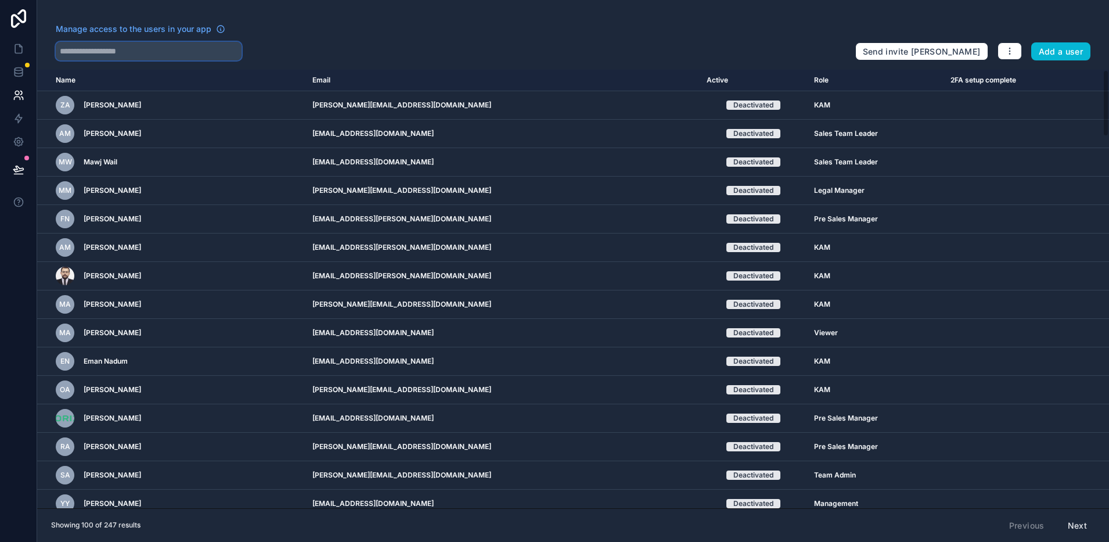
click at [212, 49] on input "text" at bounding box center [149, 51] width 186 height 19
type input "*****"
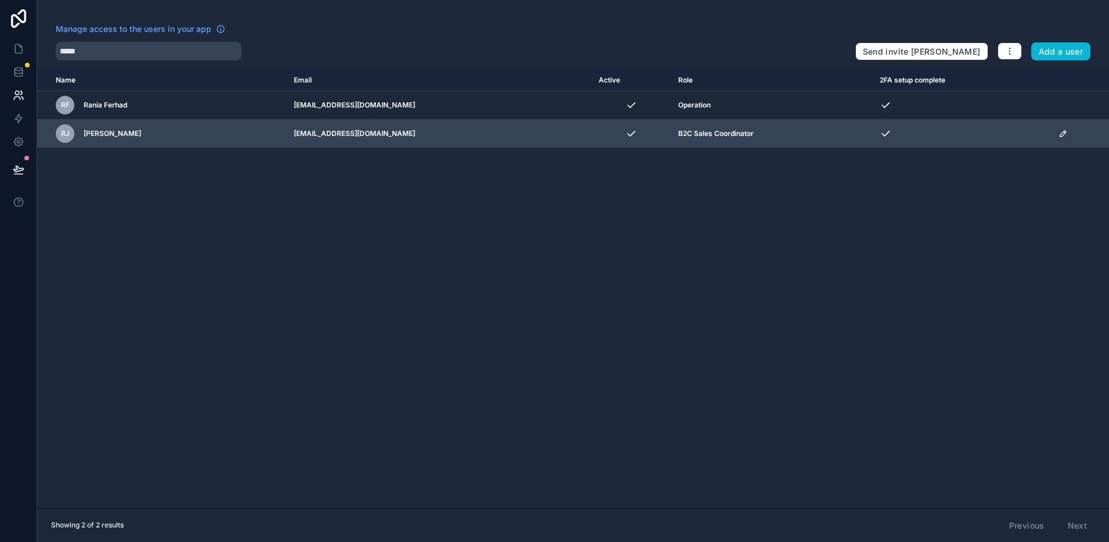
click at [1057, 138] on td "scrollable content" at bounding box center [1079, 134] width 57 height 28
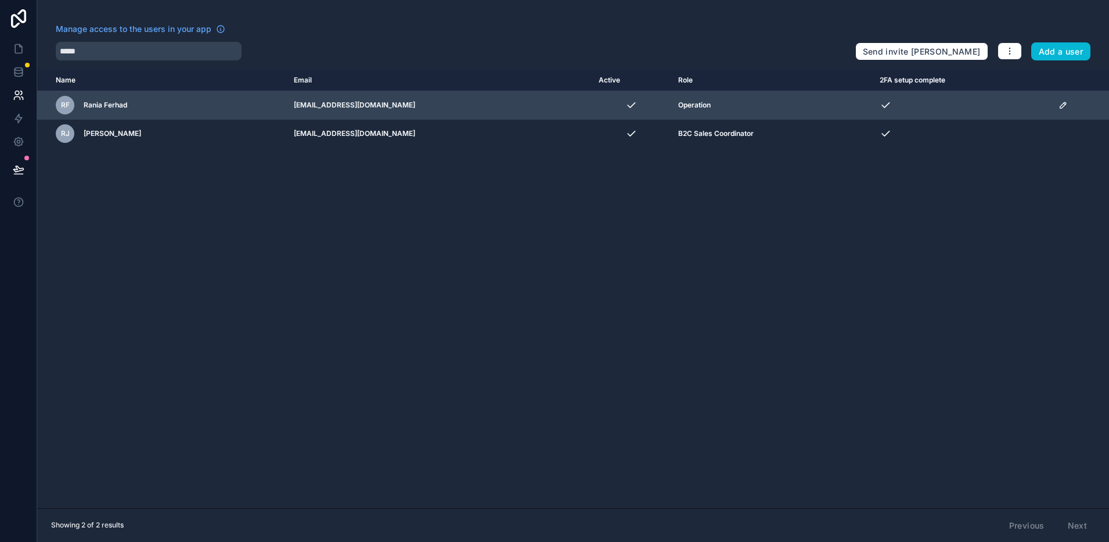
click at [1064, 103] on icon "scrollable content" at bounding box center [1065, 104] width 2 height 2
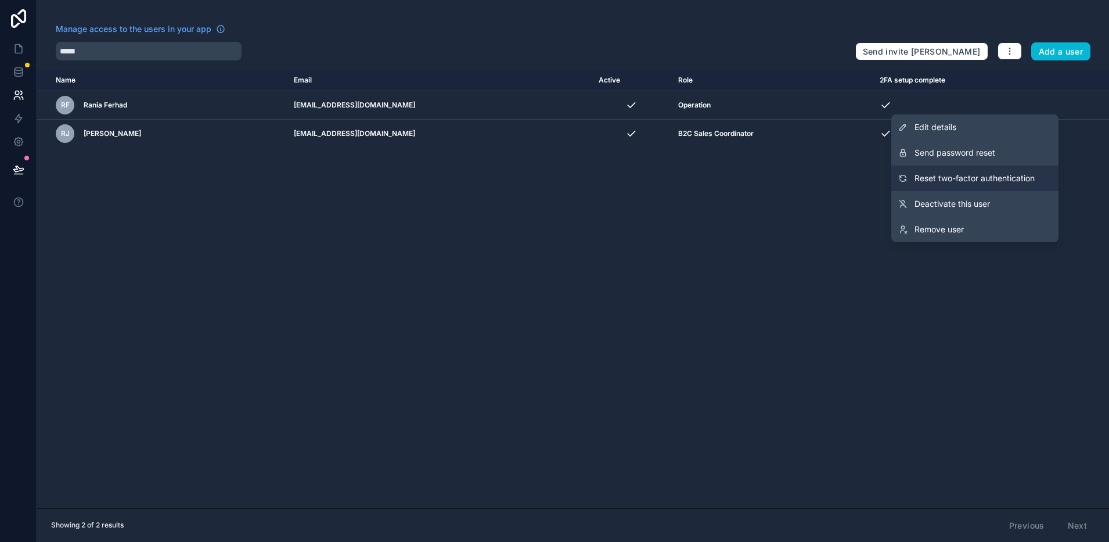
click at [1020, 181] on span "Reset two-factor authentication" at bounding box center [974, 178] width 120 height 12
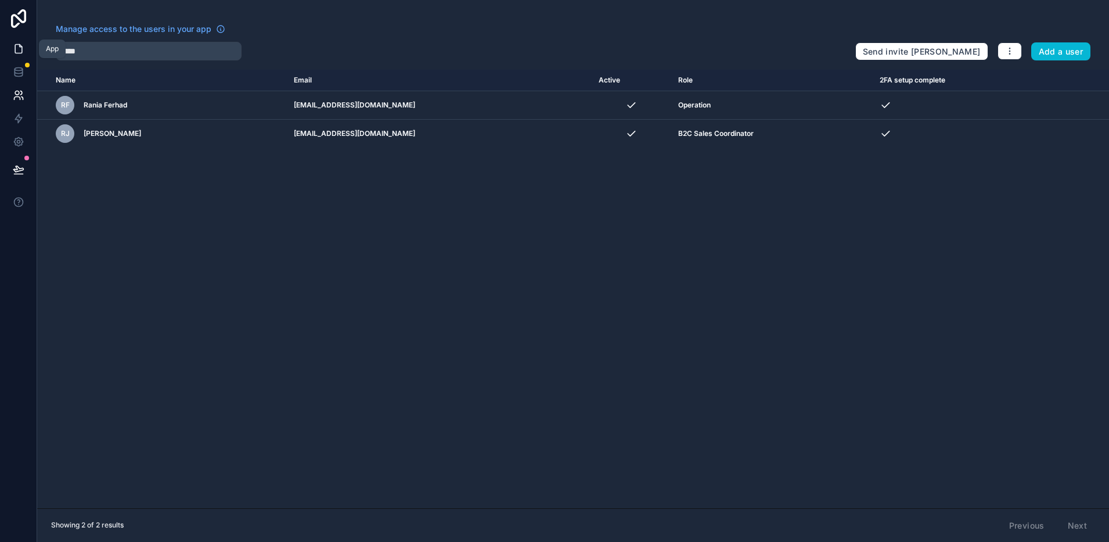
click at [24, 45] on icon at bounding box center [19, 49] width 12 height 12
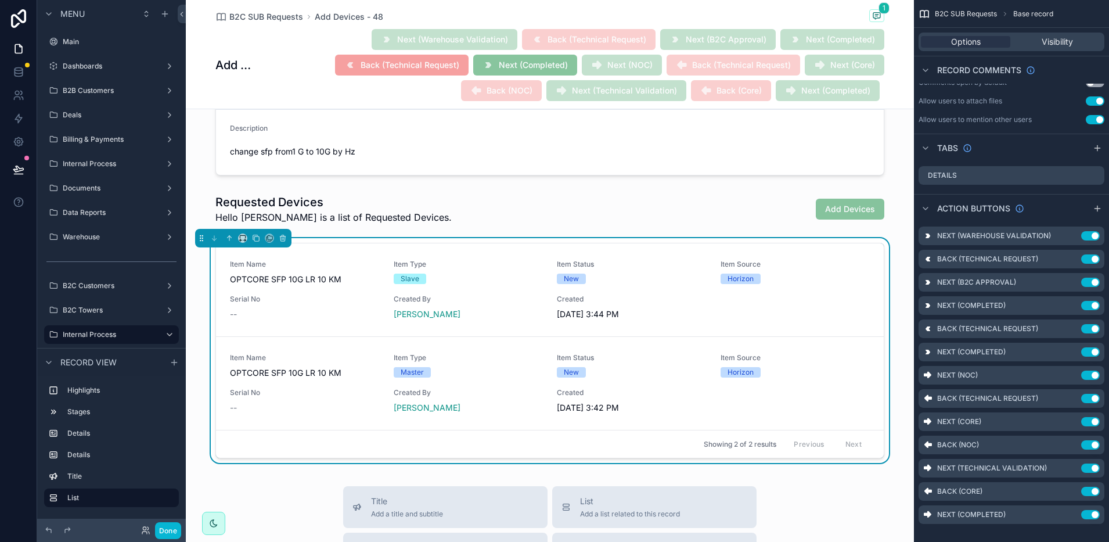
scroll to position [653, 0]
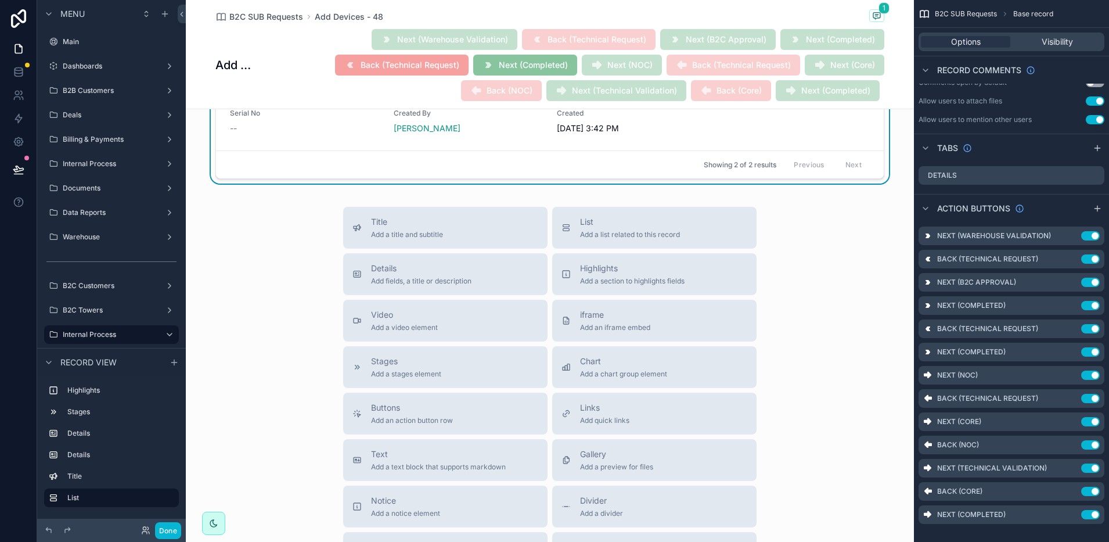
click at [561, 170] on div "Showing 2 of 2 results Previous Next" at bounding box center [550, 164] width 668 height 28
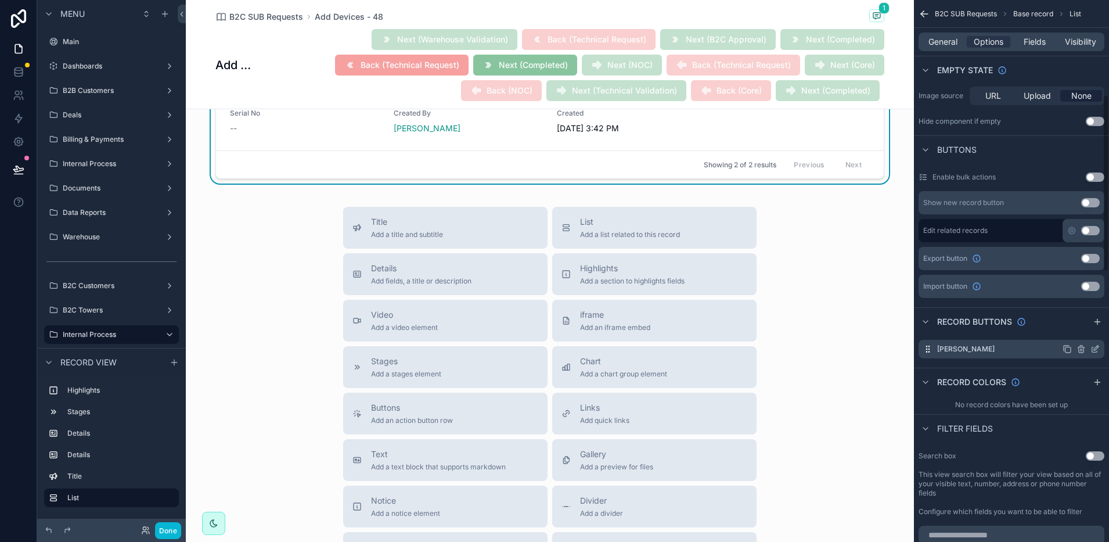
click at [1096, 347] on icon "scrollable content" at bounding box center [1096, 347] width 5 height 5
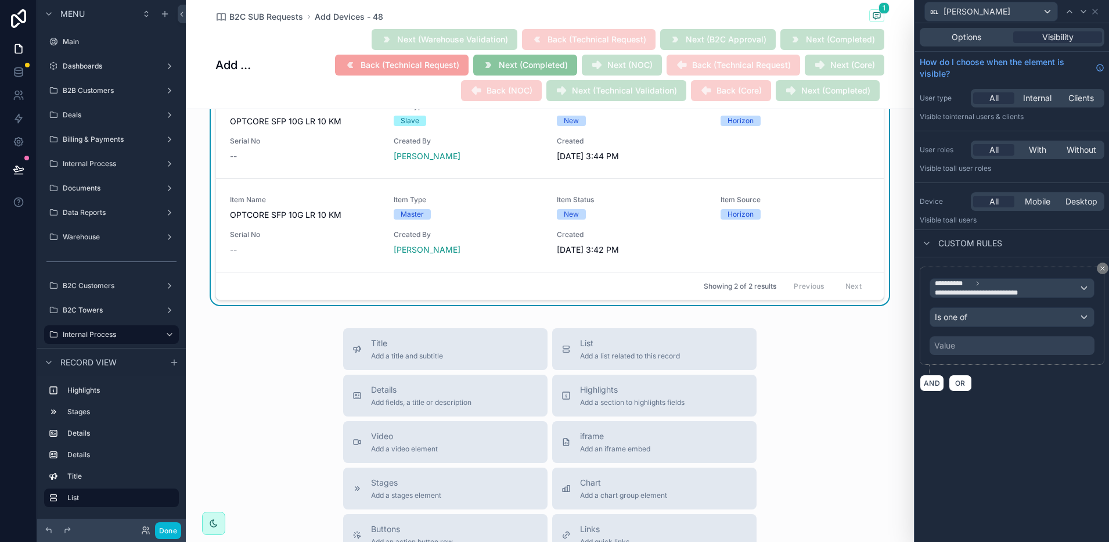
scroll to position [508, 0]
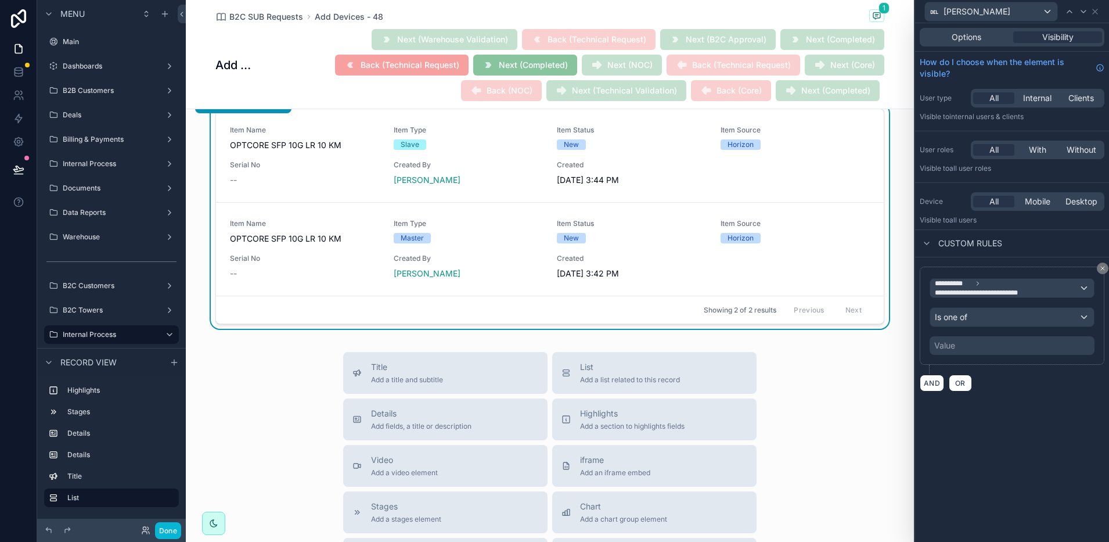
click at [959, 344] on div "Value" at bounding box center [1011, 345] width 165 height 19
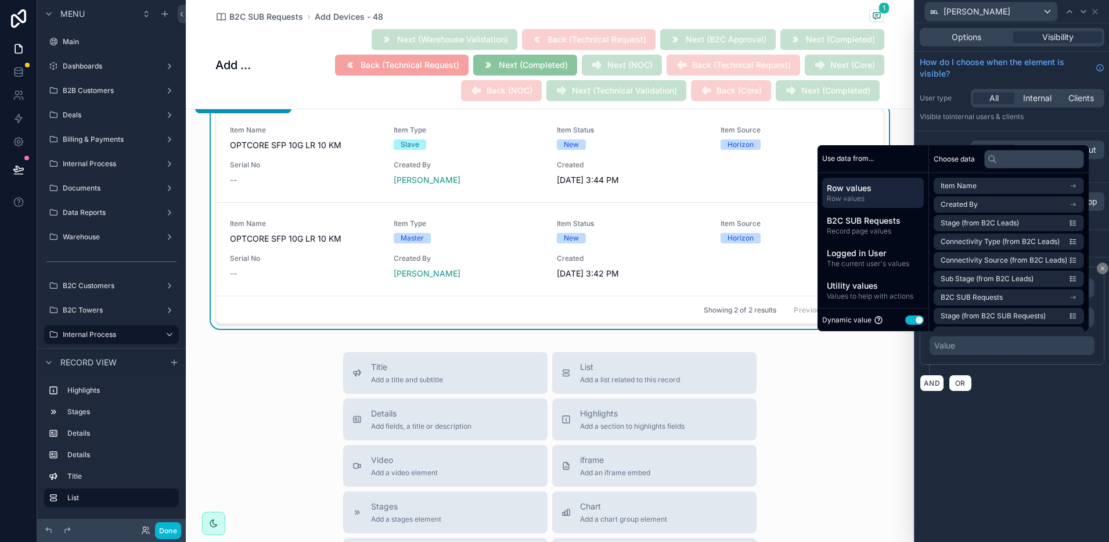
click at [918, 322] on div "Dynamic value Use setting" at bounding box center [872, 319] width 111 height 23
click at [909, 321] on button "Use setting" at bounding box center [914, 319] width 19 height 9
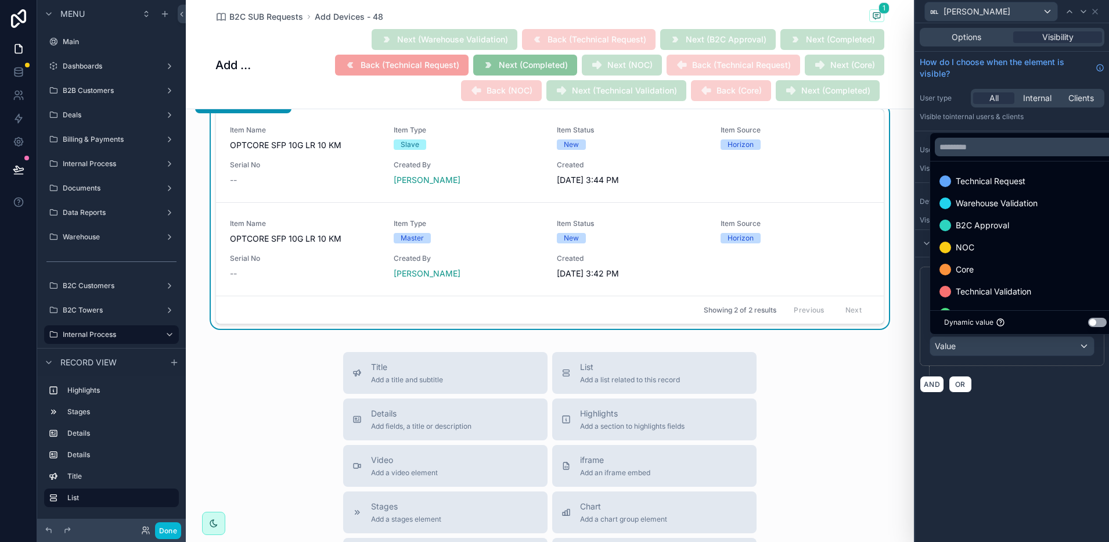
click at [1021, 377] on div at bounding box center [1012, 271] width 194 height 542
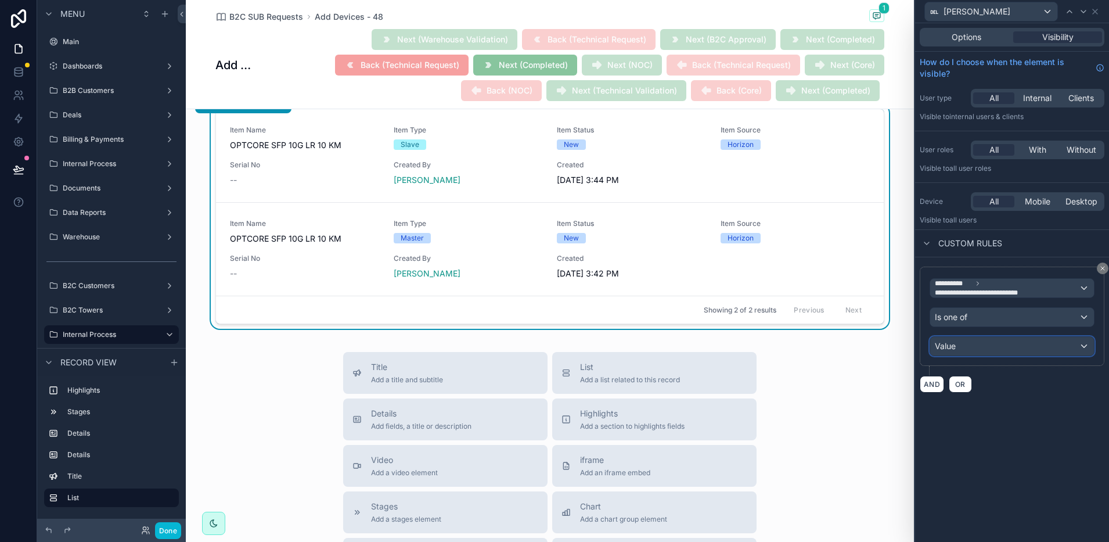
click at [977, 344] on div "Value" at bounding box center [1012, 346] width 164 height 19
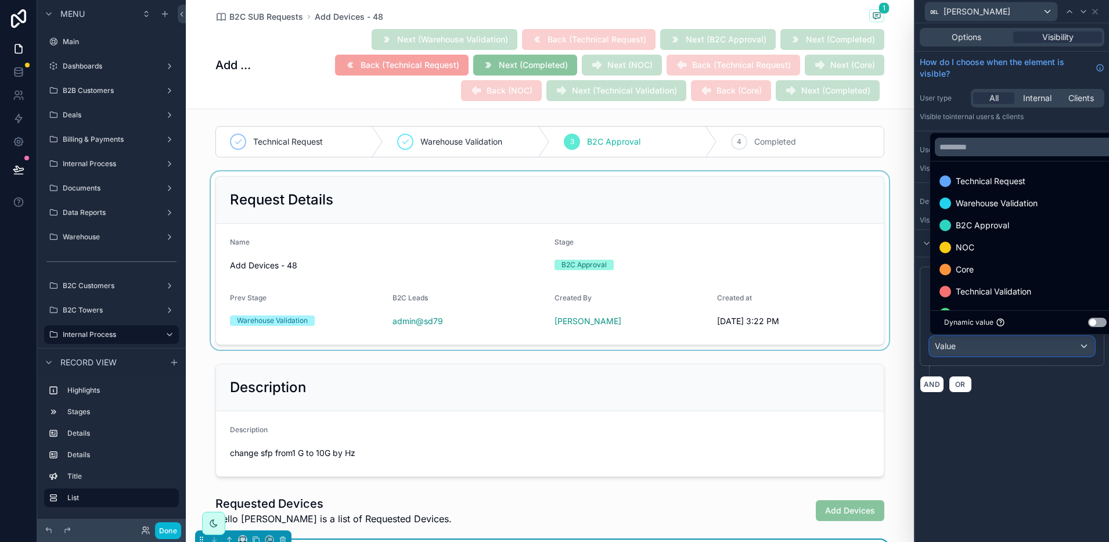
scroll to position [0, 0]
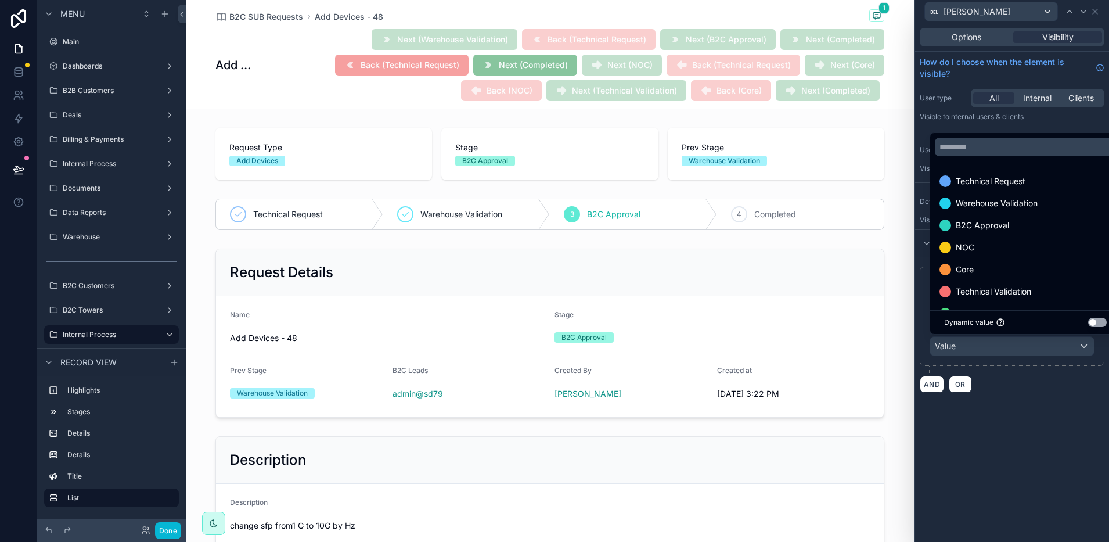
click at [1050, 397] on div at bounding box center [1012, 271] width 194 height 542
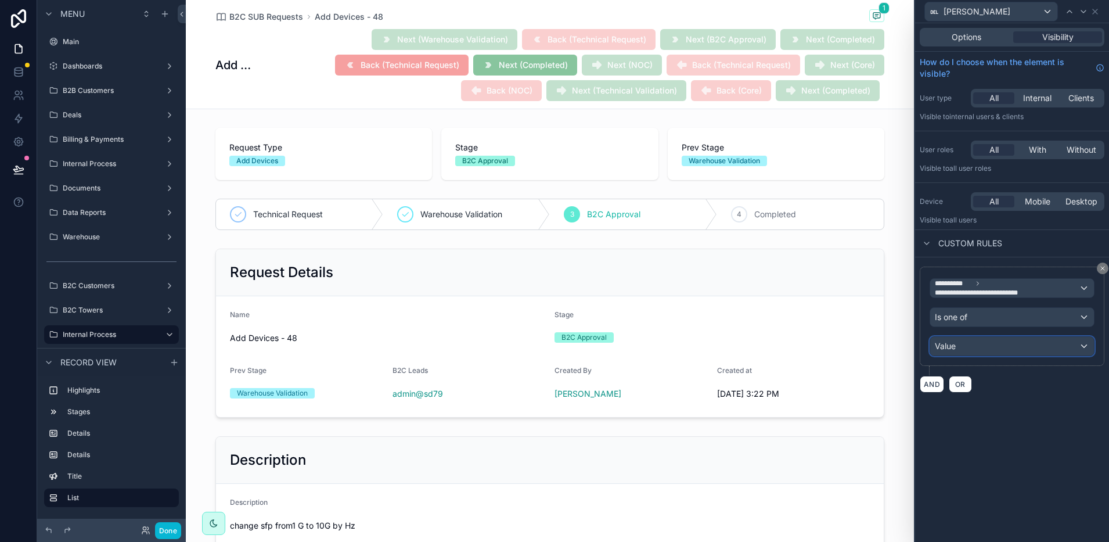
click at [960, 343] on div "Value" at bounding box center [1012, 346] width 164 height 19
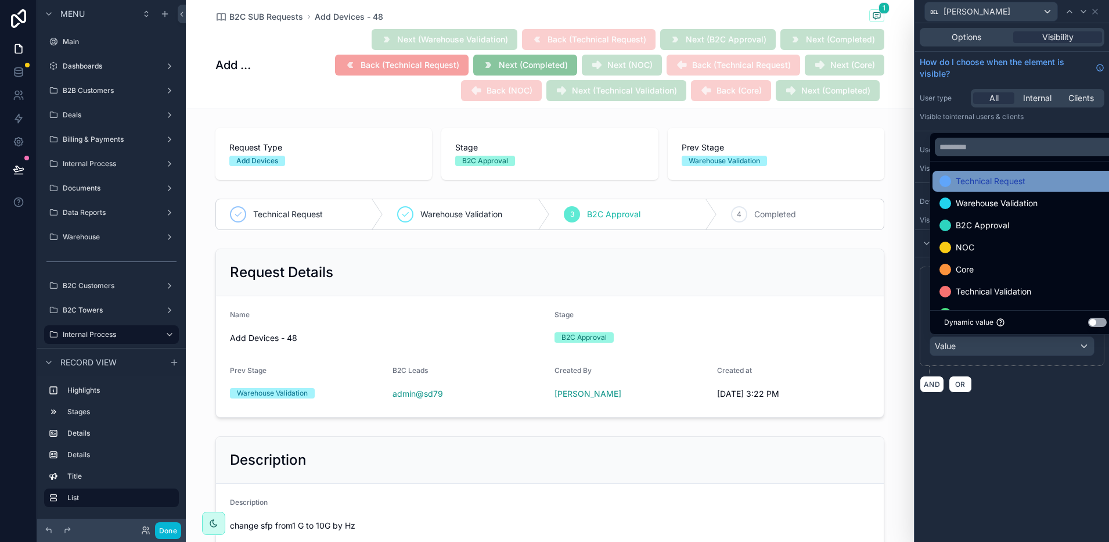
click at [988, 185] on span "Technical Request" at bounding box center [991, 181] width 70 height 14
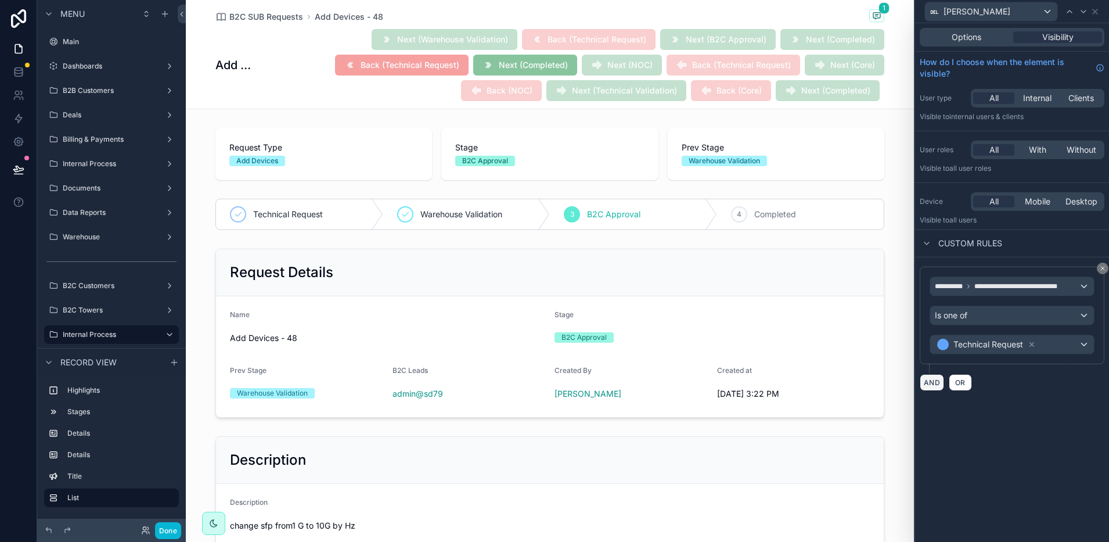
click at [929, 380] on button "AND" at bounding box center [932, 382] width 24 height 17
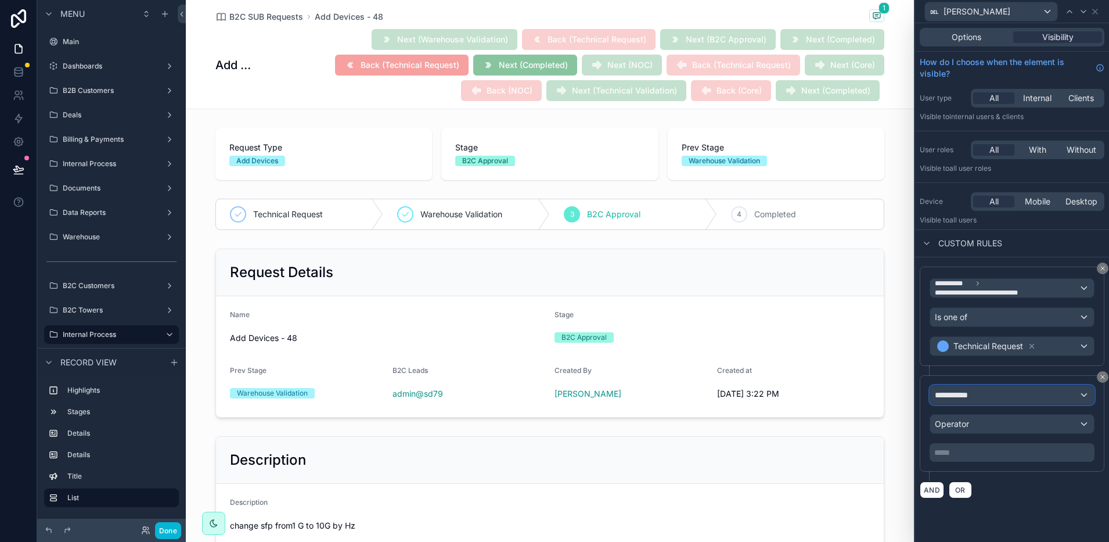
click at [943, 390] on span "**********" at bounding box center [956, 395] width 43 height 12
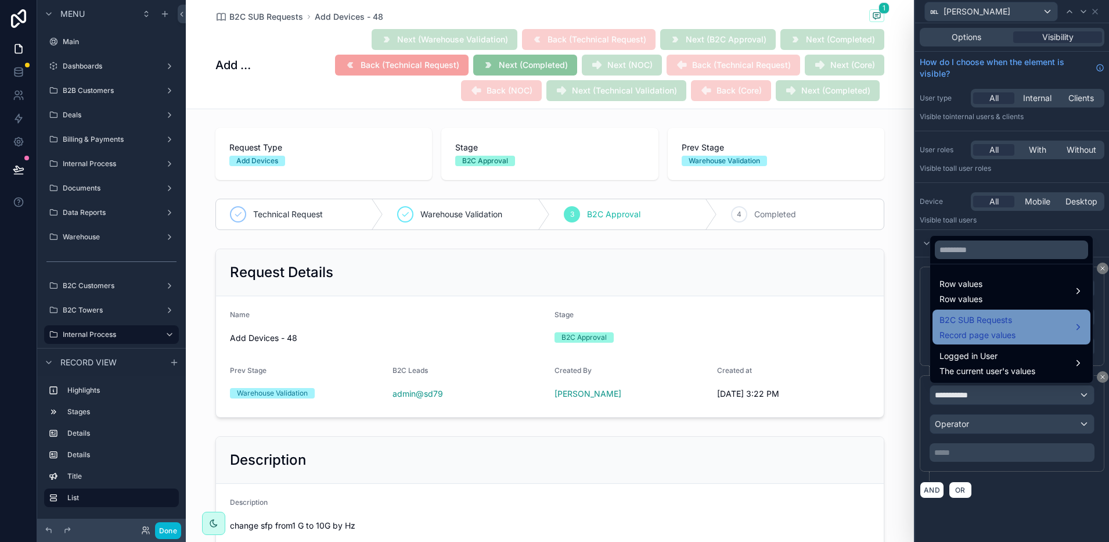
click at [970, 329] on span "Record page values" at bounding box center [977, 335] width 76 height 12
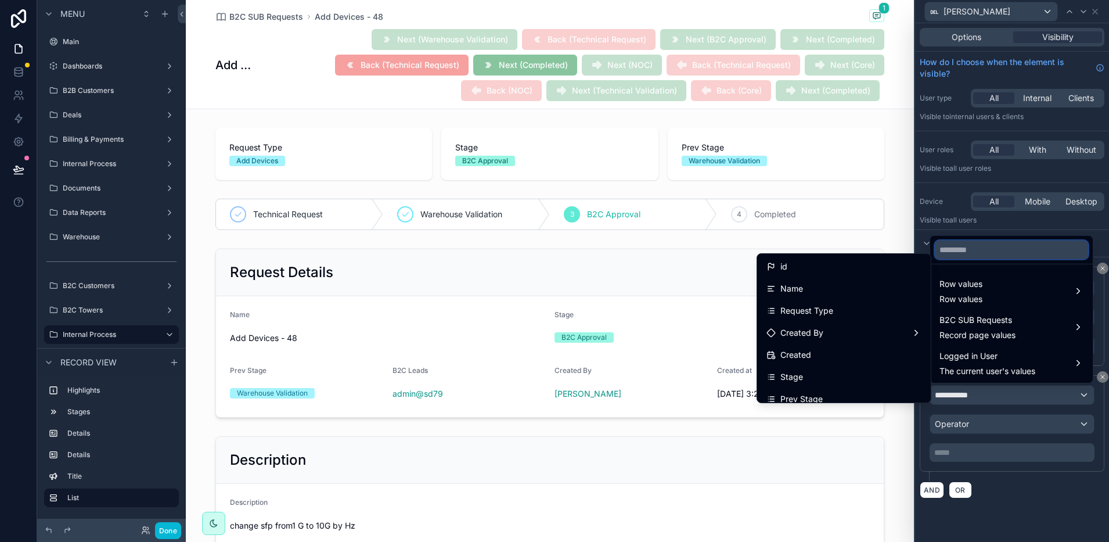
click at [972, 246] on input "text" at bounding box center [1011, 249] width 153 height 19
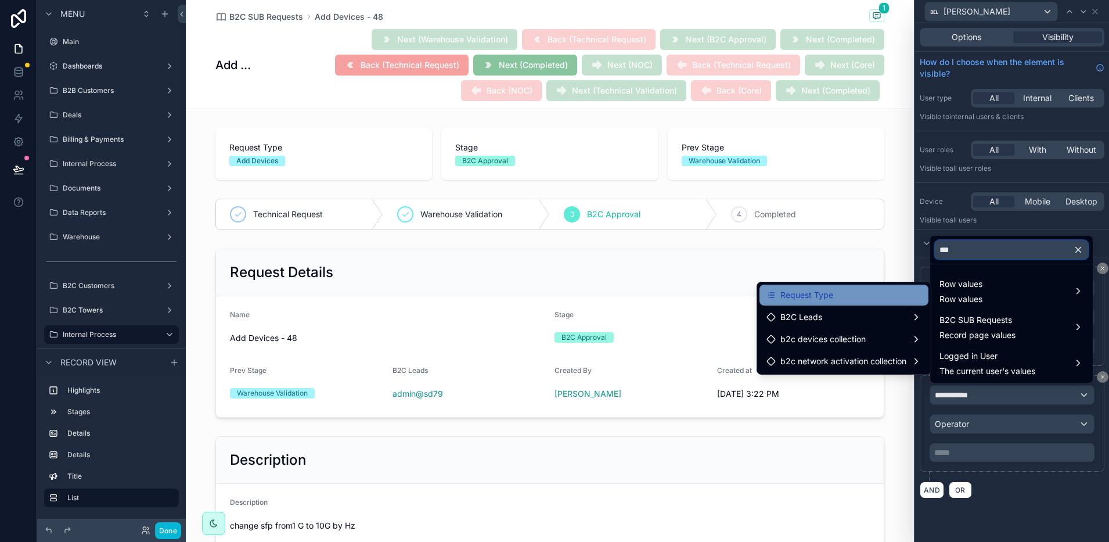
type input "***"
click at [889, 291] on div "Request Type" at bounding box center [843, 295] width 155 height 14
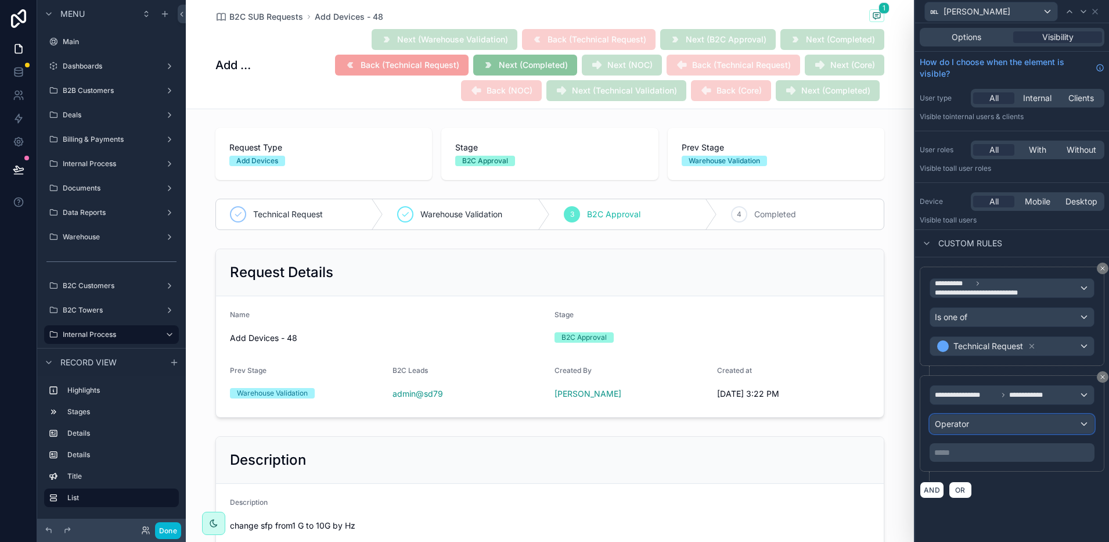
click at [962, 424] on span "Operator" at bounding box center [952, 424] width 34 height 10
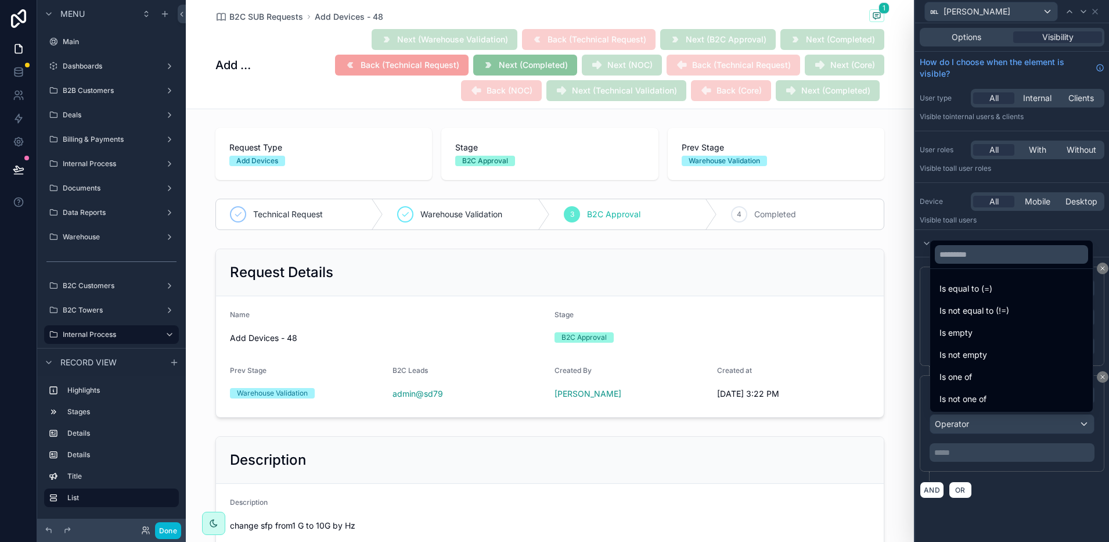
click at [968, 287] on span "Is equal to (=)" at bounding box center [965, 289] width 53 height 14
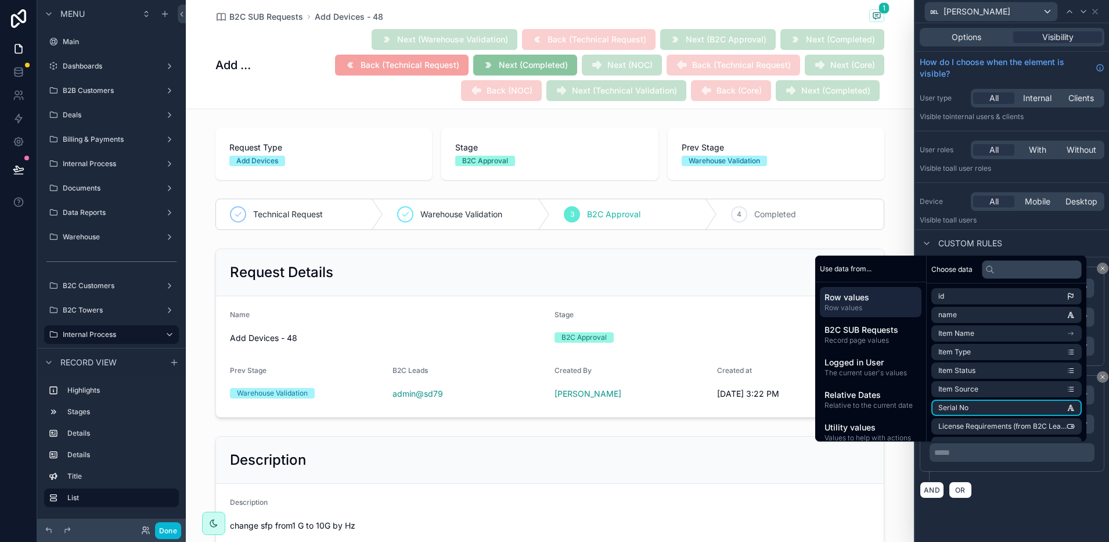
click at [1039, 488] on div "AND OR" at bounding box center [1012, 489] width 185 height 17
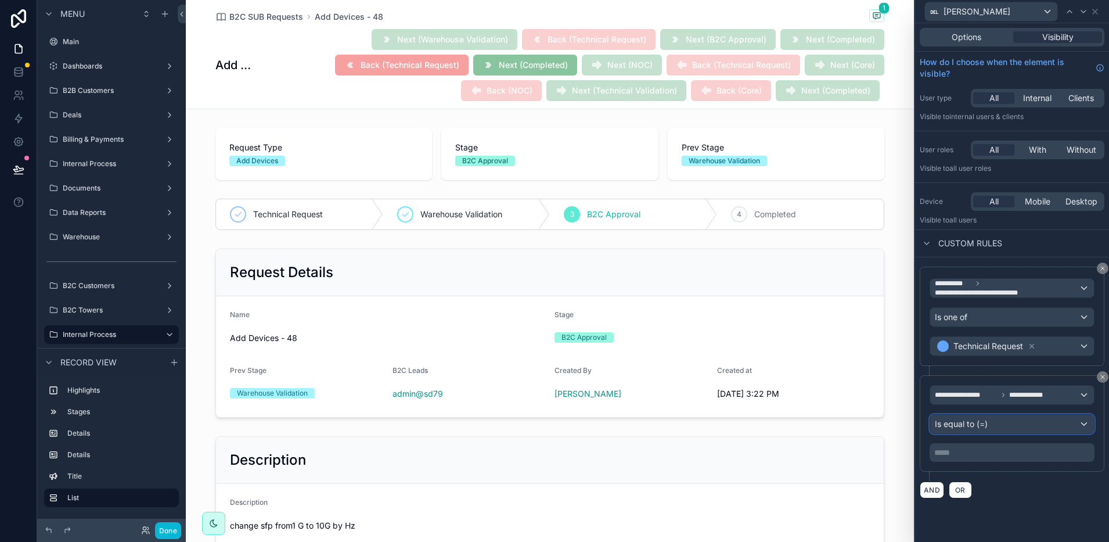
click at [1000, 424] on div "Is equal to (=)" at bounding box center [1012, 424] width 164 height 19
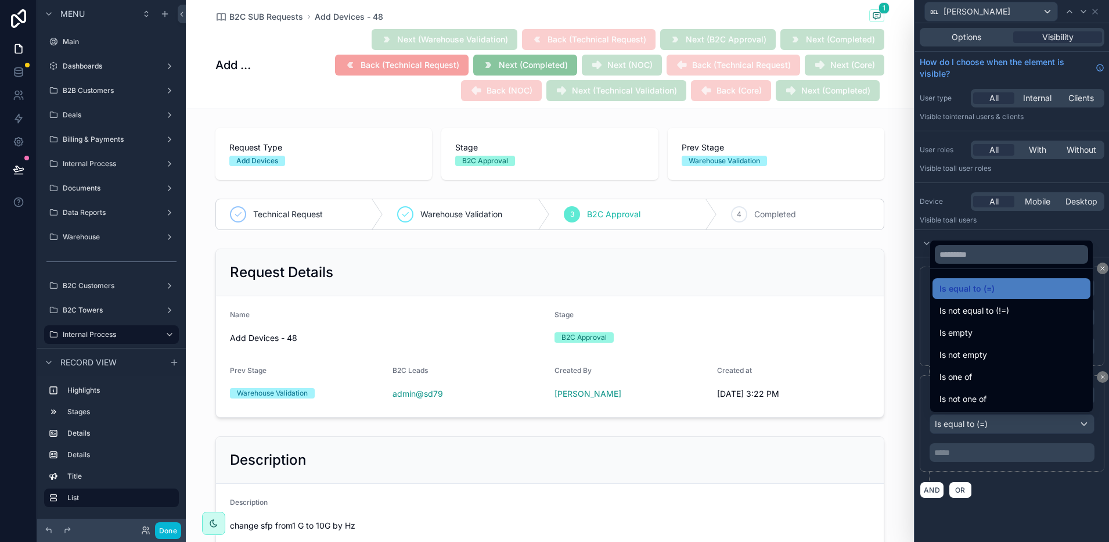
click at [1020, 462] on div at bounding box center [1012, 271] width 194 height 542
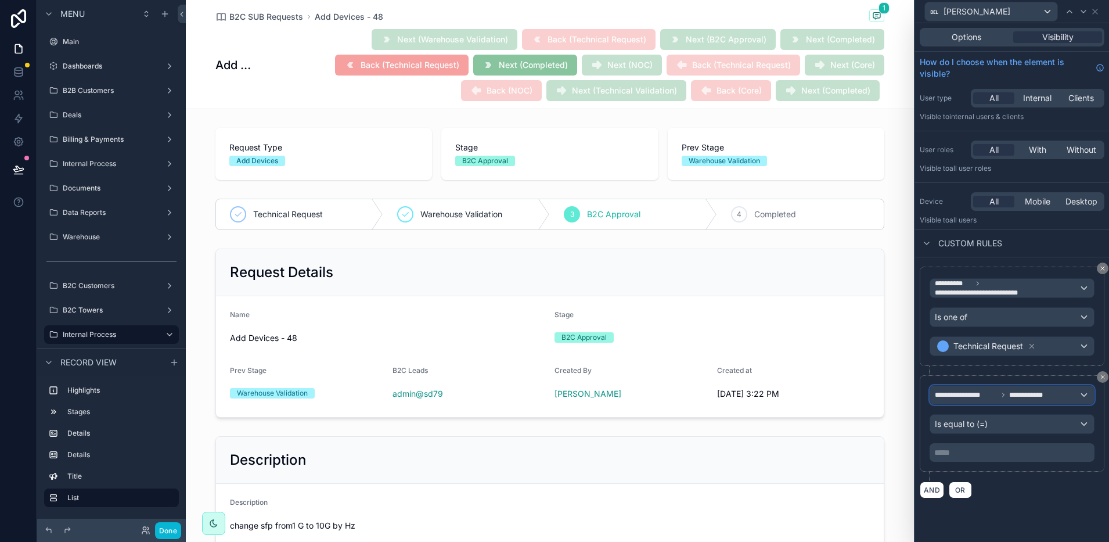
click at [1033, 397] on span "**********" at bounding box center [1031, 394] width 45 height 9
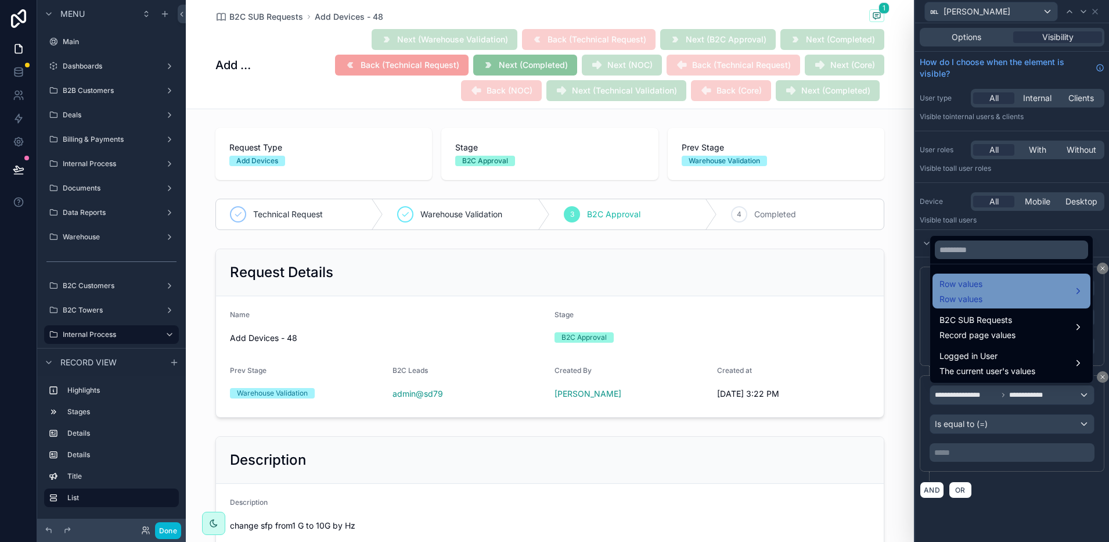
click at [1033, 298] on div "Row values Row values" at bounding box center [1011, 291] width 144 height 28
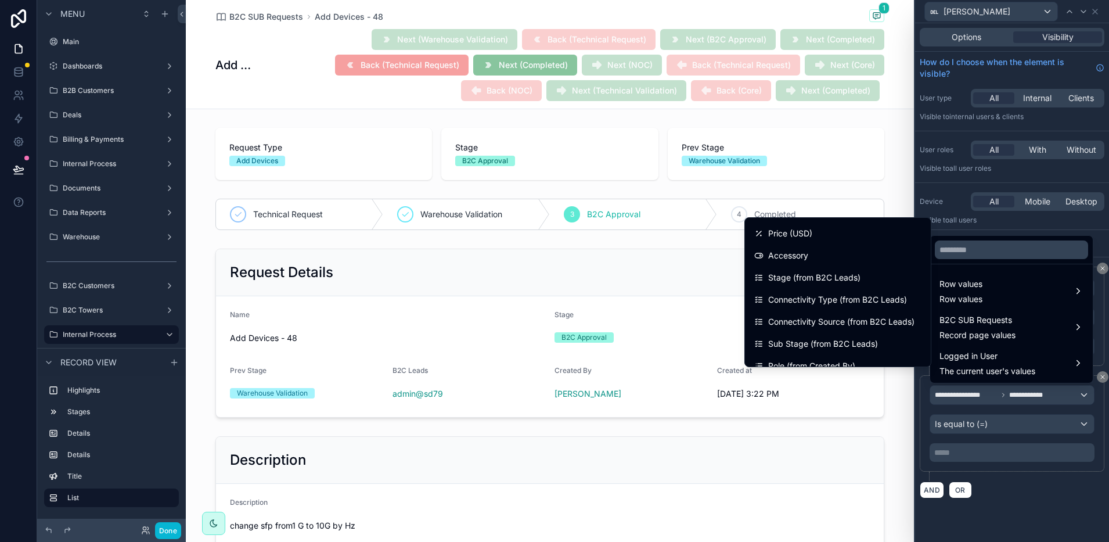
scroll to position [290, 0]
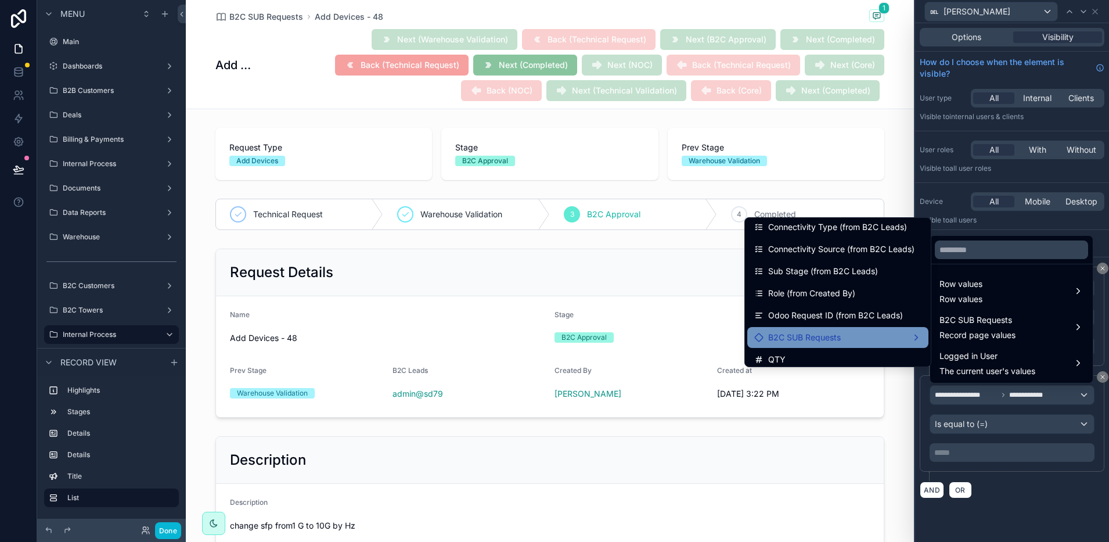
click at [845, 341] on div "B2C SUB Requests" at bounding box center [837, 337] width 167 height 14
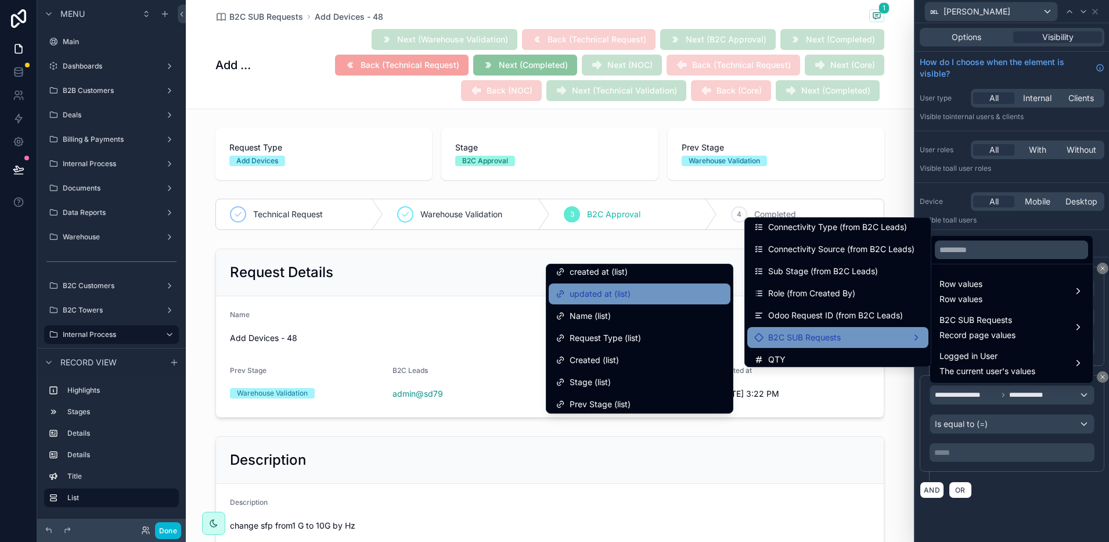
scroll to position [73, 0]
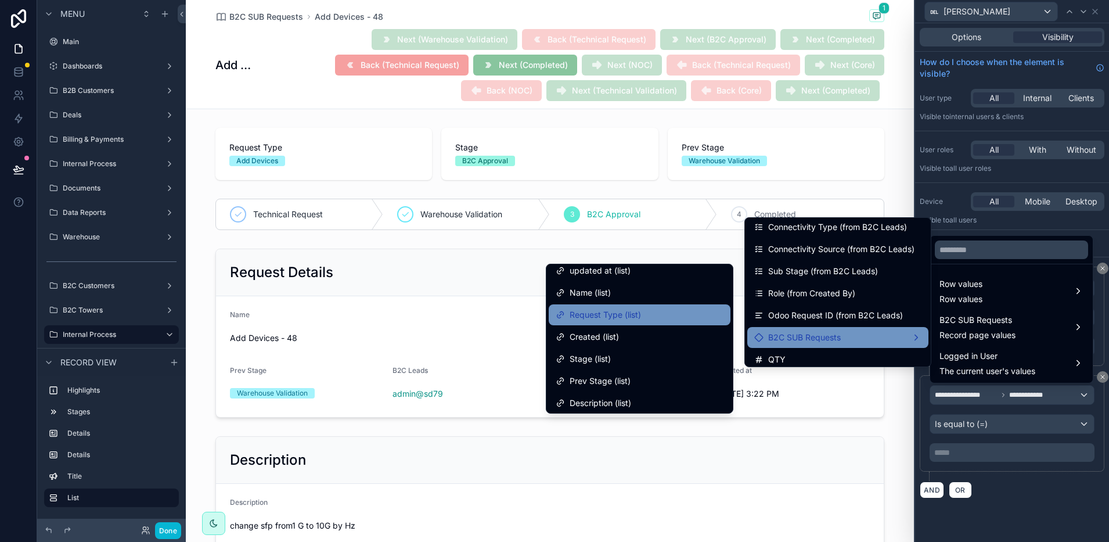
click at [599, 317] on span "Request Type (list)" at bounding box center [605, 315] width 71 height 14
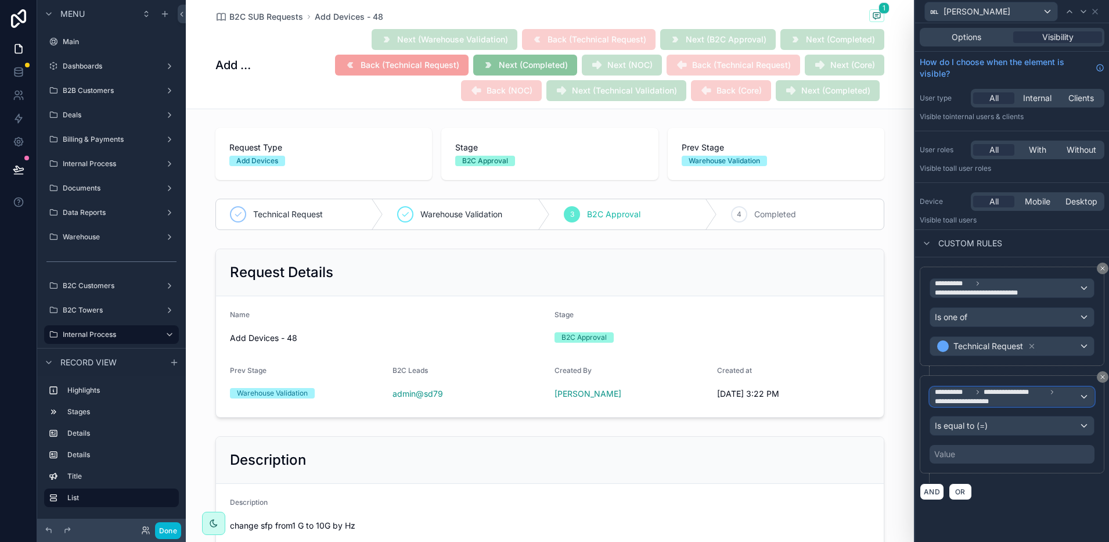
click at [986, 401] on span "**********" at bounding box center [966, 401] width 62 height 9
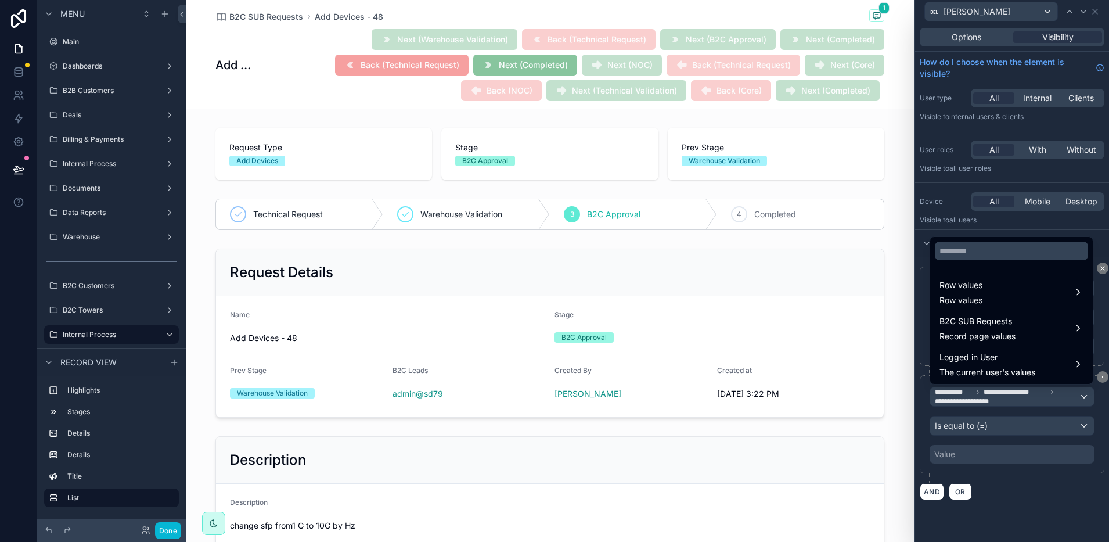
click at [1082, 476] on div at bounding box center [1012, 271] width 194 height 542
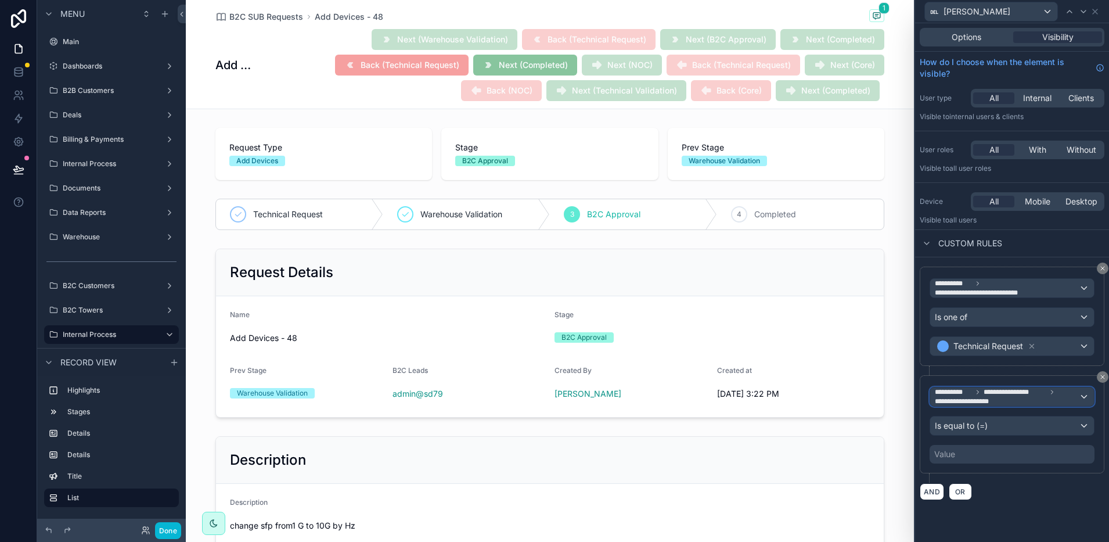
click at [1044, 399] on span "**********" at bounding box center [1007, 396] width 144 height 19
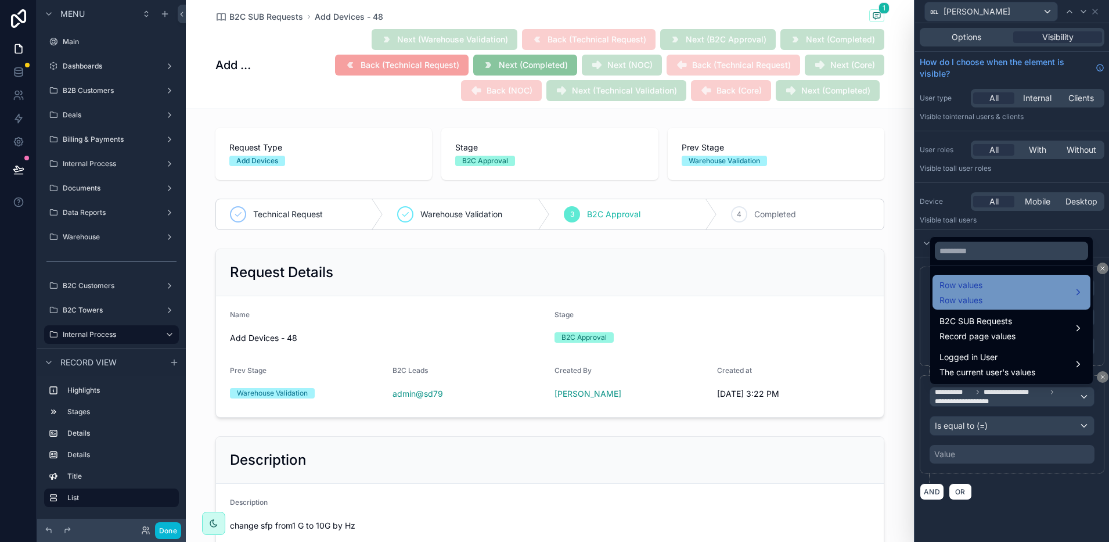
click at [1032, 307] on div "Row values Row values" at bounding box center [1011, 292] width 158 height 35
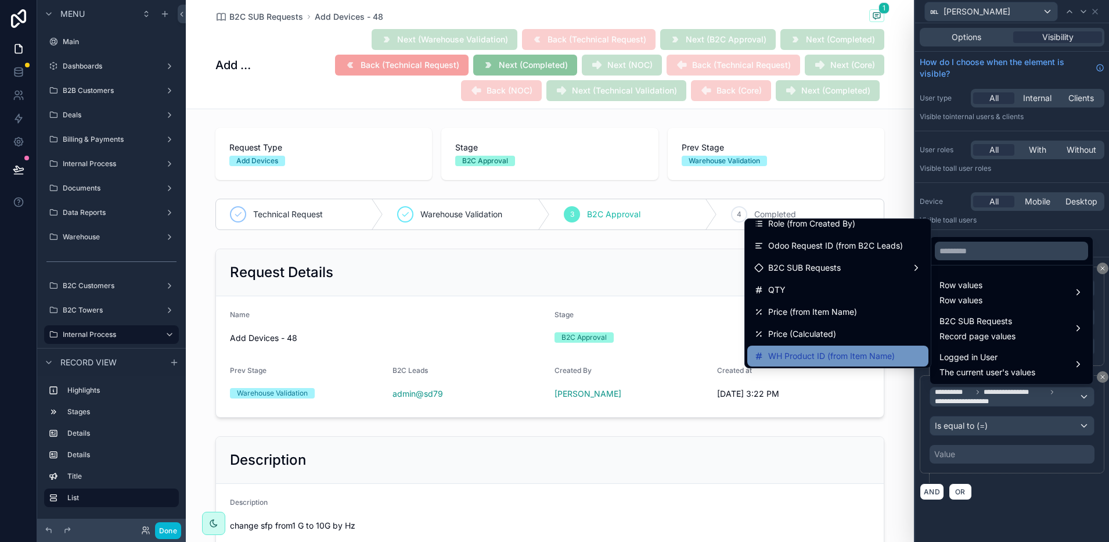
scroll to position [327, 0]
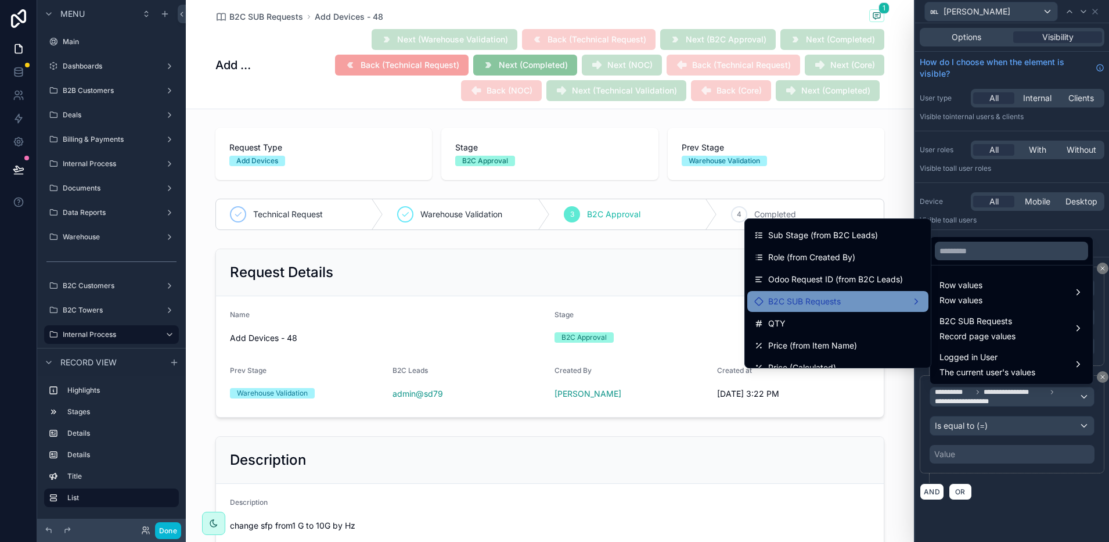
click at [851, 302] on div "B2C SUB Requests" at bounding box center [837, 301] width 167 height 14
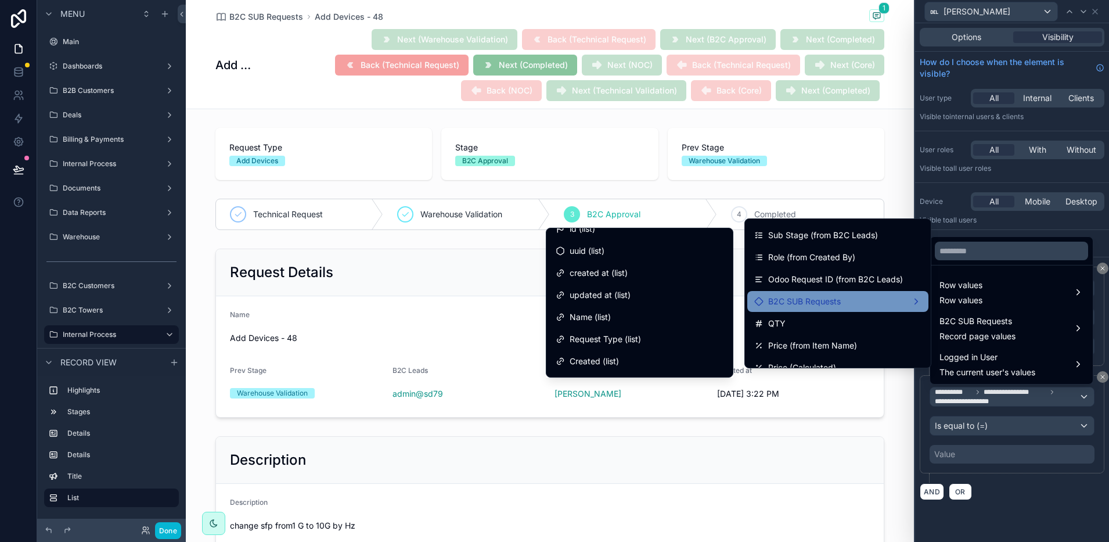
scroll to position [0, 0]
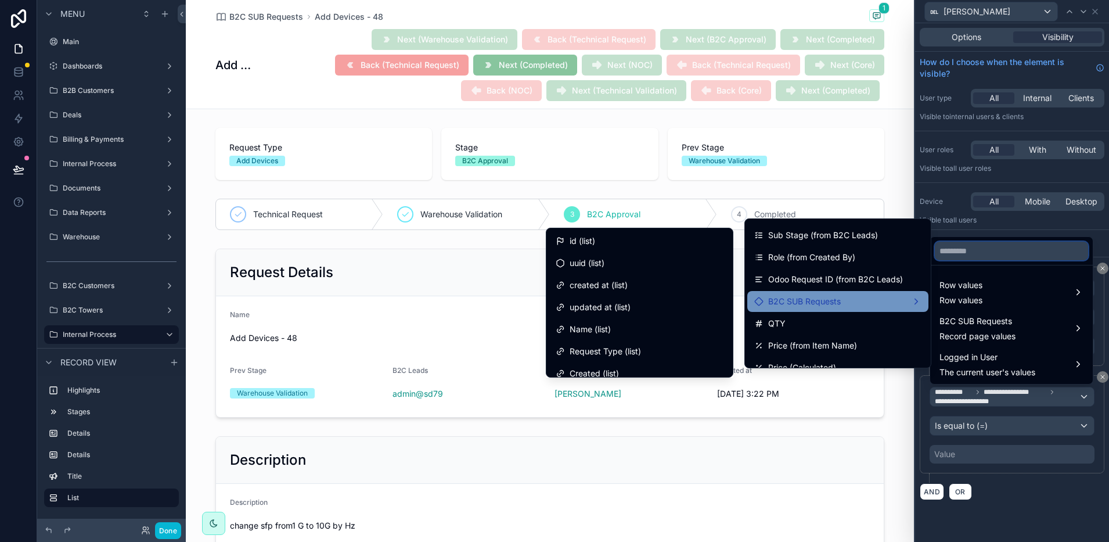
click at [970, 252] on input "text" at bounding box center [1011, 251] width 153 height 19
click at [1104, 245] on div at bounding box center [1012, 271] width 194 height 542
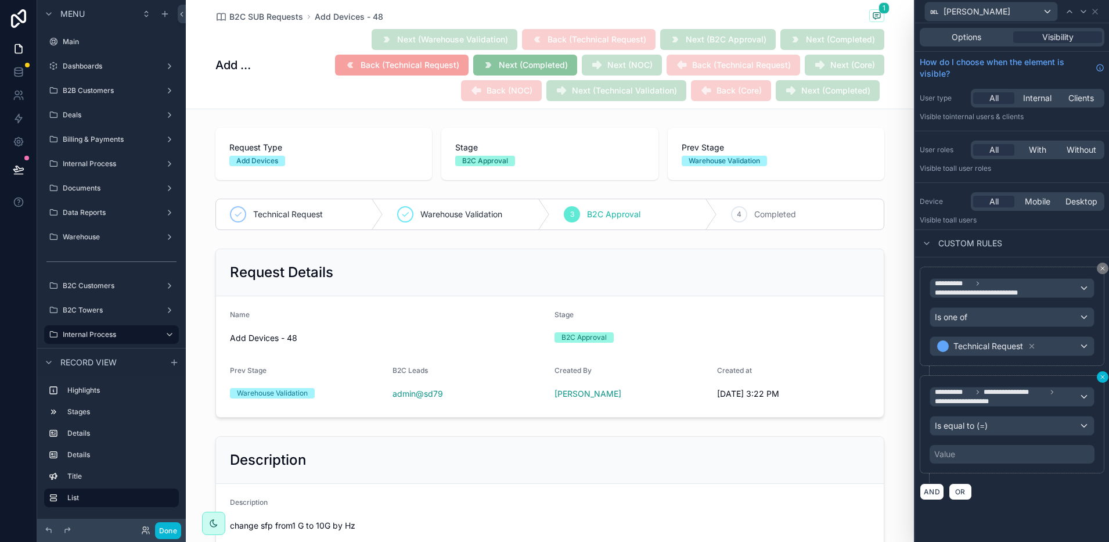
click at [1098, 380] on button at bounding box center [1103, 377] width 12 height 12
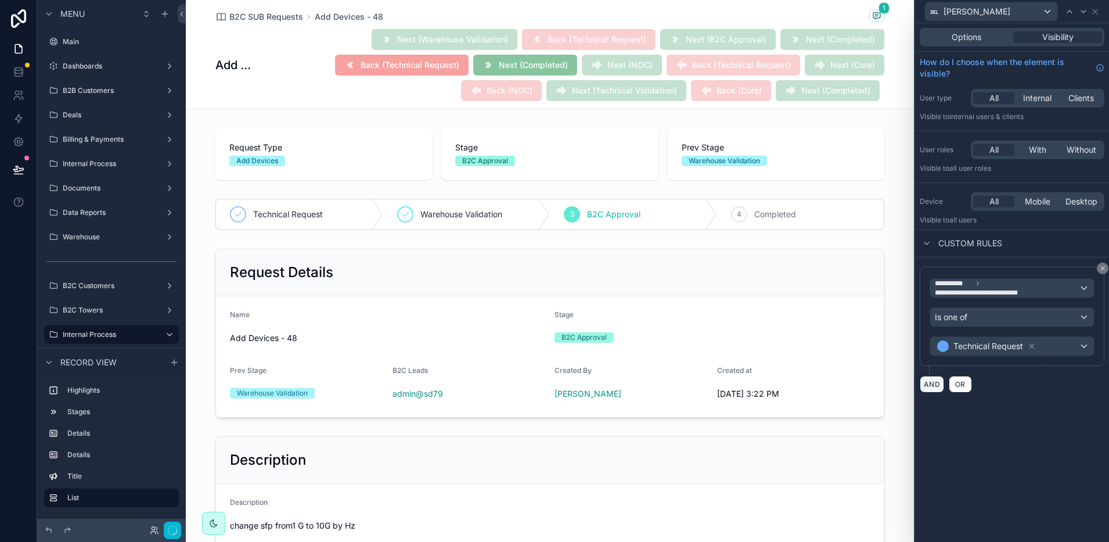
click at [938, 387] on button "AND" at bounding box center [932, 384] width 24 height 17
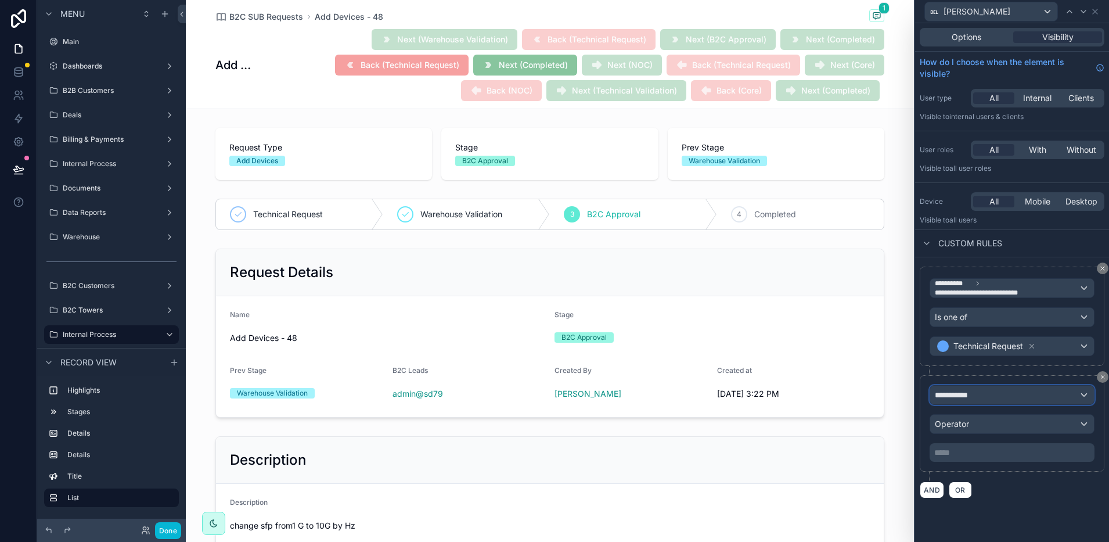
click at [985, 398] on div "**********" at bounding box center [1012, 394] width 164 height 19
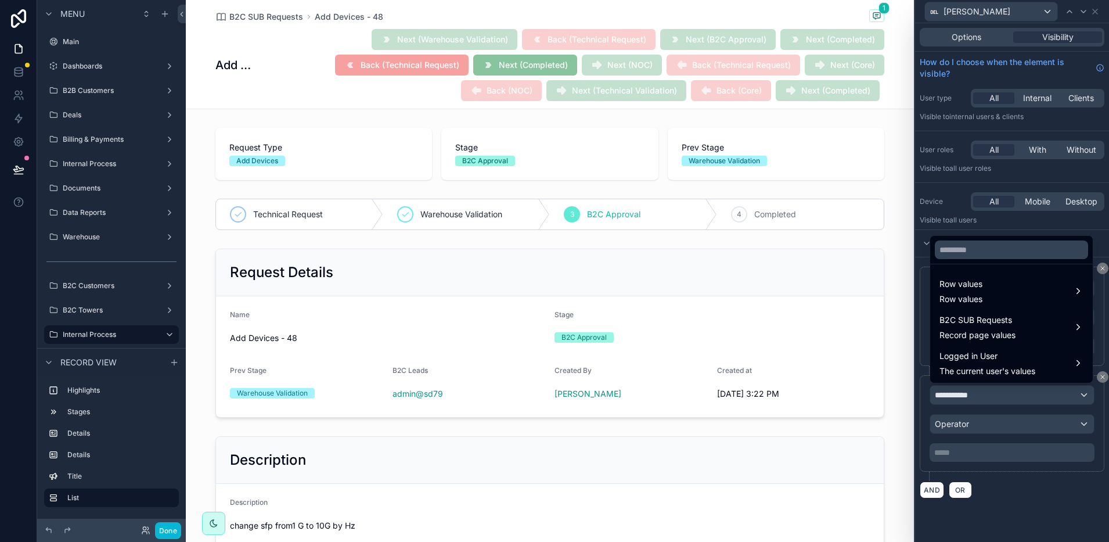
click at [985, 398] on div at bounding box center [1012, 271] width 194 height 542
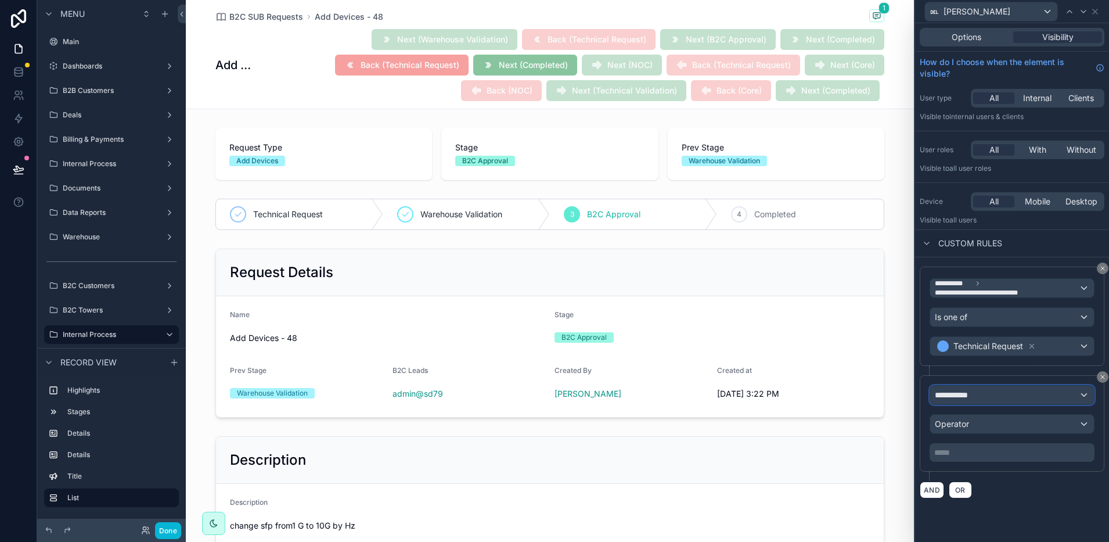
click at [978, 401] on div "**********" at bounding box center [1012, 394] width 164 height 19
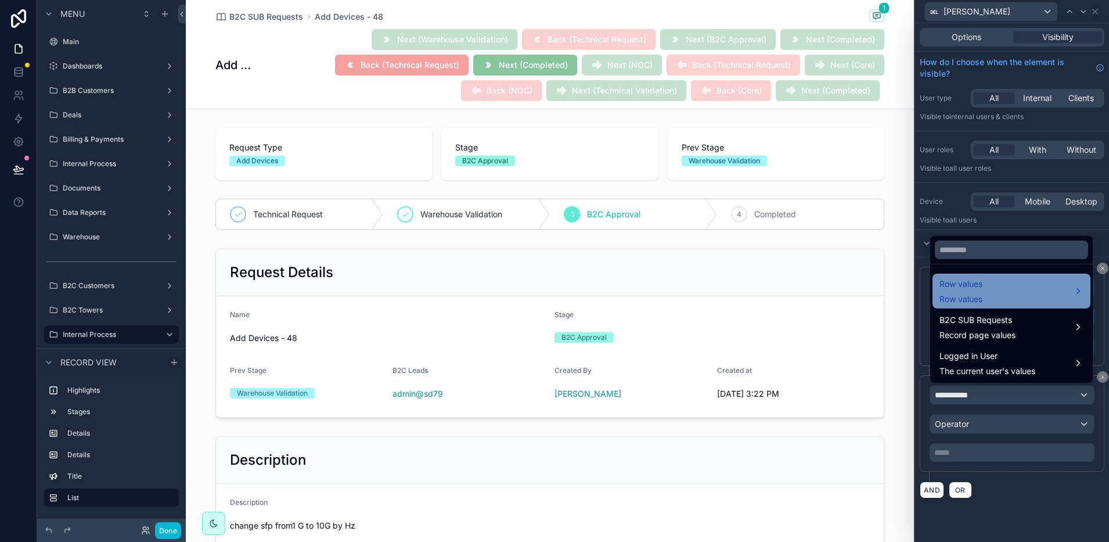
click at [987, 295] on div "Row values Row values" at bounding box center [1011, 291] width 144 height 28
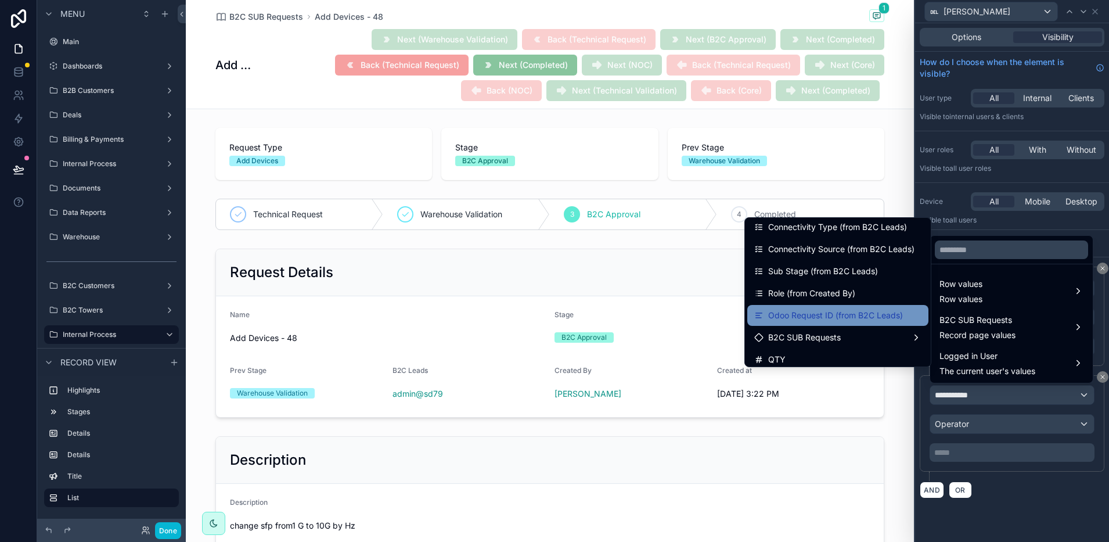
scroll to position [495, 0]
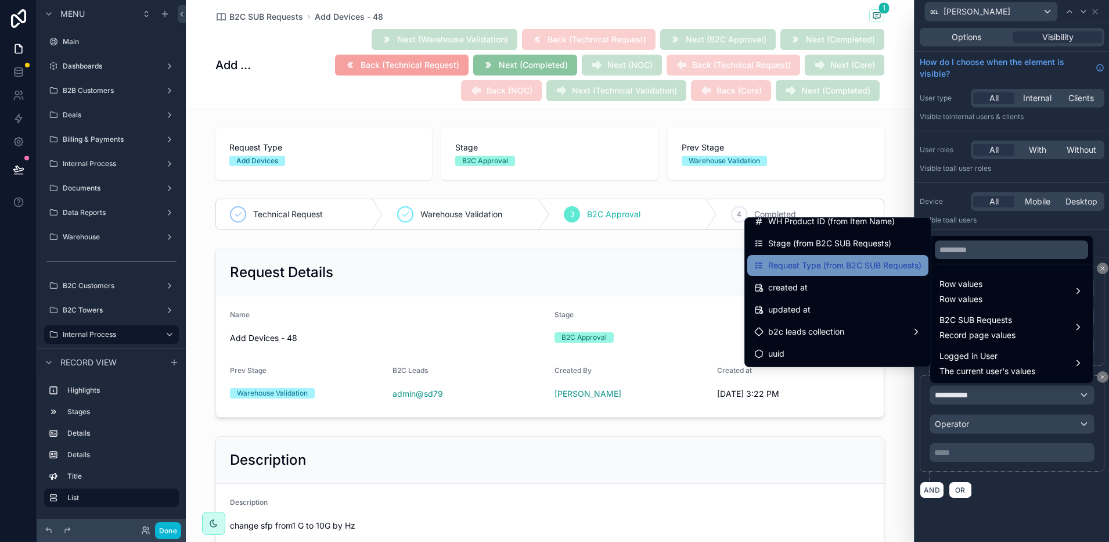
click at [839, 272] on div "Request Type (from B2C SUB Requests)" at bounding box center [837, 265] width 181 height 21
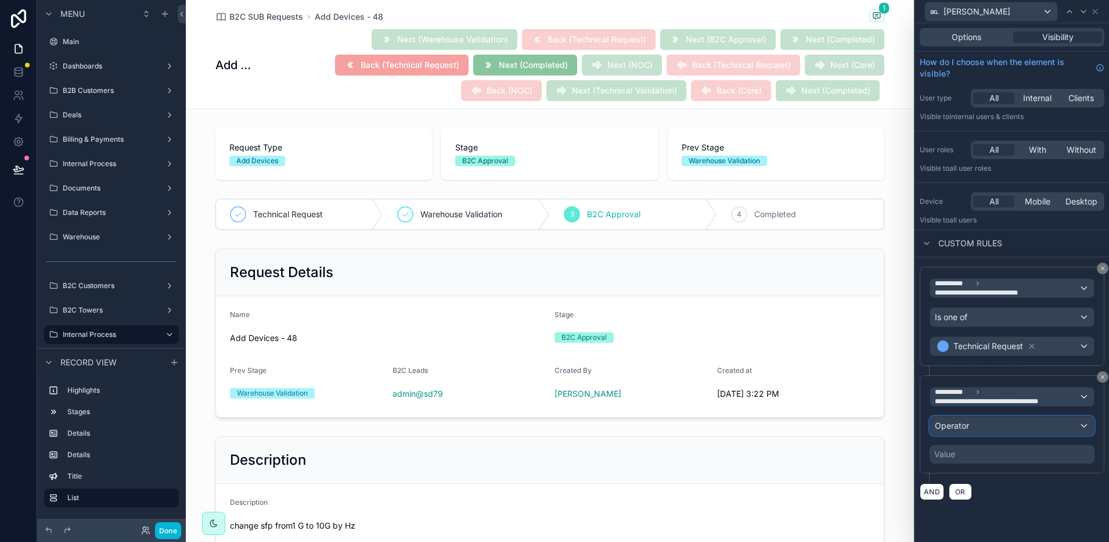
click at [968, 421] on span "Operator" at bounding box center [952, 425] width 34 height 10
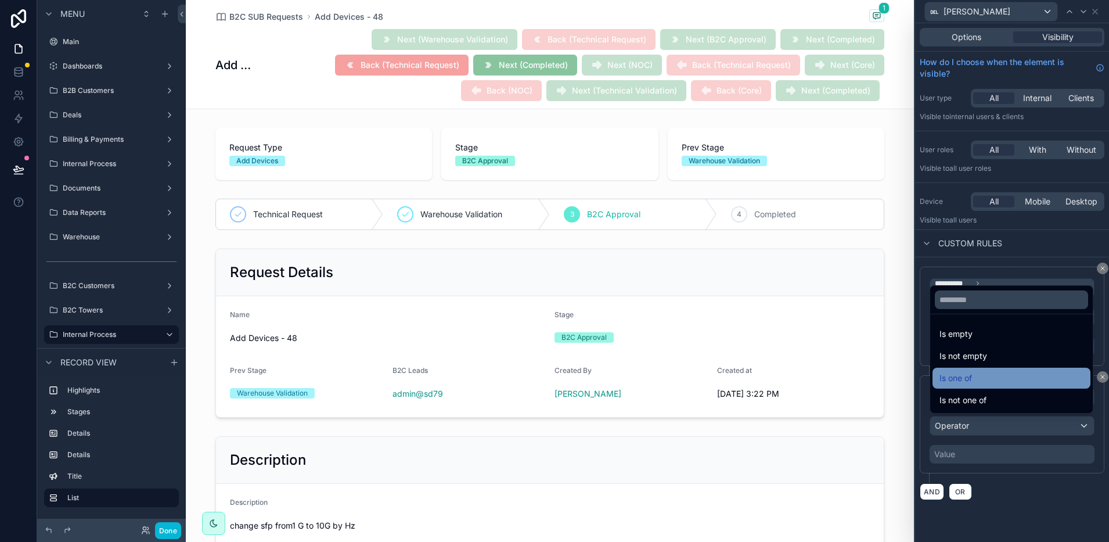
click at [976, 379] on div "Is one of" at bounding box center [1011, 378] width 144 height 14
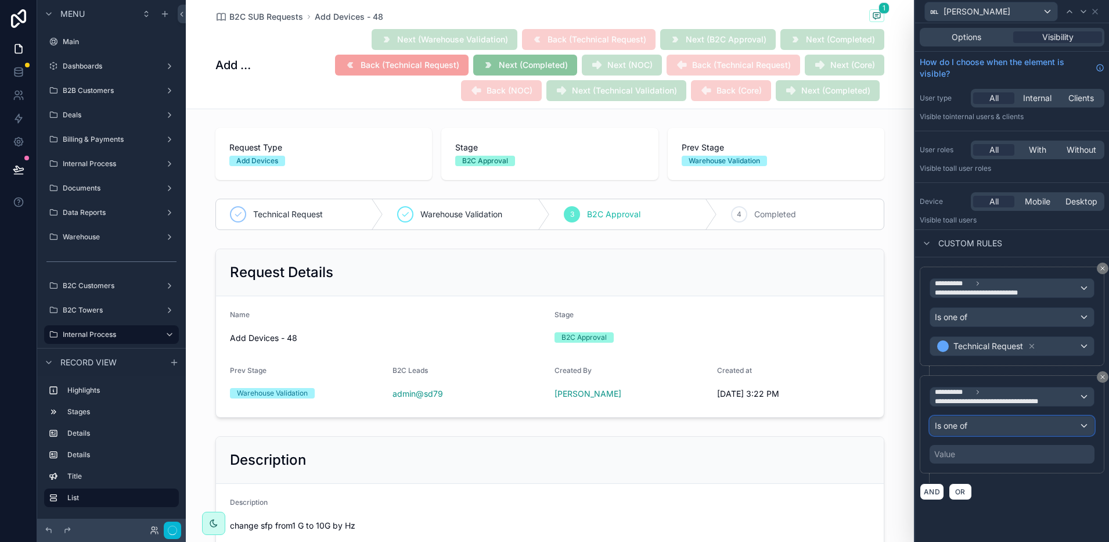
click at [979, 425] on div "Is one of" at bounding box center [1012, 425] width 164 height 19
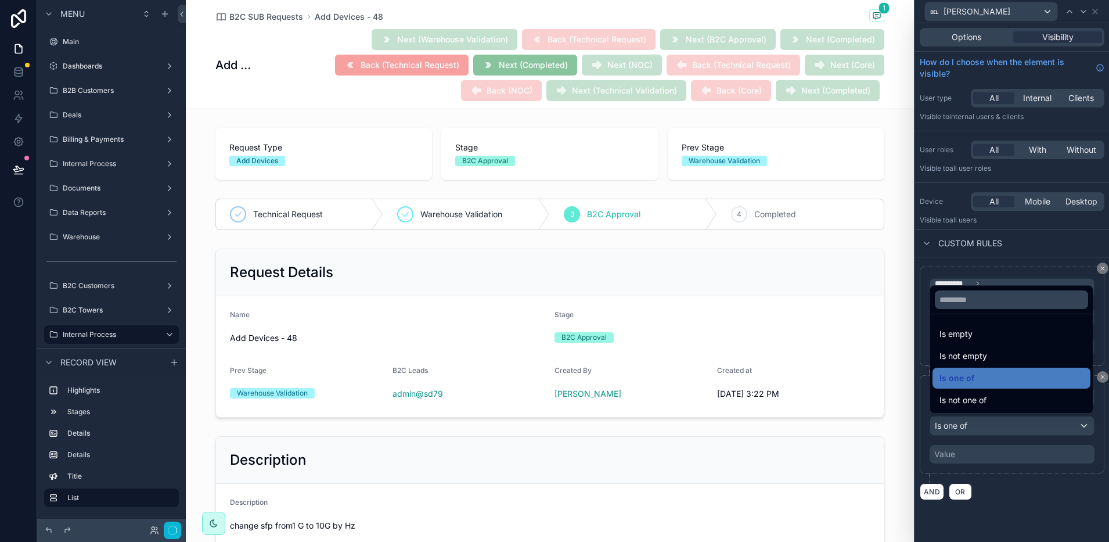
click at [979, 425] on div at bounding box center [1012, 271] width 194 height 542
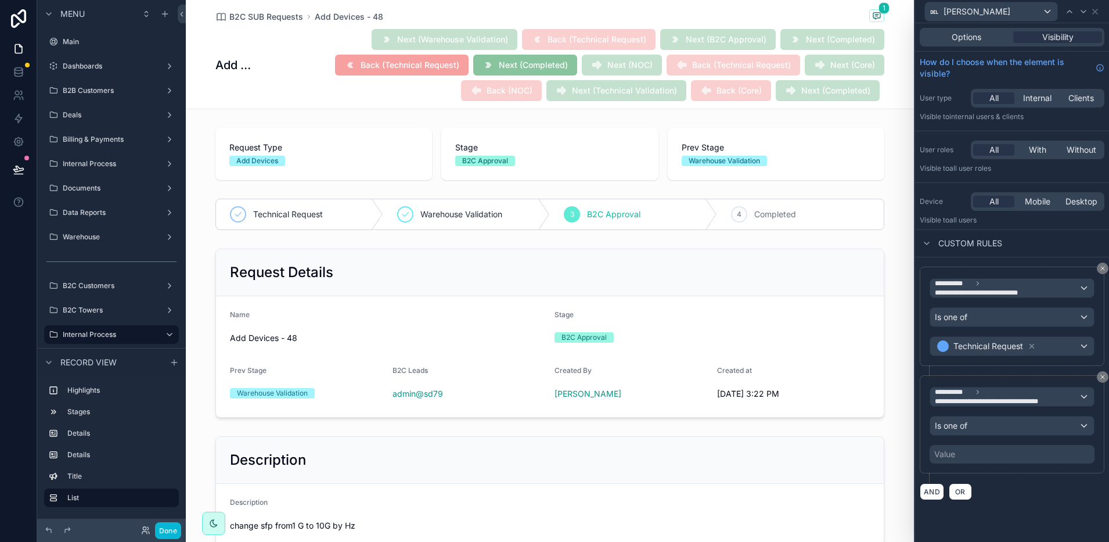
click at [995, 452] on div "Value" at bounding box center [1011, 454] width 165 height 19
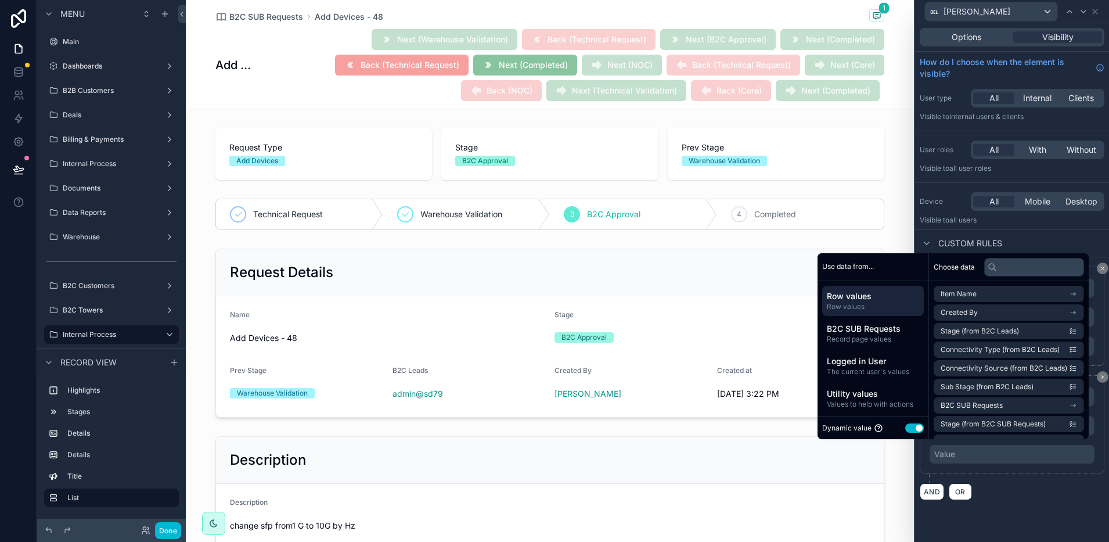
click at [911, 430] on button "Use setting" at bounding box center [914, 427] width 19 height 9
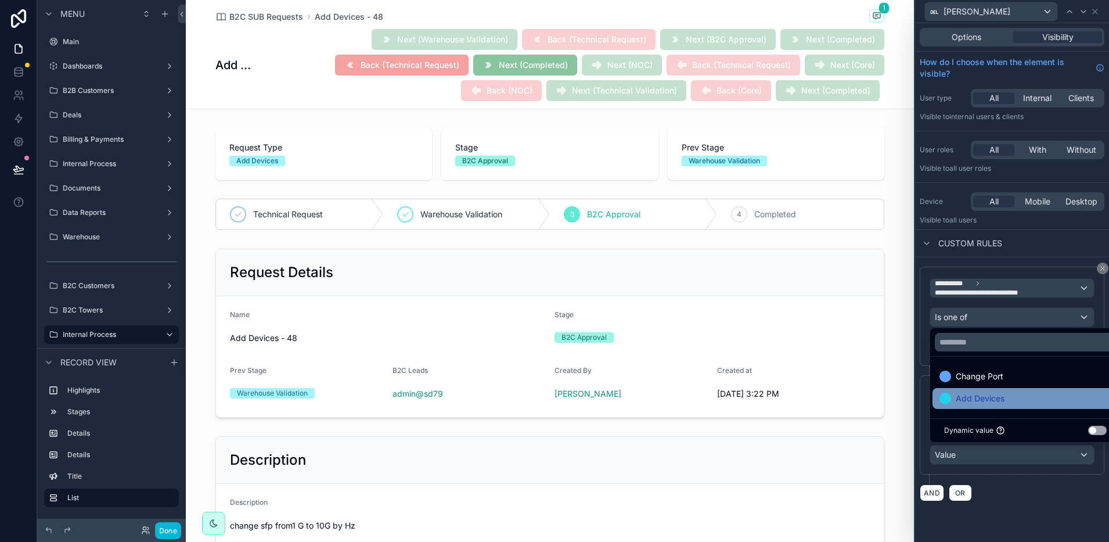
click at [979, 402] on span "Add Devices" at bounding box center [980, 398] width 49 height 14
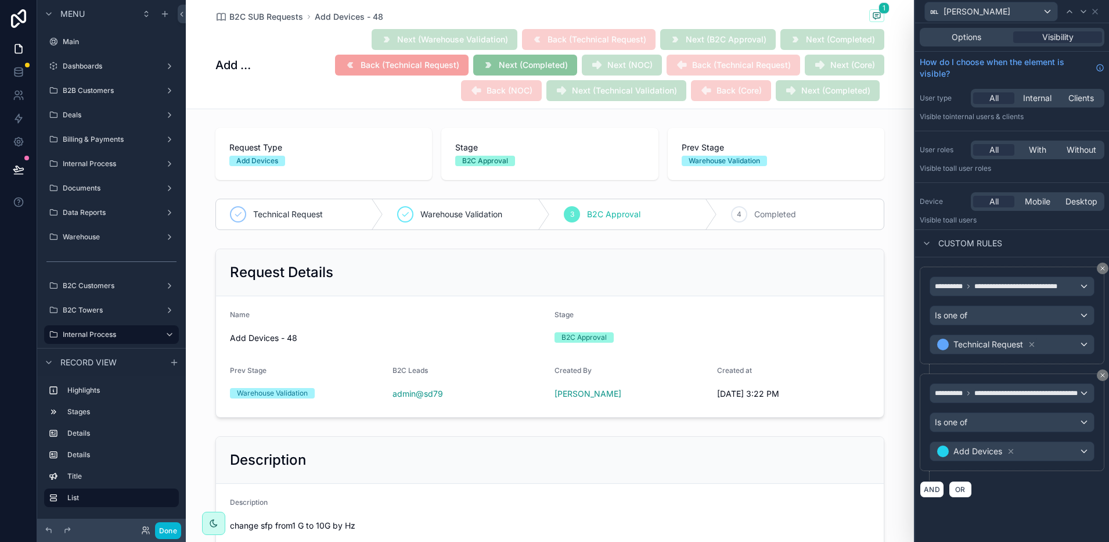
click at [1017, 520] on div "**********" at bounding box center [1012, 282] width 194 height 518
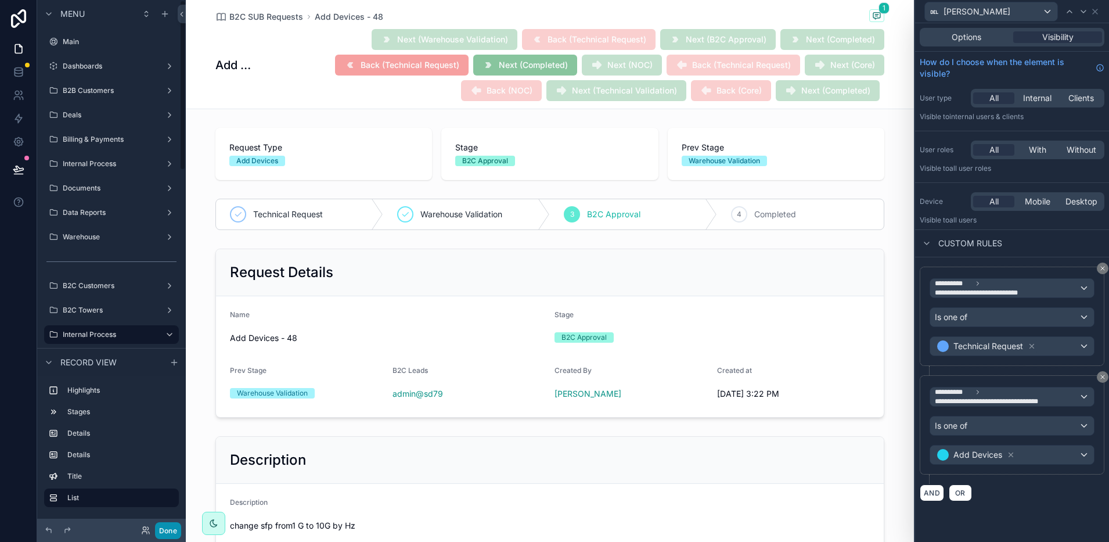
click at [168, 534] on button "Done" at bounding box center [168, 530] width 26 height 17
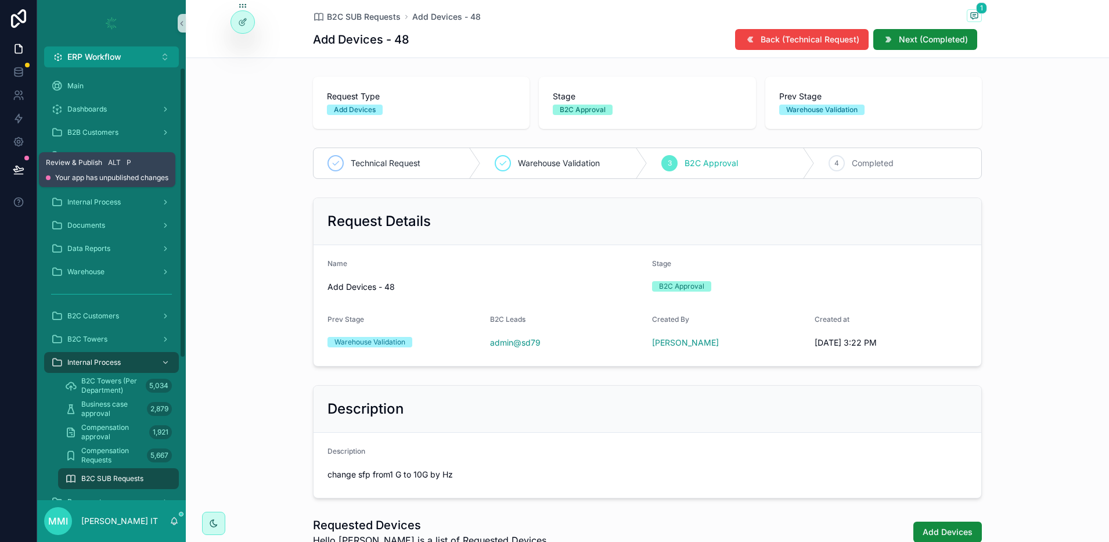
click at [19, 169] on icon at bounding box center [19, 170] width 12 height 12
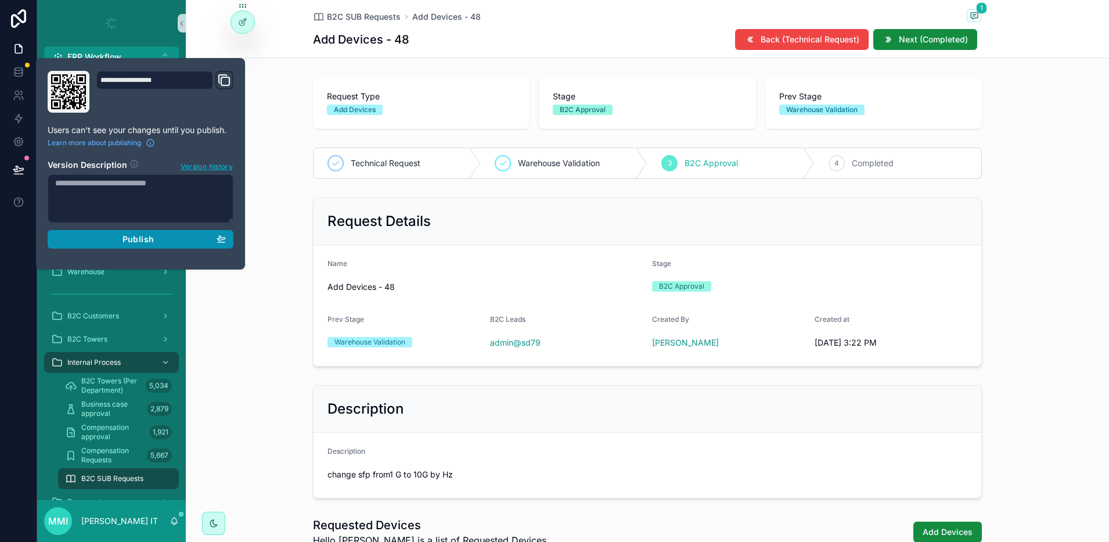
click at [133, 236] on span "Publish" at bounding box center [137, 239] width 31 height 10
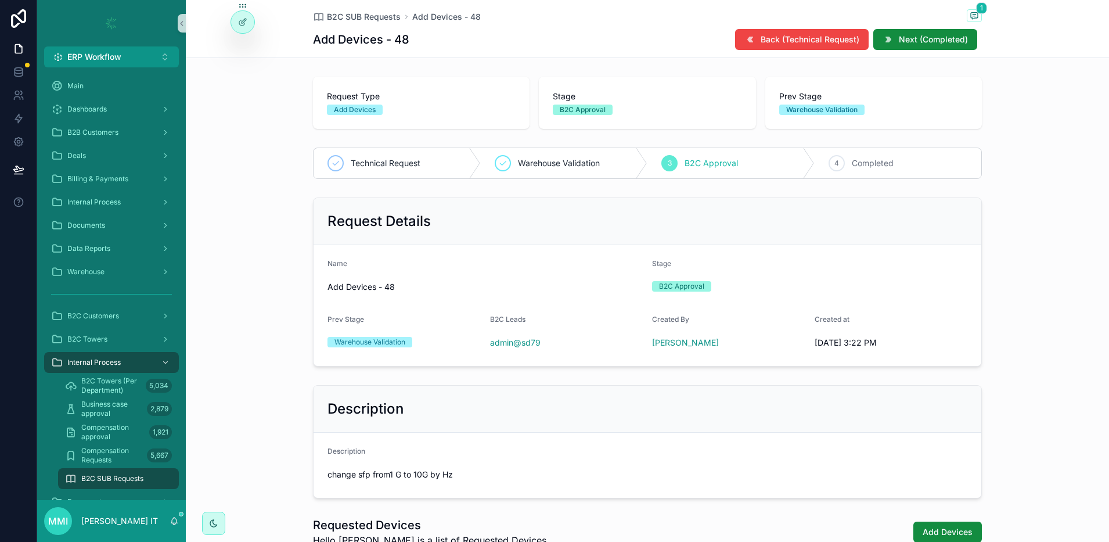
click at [105, 474] on span "B2C SUB Requests" at bounding box center [112, 478] width 62 height 9
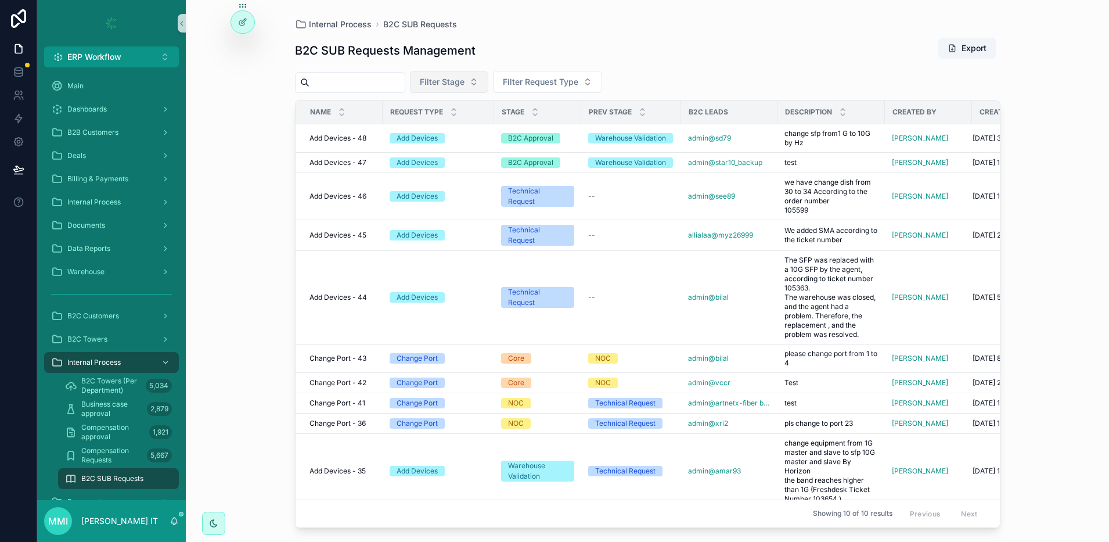
click at [478, 89] on button "Filter Stage" at bounding box center [449, 82] width 78 height 22
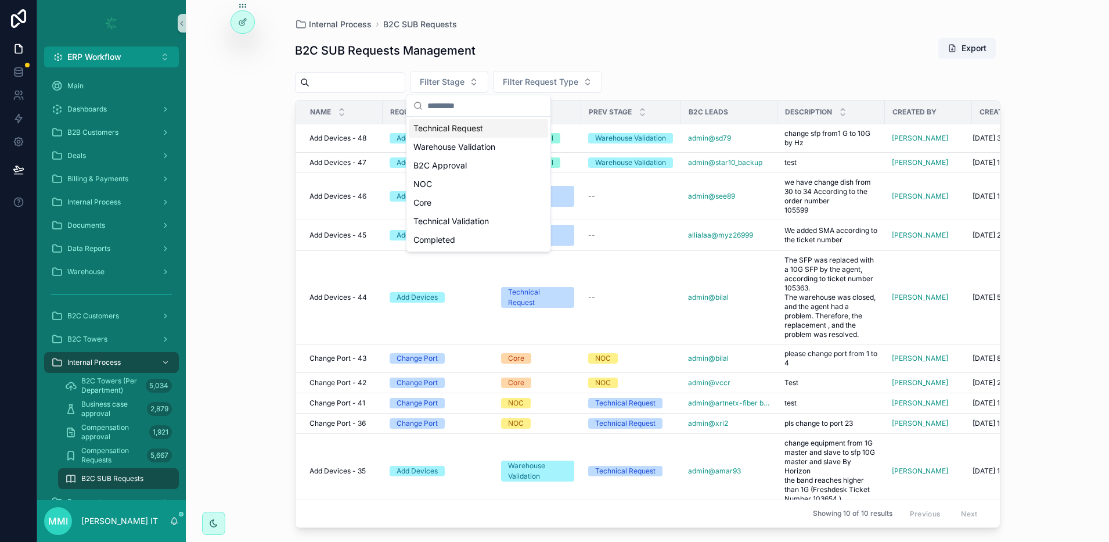
click at [479, 131] on div "Technical Request" at bounding box center [478, 128] width 139 height 19
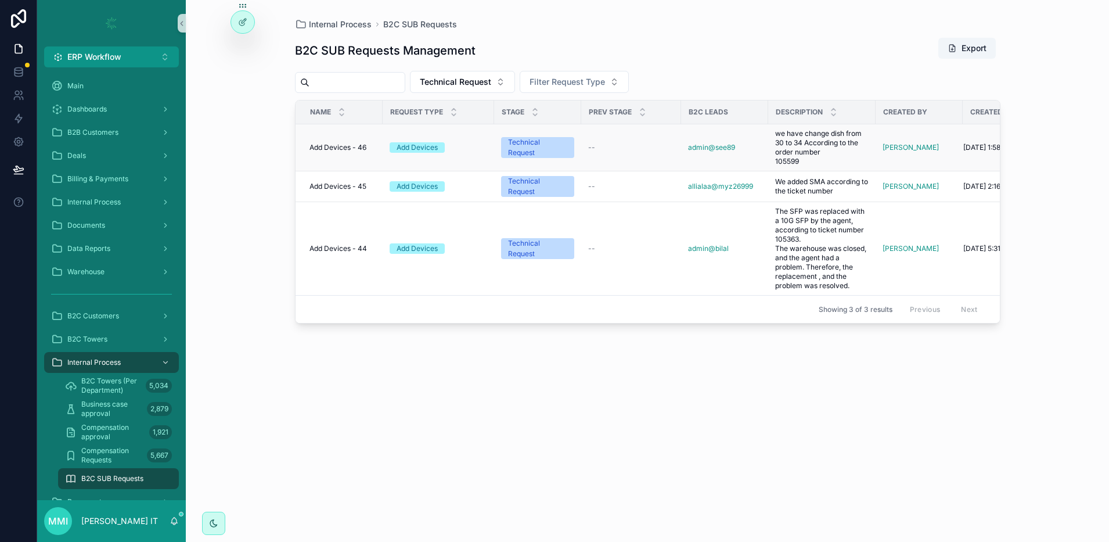
click at [352, 144] on span "Add Devices - 46" at bounding box center [337, 147] width 57 height 9
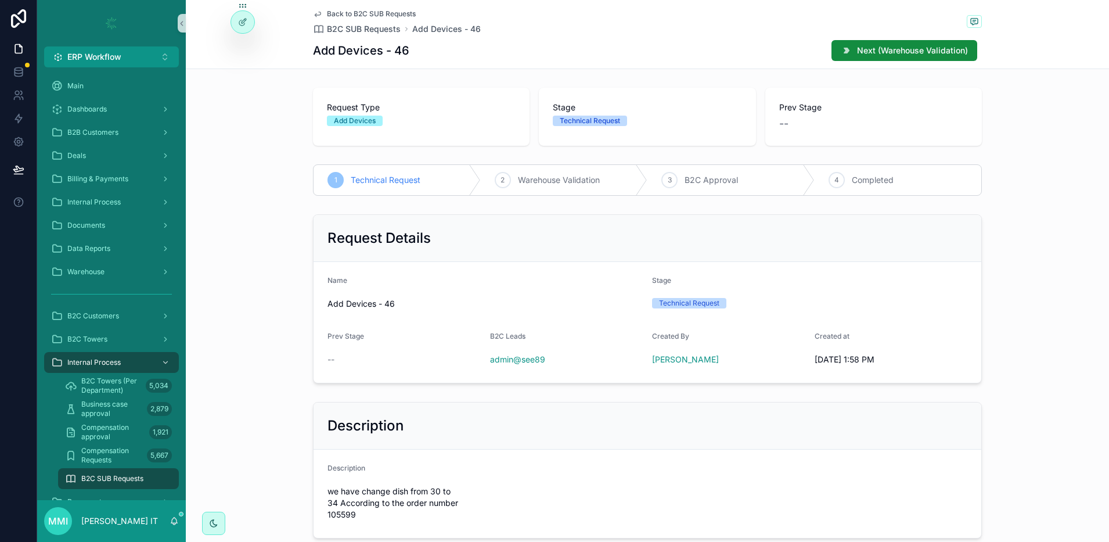
scroll to position [237, 0]
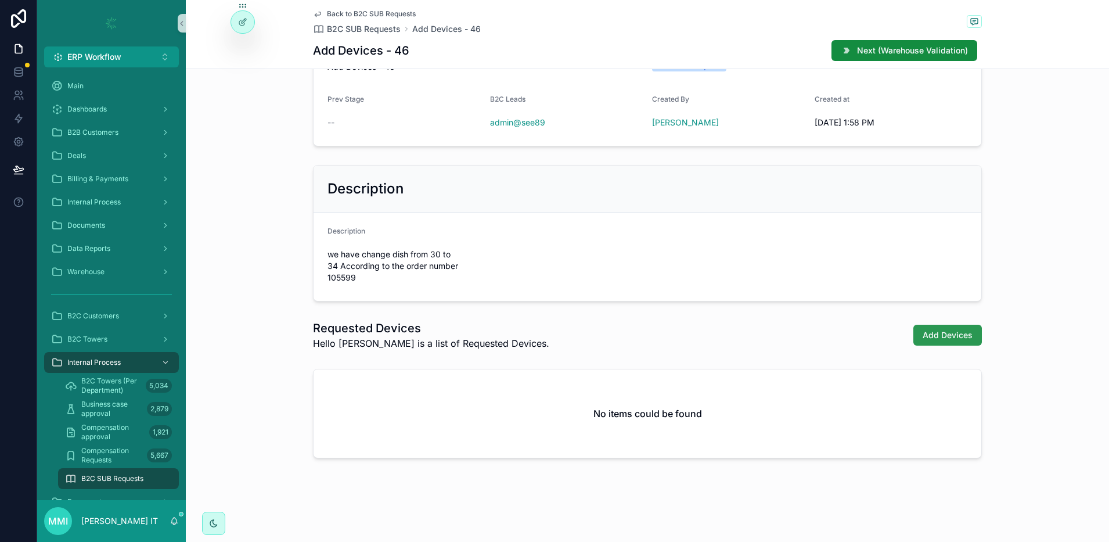
click at [932, 336] on span "Add Devices" at bounding box center [948, 335] width 50 height 12
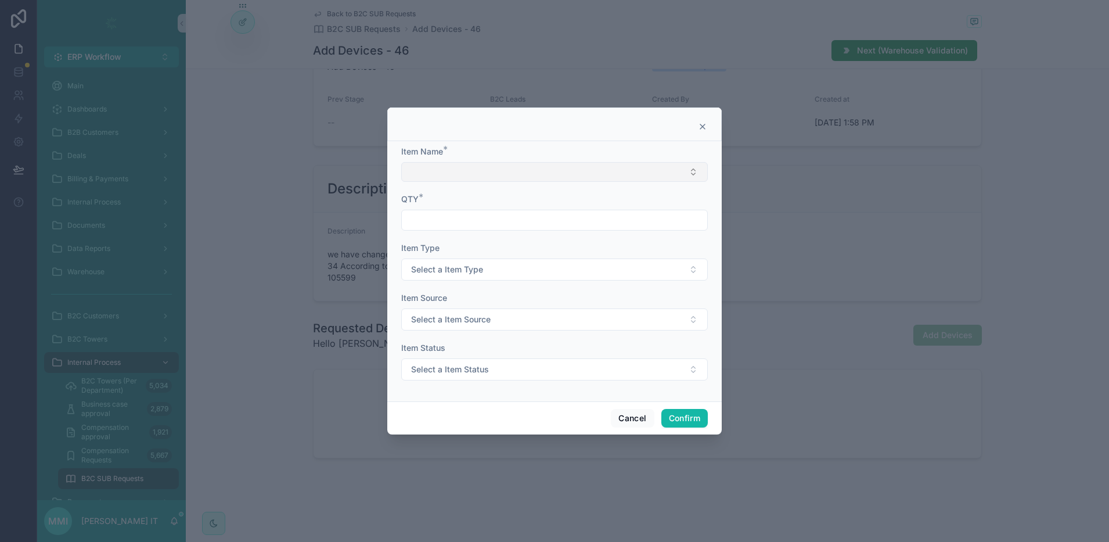
click at [459, 176] on button "Select Button" at bounding box center [554, 172] width 307 height 20
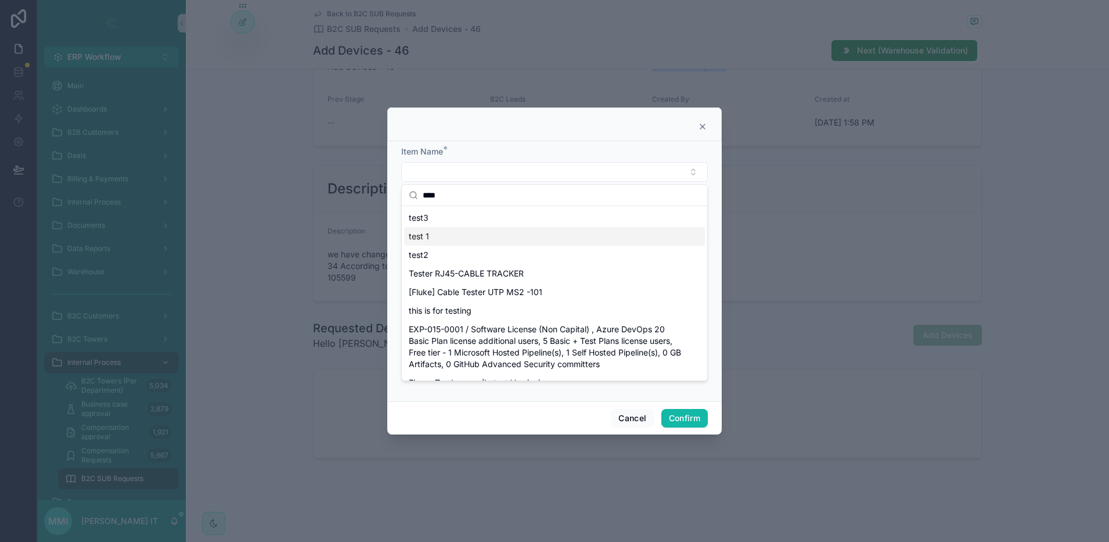
type input "****"
click at [448, 234] on div "test 1" at bounding box center [554, 236] width 301 height 19
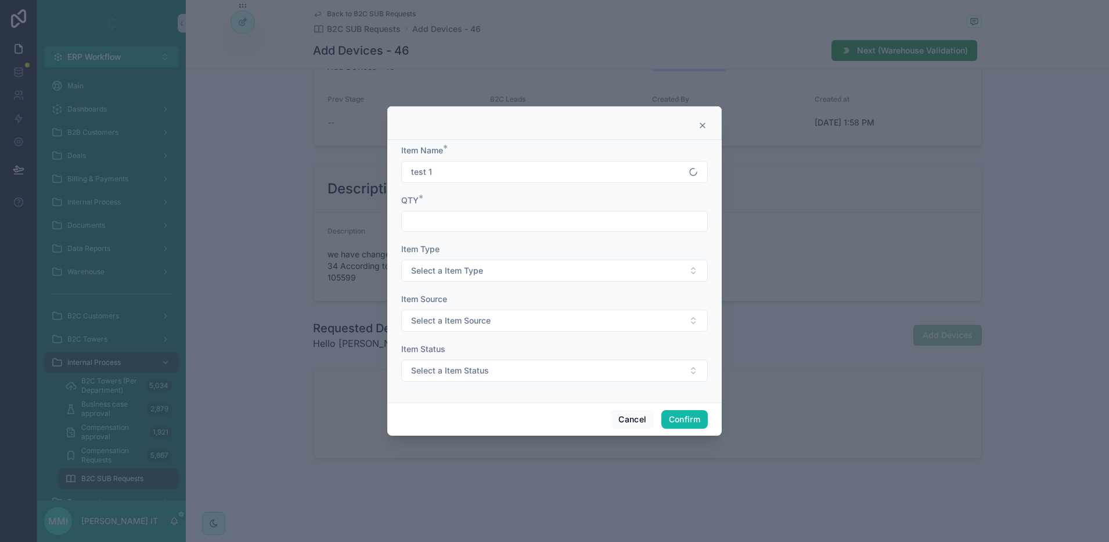
click at [447, 225] on input "text" at bounding box center [554, 221] width 305 height 16
type input "*"
click at [439, 271] on span "Select a Item Type" at bounding box center [447, 271] width 72 height 12
click at [451, 318] on div "Master" at bounding box center [554, 316] width 301 height 17
click at [449, 314] on button "Select a Item Source" at bounding box center [554, 320] width 307 height 22
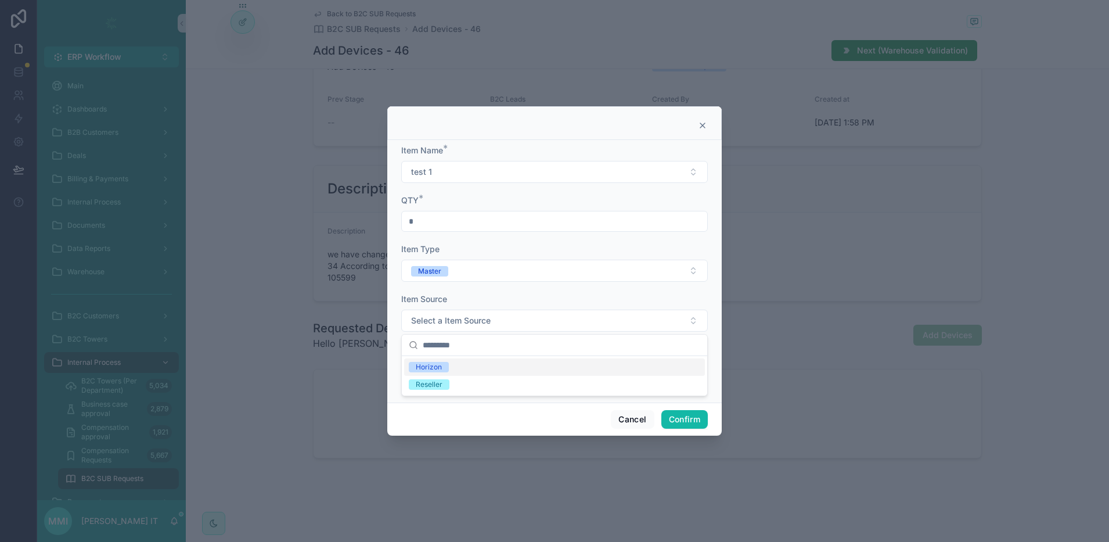
click at [458, 369] on div "Horizon" at bounding box center [554, 366] width 301 height 17
click at [454, 370] on span "Select a Item Status" at bounding box center [450, 371] width 78 height 12
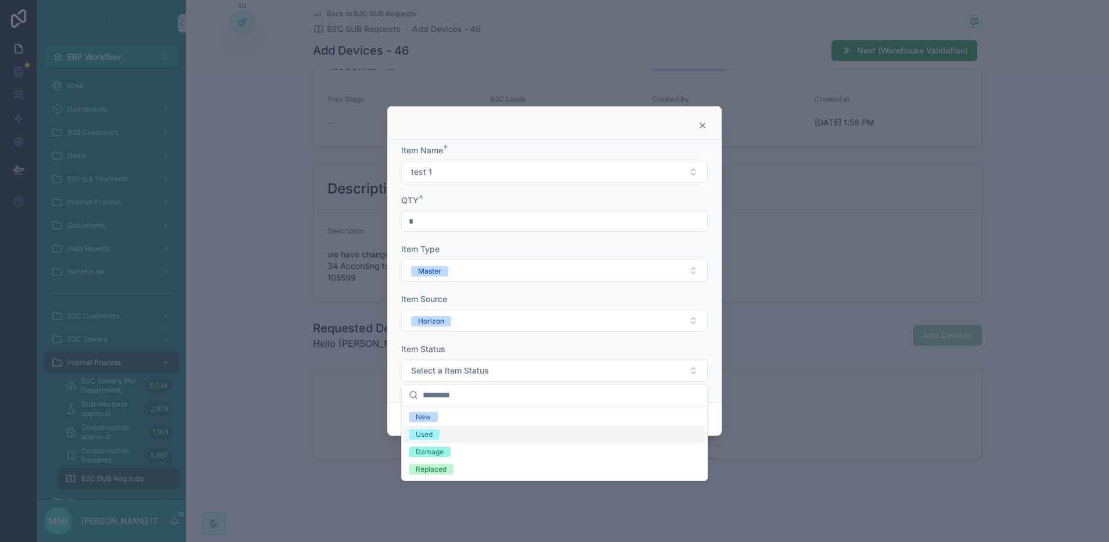
click at [475, 437] on div "Used" at bounding box center [554, 434] width 301 height 17
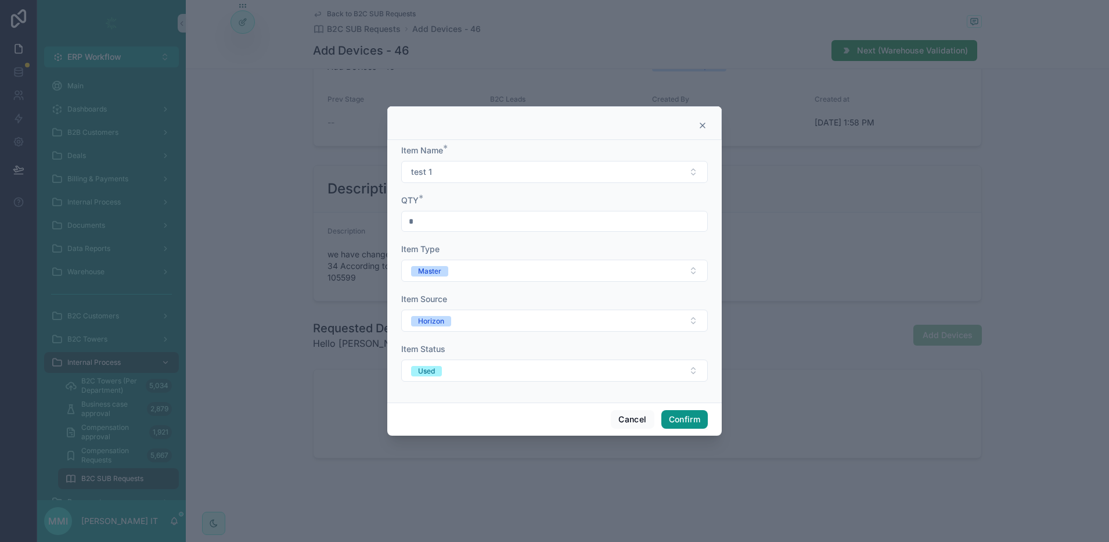
click at [698, 419] on button "Confirm" at bounding box center [684, 419] width 46 height 19
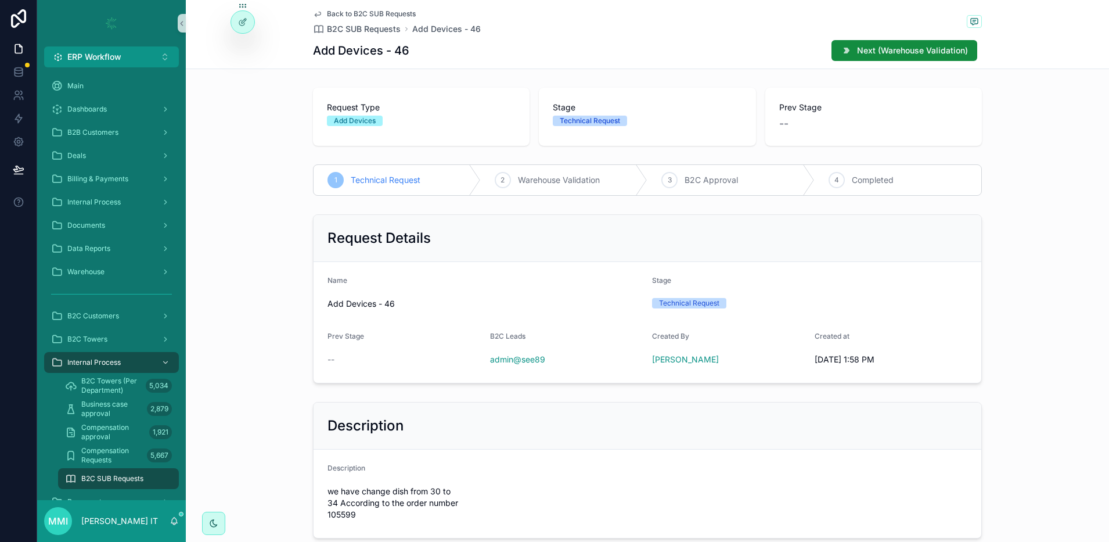
scroll to position [269, 0]
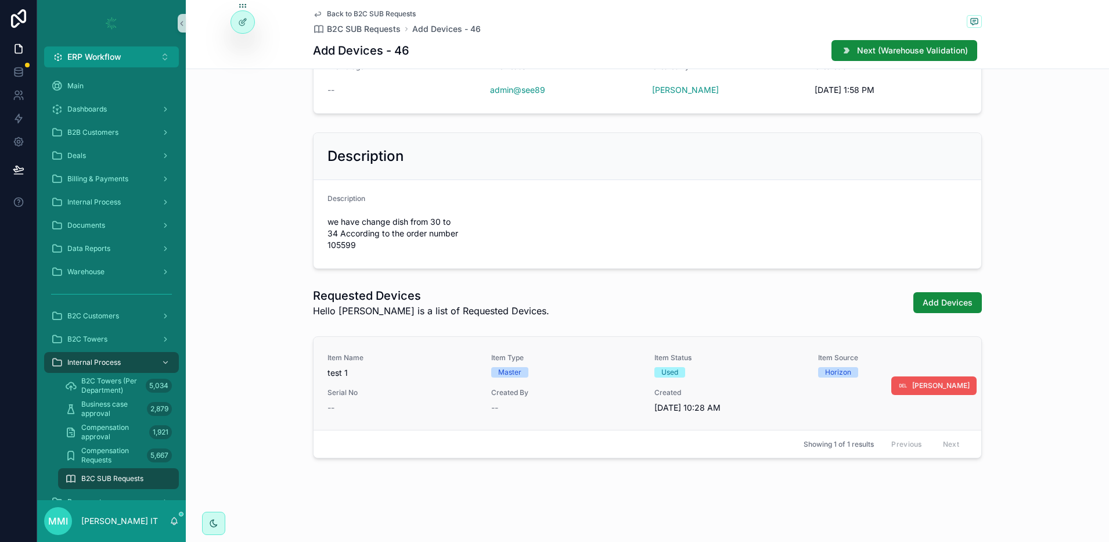
click at [918, 388] on span "[PERSON_NAME]" at bounding box center [940, 385] width 57 height 9
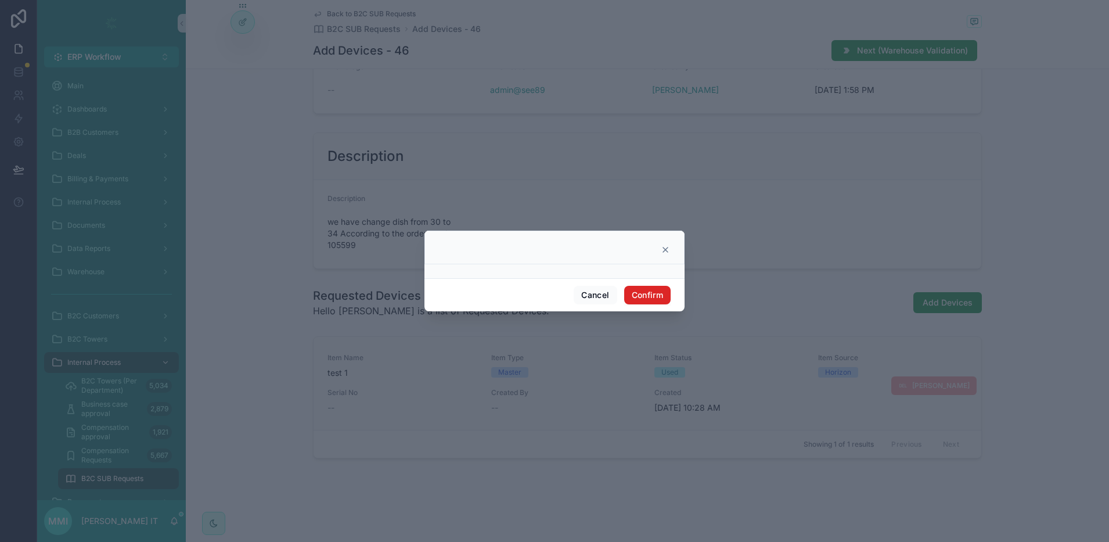
click at [649, 296] on button "Confirm" at bounding box center [647, 295] width 46 height 19
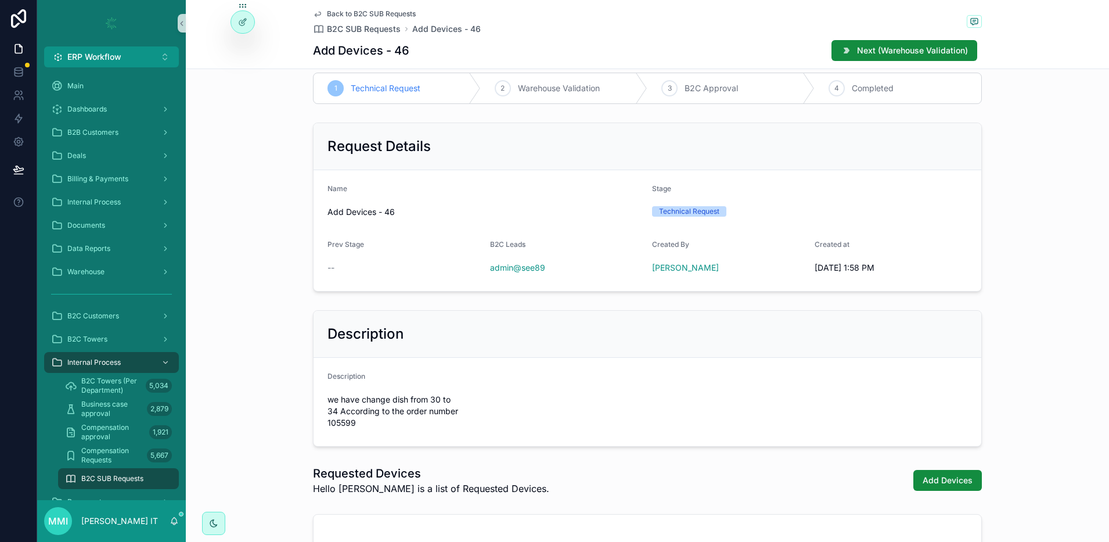
scroll to position [0, 0]
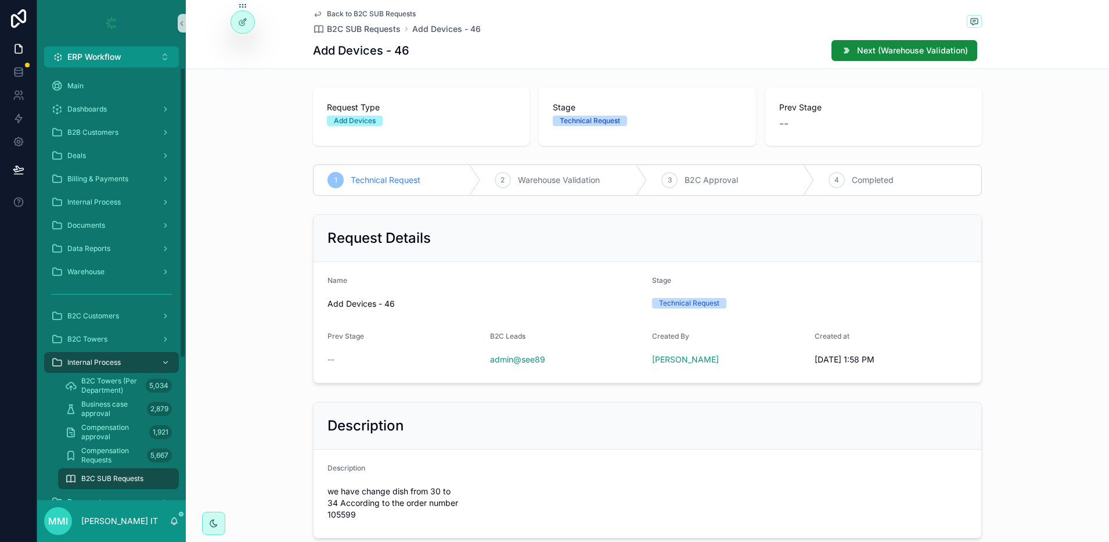
click at [138, 478] on span "B2C SUB Requests" at bounding box center [112, 478] width 62 height 9
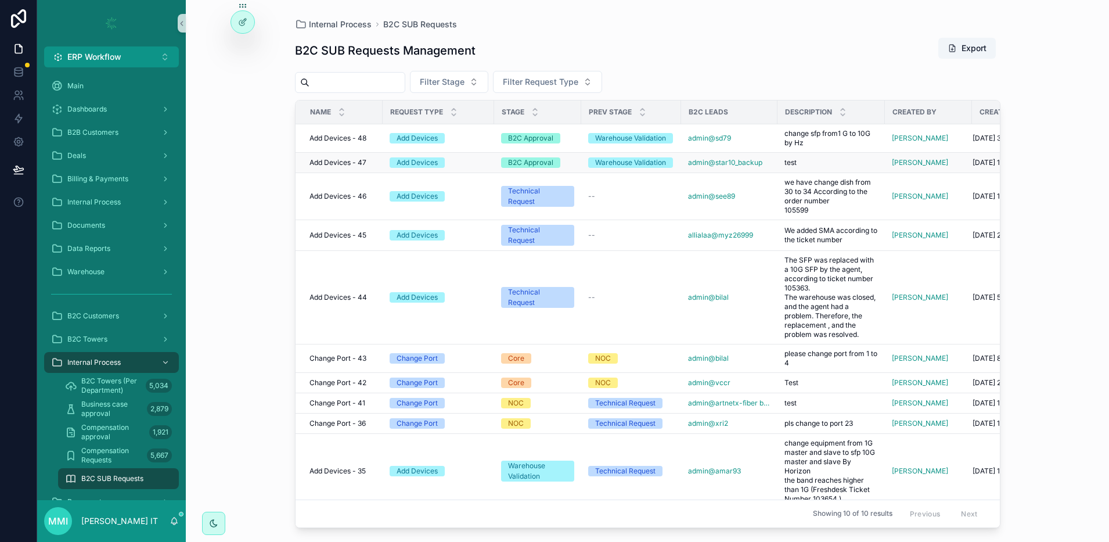
click at [544, 165] on div "B2C Approval" at bounding box center [530, 162] width 45 height 10
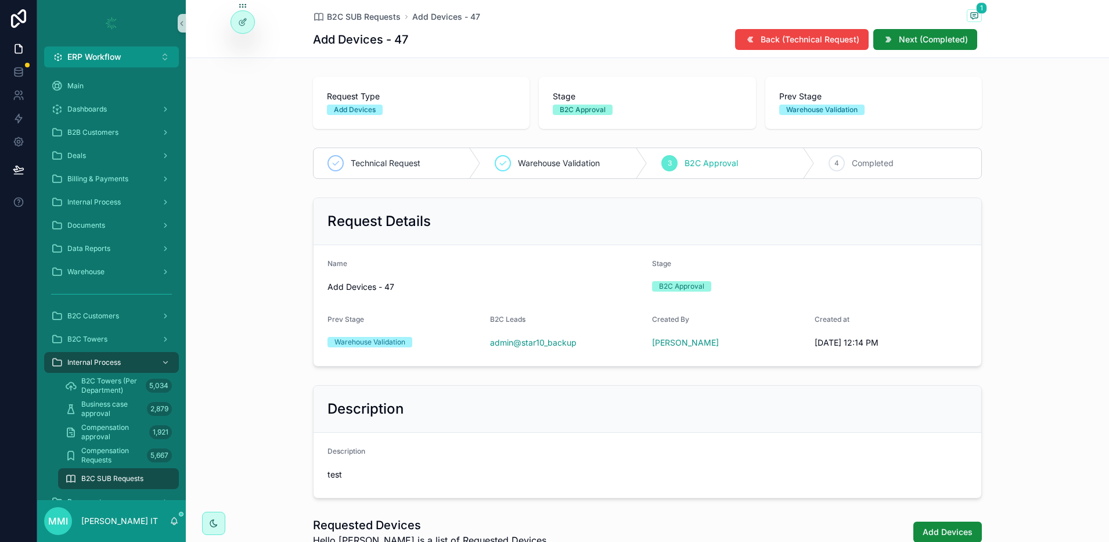
click at [262, 399] on div "Description Description test" at bounding box center [647, 441] width 923 height 122
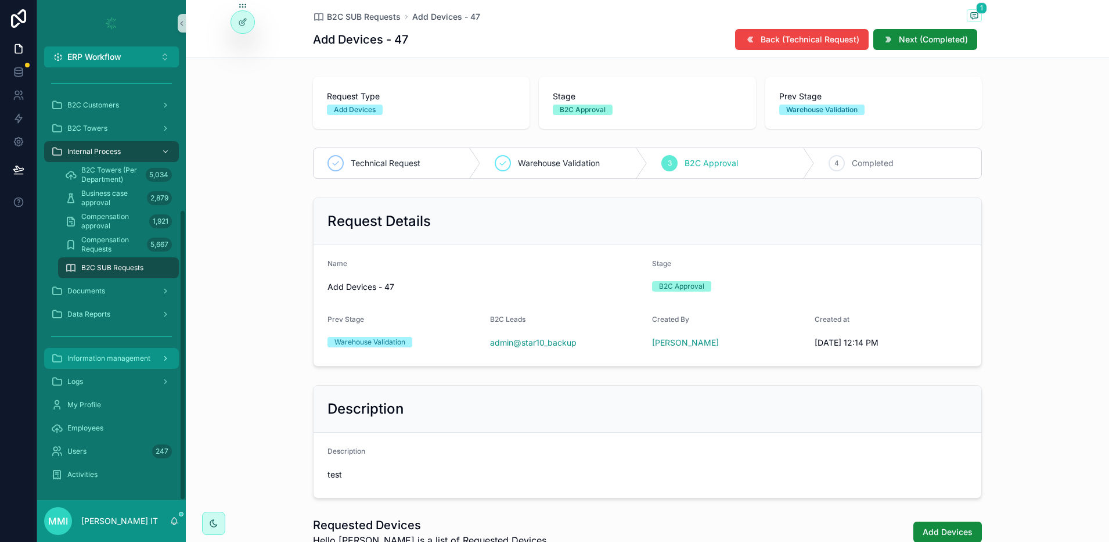
click at [105, 356] on span "Information management" at bounding box center [108, 358] width 83 height 9
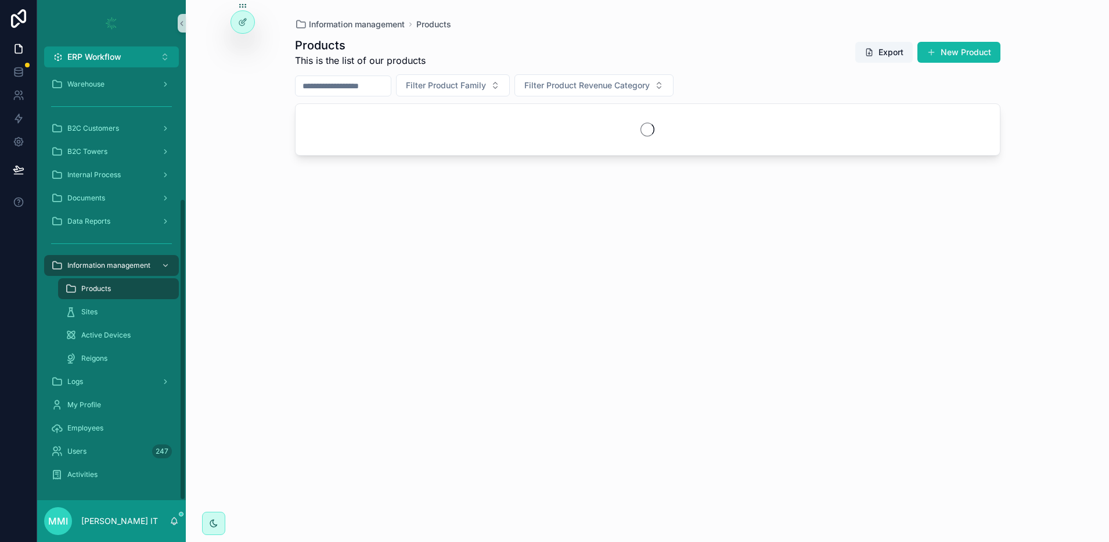
scroll to position [188, 0]
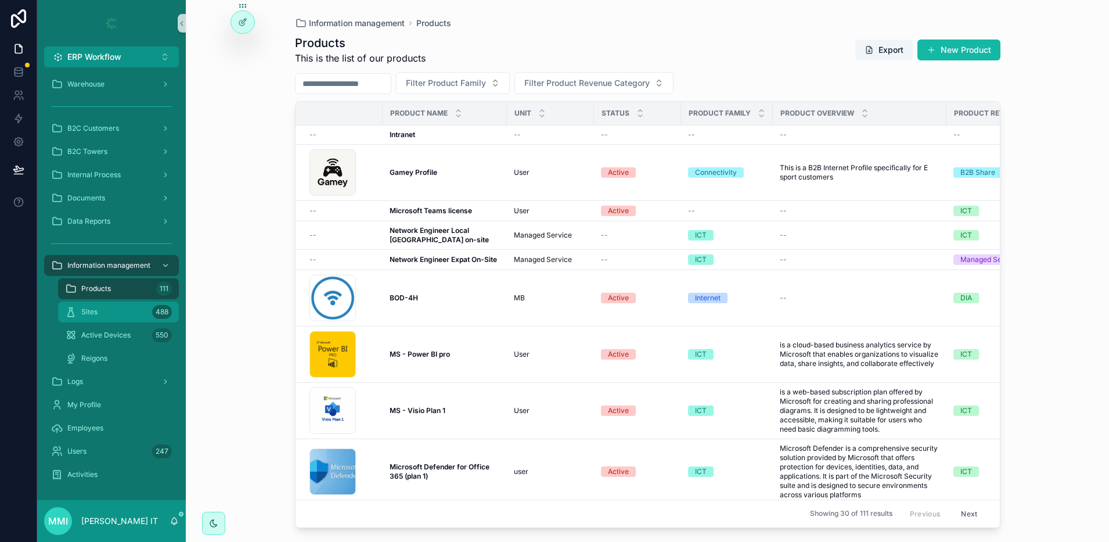
click at [98, 311] on div "Sites 488" at bounding box center [118, 311] width 107 height 19
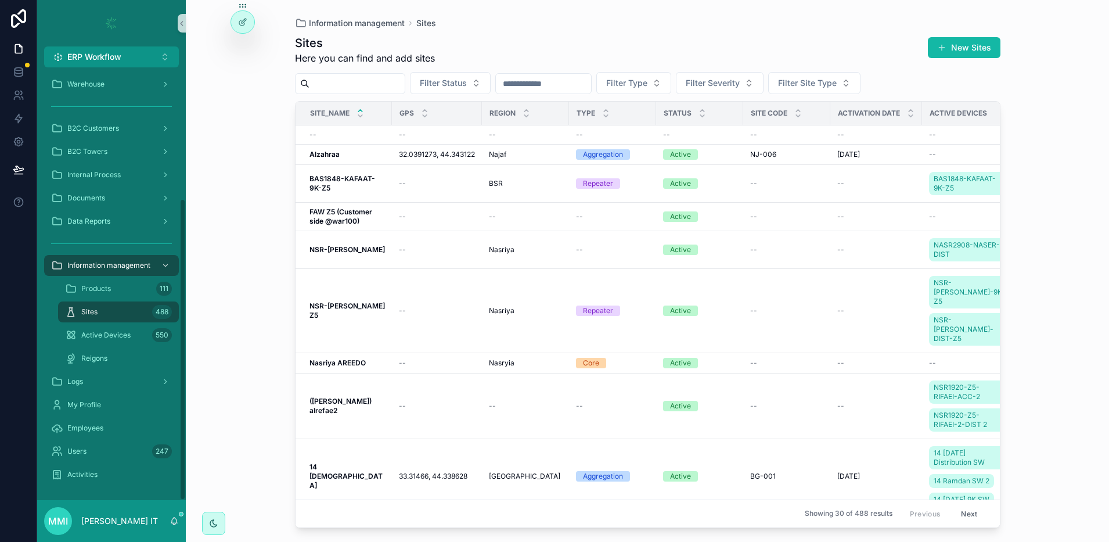
click at [337, 85] on input "scrollable content" at bounding box center [356, 83] width 95 height 16
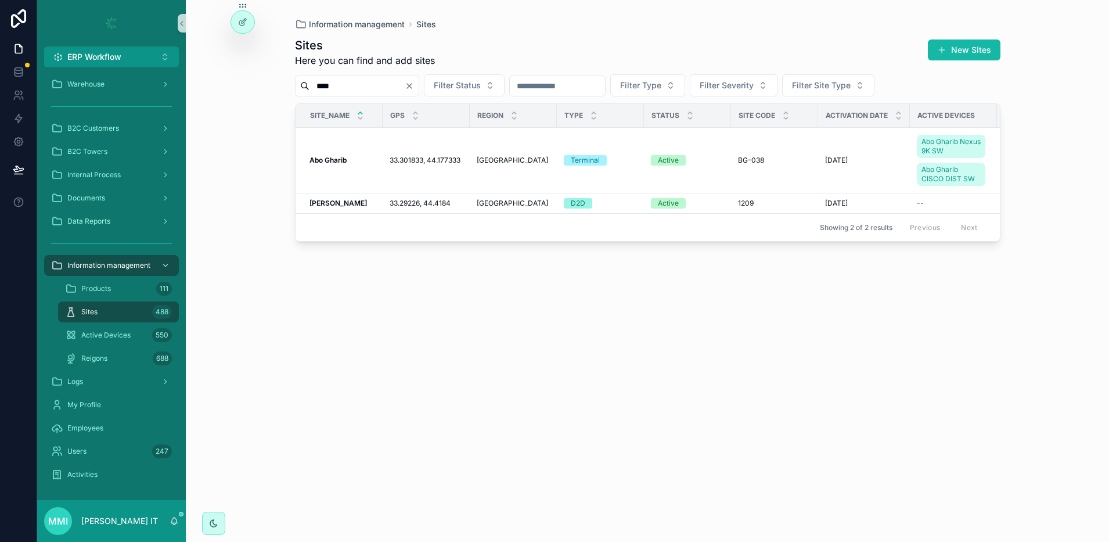
type input "***"
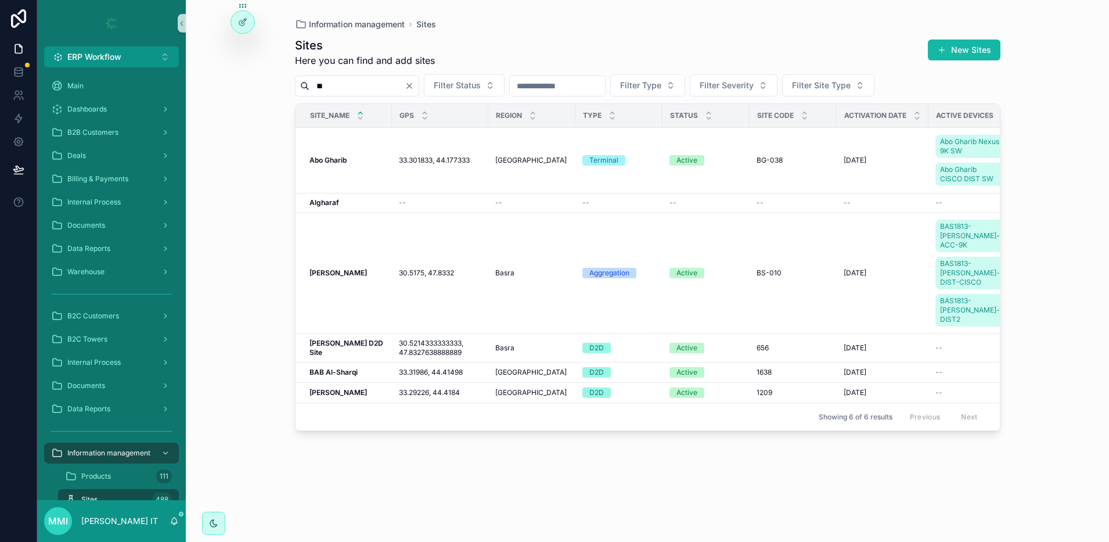
scroll to position [188, 0]
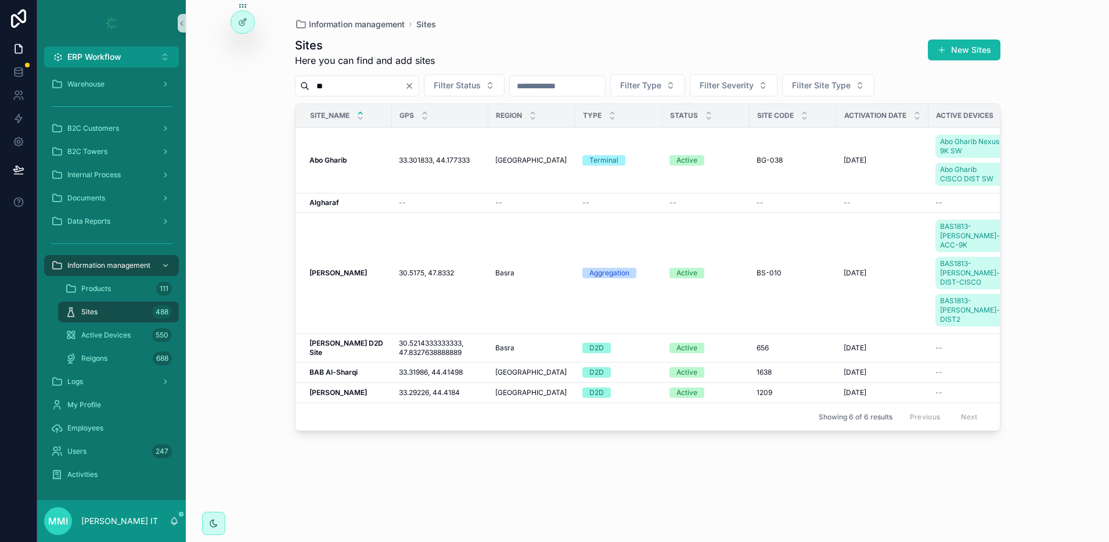
type input "*"
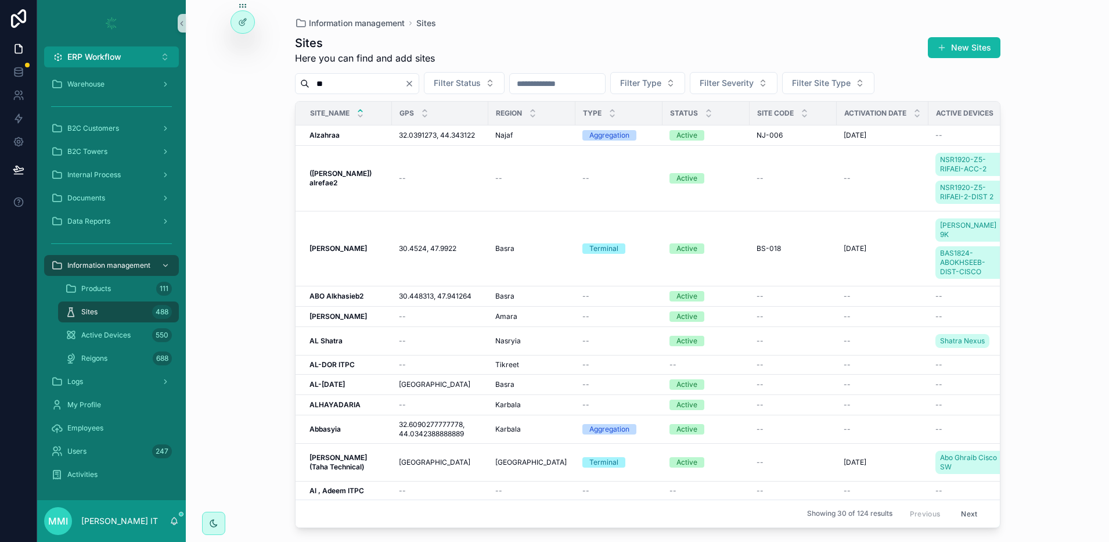
type input "*"
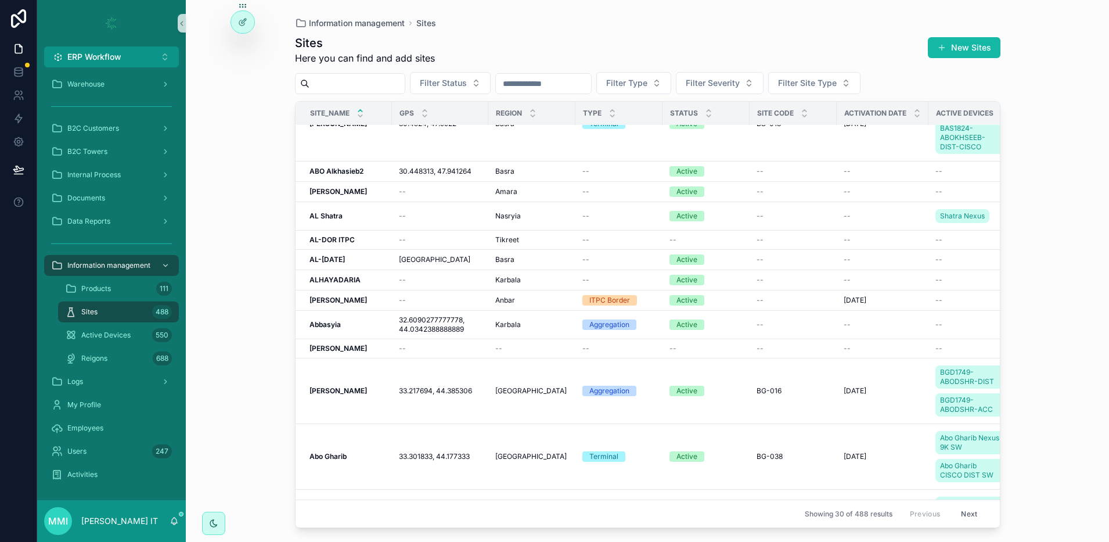
scroll to position [781, 0]
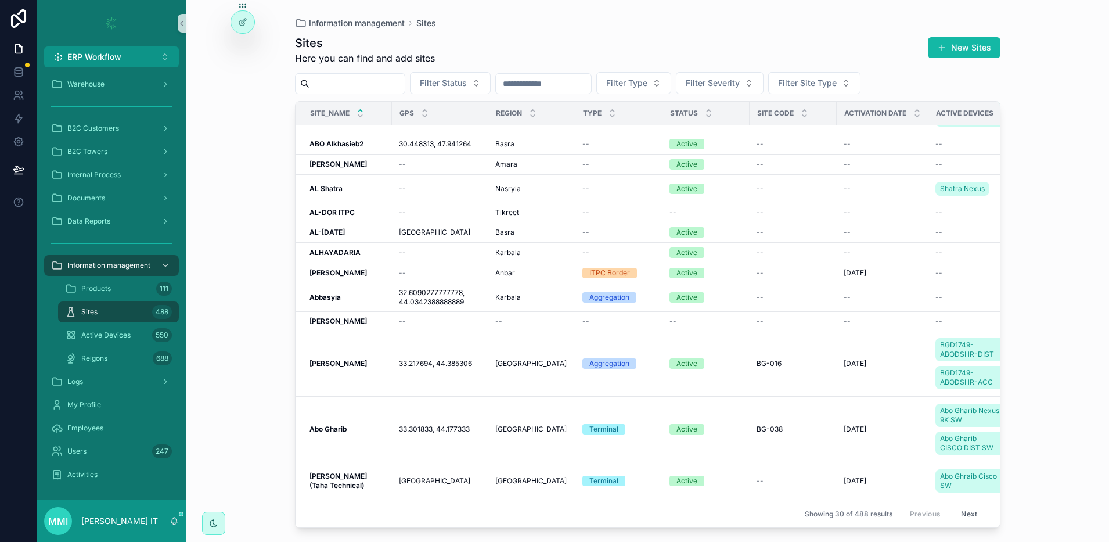
click at [960, 505] on button "Next" at bounding box center [969, 514] width 33 height 18
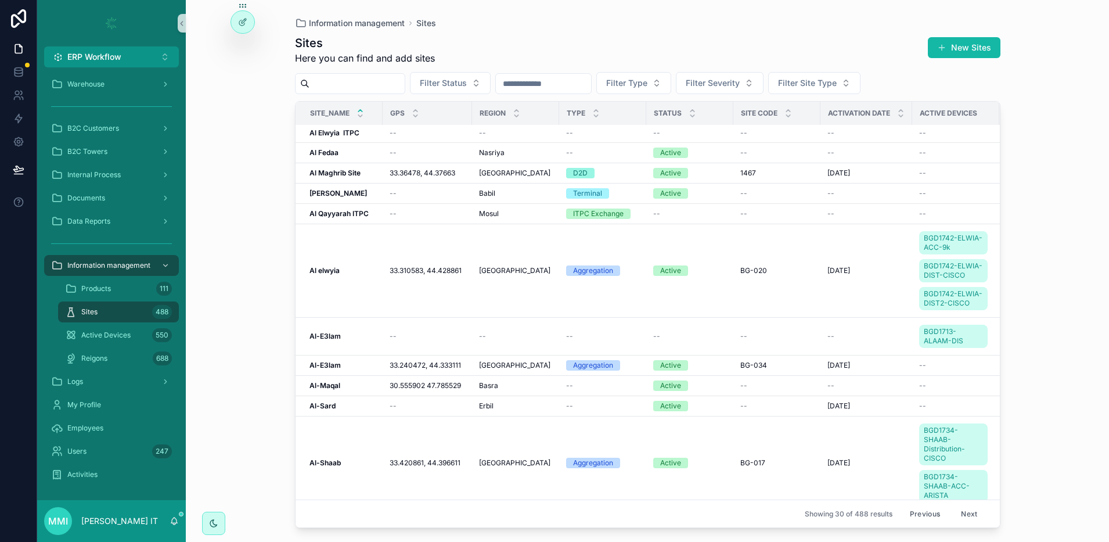
scroll to position [363, 0]
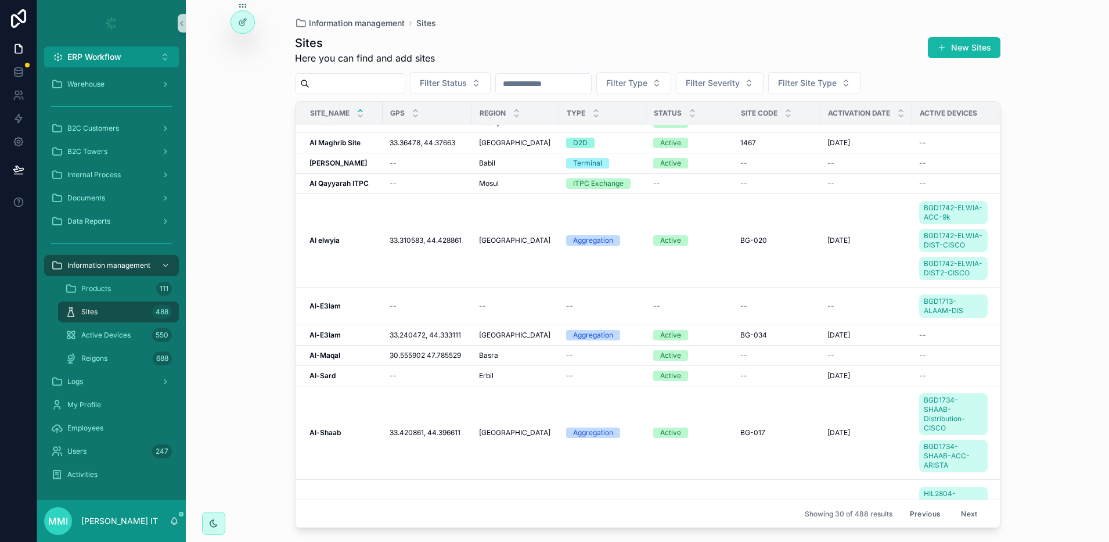
click at [355, 87] on input "scrollable content" at bounding box center [356, 83] width 95 height 16
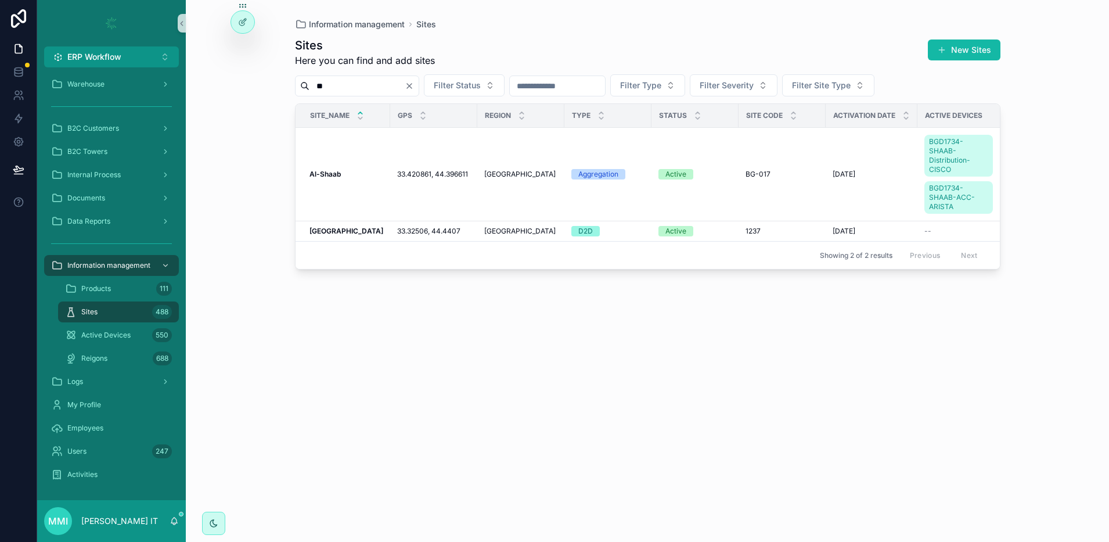
type input "*"
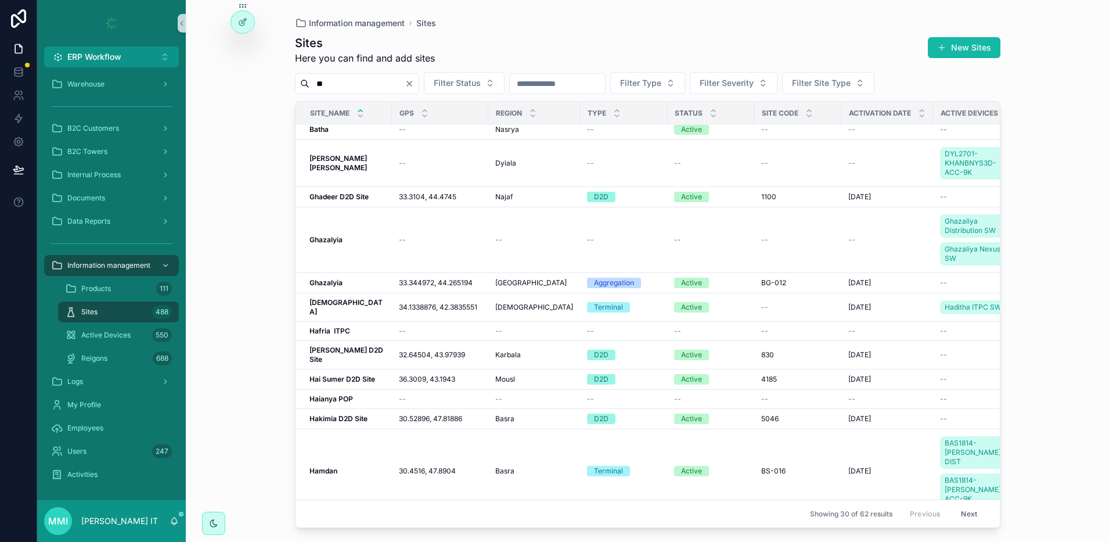
scroll to position [837, 0]
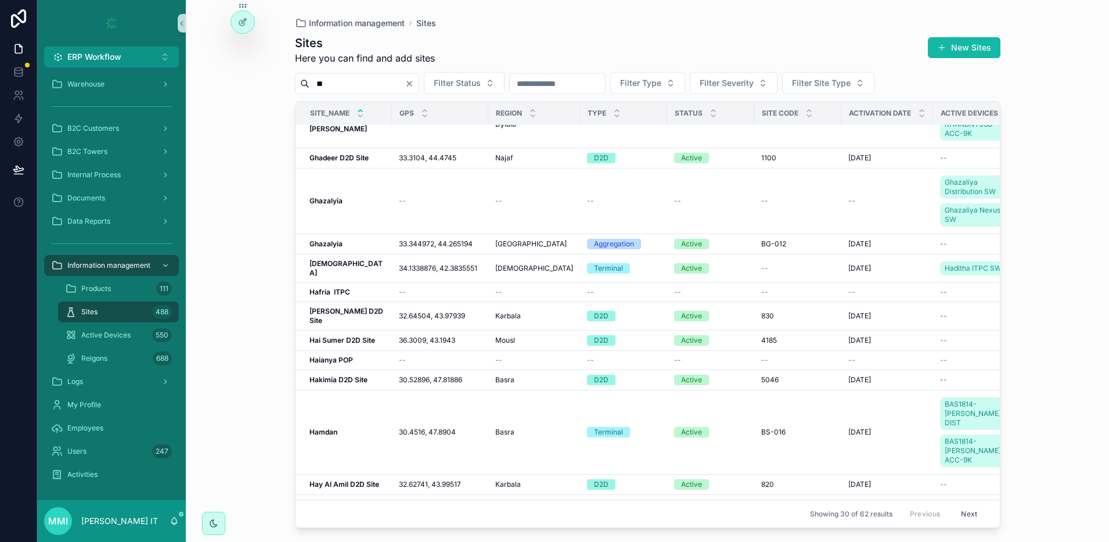
click at [954, 509] on button "Next" at bounding box center [969, 514] width 33 height 18
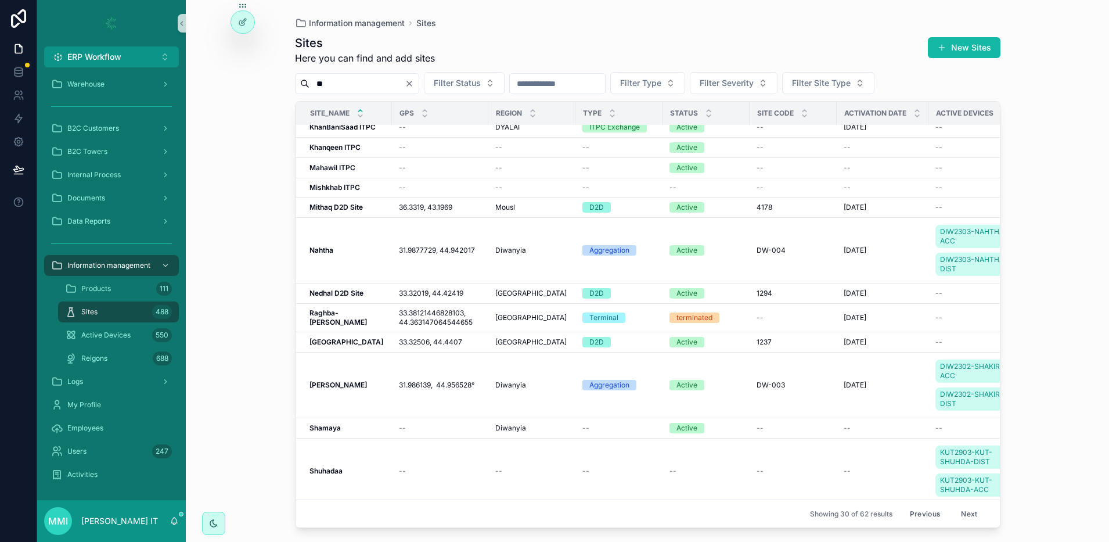
scroll to position [600, 0]
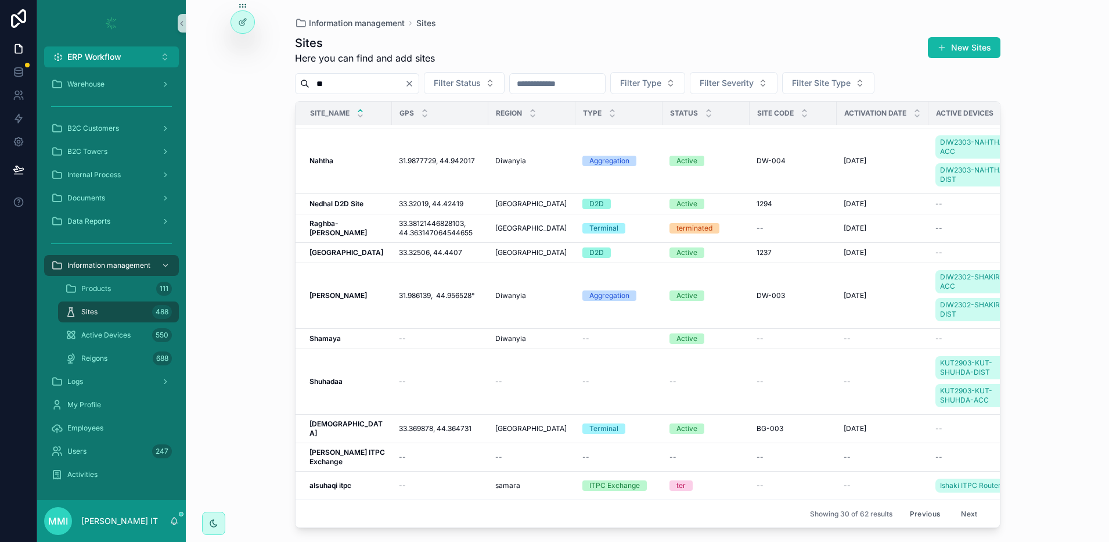
click at [957, 505] on button "Next" at bounding box center [969, 514] width 33 height 18
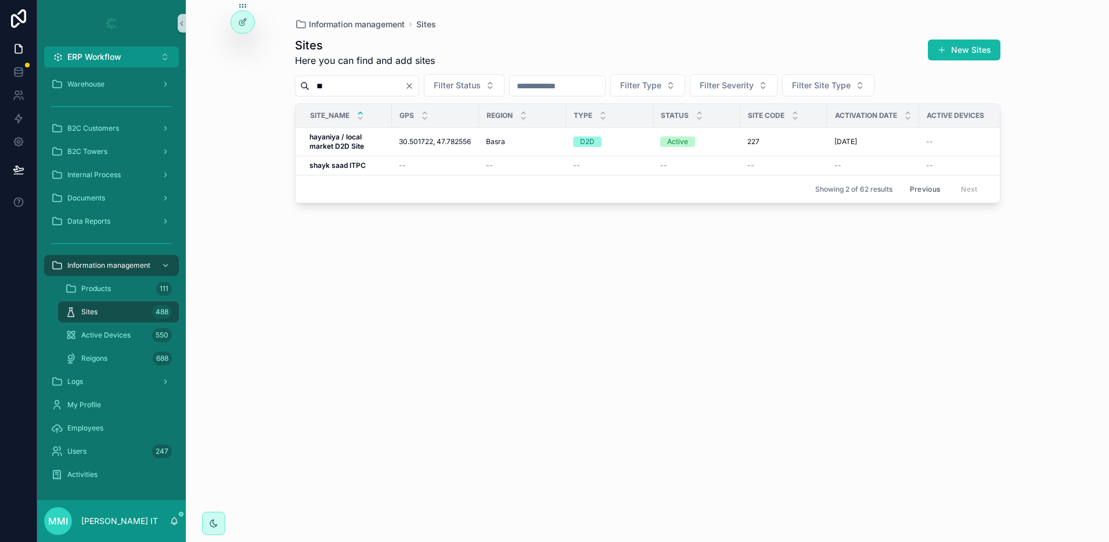
drag, startPoint x: 434, startPoint y: 463, endPoint x: 430, endPoint y: 454, distance: 9.6
click at [434, 463] on div "Sites Here you can find and add sites New Sites ** Filter Status Filter Type Fi…" at bounding box center [647, 279] width 705 height 498
click at [362, 87] on input "**" at bounding box center [356, 86] width 95 height 16
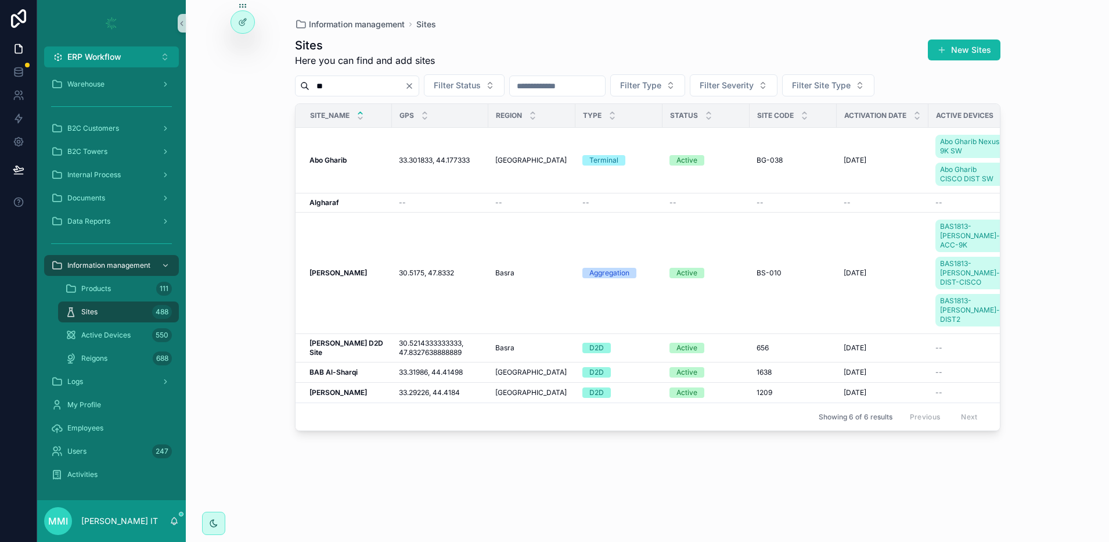
type input "*"
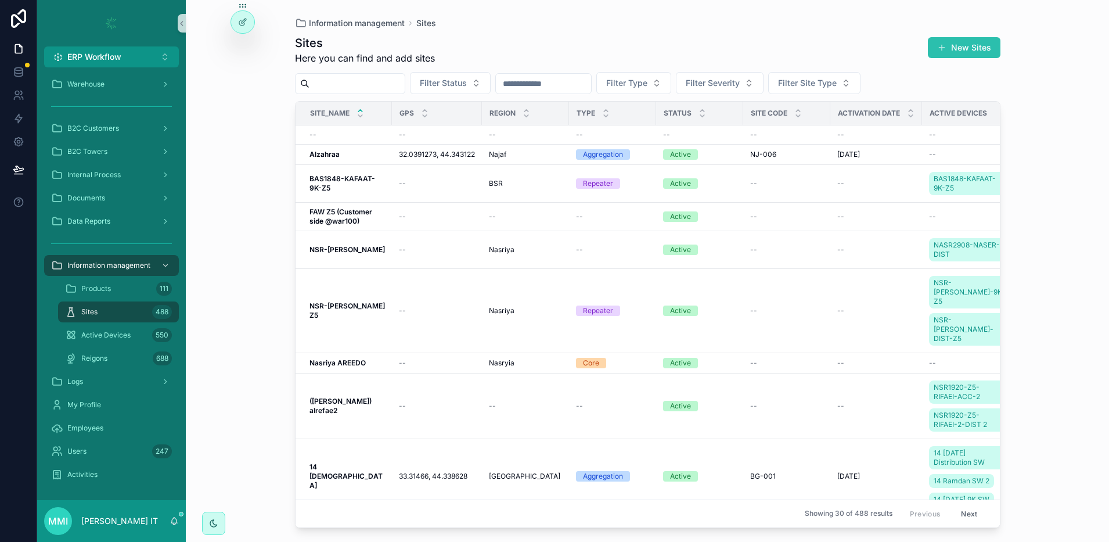
click at [954, 48] on button "New Sites" at bounding box center [964, 47] width 73 height 21
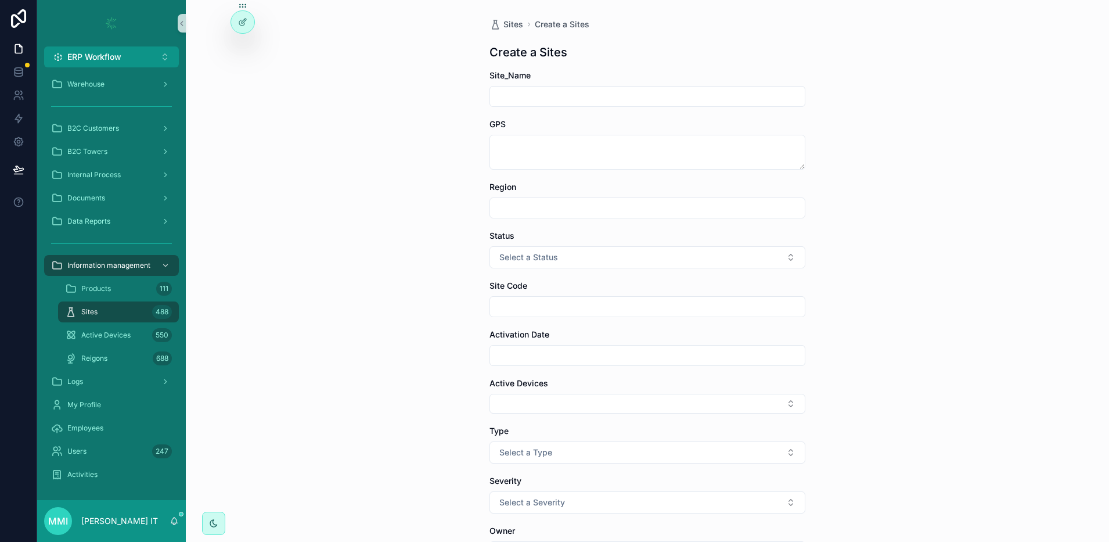
click at [597, 95] on input "scrollable content" at bounding box center [647, 96] width 315 height 16
click at [820, 248] on div "Sites Create a Sites Create a Sites Site_Name GPS Region Status Select a Status…" at bounding box center [647, 271] width 923 height 542
click at [498, 92] on input "scrollable content" at bounding box center [647, 96] width 315 height 16
paste input "**********"
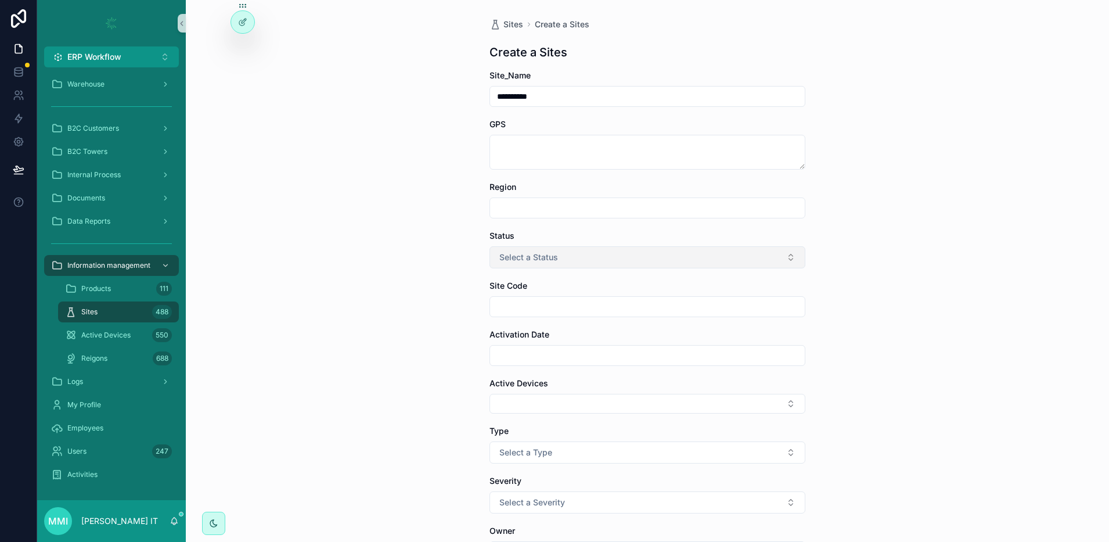
type input "**********"
click at [531, 260] on span "Select a Status" at bounding box center [528, 257] width 59 height 12
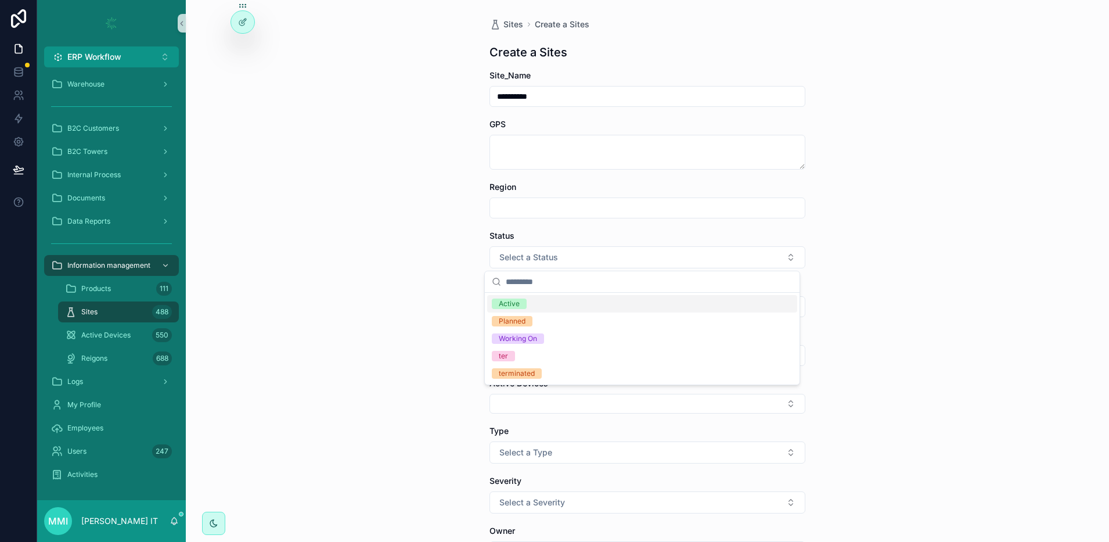
click at [527, 302] on div "Active" at bounding box center [642, 303] width 310 height 17
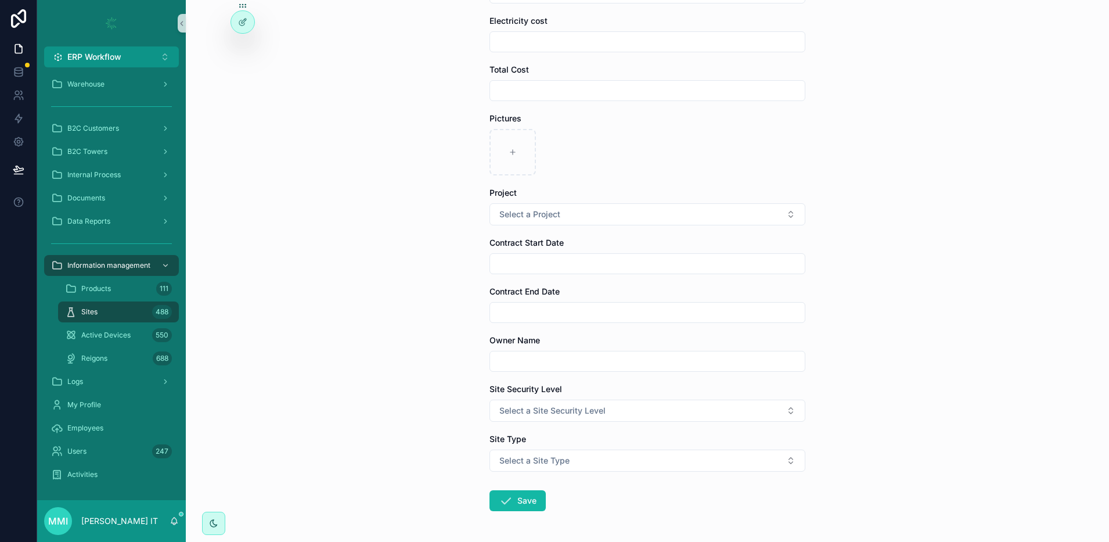
scroll to position [701, 0]
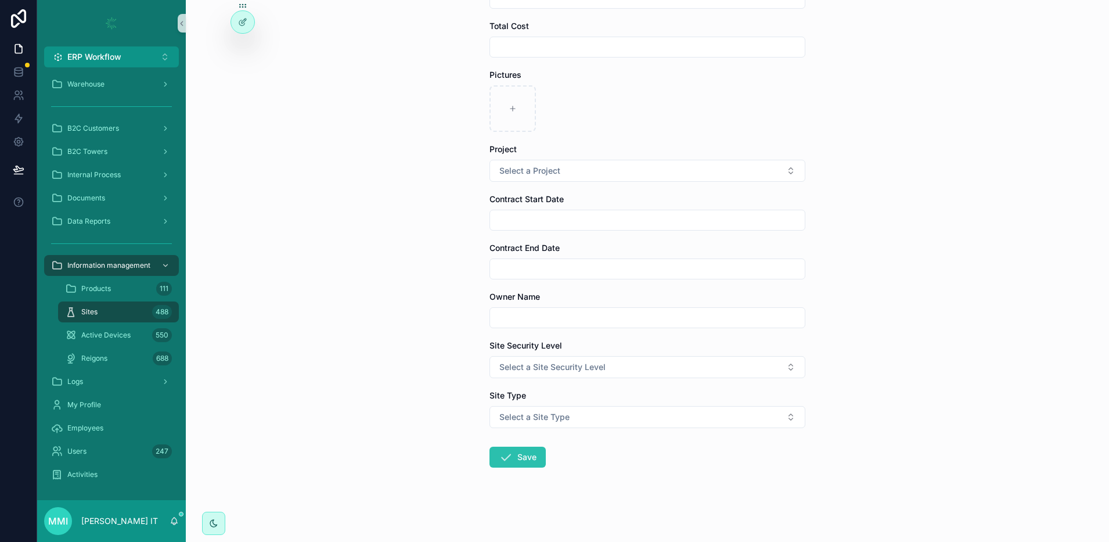
click at [507, 457] on icon "scrollable content" at bounding box center [506, 457] width 14 height 14
